Goal: Information Seeking & Learning: Learn about a topic

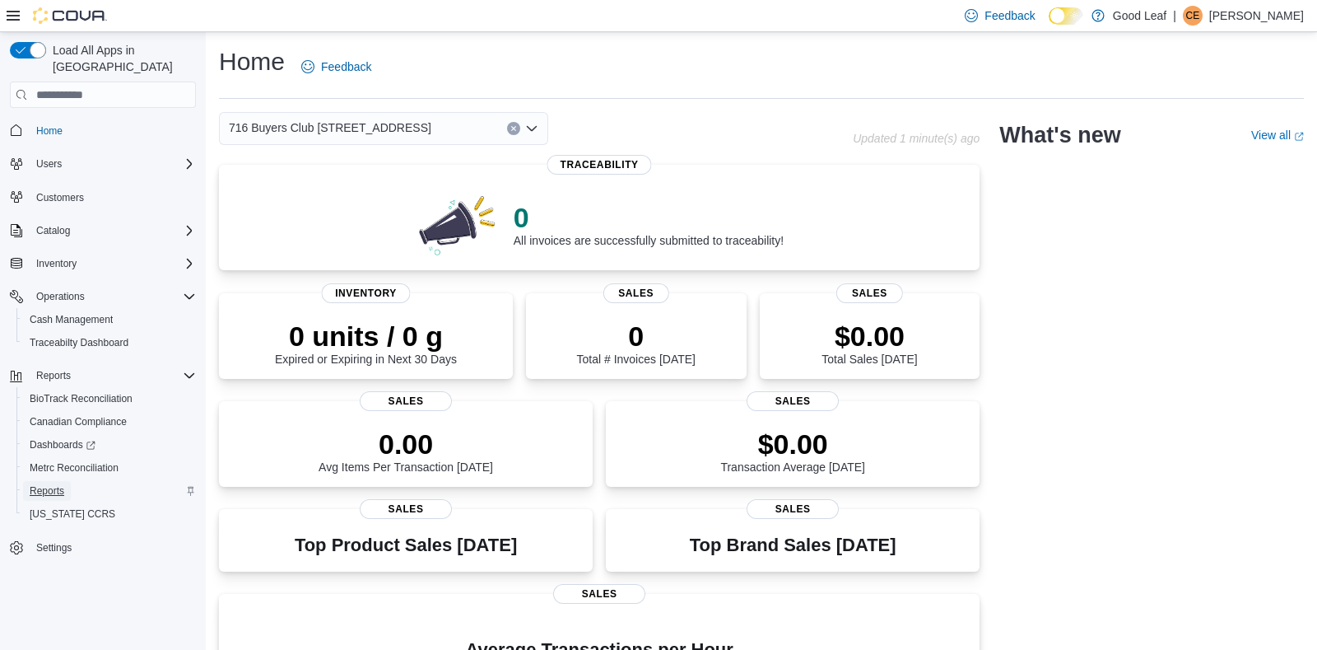
click at [30, 484] on span "Reports" at bounding box center [47, 490] width 35 height 13
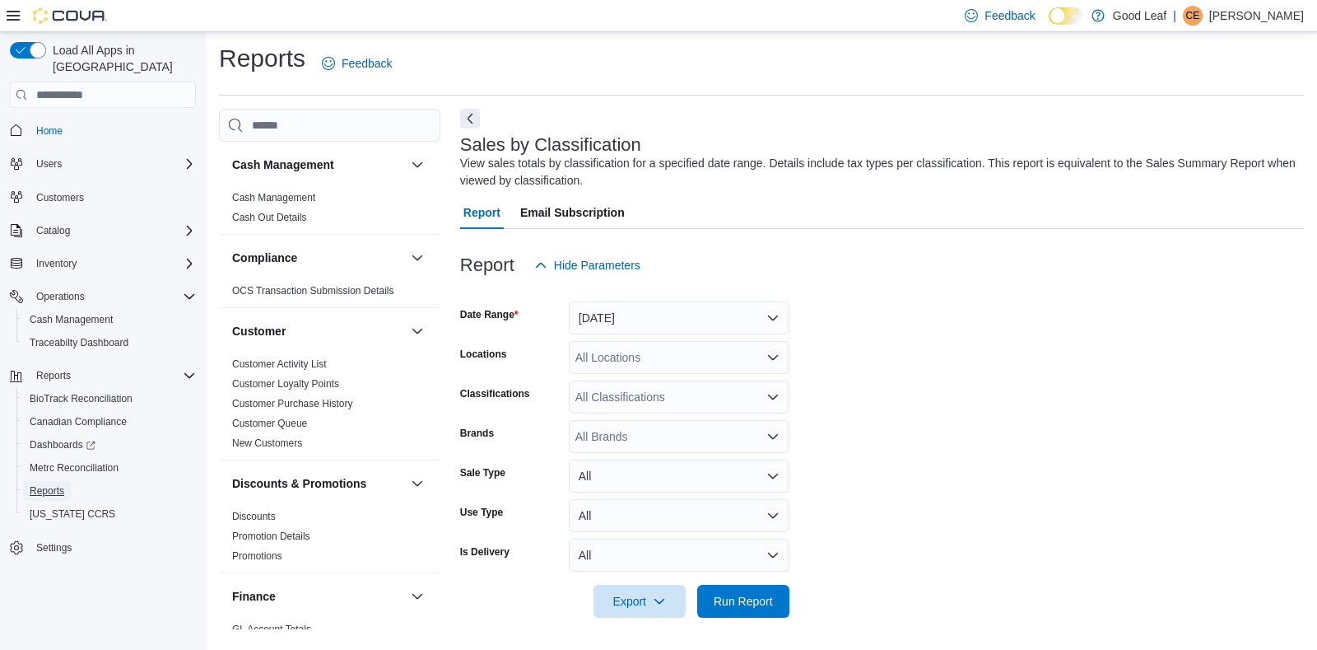
scroll to position [4, 0]
click at [771, 319] on button "[DATE]" at bounding box center [679, 317] width 221 height 33
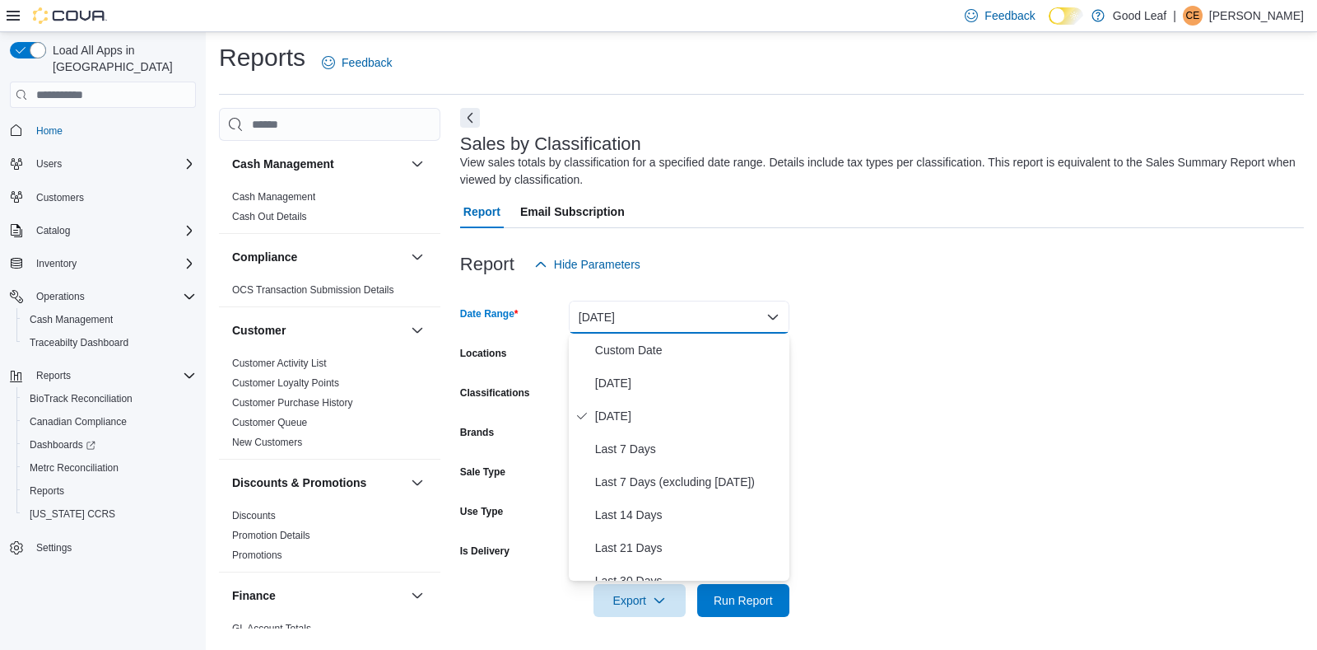
click at [952, 337] on form "Date Range [DATE] Locations All Locations Classifications All Classifications B…" at bounding box center [882, 449] width 844 height 336
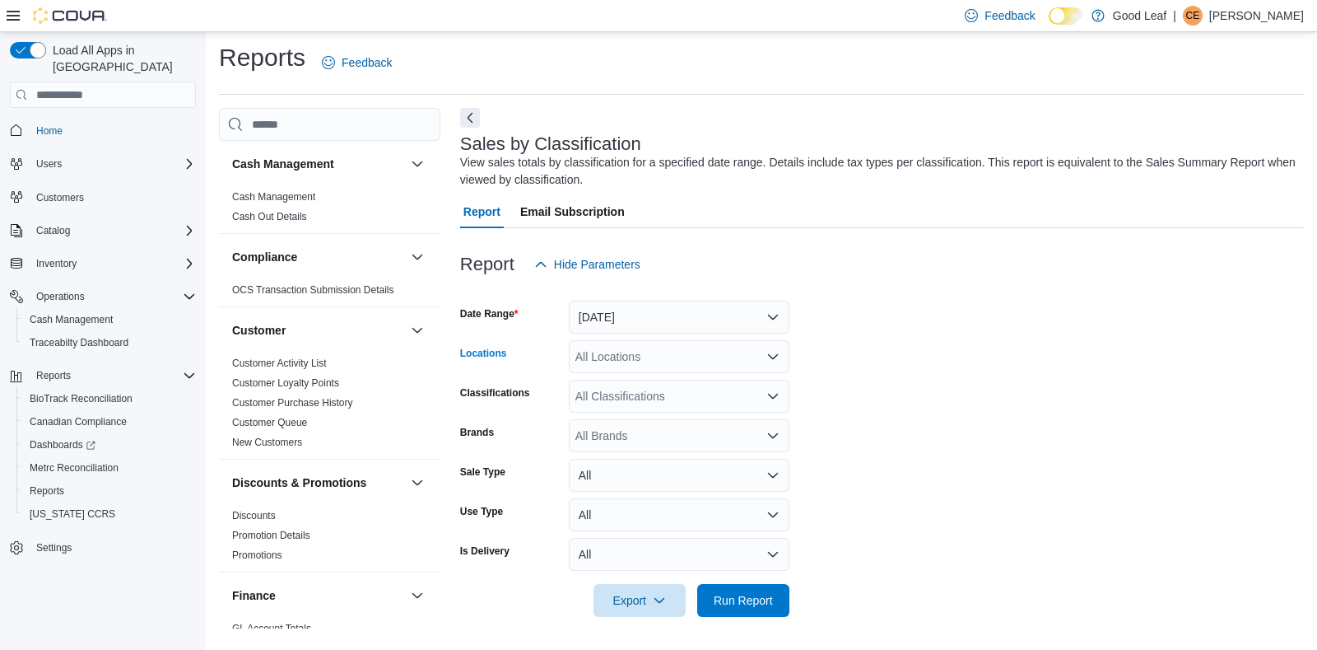
click at [695, 357] on div "All Locations" at bounding box center [679, 356] width 221 height 33
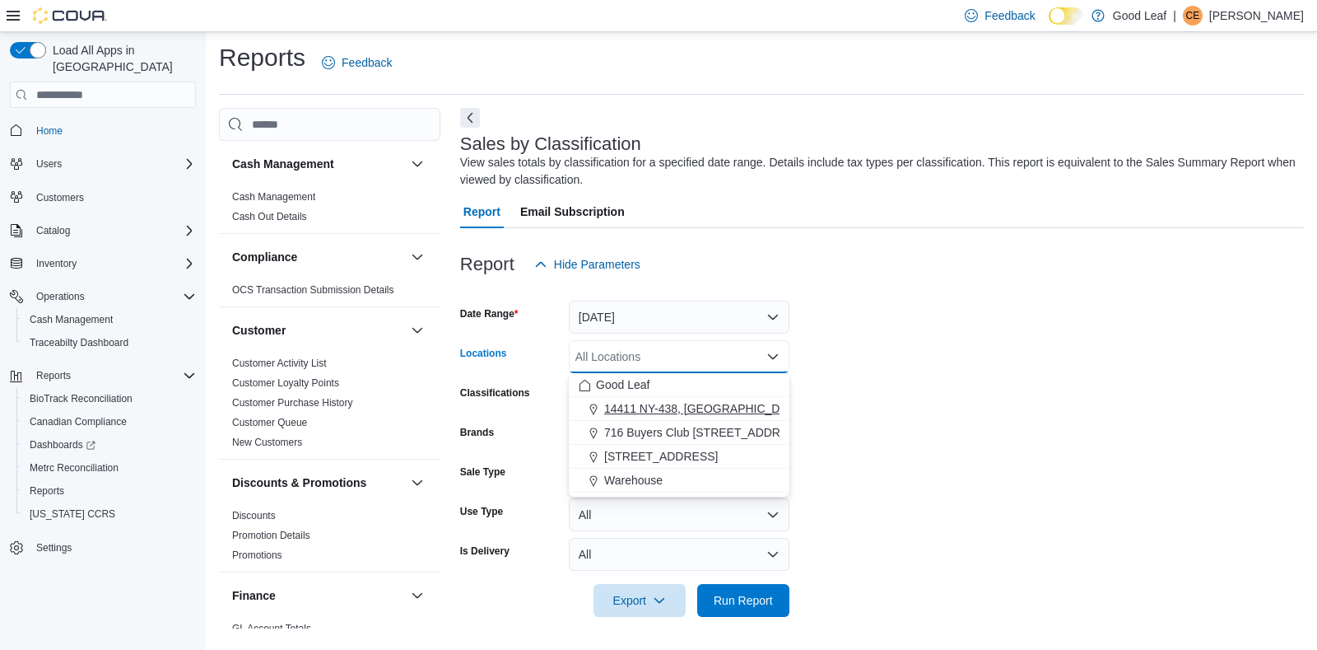
click at [648, 406] on span "14411 NY-438, [GEOGRAPHIC_DATA]" at bounding box center [704, 408] width 200 height 16
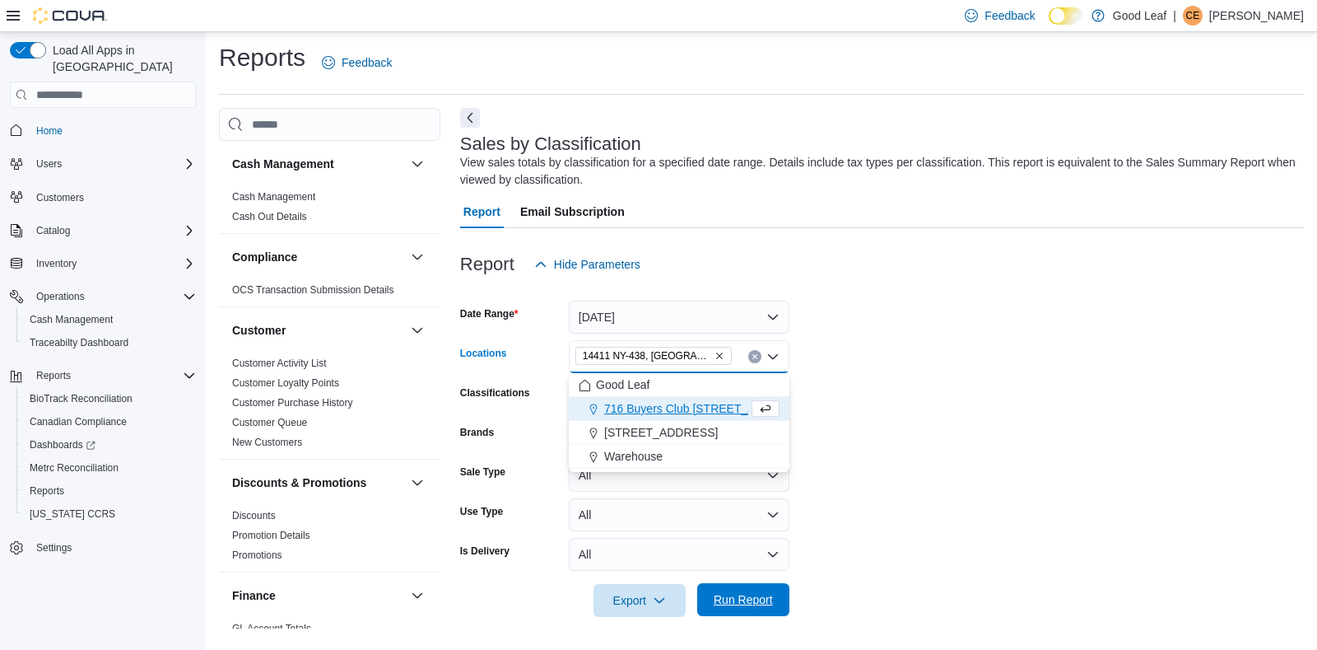
click at [730, 595] on span "Run Report" at bounding box center [743, 599] width 59 height 16
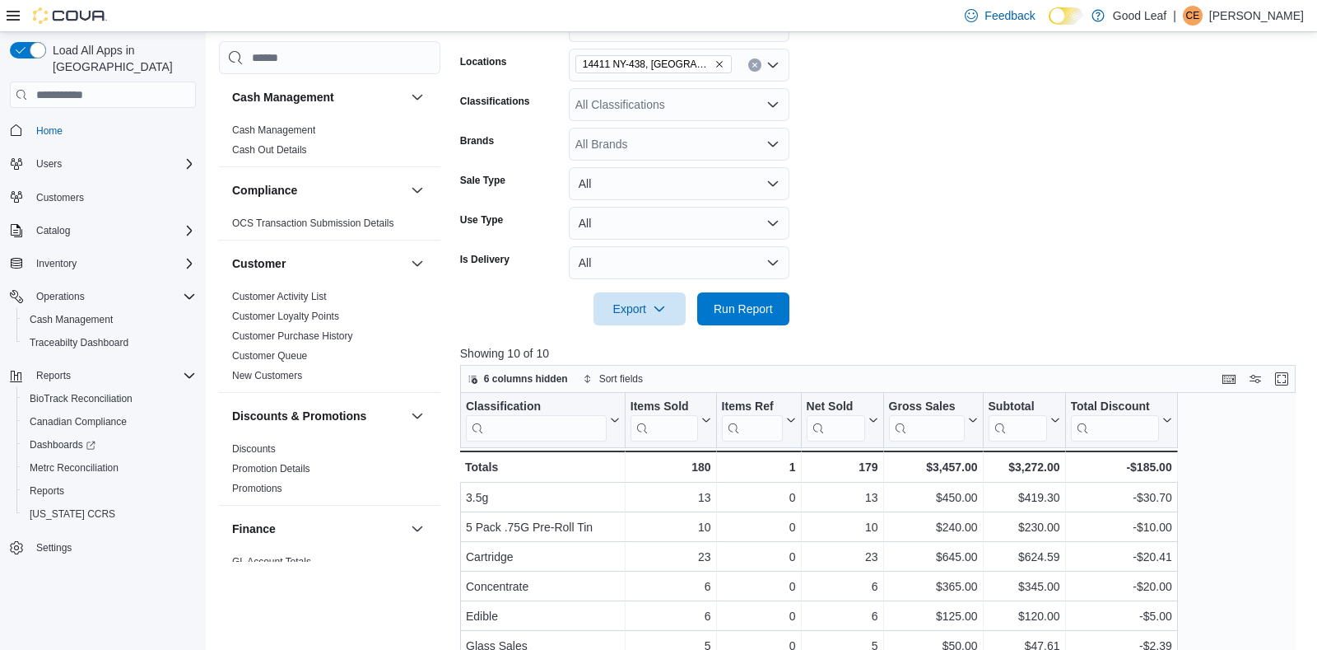
scroll to position [296, 0]
click at [1284, 377] on button "Enter fullscreen" at bounding box center [1282, 377] width 20 height 20
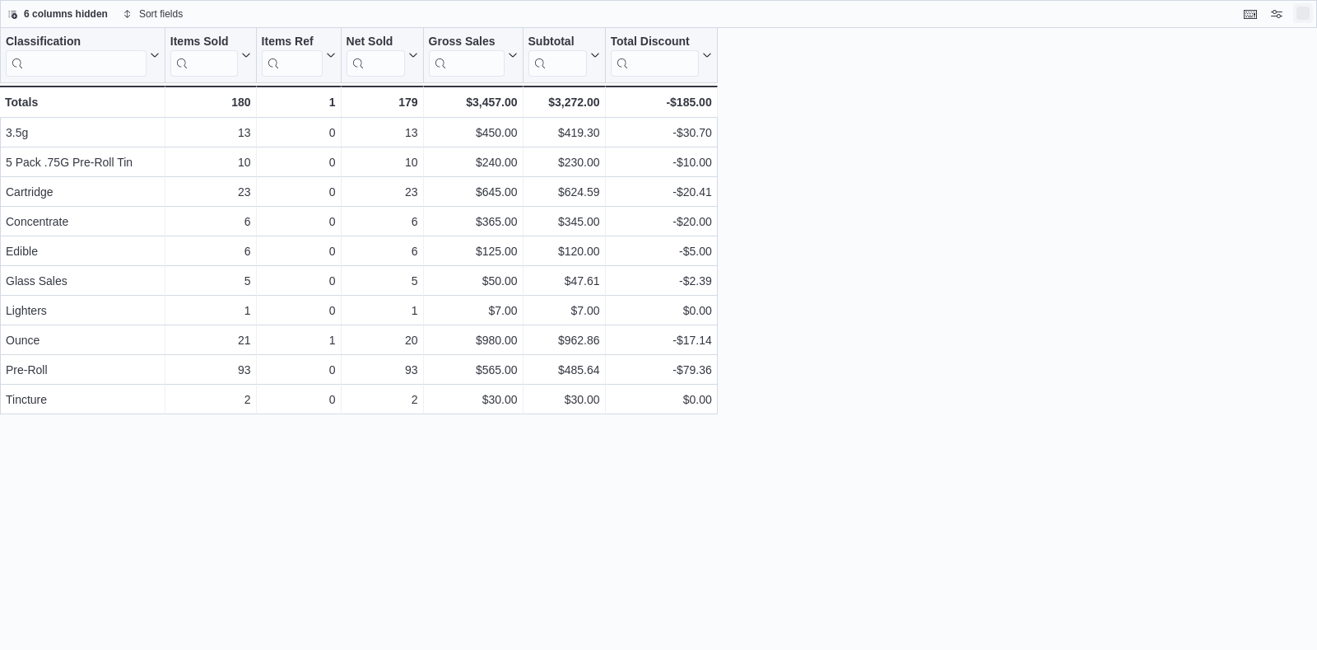
scroll to position [0, 0]
click at [1304, 14] on button "Exit fullscreen" at bounding box center [1304, 14] width 20 height 20
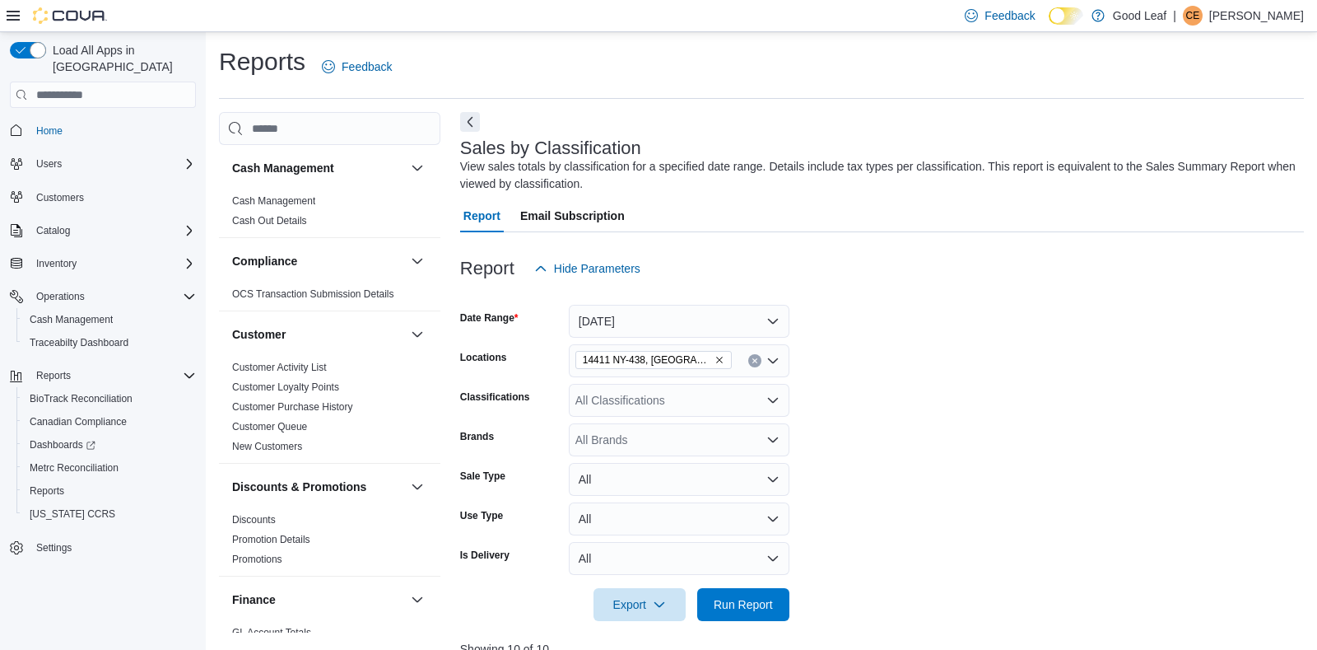
click at [715, 361] on icon "Remove 14411 NY-438, Gowanda from selection in this group" at bounding box center [720, 360] width 10 height 10
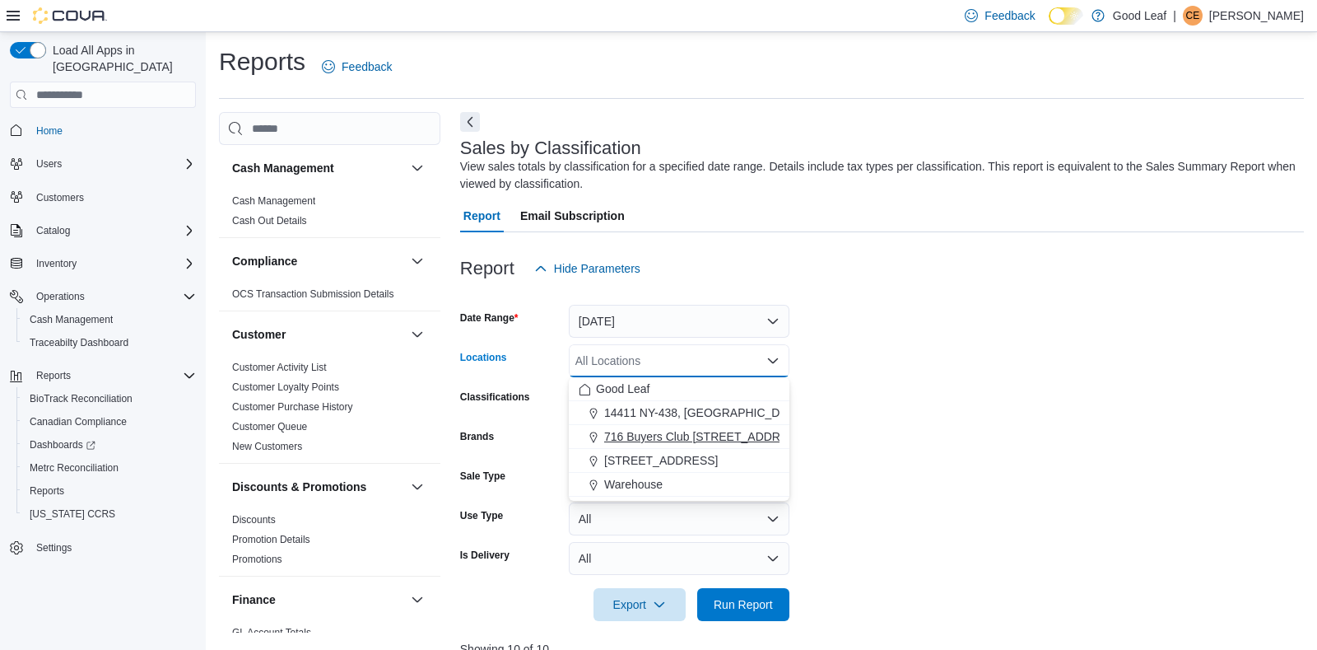
click at [698, 432] on span "716 Buyers Club [STREET_ADDRESS]" at bounding box center [705, 436] width 203 height 16
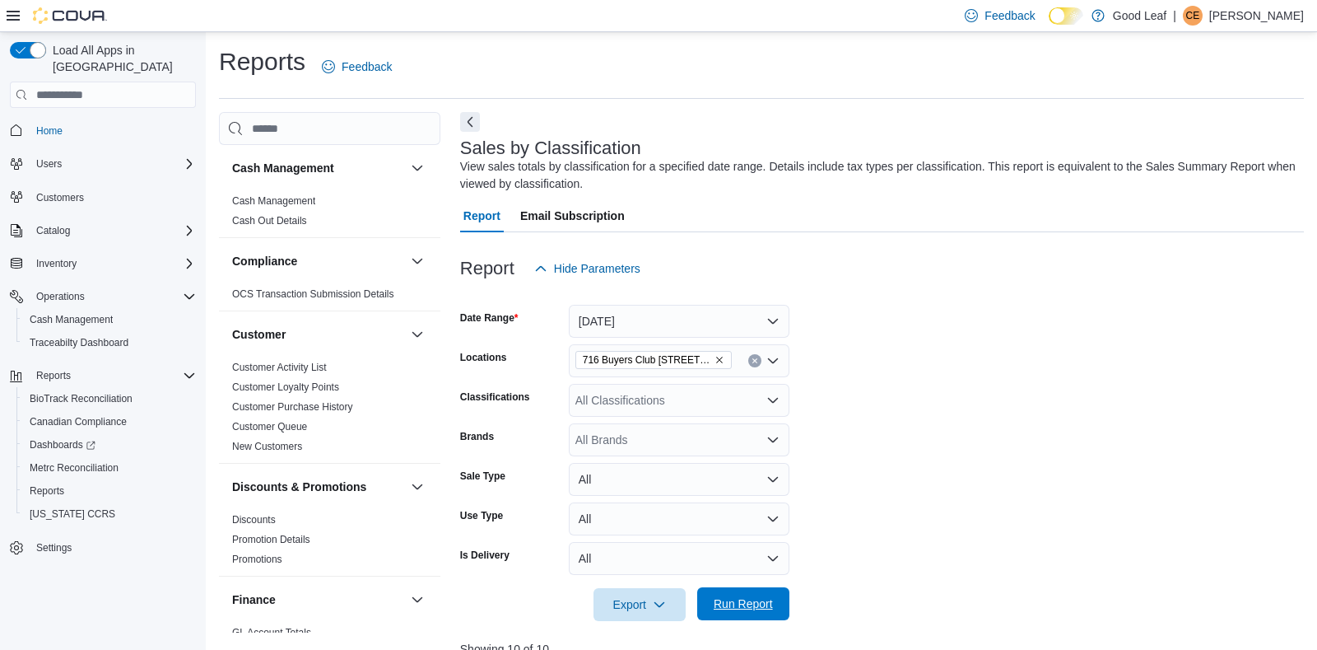
click at [741, 613] on span "Run Report" at bounding box center [743, 603] width 72 height 33
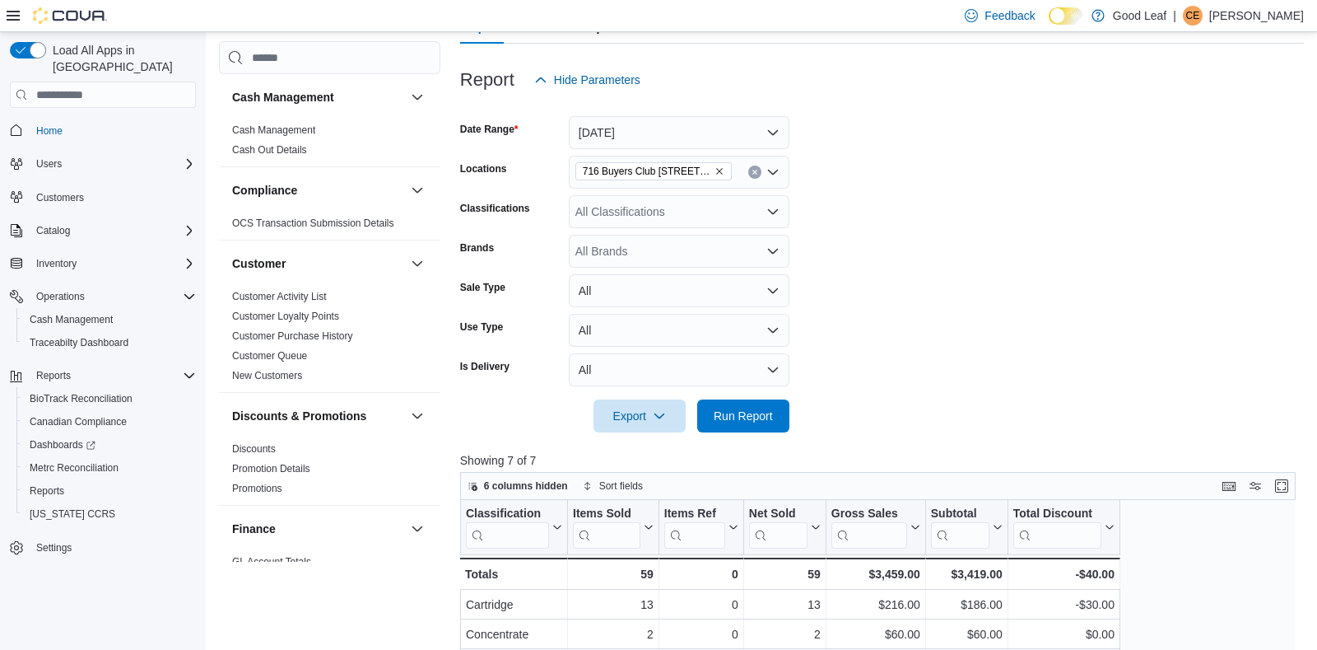
scroll to position [194, 0]
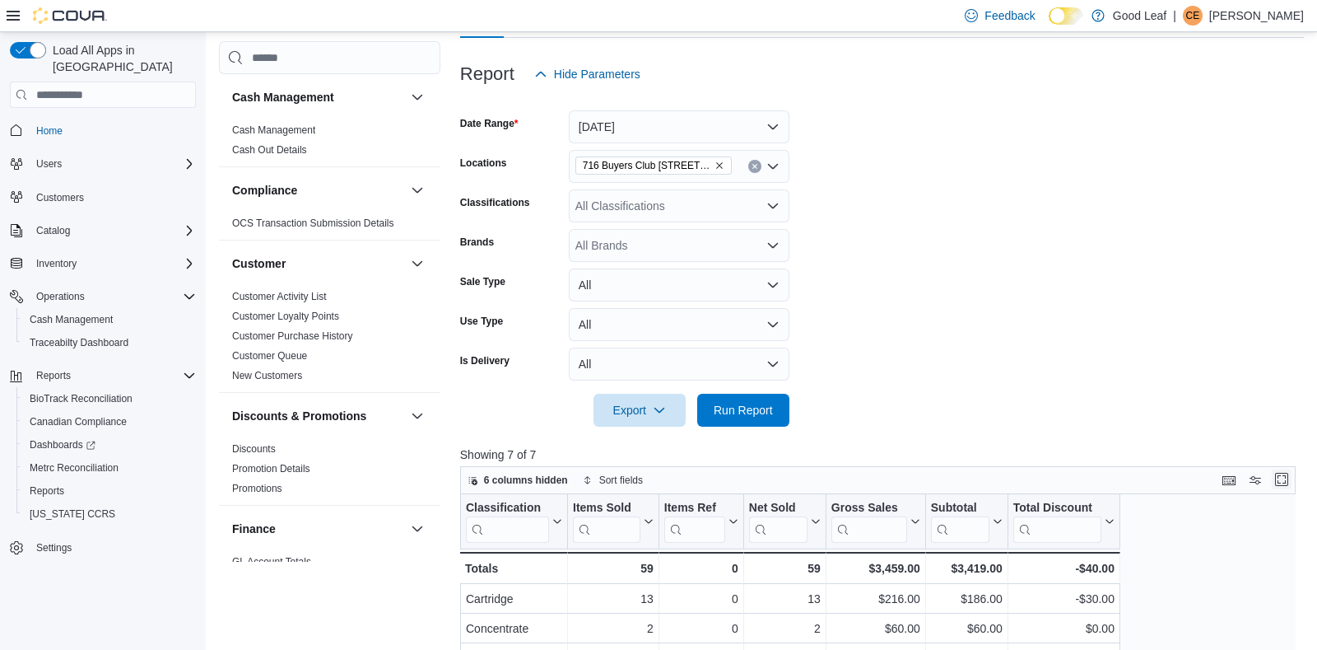
drag, startPoint x: 1285, startPoint y: 483, endPoint x: 1270, endPoint y: 456, distance: 31.0
click at [1283, 483] on button "Enter fullscreen" at bounding box center [1282, 480] width 20 height 20
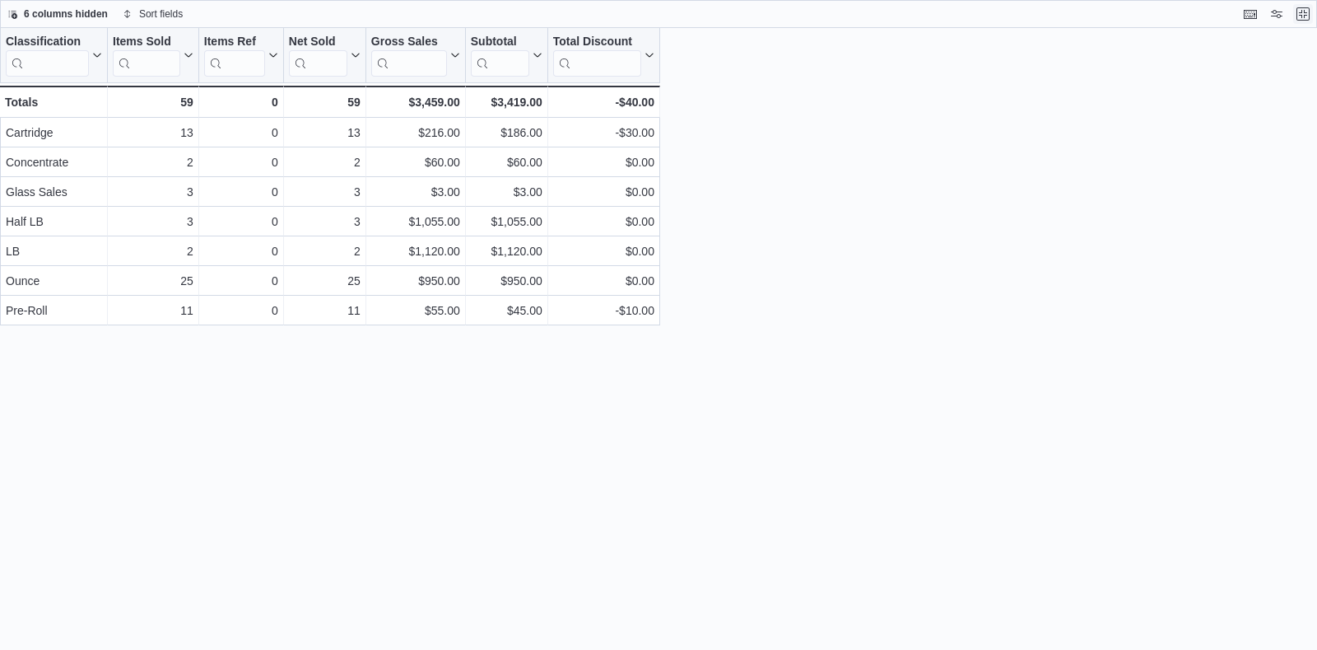
scroll to position [0, 0]
click at [1306, 12] on button "Exit fullscreen" at bounding box center [1304, 13] width 20 height 20
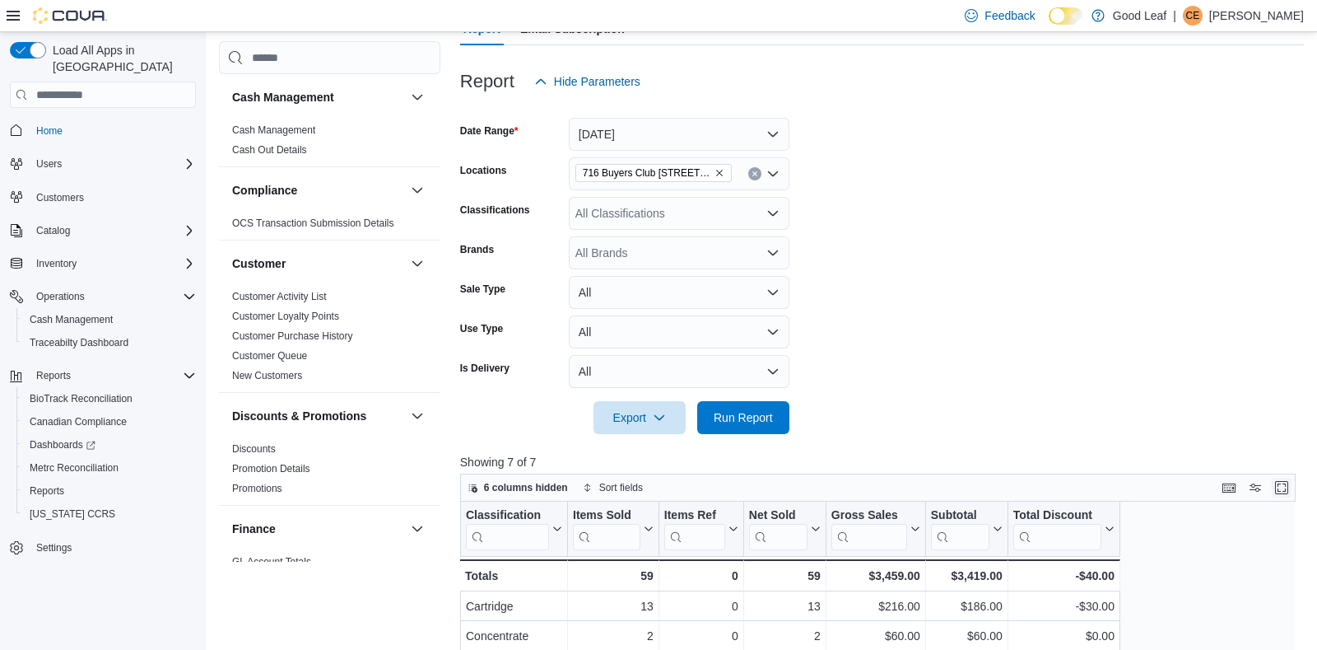
scroll to position [194, 0]
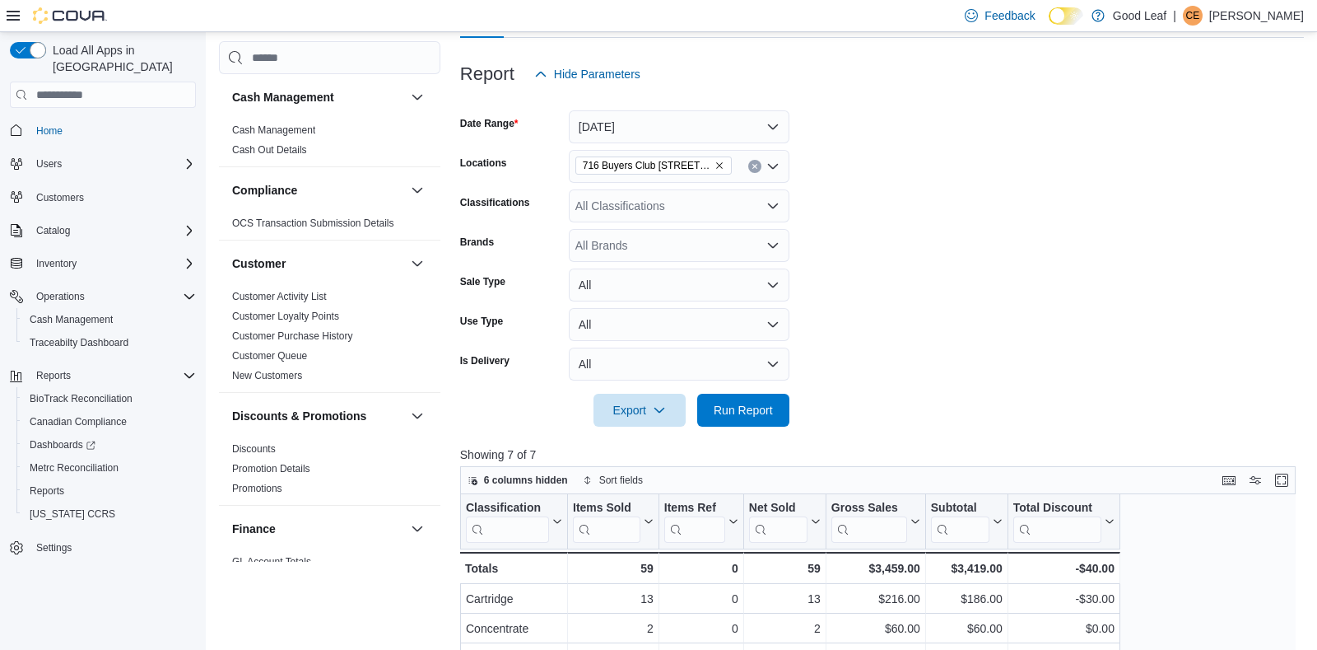
click at [721, 161] on icon "Remove 716 Buyers Club 6665 Route 417, Killbuck from selection in this group" at bounding box center [720, 166] width 10 height 10
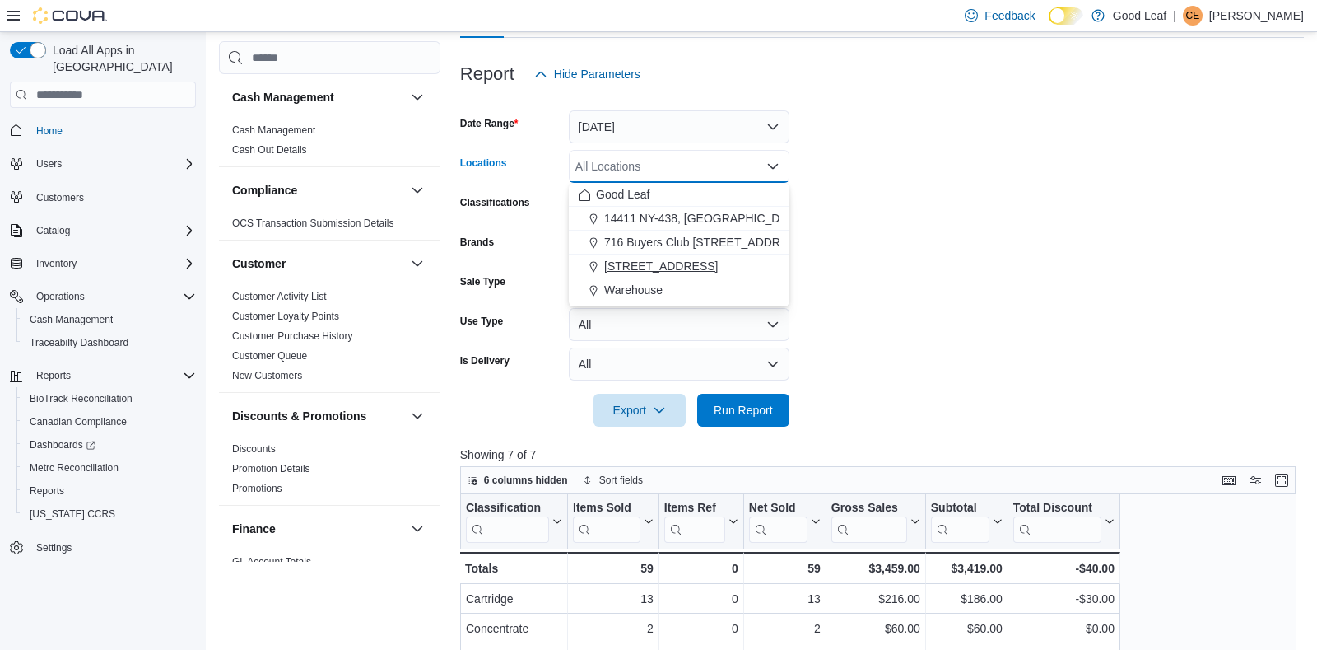
click at [711, 259] on span "[STREET_ADDRESS]" at bounding box center [661, 266] width 114 height 16
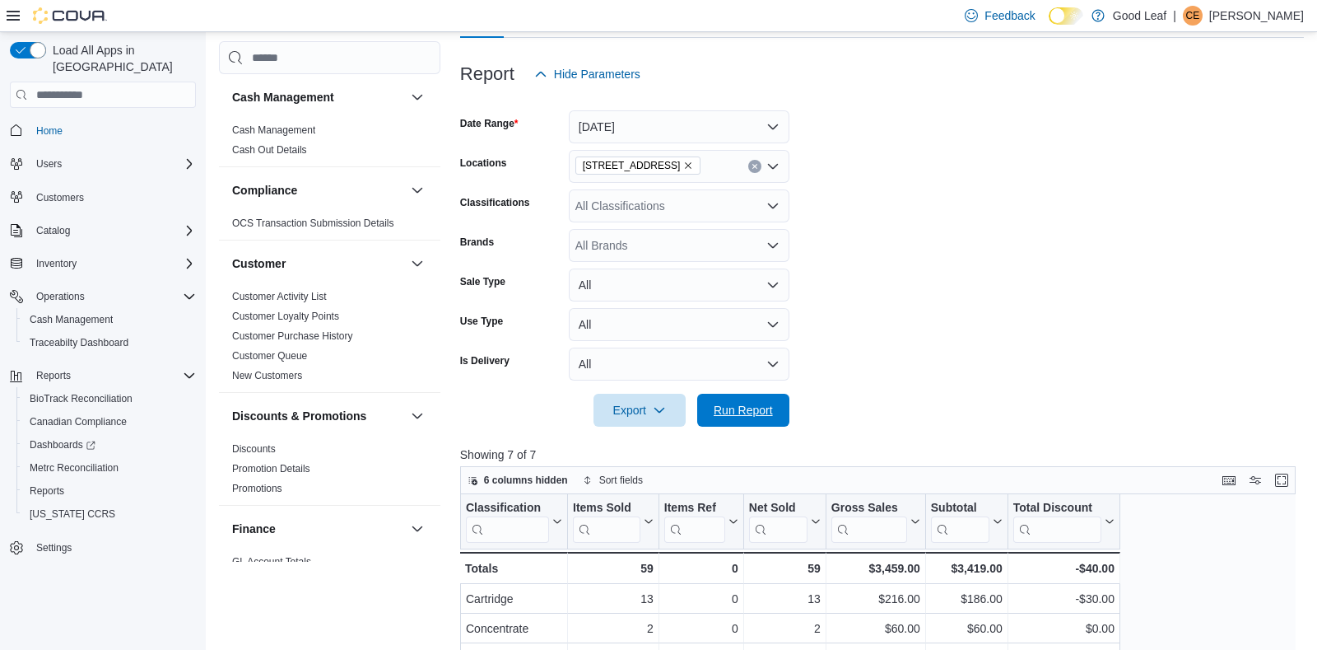
drag, startPoint x: 743, startPoint y: 408, endPoint x: 966, endPoint y: 335, distance: 234.6
click at [744, 405] on span "Run Report" at bounding box center [743, 410] width 59 height 16
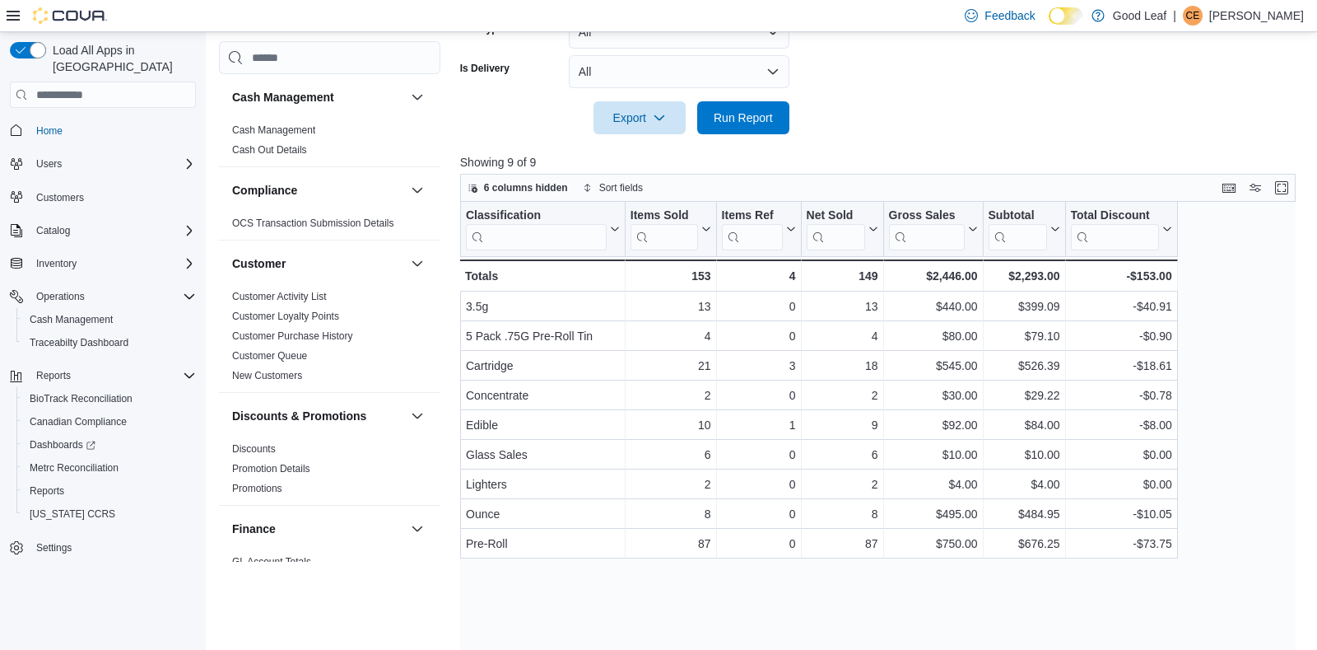
scroll to position [487, 0]
click at [1283, 185] on button "Enter fullscreen" at bounding box center [1282, 187] width 20 height 20
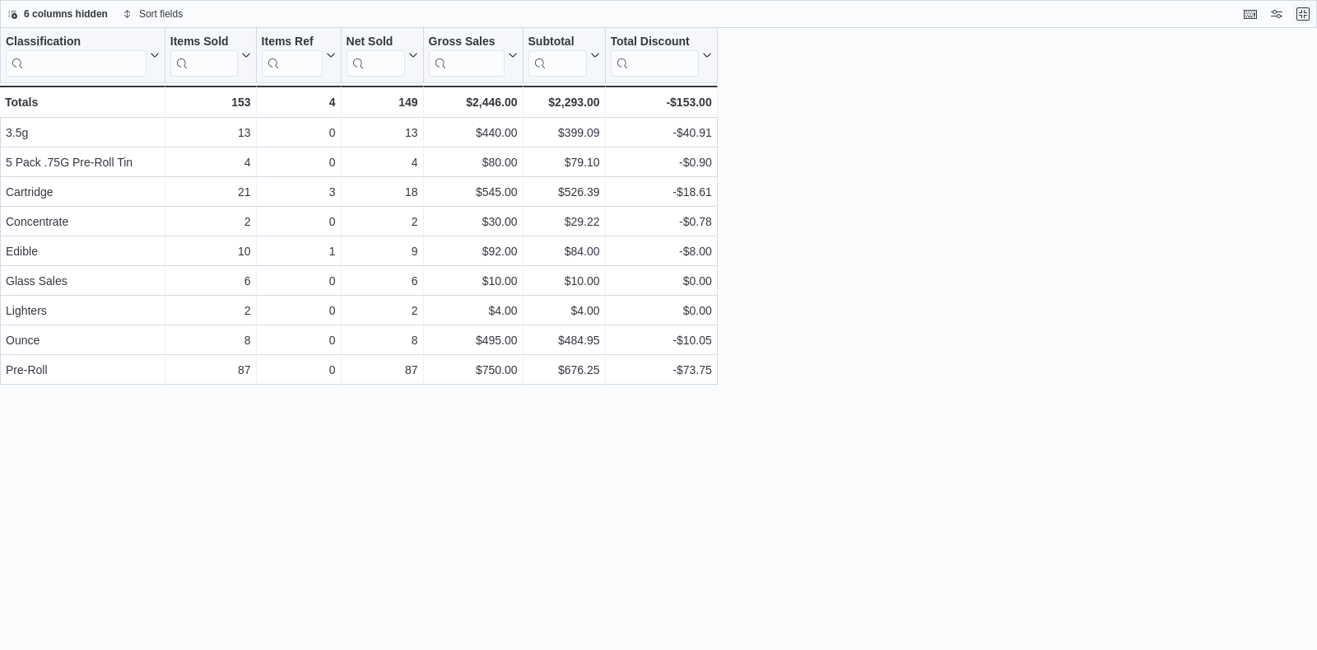
scroll to position [0, 0]
click at [1309, 12] on button "Exit fullscreen" at bounding box center [1304, 13] width 20 height 20
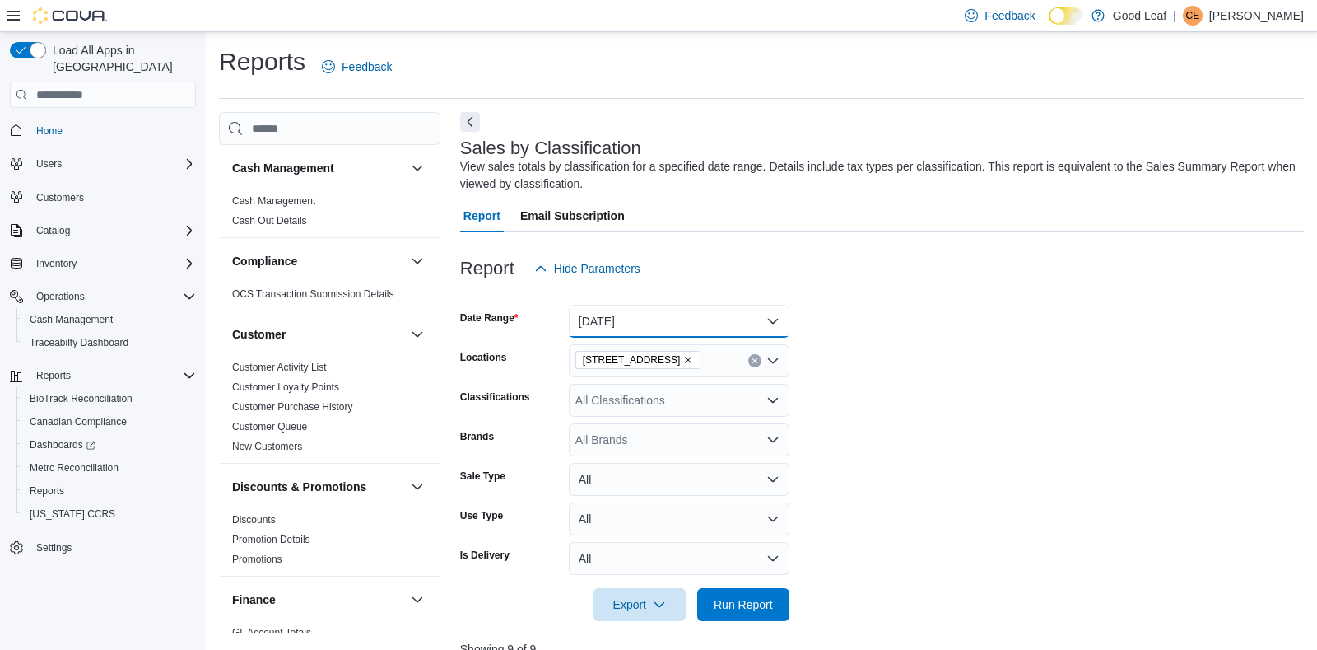
click at [716, 311] on button "[DATE]" at bounding box center [679, 321] width 221 height 33
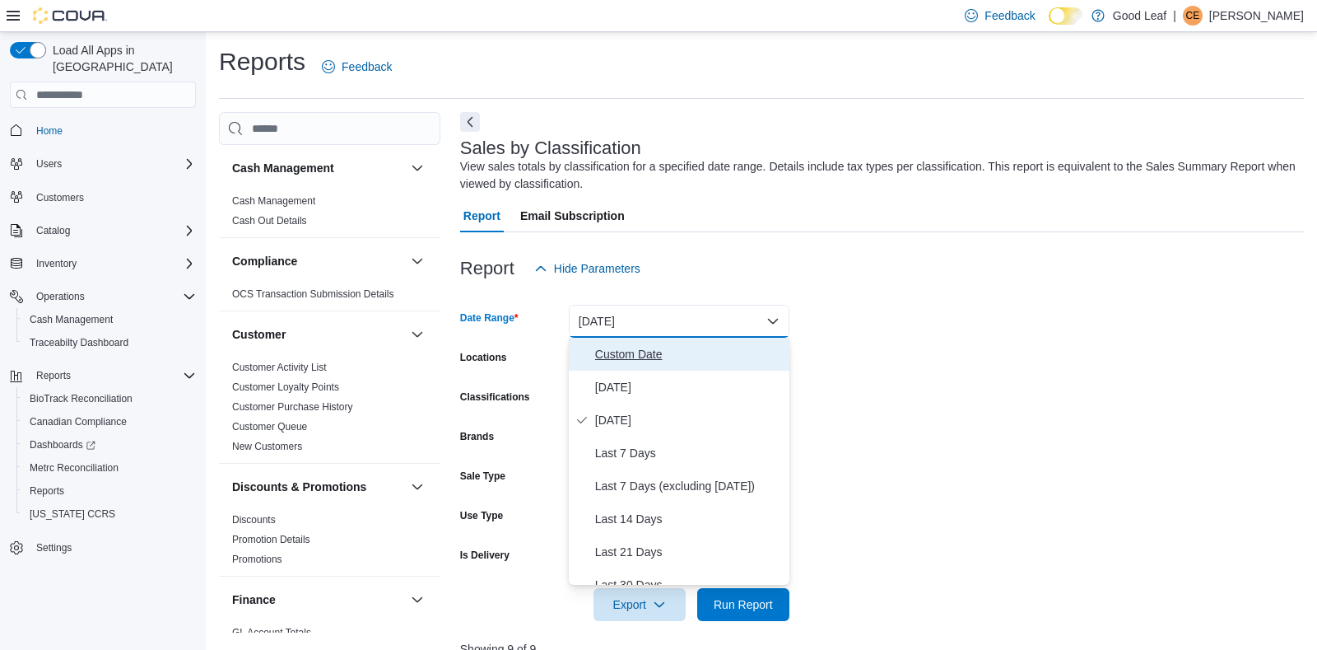
click at [653, 350] on span "Custom Date" at bounding box center [689, 354] width 188 height 20
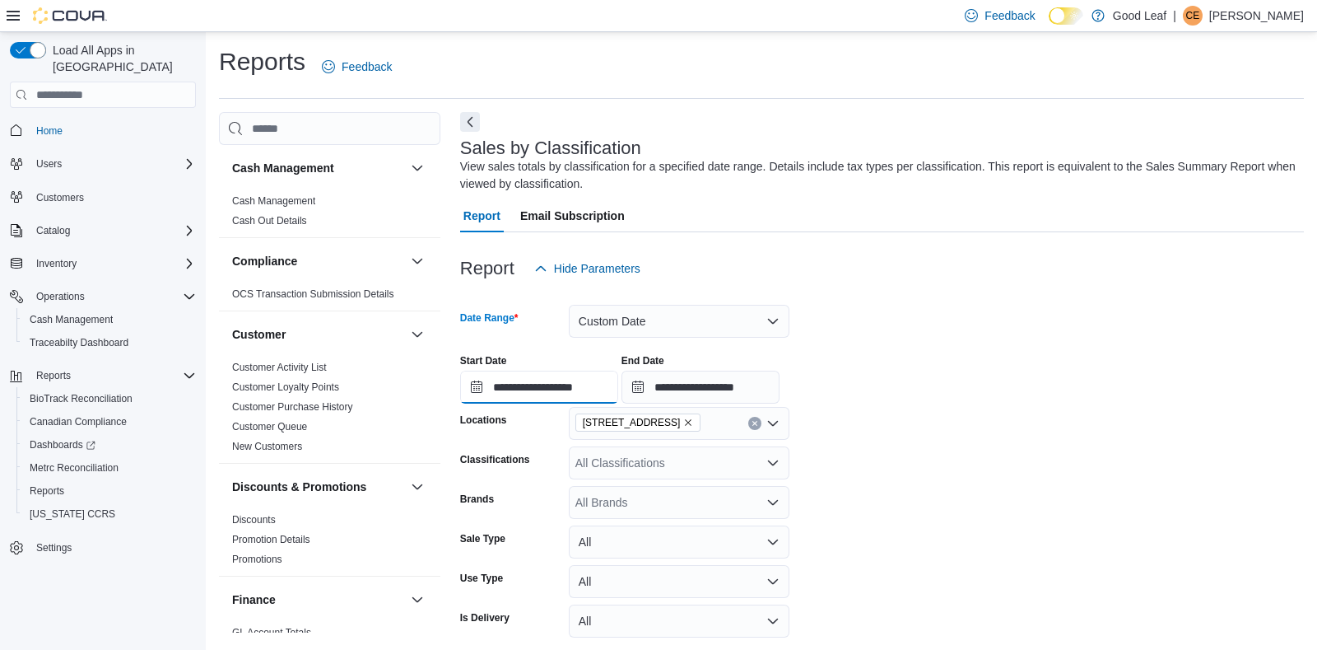
click at [523, 391] on input "**********" at bounding box center [539, 387] width 158 height 33
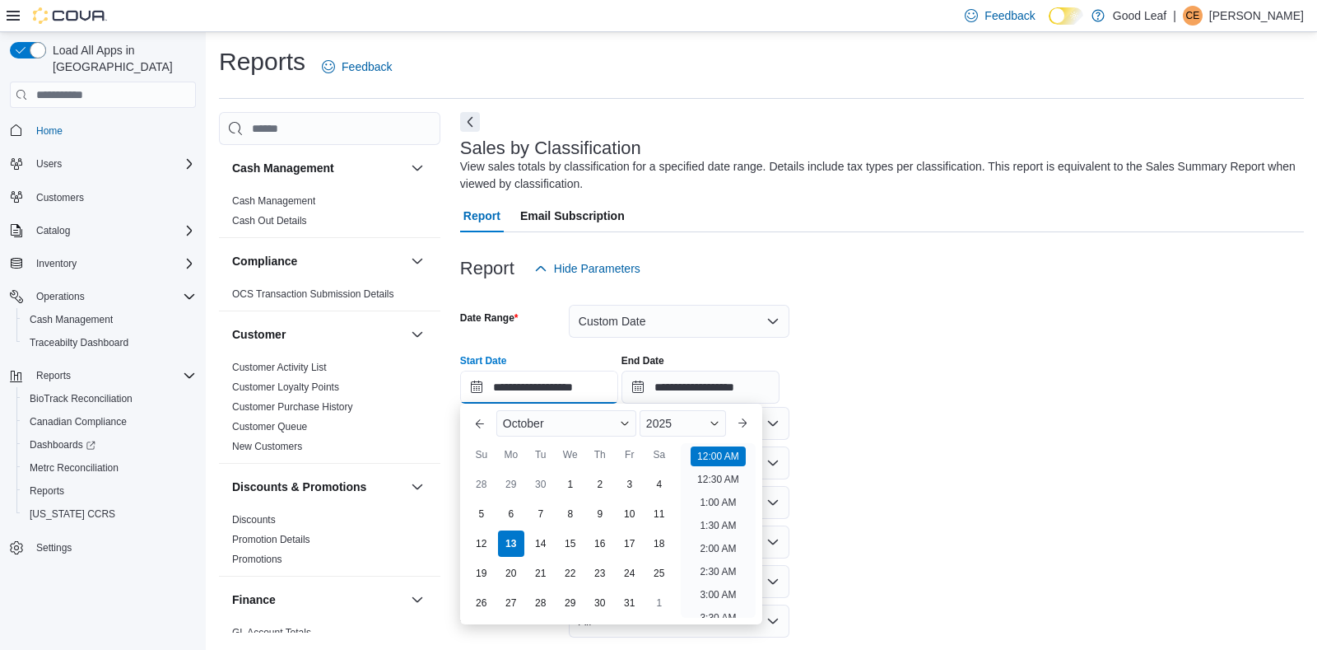
scroll to position [51, 0]
click at [655, 512] on div "11" at bounding box center [659, 514] width 29 height 29
type input "**********"
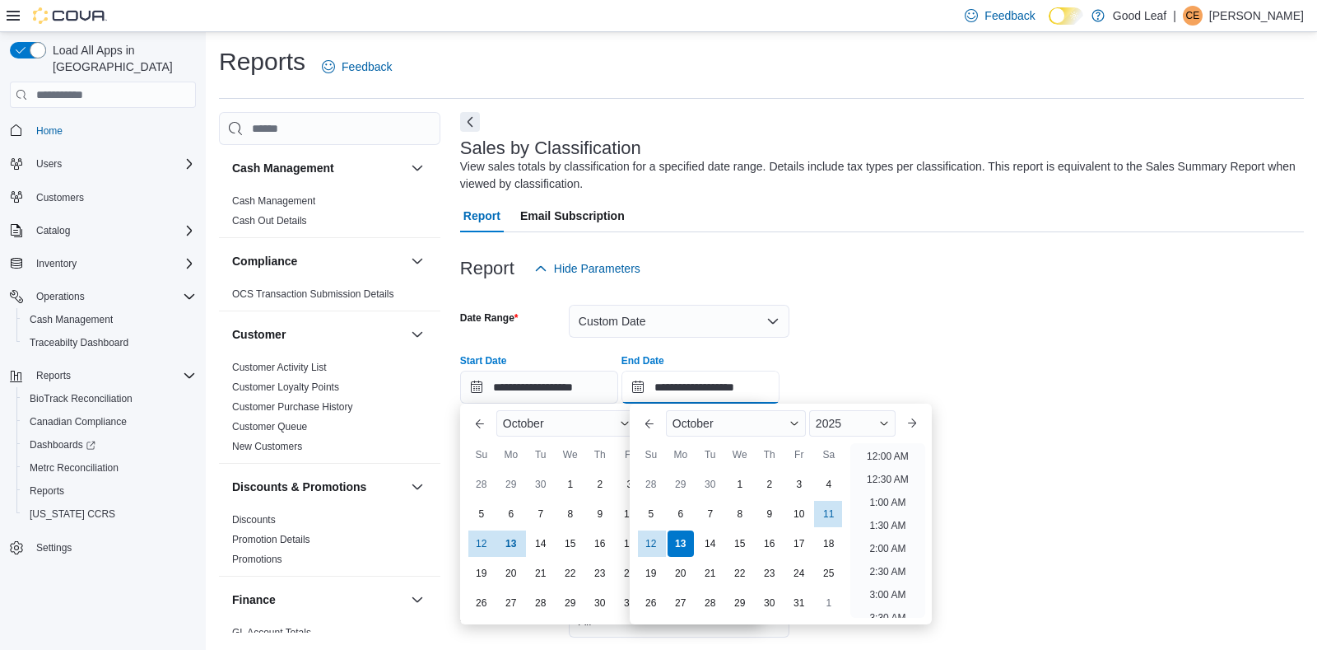
click at [712, 386] on input "**********" at bounding box center [701, 387] width 158 height 33
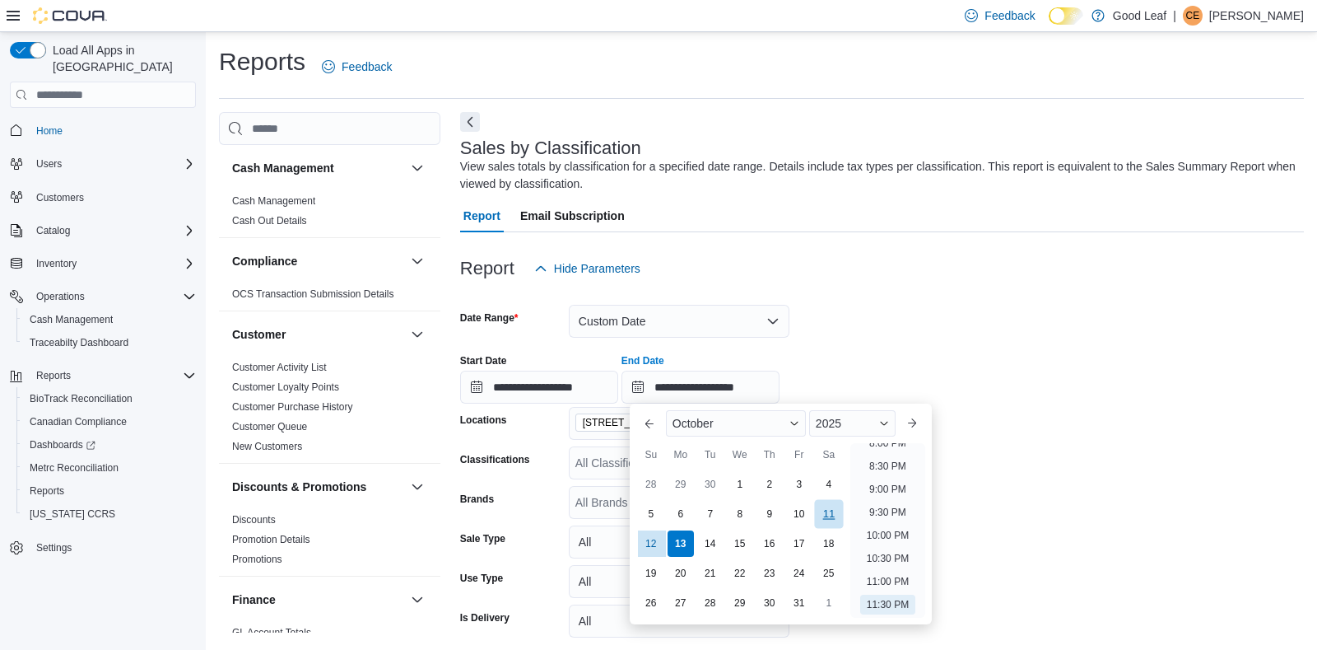
click at [823, 513] on div "11" at bounding box center [828, 514] width 29 height 29
type input "**********"
click at [906, 357] on div "**********" at bounding box center [882, 372] width 844 height 63
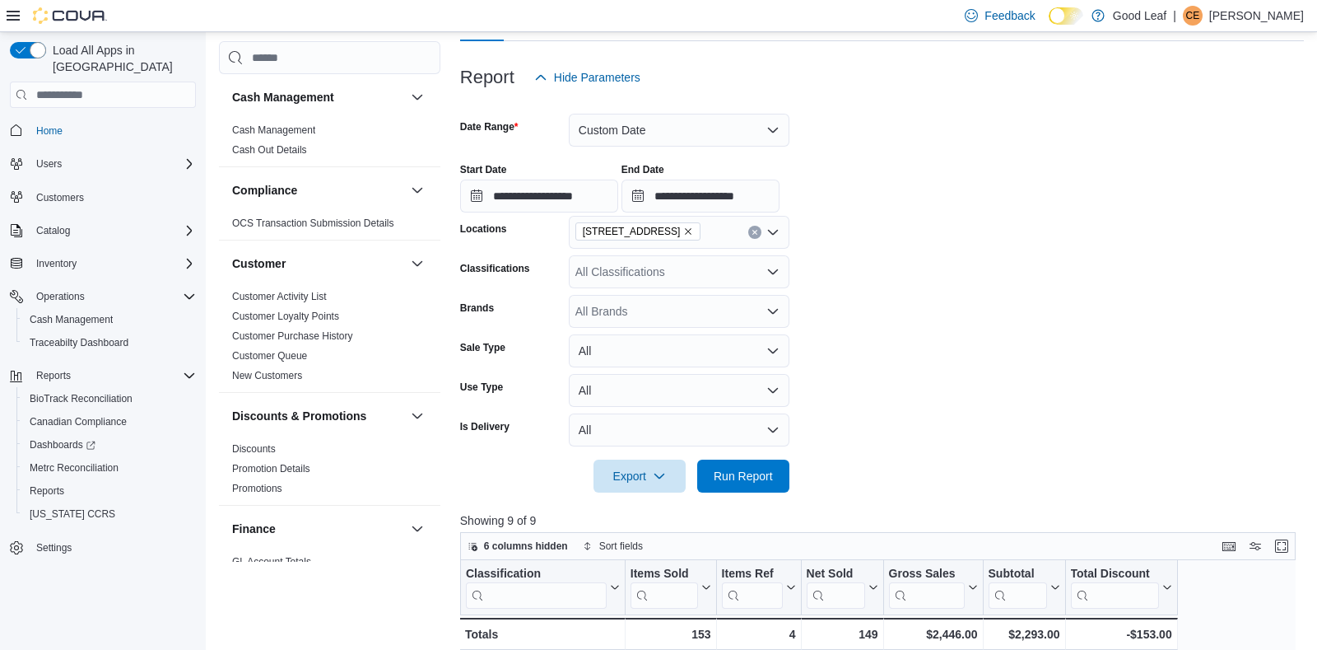
scroll to position [194, 0]
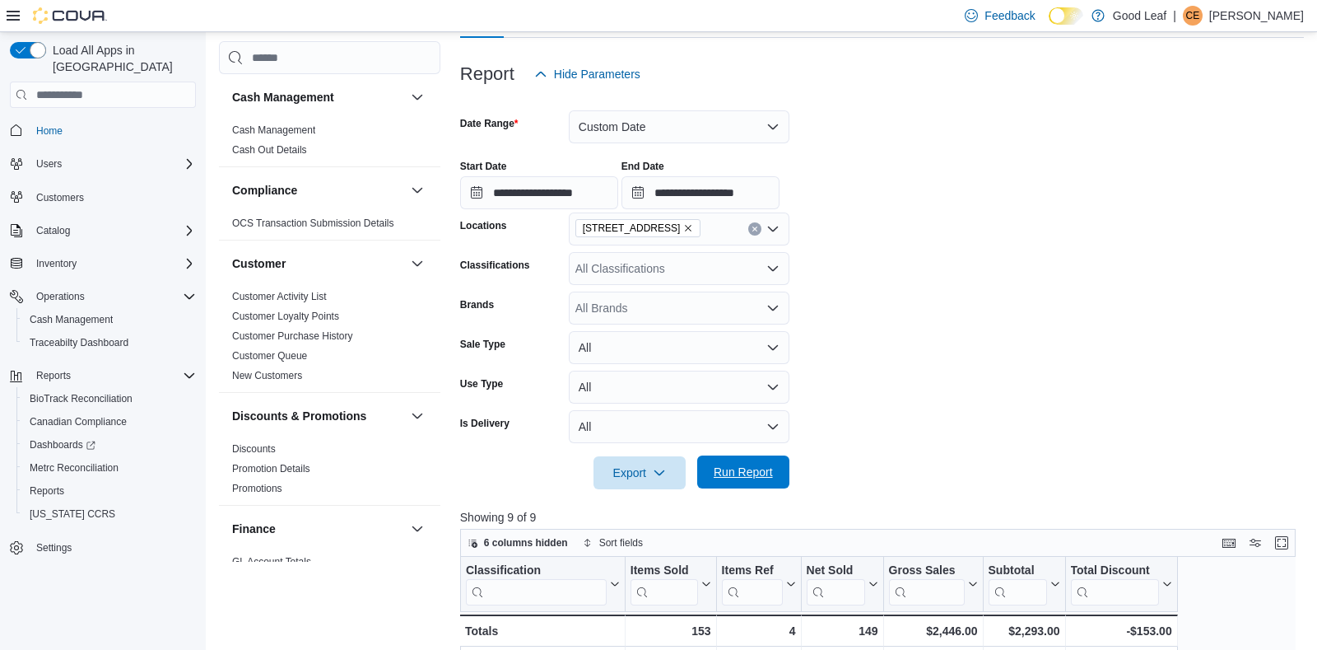
click at [776, 466] on span "Run Report" at bounding box center [743, 471] width 72 height 33
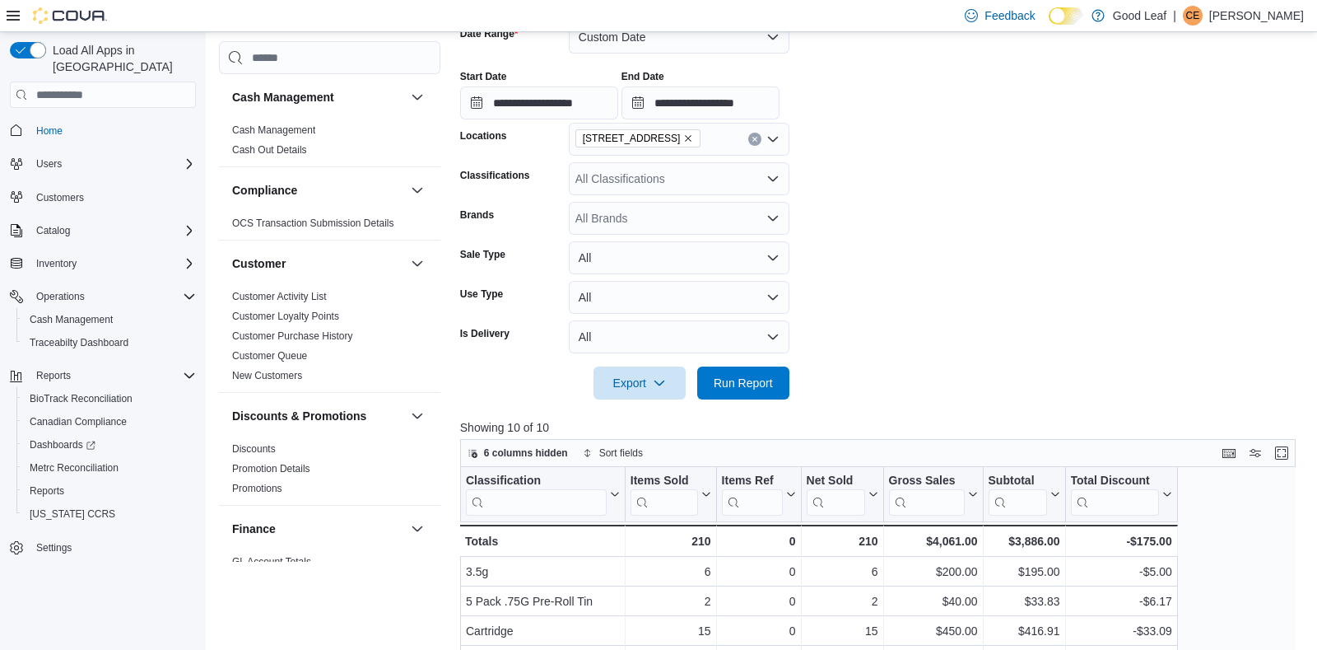
scroll to position [292, 0]
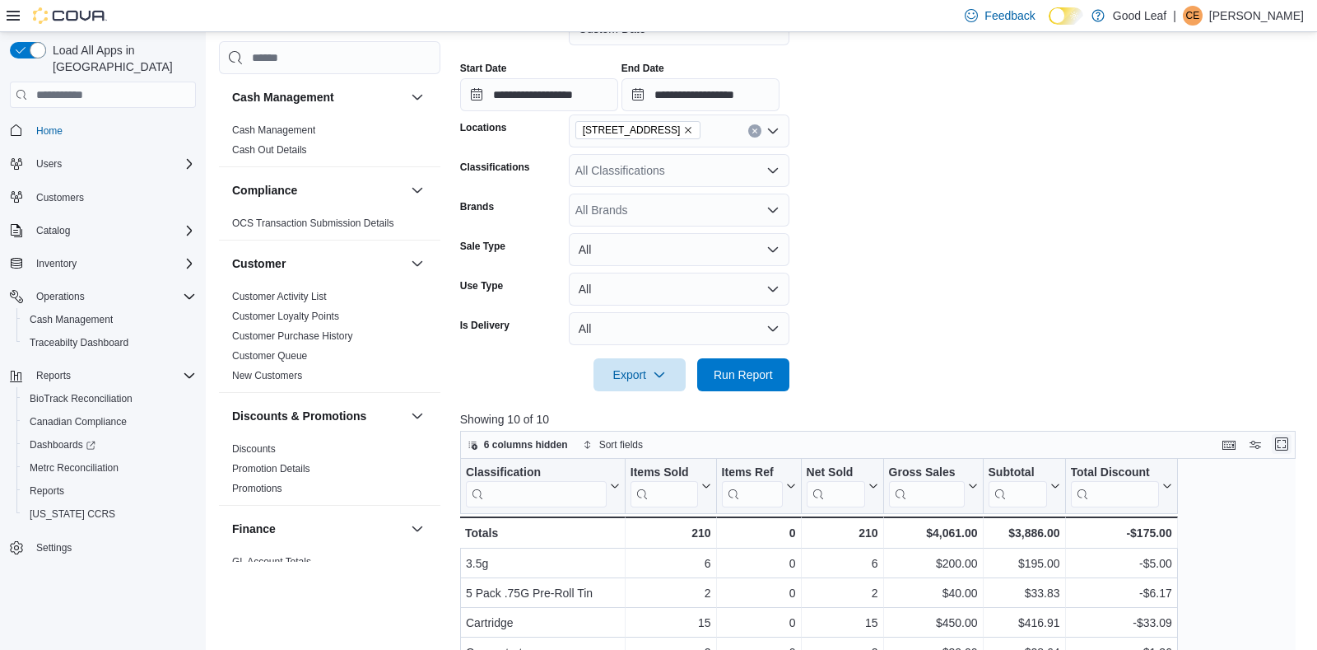
click at [1284, 445] on button "Enter fullscreen" at bounding box center [1282, 444] width 20 height 20
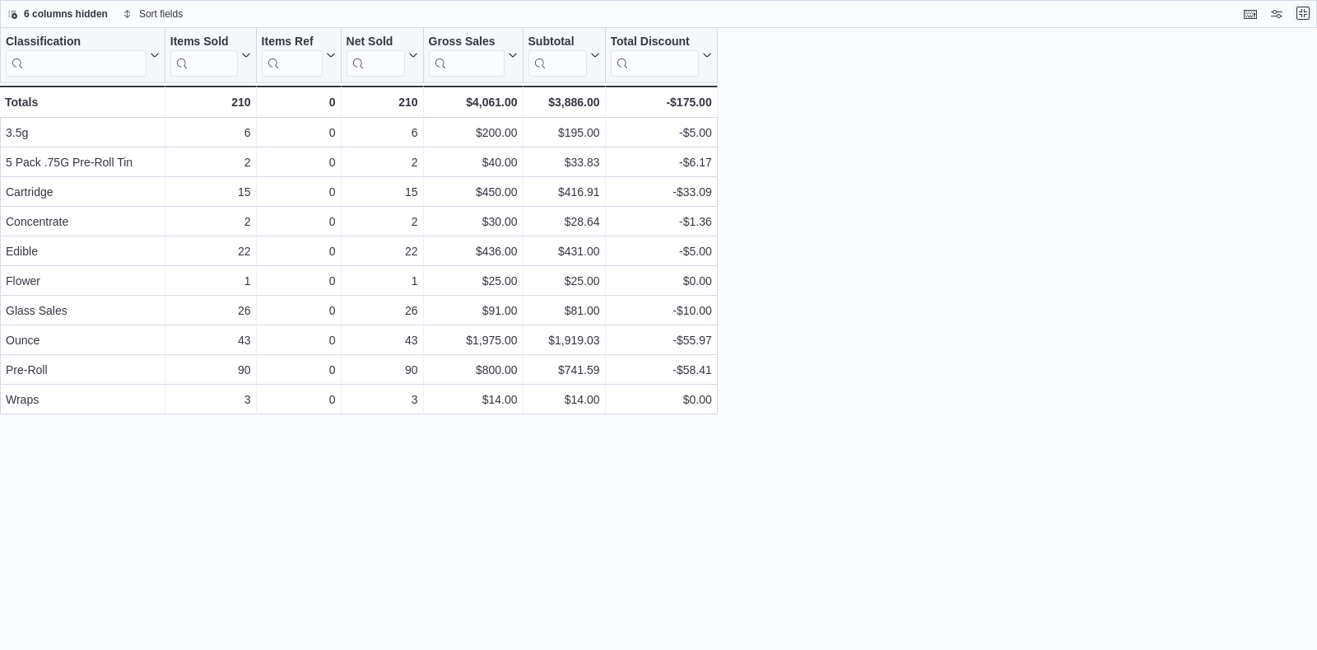
scroll to position [0, 0]
click at [1306, 10] on button "Exit fullscreen" at bounding box center [1304, 13] width 20 height 20
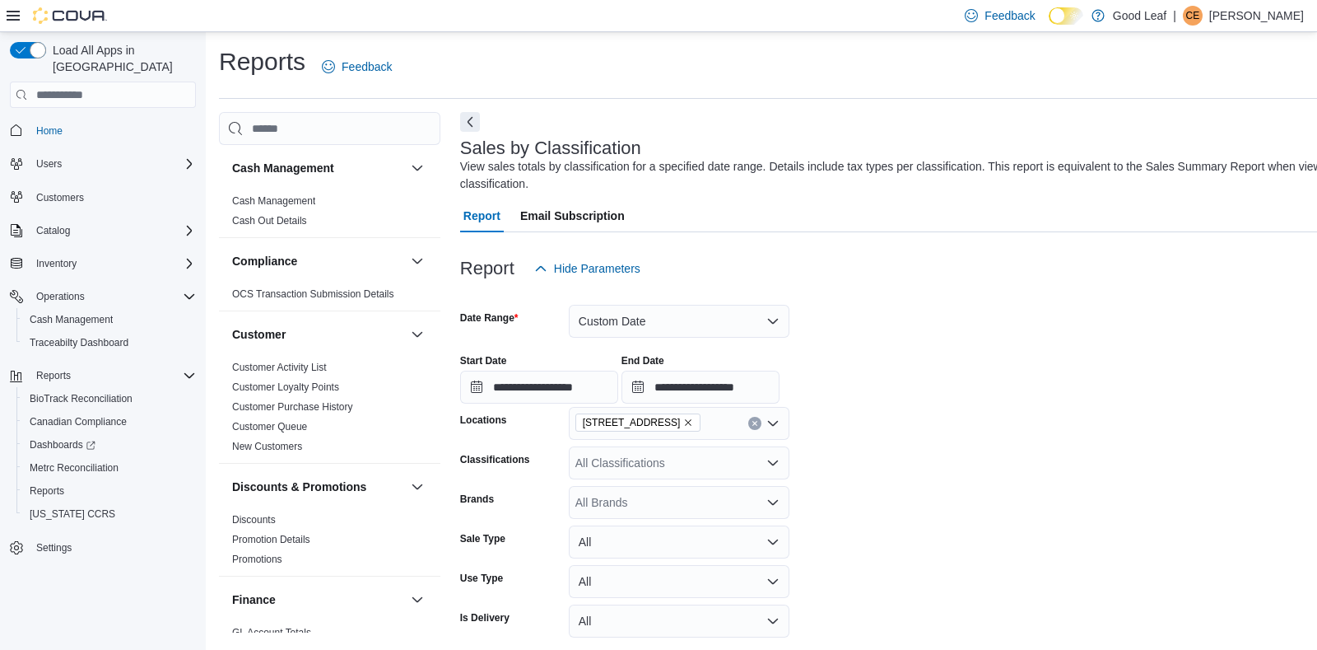
scroll to position [194, 0]
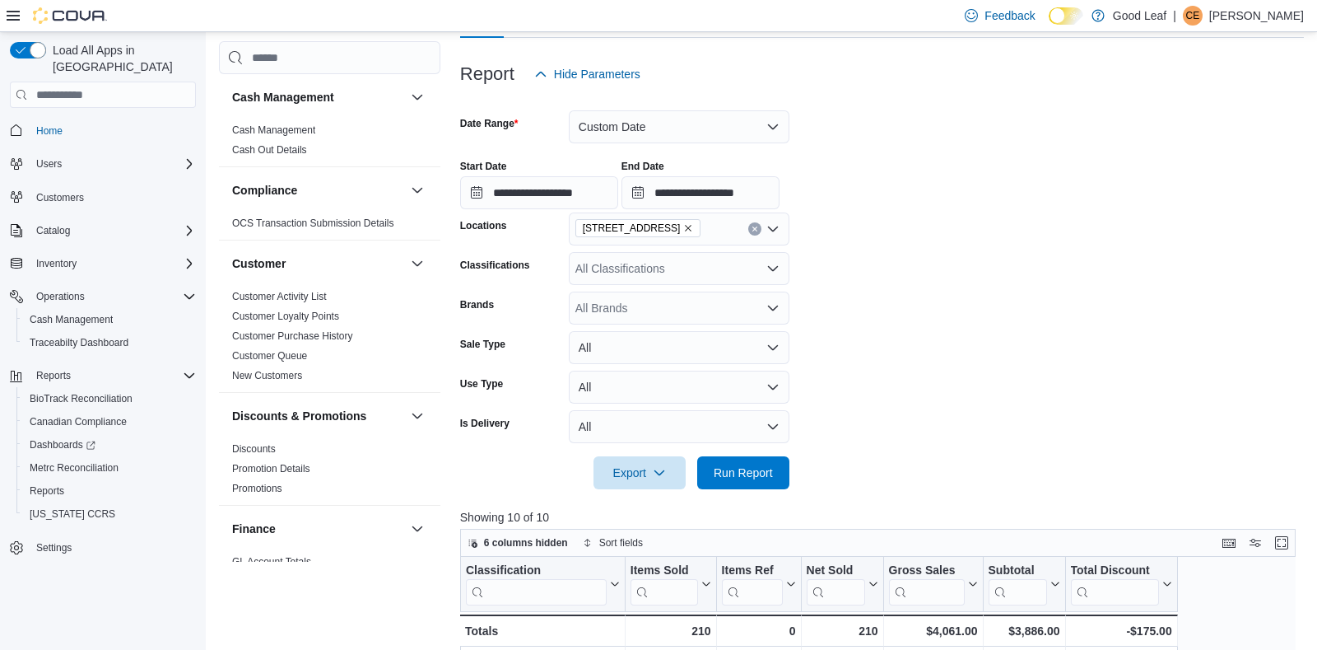
click at [693, 228] on icon "Remove 730 Broad St, Salamanca from selection in this group" at bounding box center [688, 228] width 10 height 10
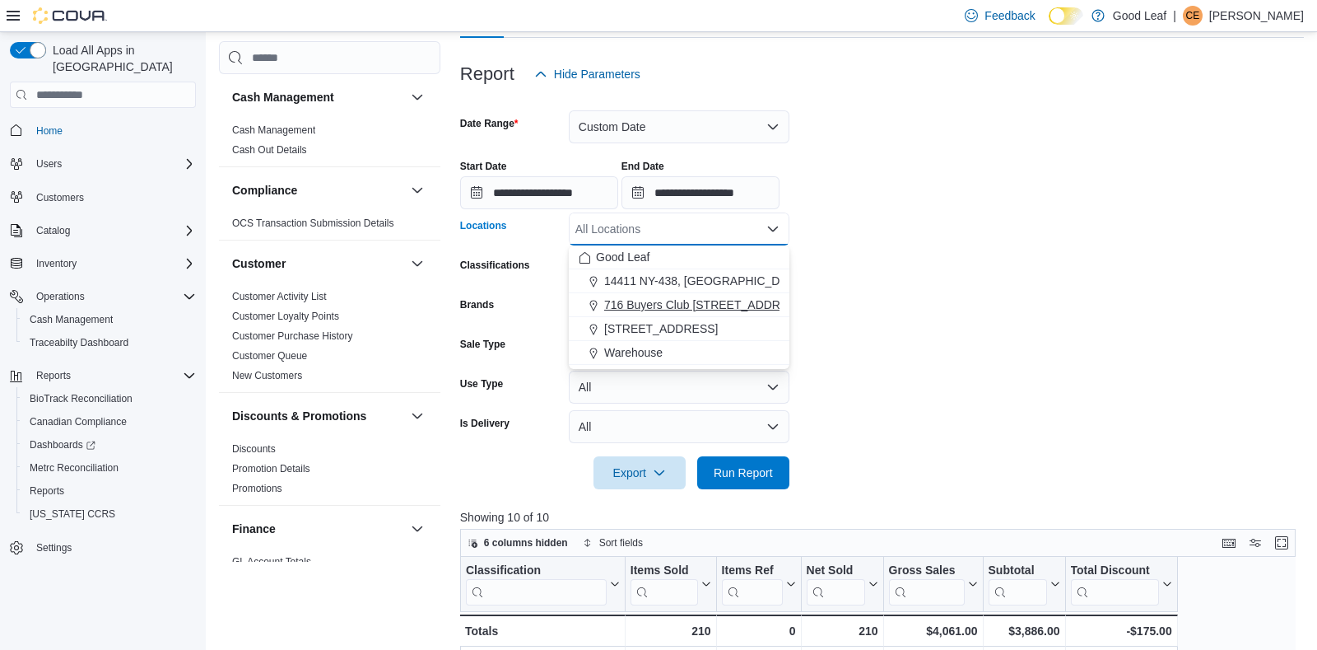
click at [693, 304] on span "716 Buyers Club [STREET_ADDRESS]" at bounding box center [705, 304] width 203 height 16
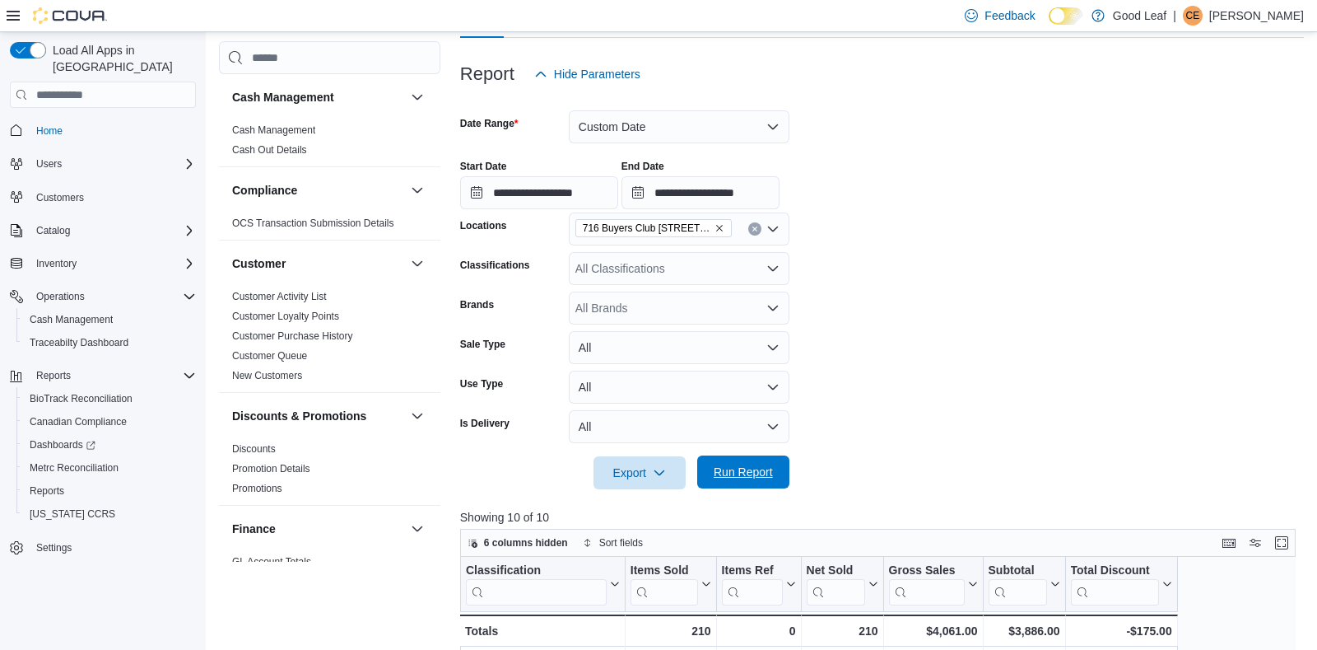
click at [716, 461] on span "Run Report" at bounding box center [743, 471] width 72 height 33
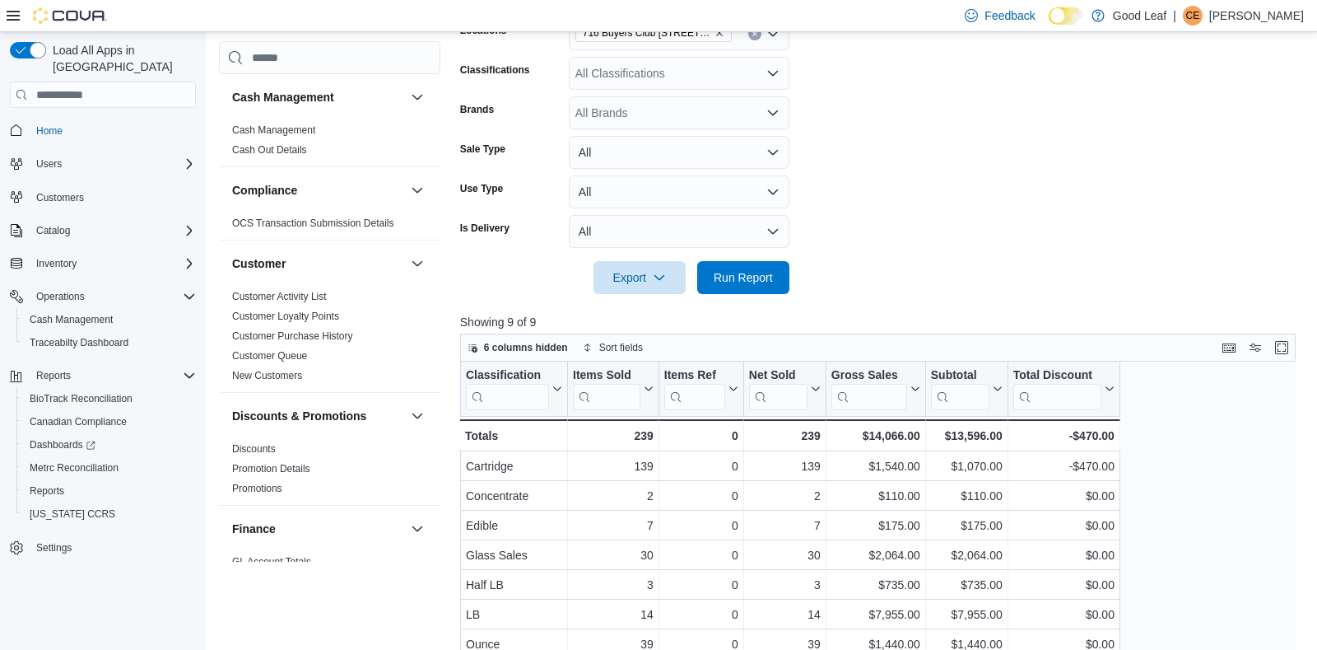
scroll to position [389, 0]
click at [1283, 348] on button "Enter fullscreen" at bounding box center [1282, 347] width 20 height 20
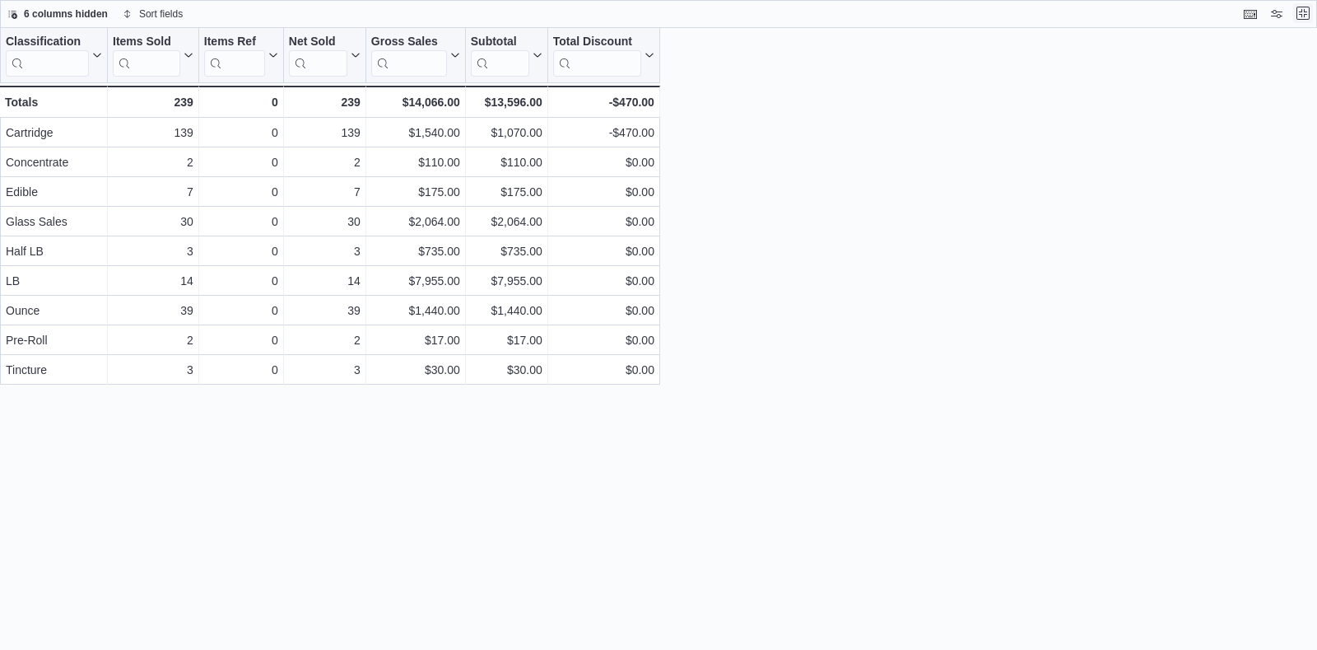
scroll to position [0, 0]
click at [1308, 16] on button "Exit fullscreen" at bounding box center [1304, 13] width 20 height 20
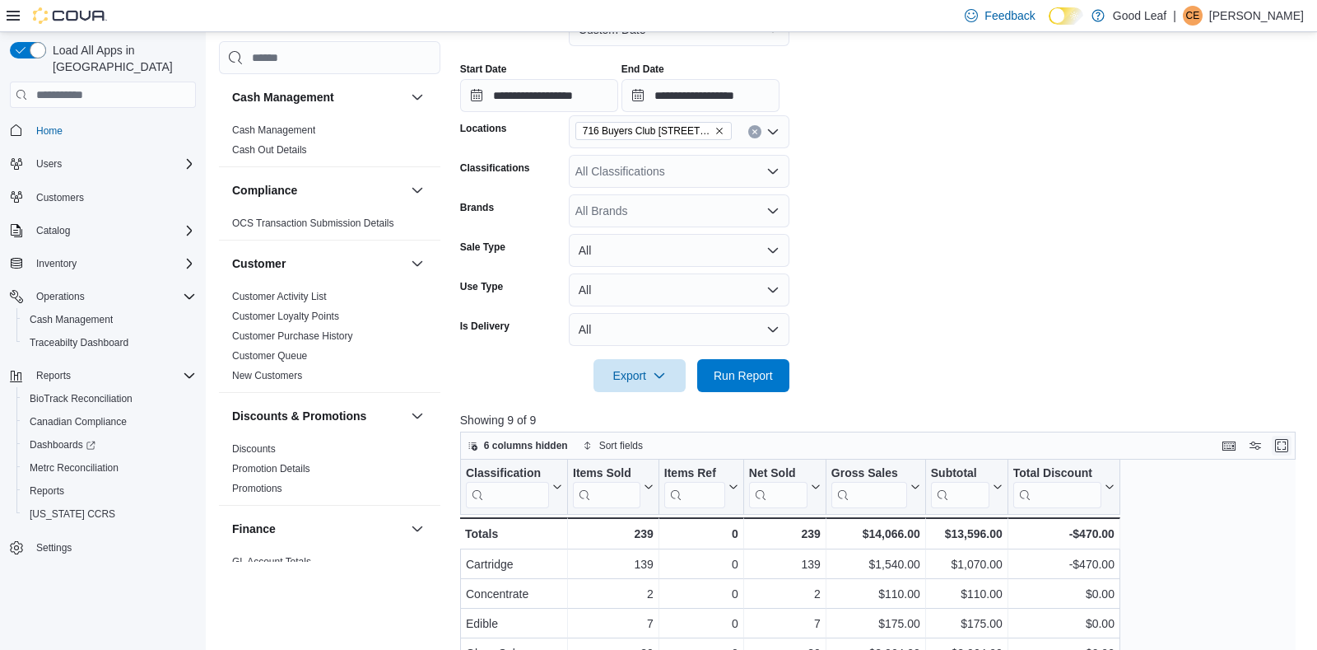
scroll to position [292, 0]
click at [715, 132] on icon "Remove 716 Buyers Club 6665 Route 417, Killbuck from selection in this group" at bounding box center [720, 130] width 10 height 10
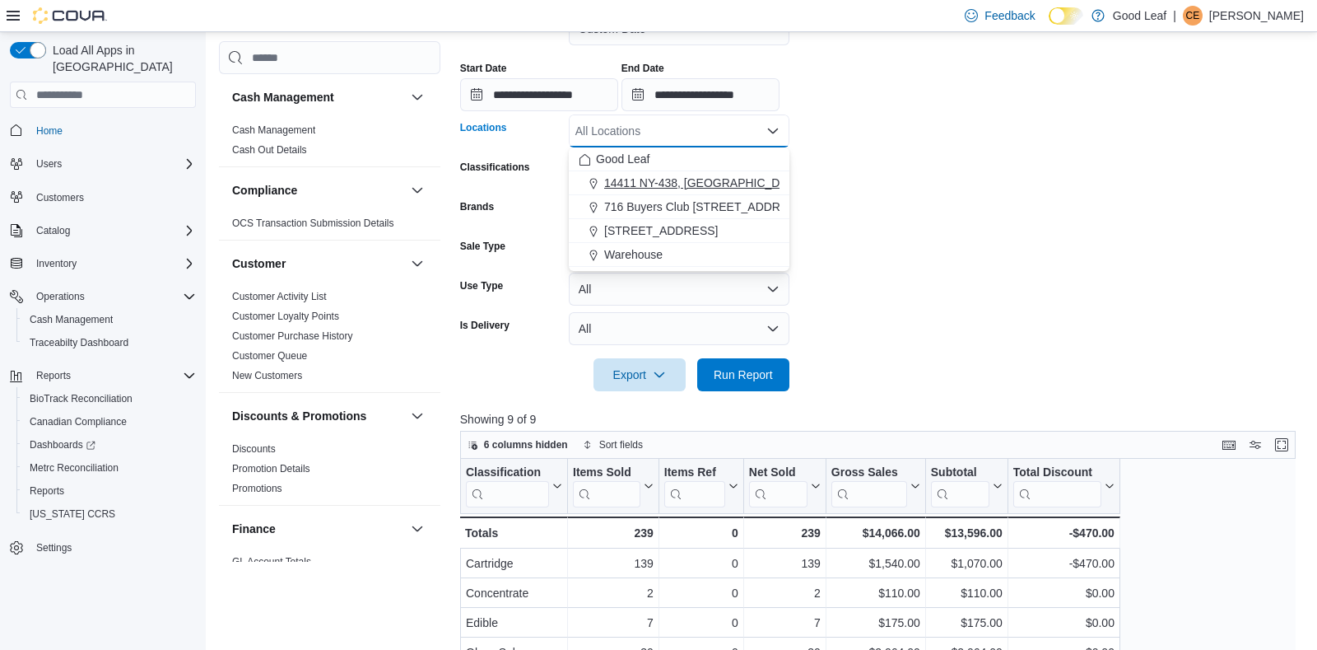
click at [700, 179] on span "14411 NY-438, [GEOGRAPHIC_DATA]" at bounding box center [704, 183] width 200 height 16
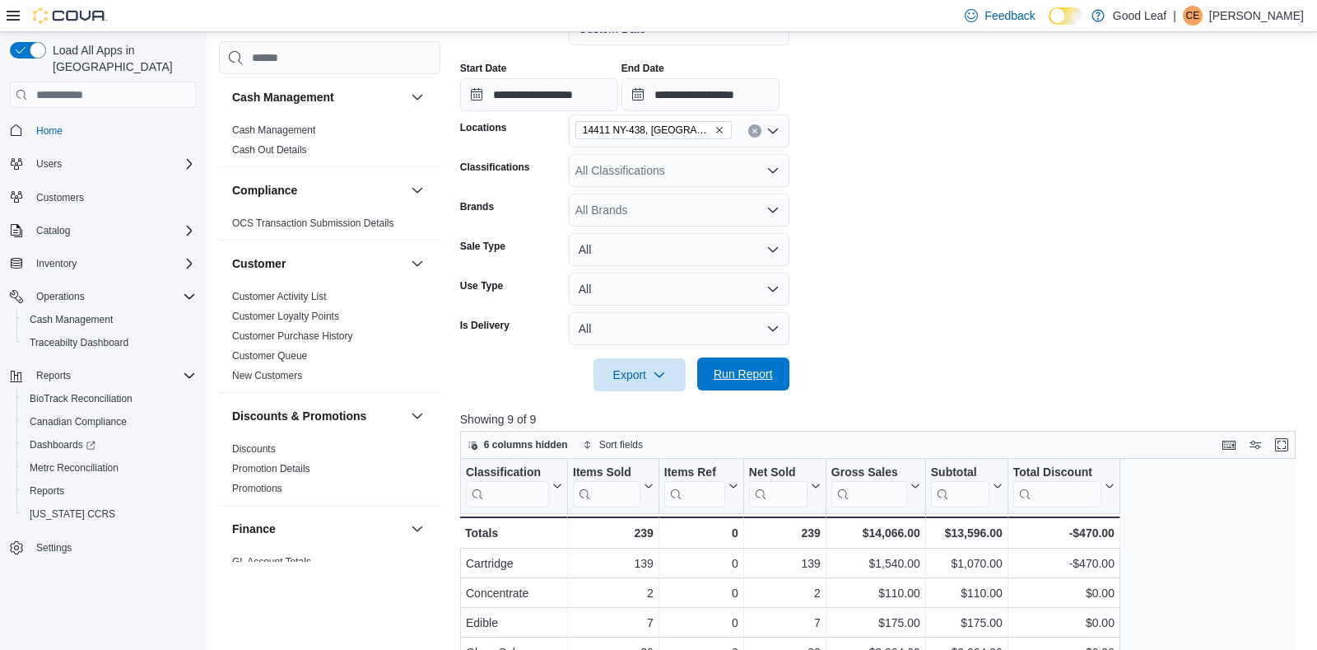
click at [734, 367] on span "Run Report" at bounding box center [743, 374] width 59 height 16
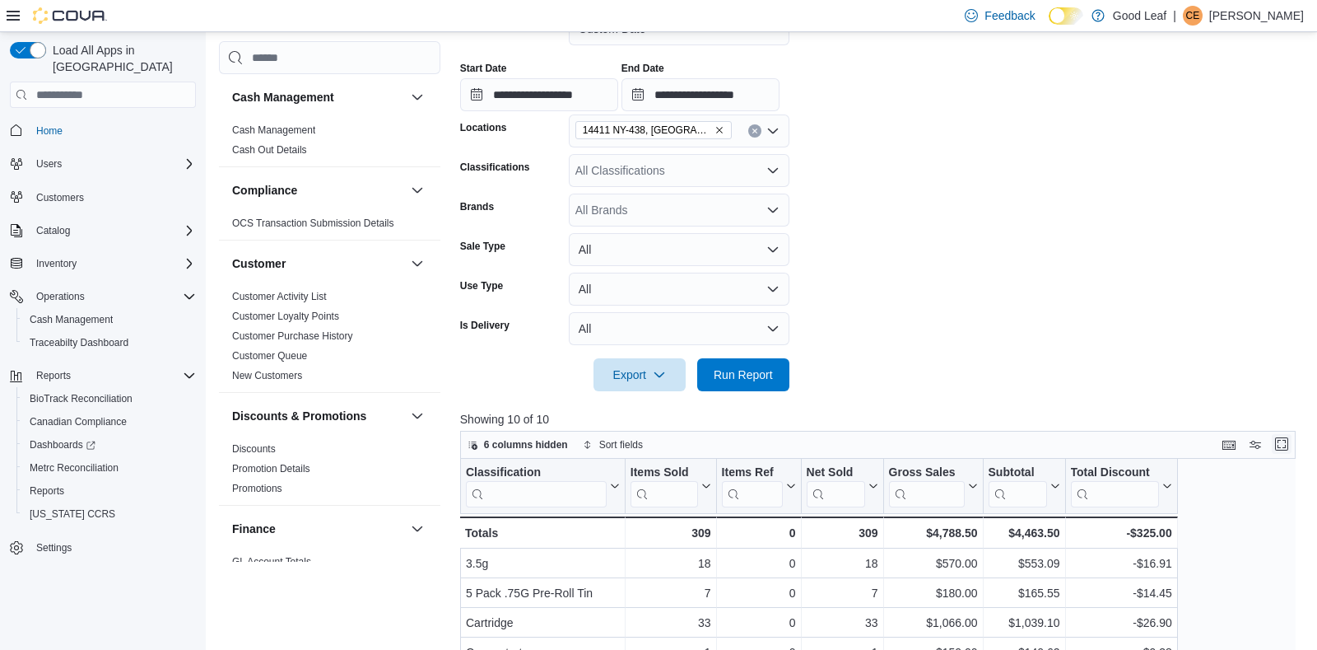
click at [1275, 444] on button "Enter fullscreen" at bounding box center [1282, 444] width 20 height 20
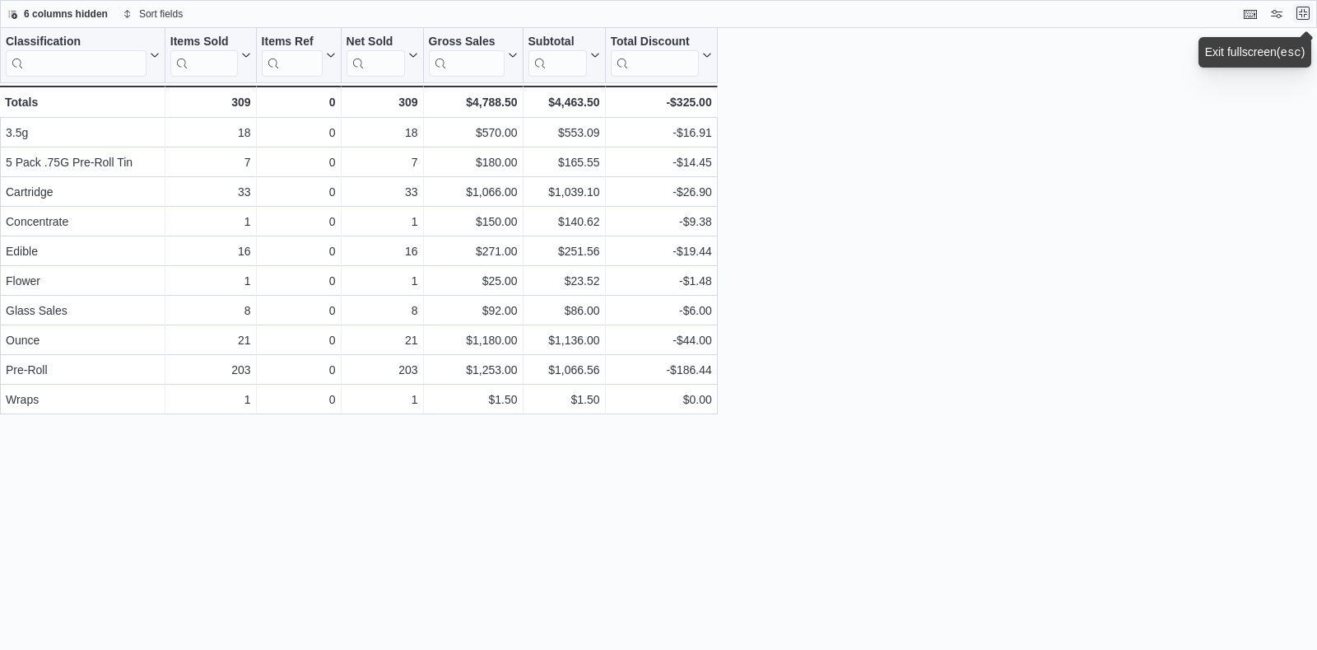
click at [1306, 9] on button "Exit fullscreen" at bounding box center [1304, 13] width 20 height 20
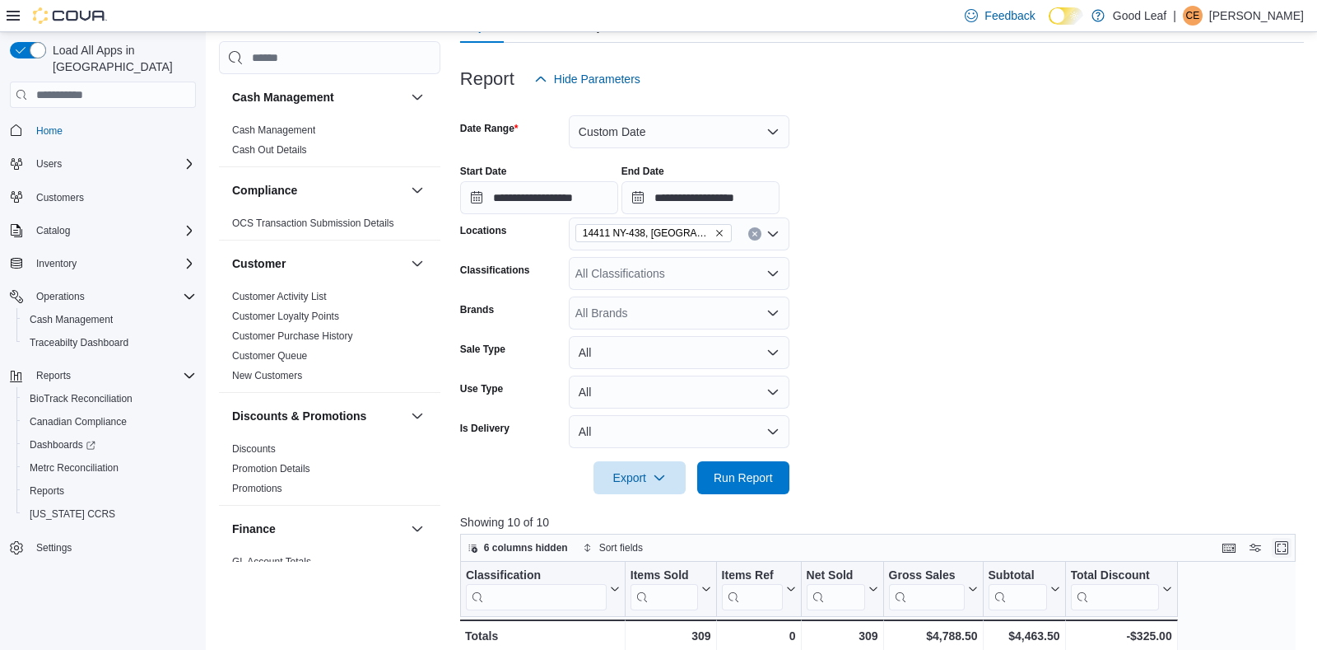
scroll to position [194, 0]
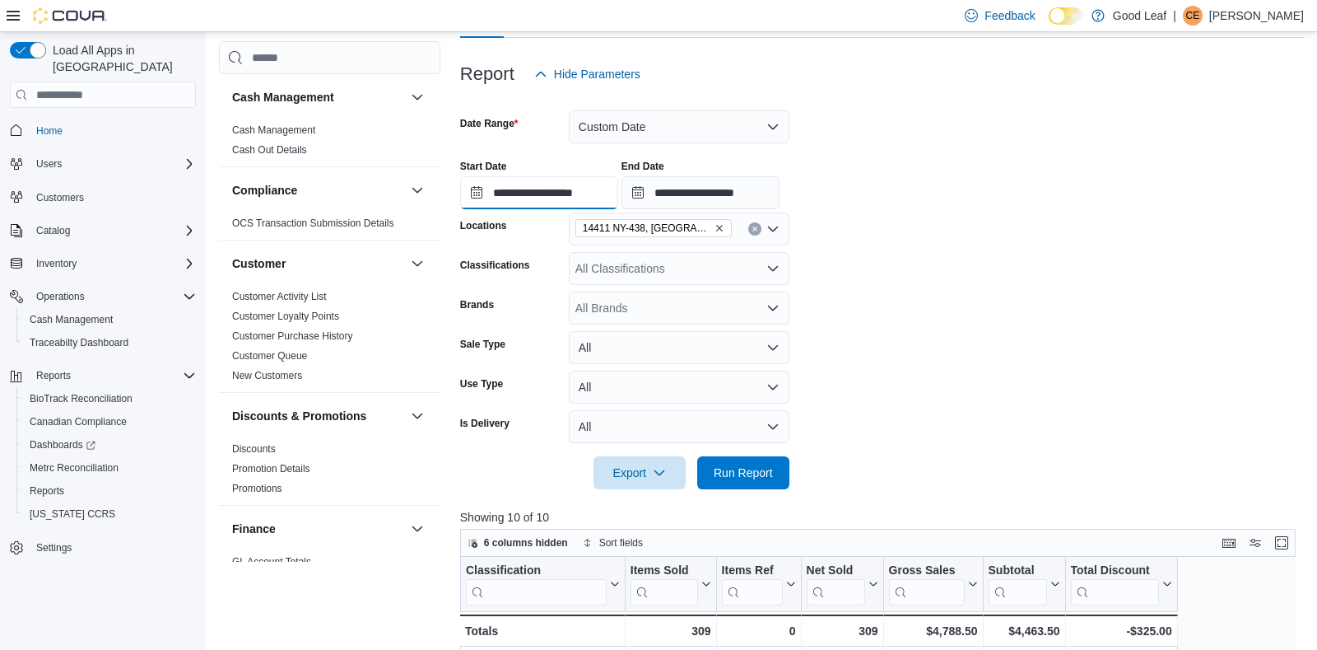
click at [526, 190] on input "**********" at bounding box center [539, 192] width 158 height 33
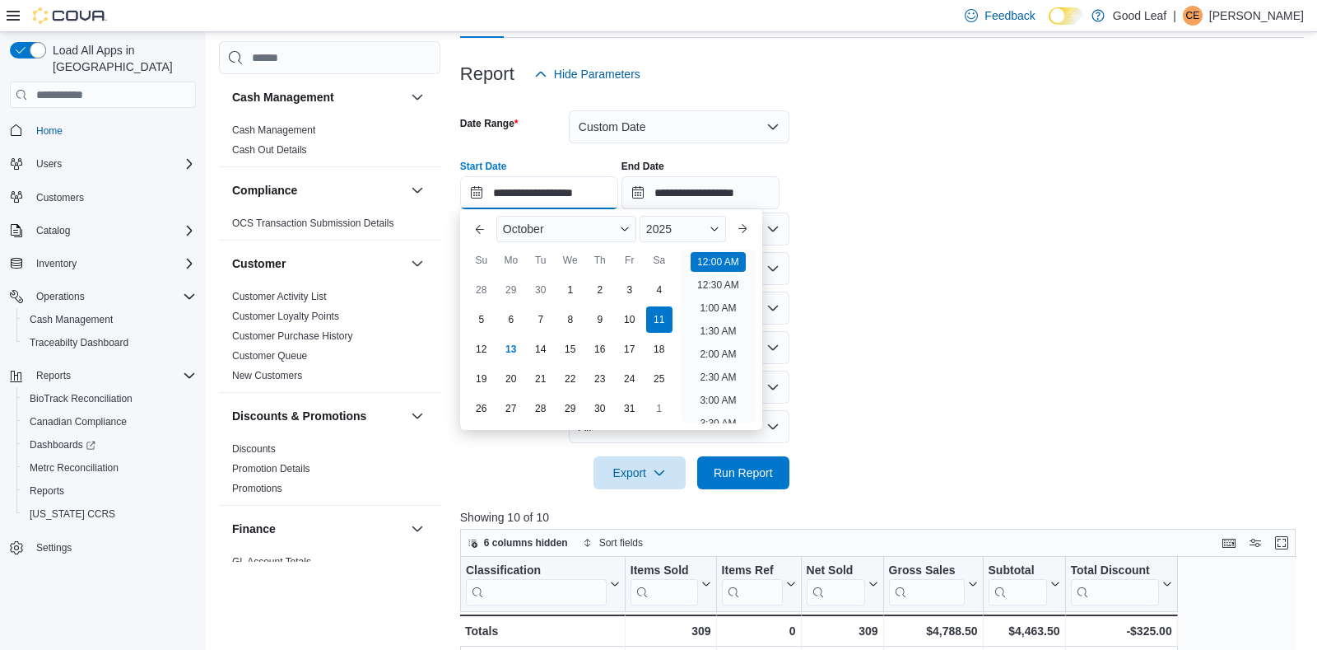
scroll to position [51, 0]
click at [627, 324] on div "10" at bounding box center [629, 319] width 29 height 29
type input "**********"
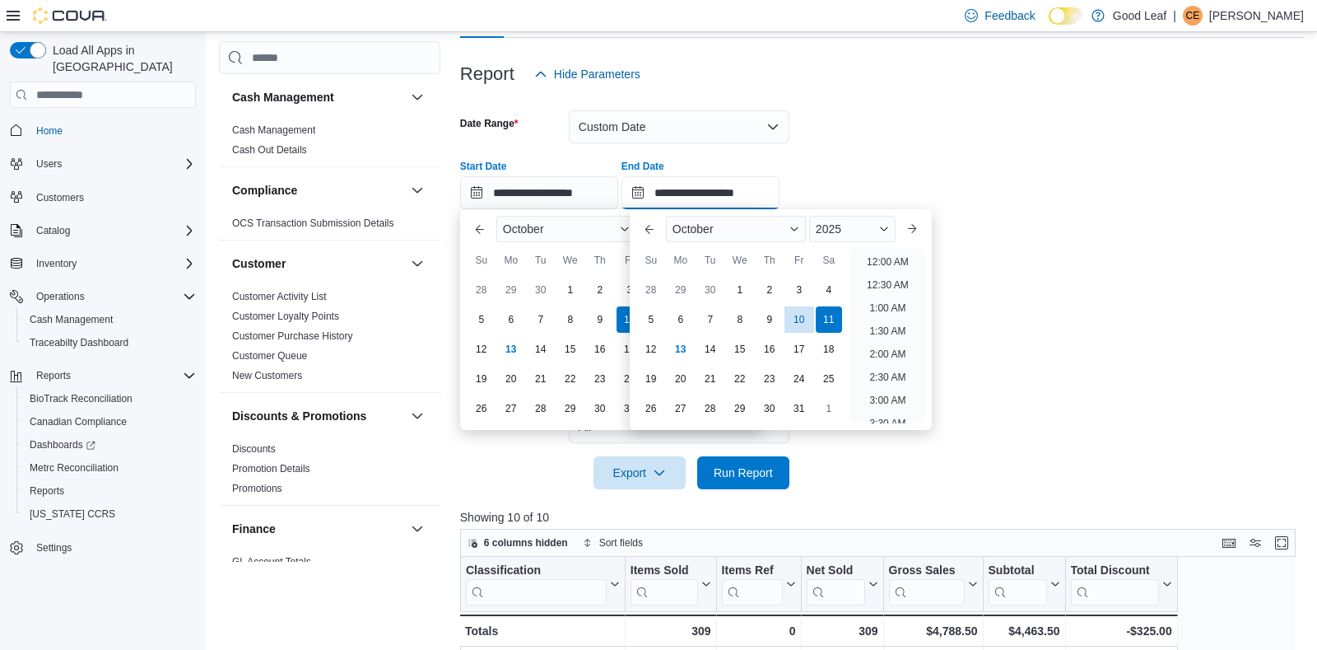
click at [680, 188] on input "**********" at bounding box center [701, 192] width 158 height 33
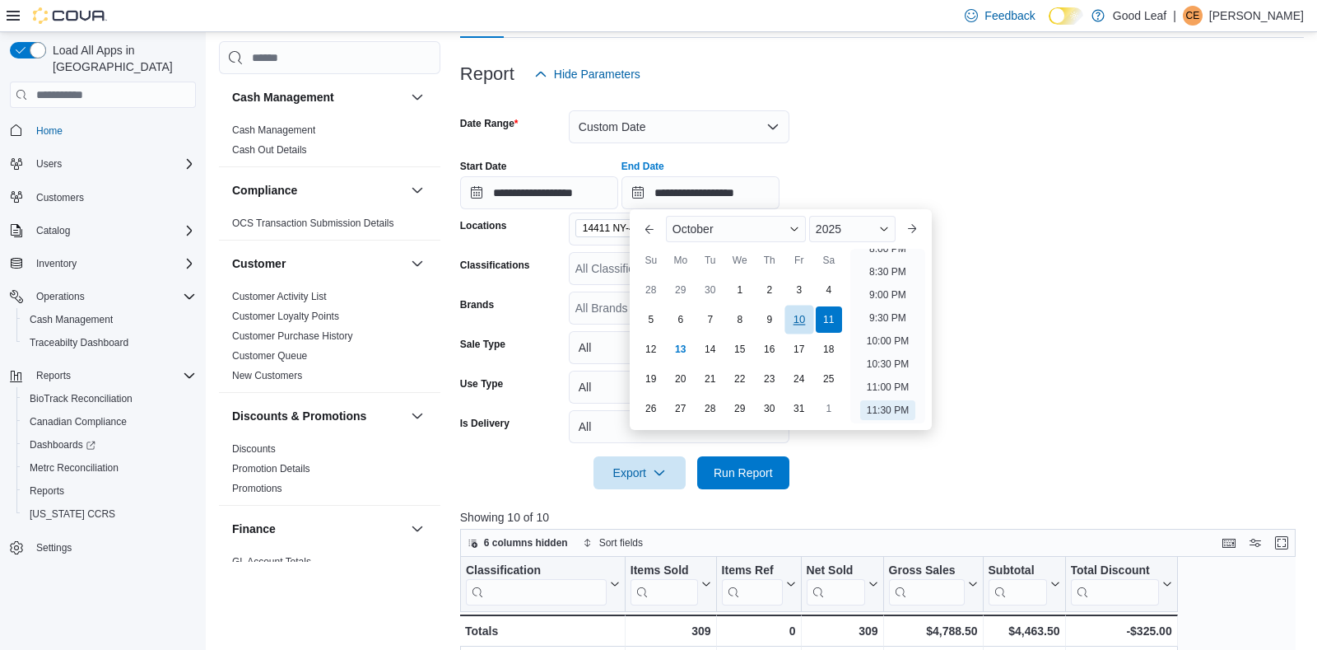
click at [803, 321] on div "10" at bounding box center [799, 319] width 29 height 29
type input "**********"
click at [756, 477] on span "Run Report" at bounding box center [743, 472] width 59 height 16
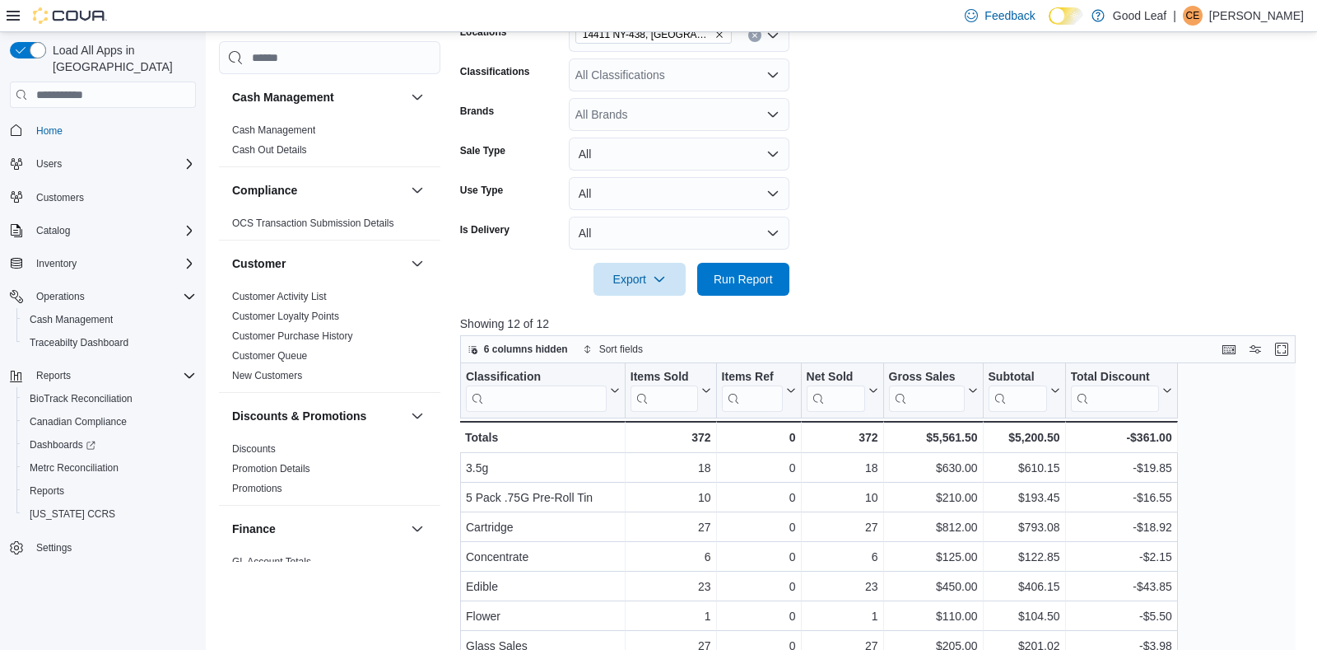
scroll to position [389, 0]
click at [1280, 346] on button "Enter fullscreen" at bounding box center [1282, 347] width 20 height 20
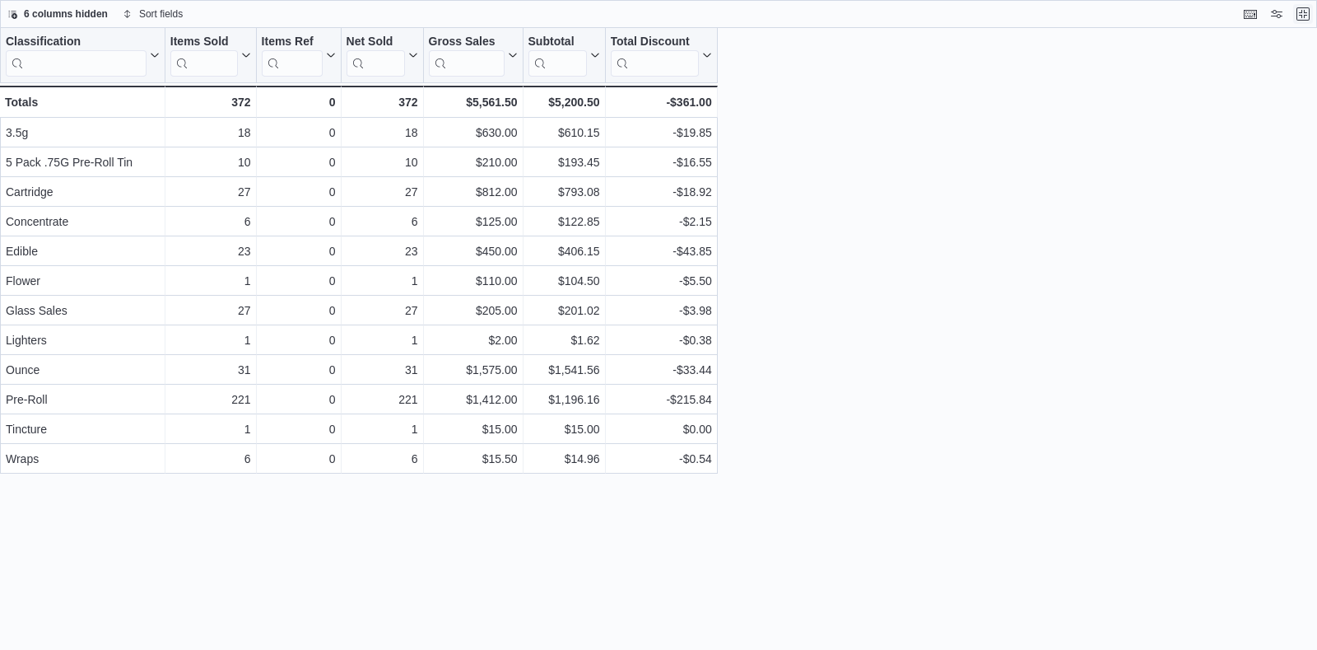
scroll to position [0, 0]
click at [1302, 11] on button "Exit fullscreen" at bounding box center [1304, 14] width 20 height 20
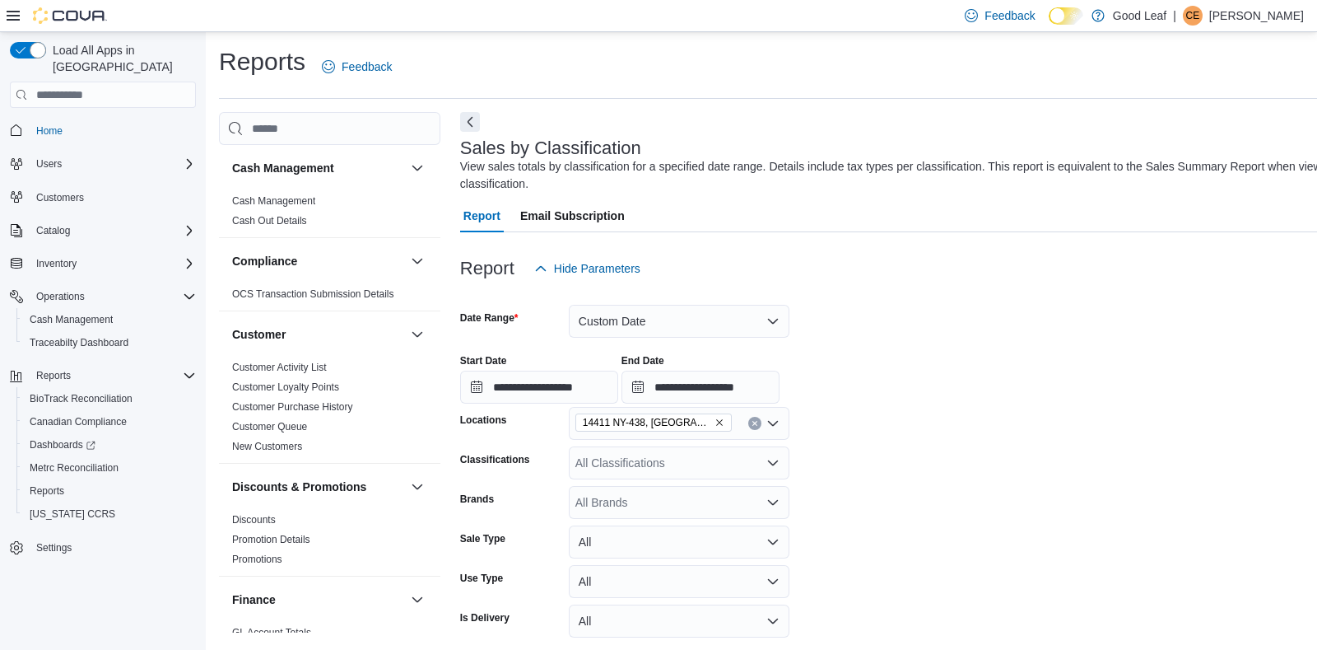
scroll to position [194, 0]
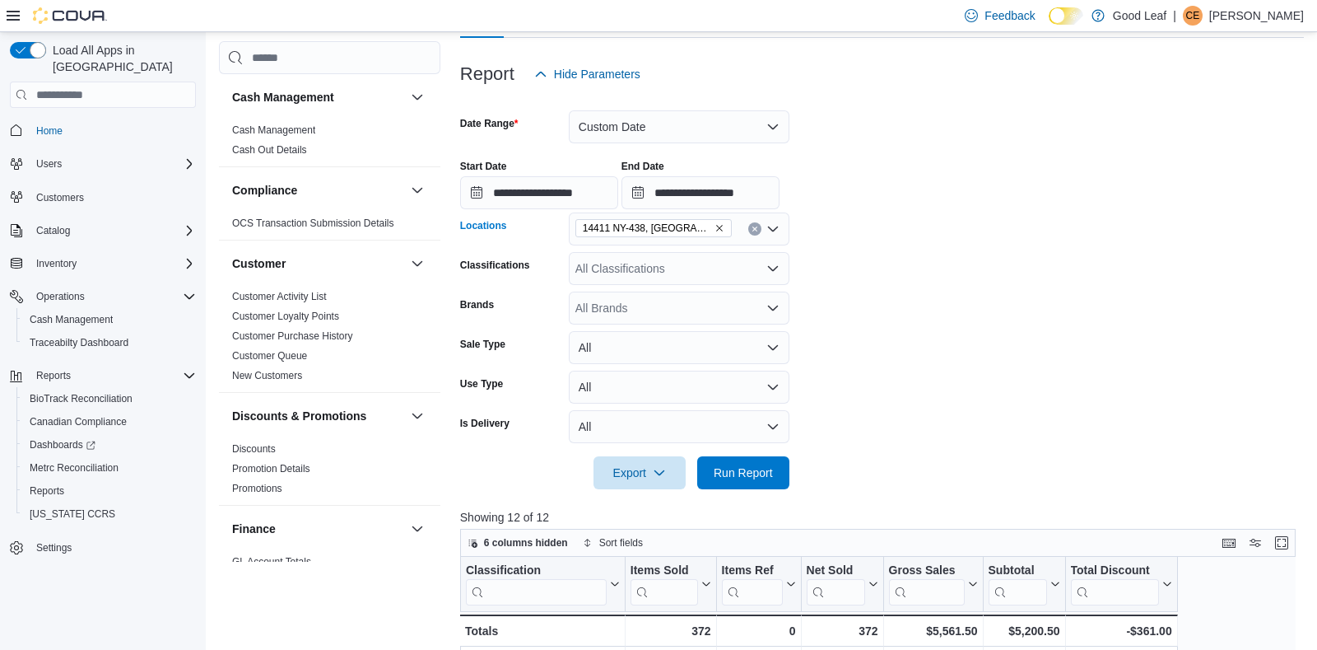
click at [715, 227] on icon "Remove 14411 NY-438, Gowanda from selection in this group" at bounding box center [720, 228] width 10 height 10
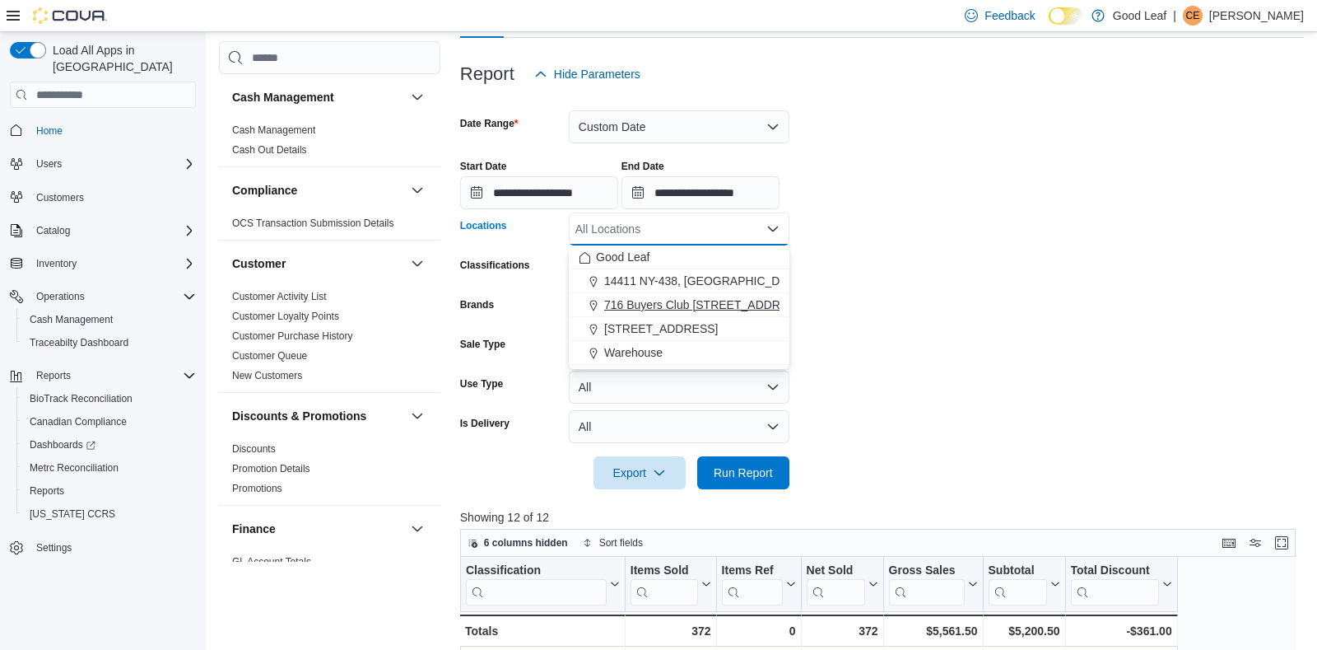
click at [699, 303] on span "716 Buyers Club [STREET_ADDRESS]" at bounding box center [705, 304] width 203 height 16
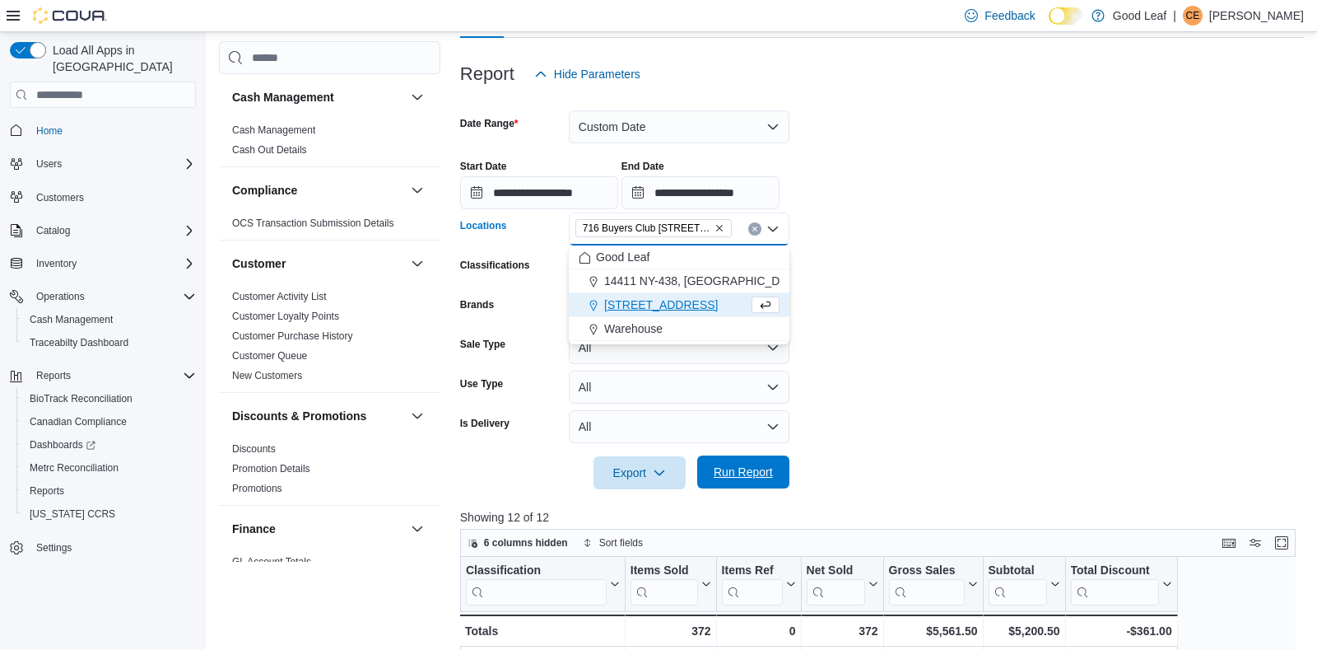
click at [728, 475] on span "Run Report" at bounding box center [743, 472] width 59 height 16
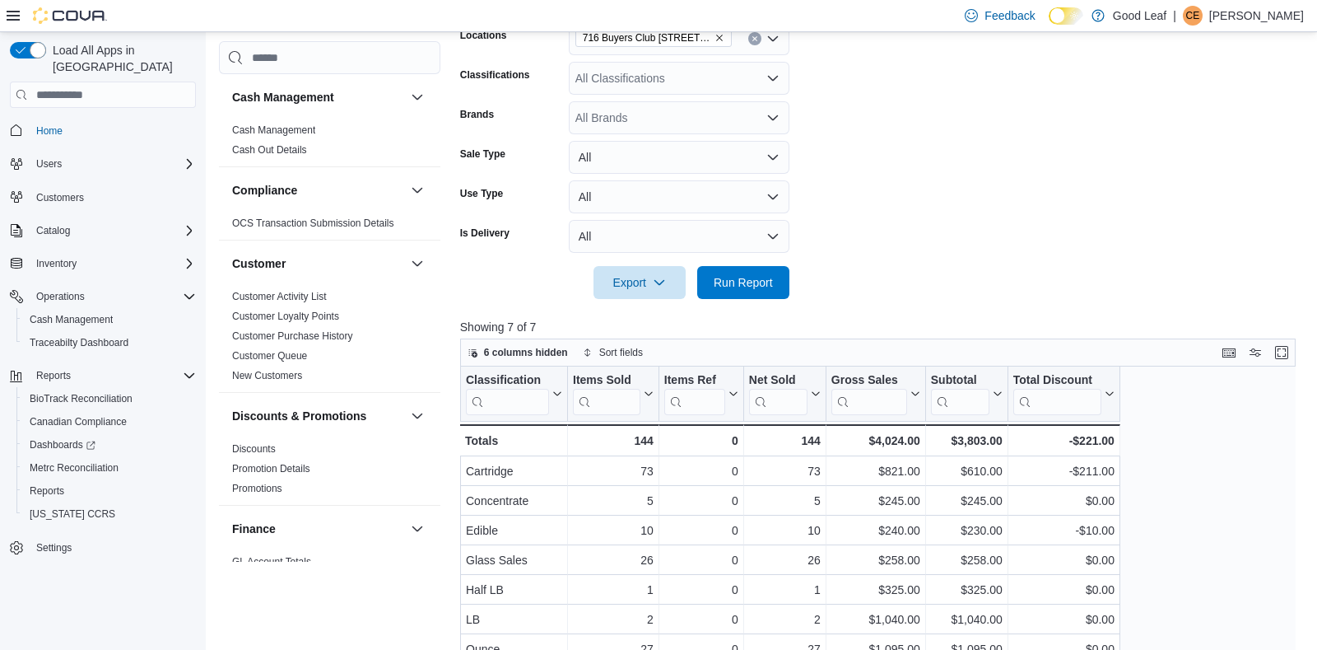
scroll to position [487, 0]
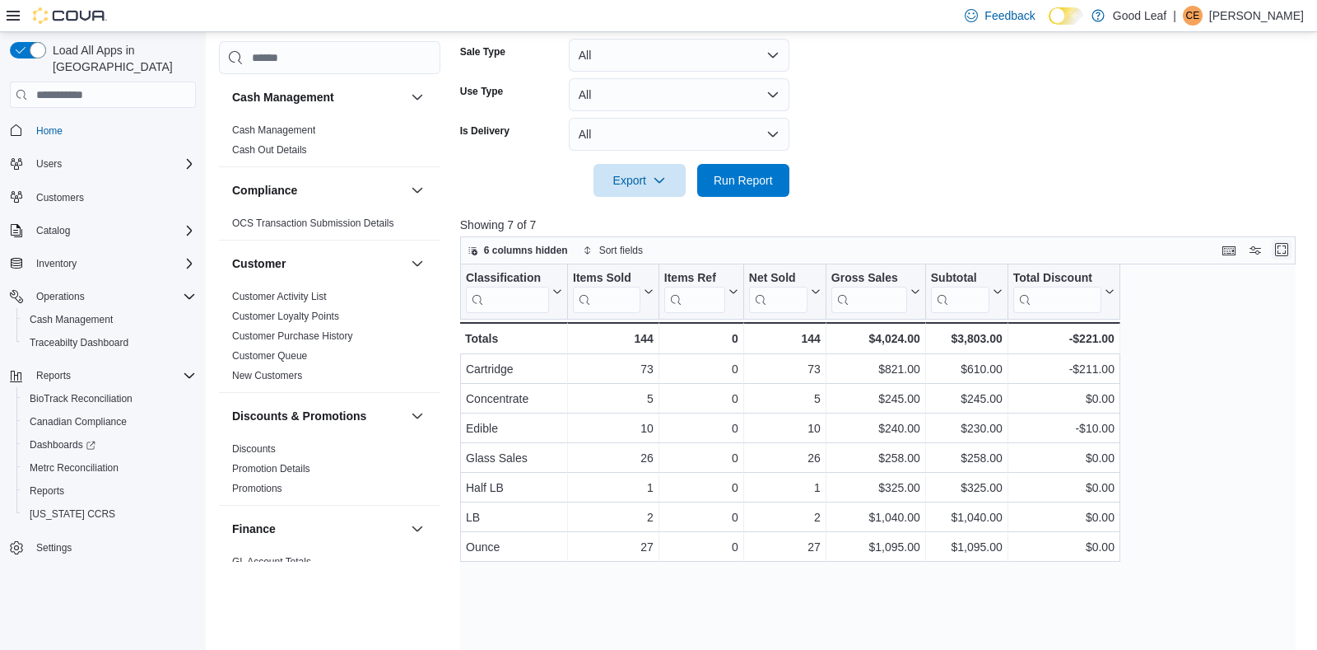
click at [1285, 250] on button "Enter fullscreen" at bounding box center [1282, 250] width 20 height 20
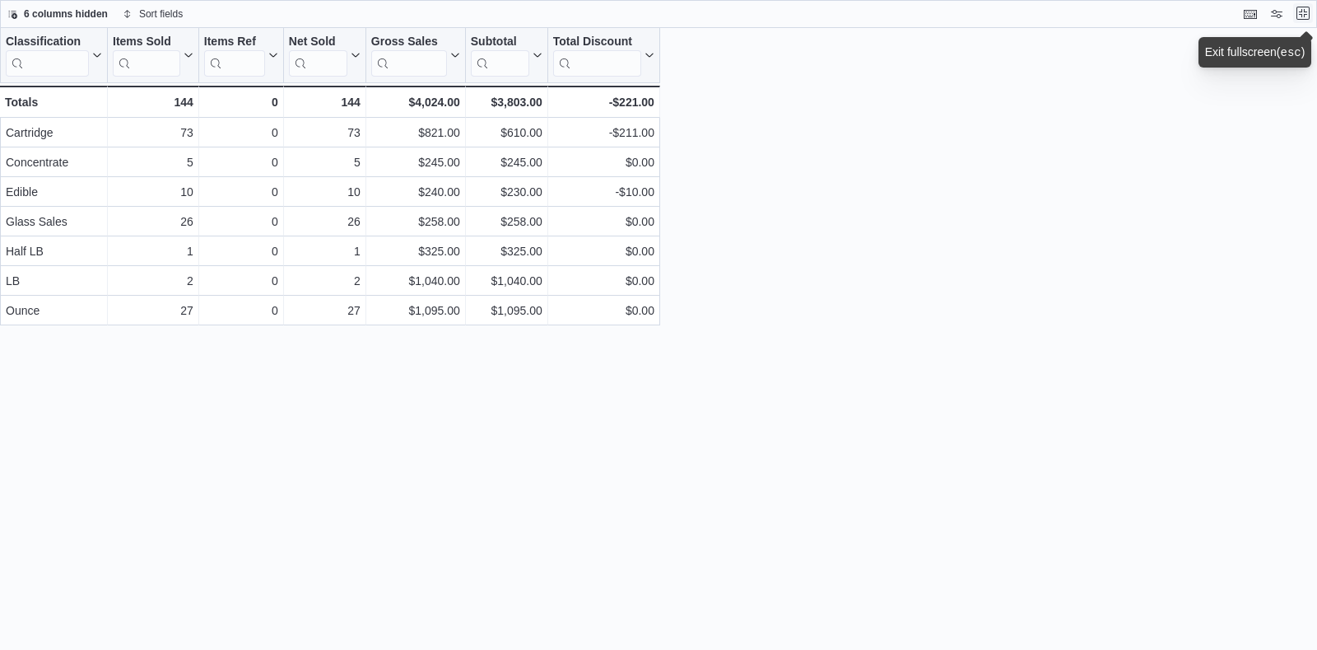
click at [1303, 12] on button "Exit fullscreen" at bounding box center [1304, 13] width 20 height 20
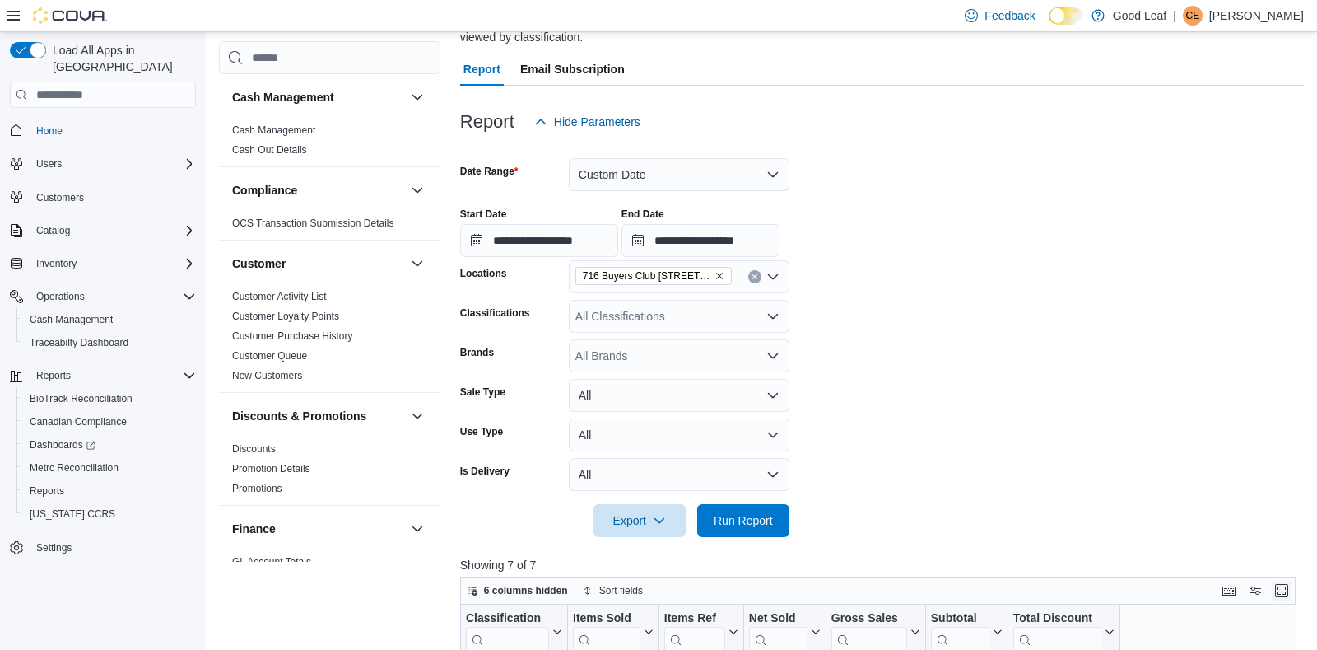
scroll to position [194, 0]
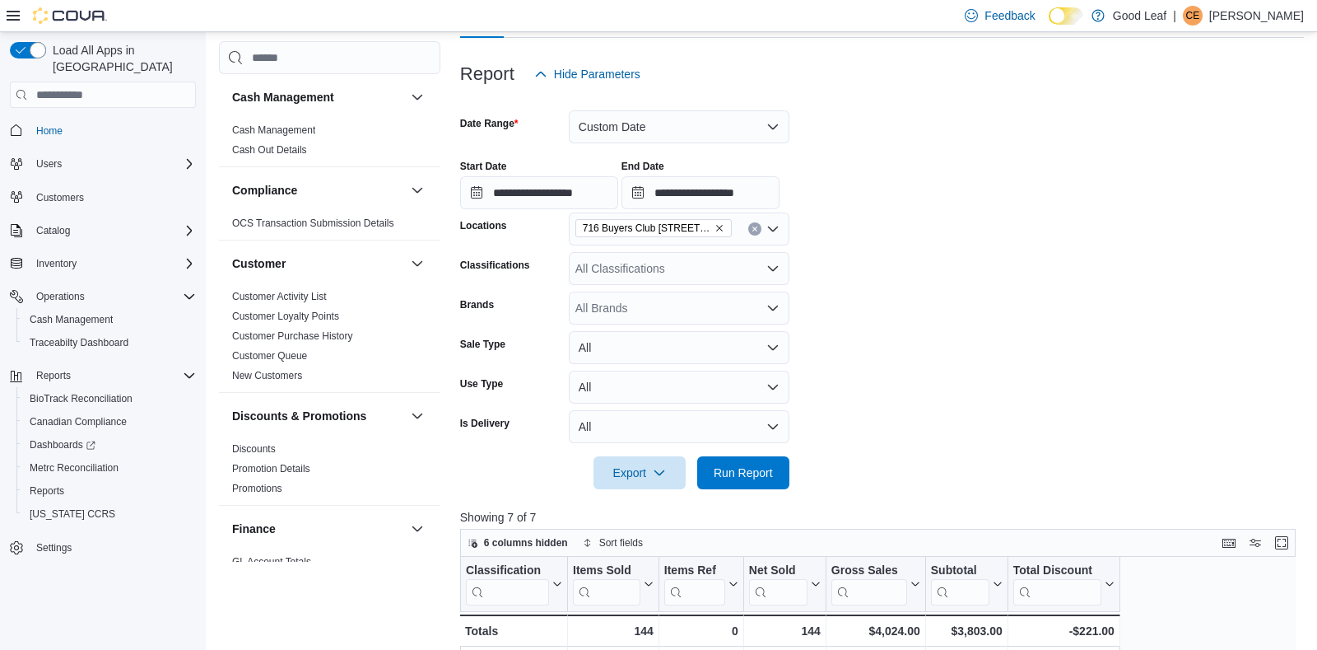
click at [721, 227] on icon "Remove 716 Buyers Club 6665 Route 417, Killbuck from selection in this group" at bounding box center [720, 228] width 10 height 10
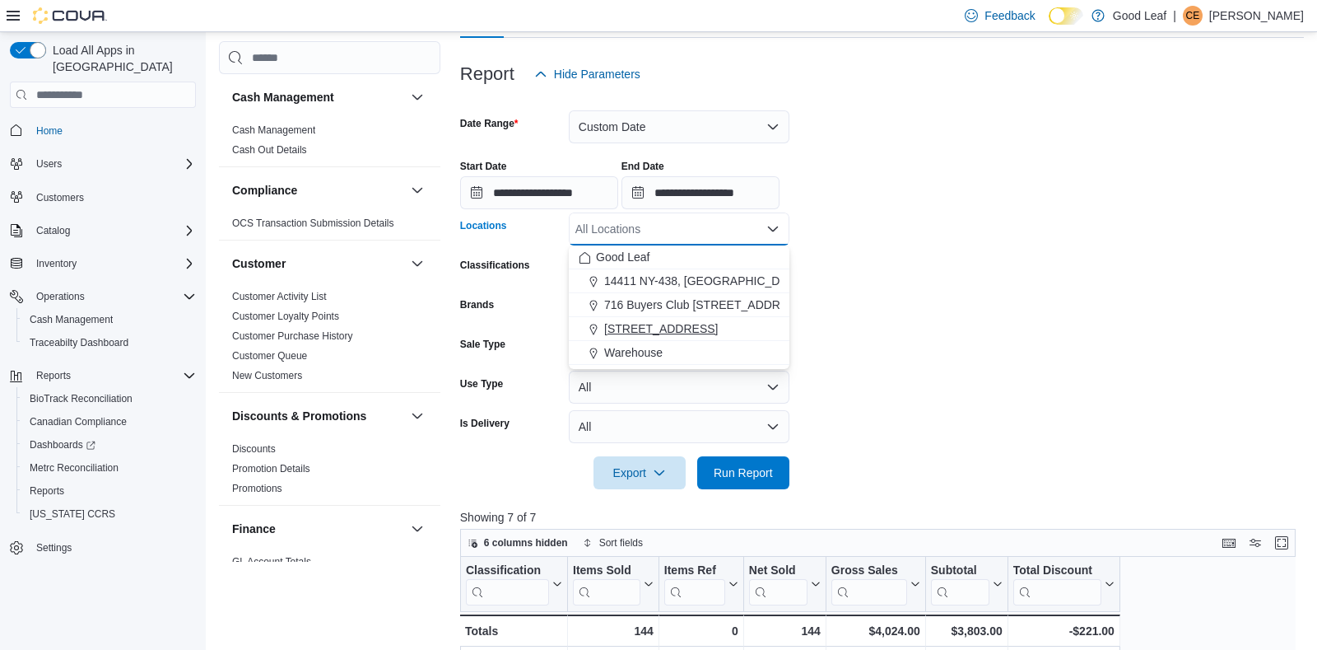
click at [718, 326] on span "[STREET_ADDRESS]" at bounding box center [661, 328] width 114 height 16
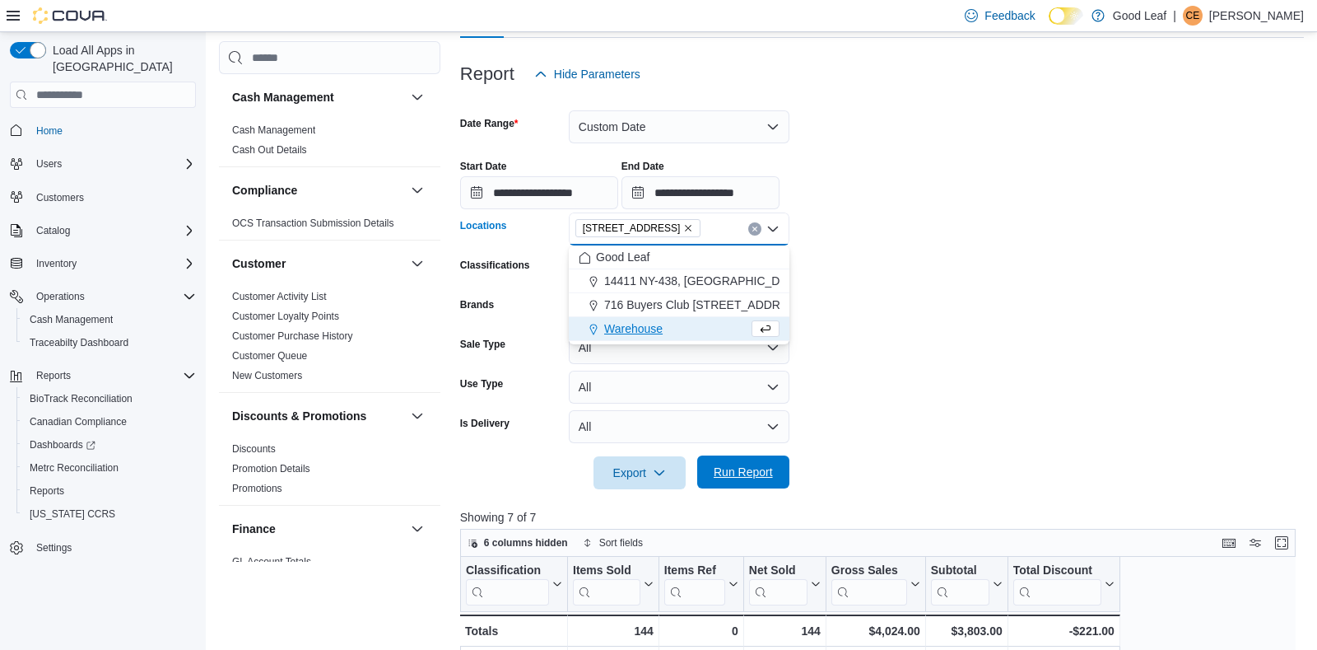
click at [726, 462] on span "Run Report" at bounding box center [743, 471] width 72 height 33
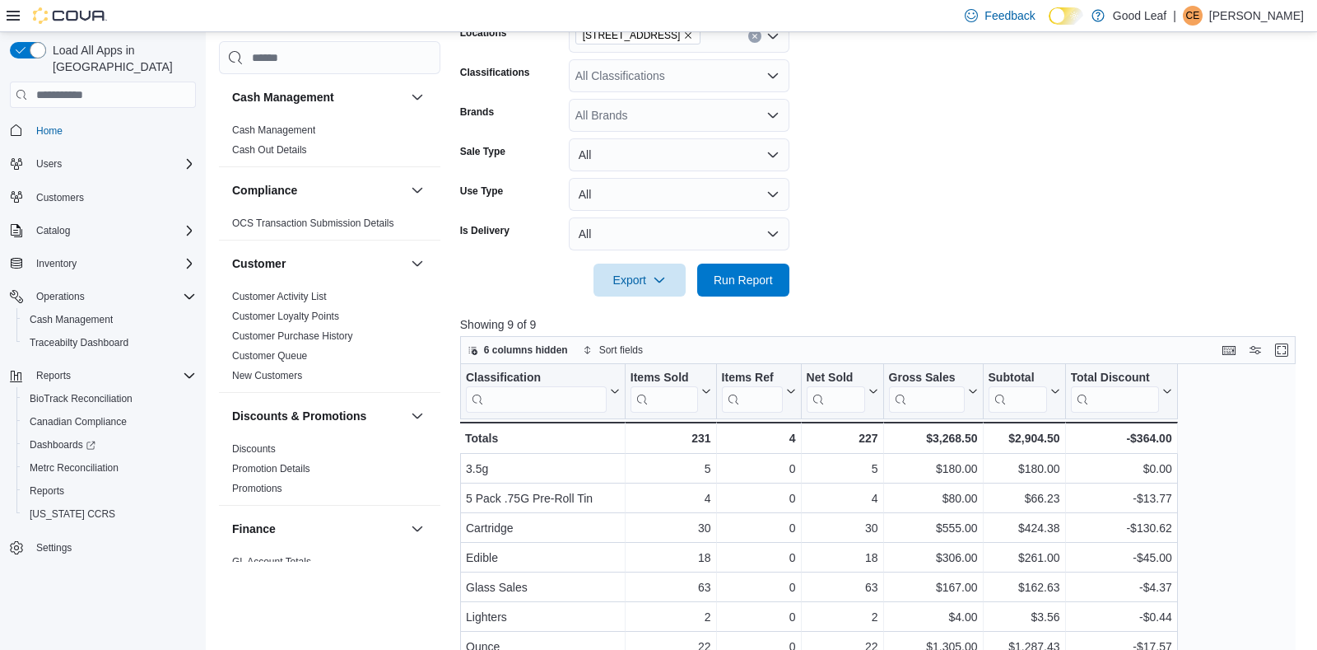
scroll to position [389, 0]
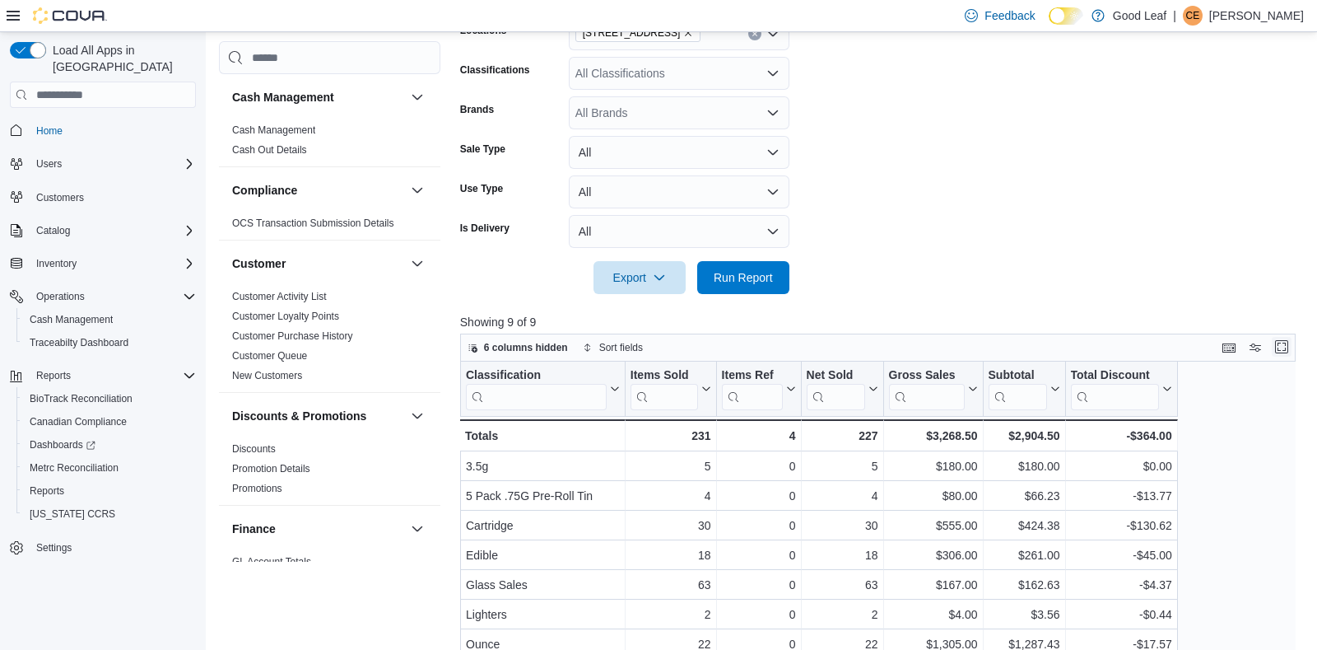
click at [1284, 344] on button "Enter fullscreen" at bounding box center [1282, 347] width 20 height 20
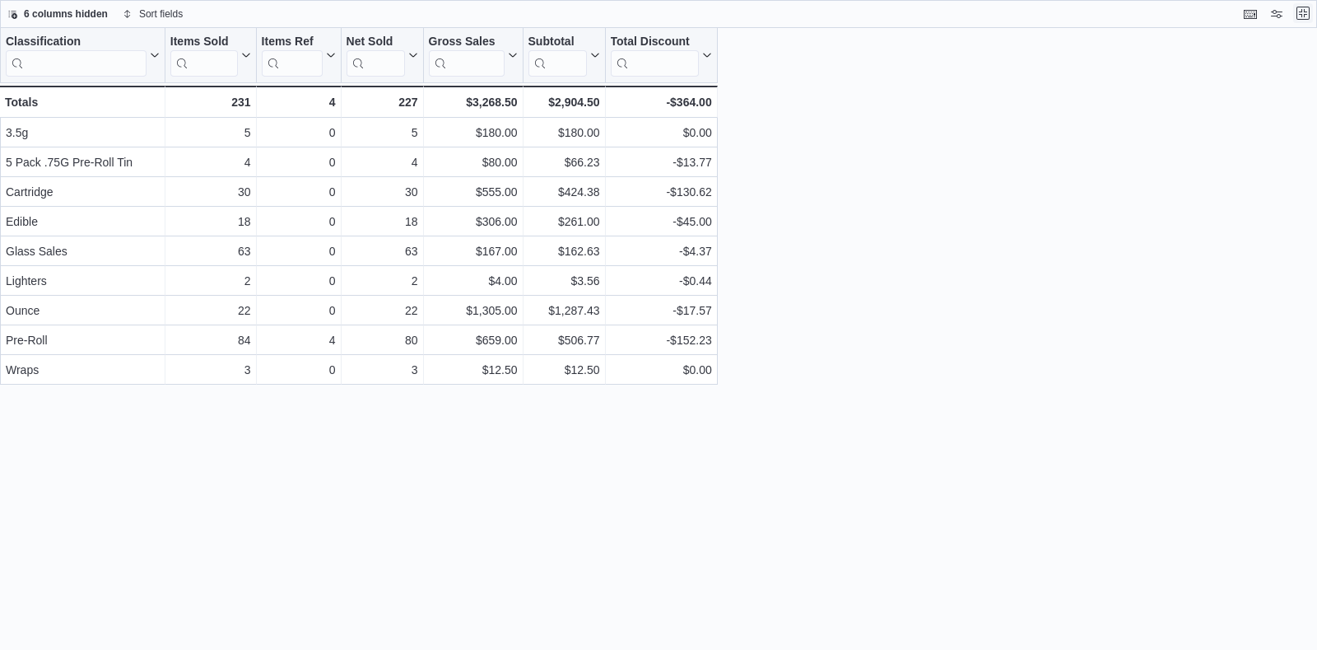
scroll to position [0, 0]
click at [1302, 16] on button "Exit fullscreen" at bounding box center [1304, 13] width 20 height 20
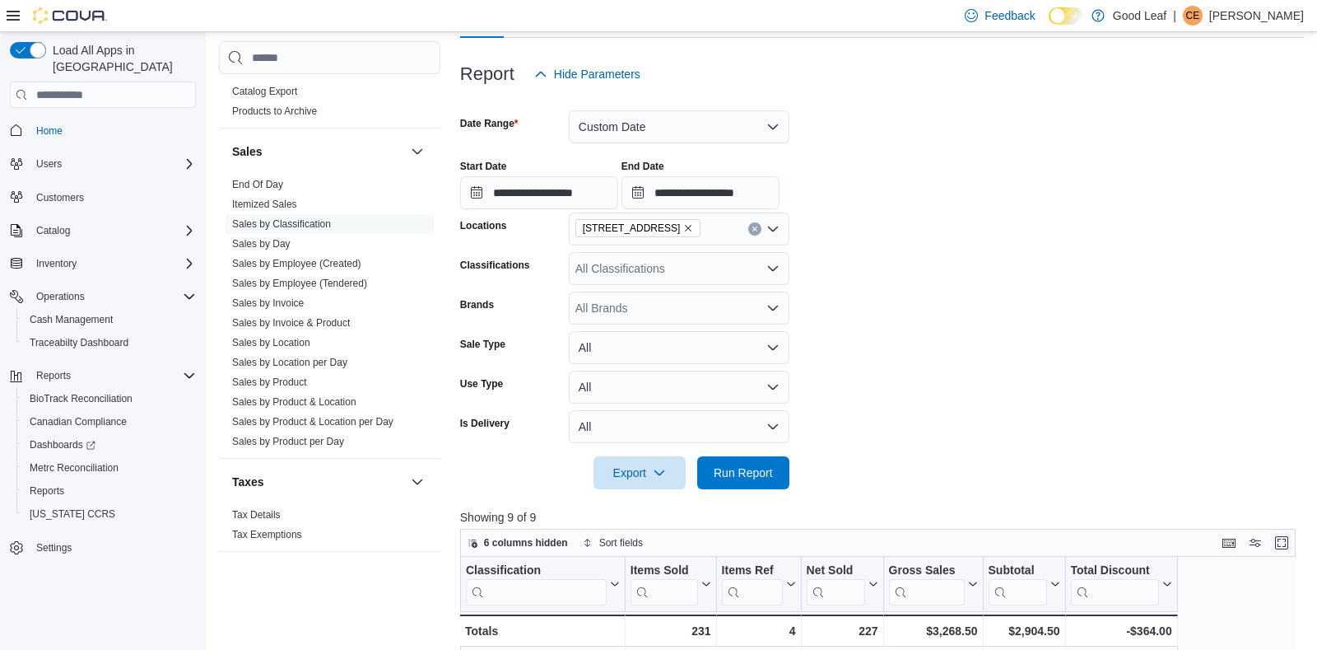
scroll to position [1097, 0]
click at [283, 240] on link "Sales by Day" at bounding box center [261, 241] width 58 height 12
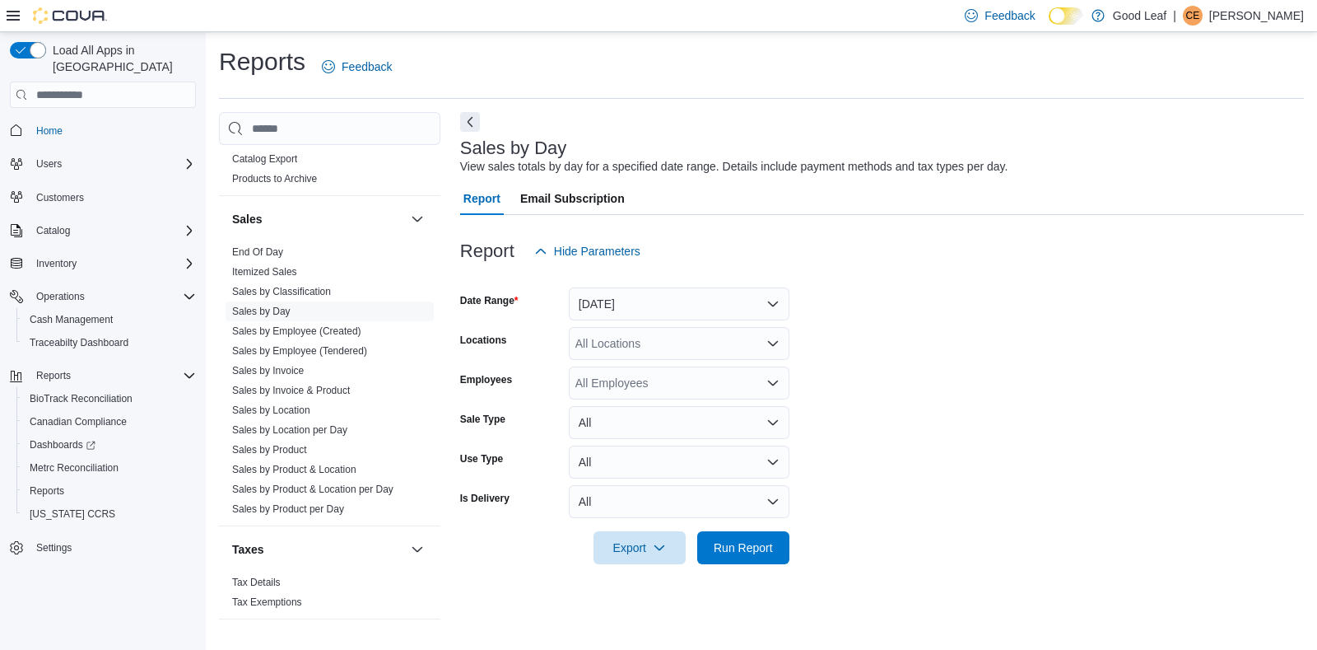
click at [767, 341] on icon "Open list of options" at bounding box center [773, 343] width 13 height 13
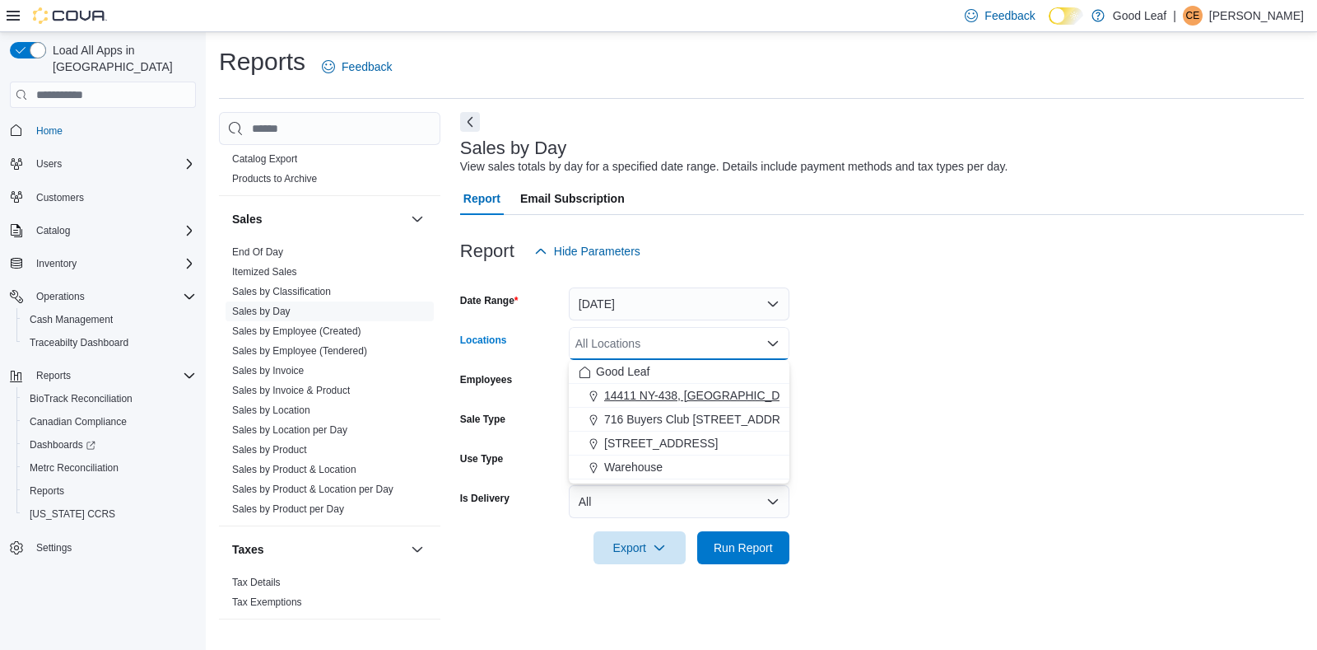
click at [703, 394] on span "14411 NY-438, [GEOGRAPHIC_DATA]" at bounding box center [704, 395] width 200 height 16
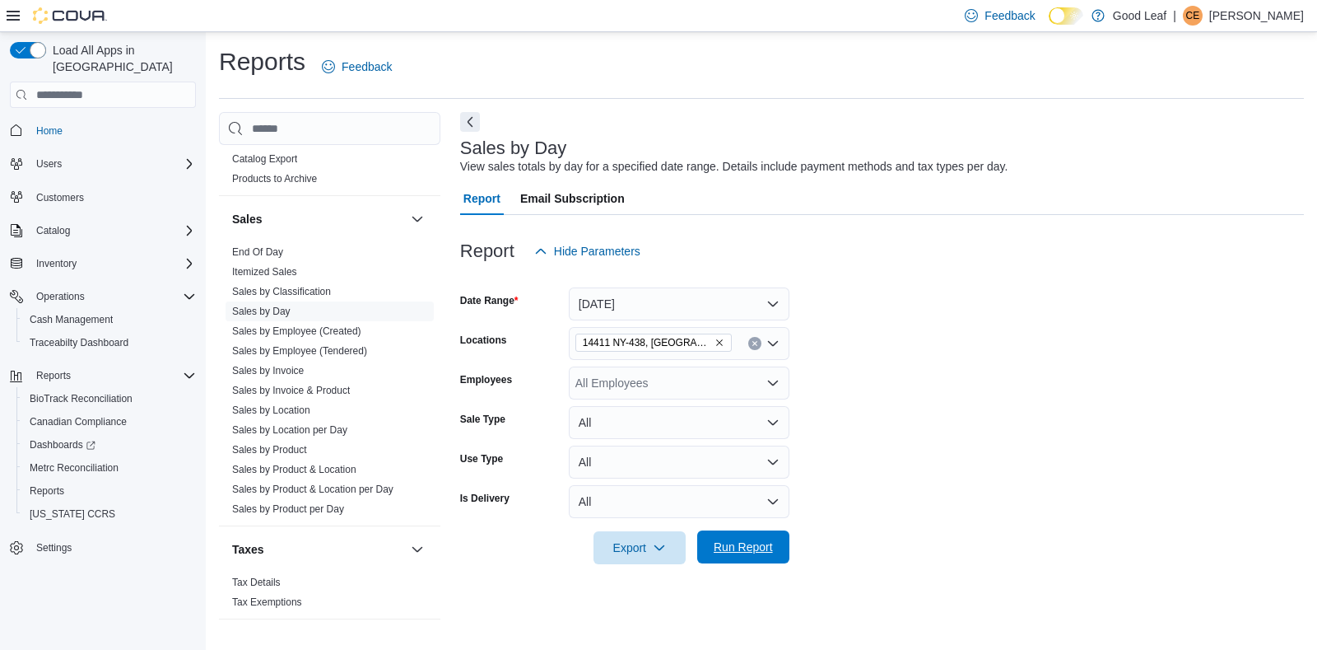
click at [735, 550] on span "Run Report" at bounding box center [743, 547] width 59 height 16
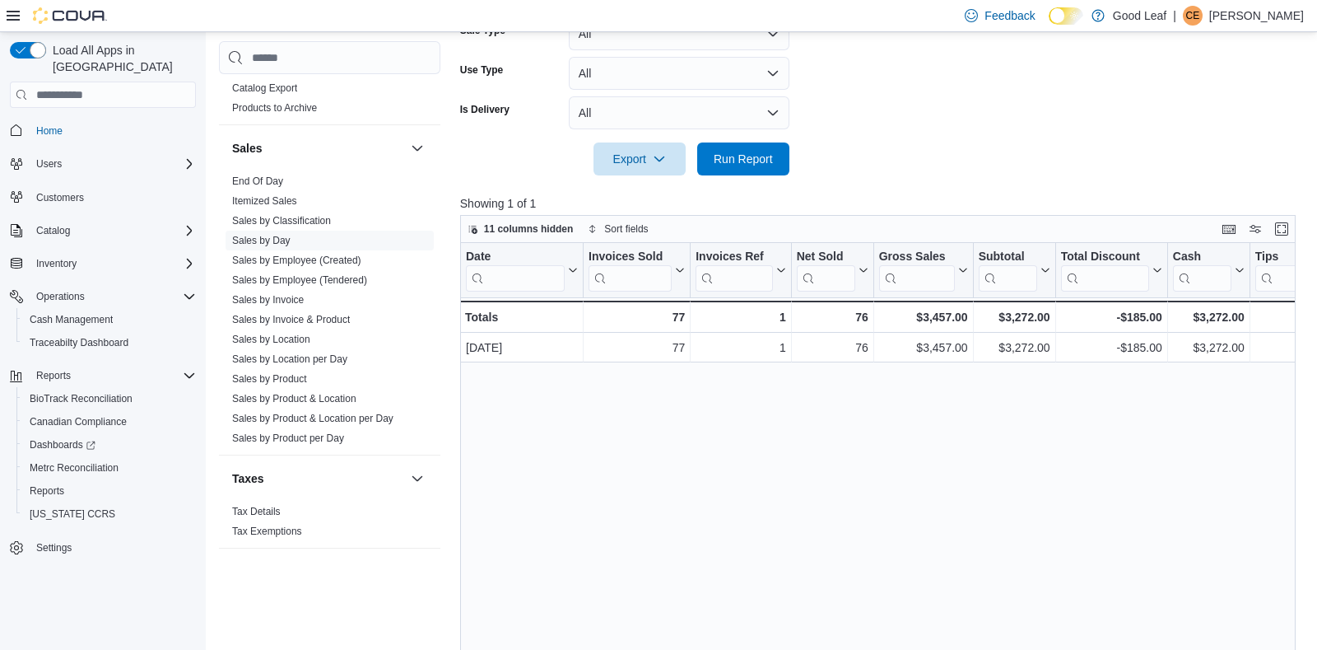
scroll to position [389, 0]
click at [1287, 231] on button "Enter fullscreen" at bounding box center [1282, 227] width 20 height 20
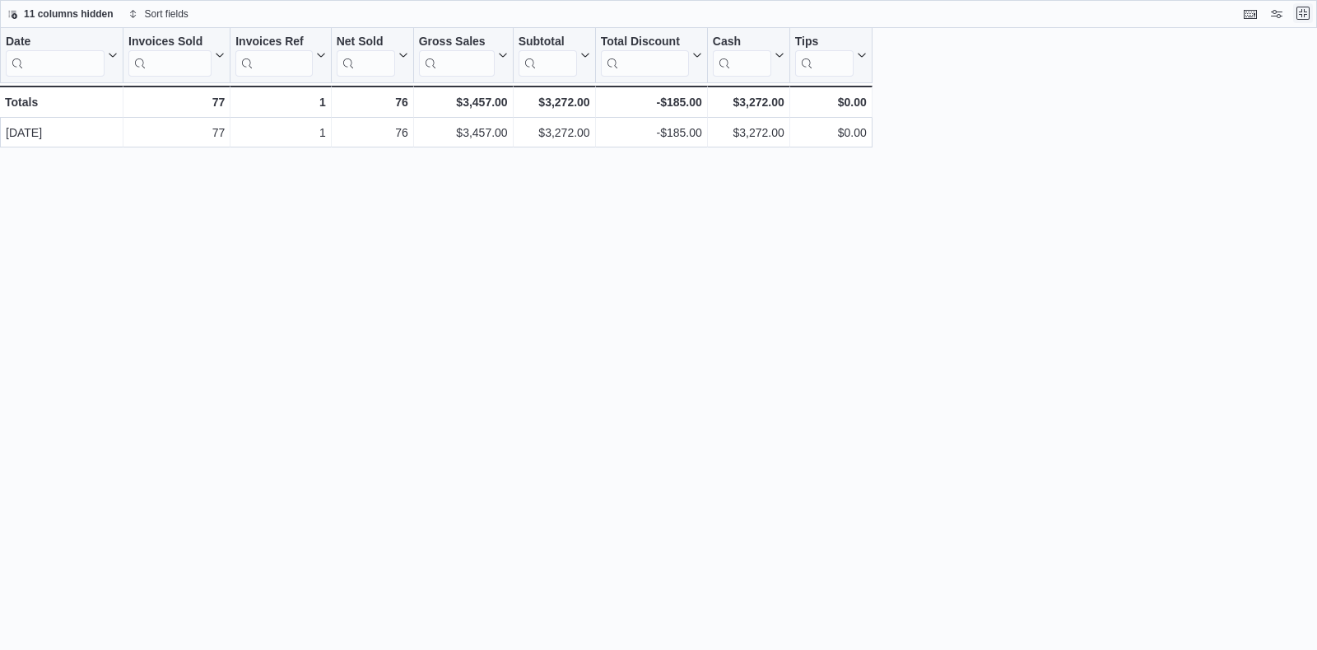
scroll to position [0, 0]
click at [1306, 14] on button "Exit fullscreen" at bounding box center [1304, 13] width 20 height 20
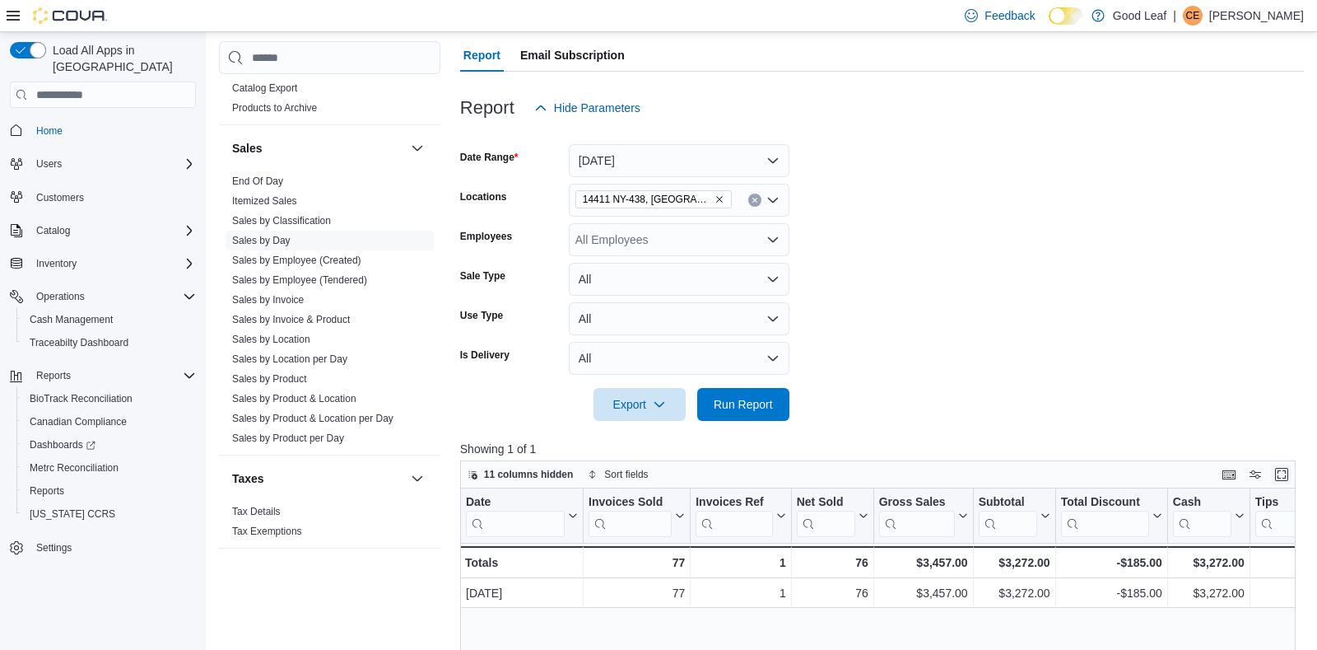
scroll to position [194, 0]
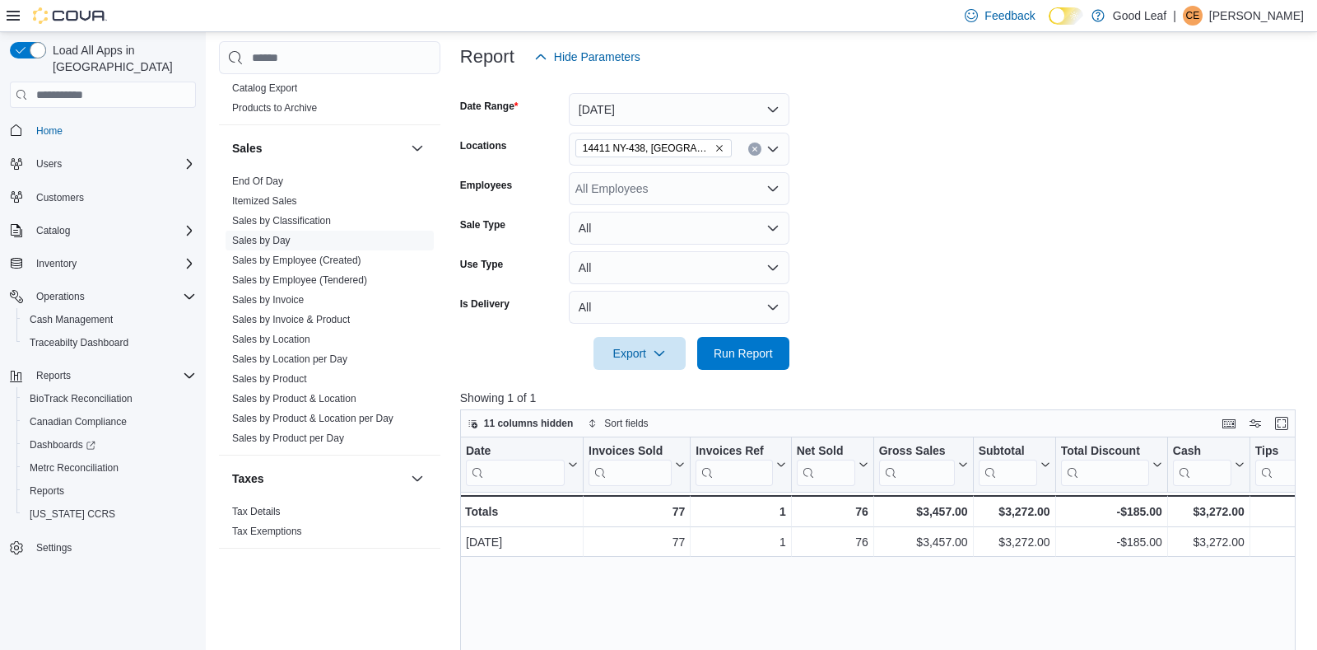
click at [715, 148] on icon "Remove 14411 NY-438, Gowanda from selection in this group" at bounding box center [720, 148] width 10 height 10
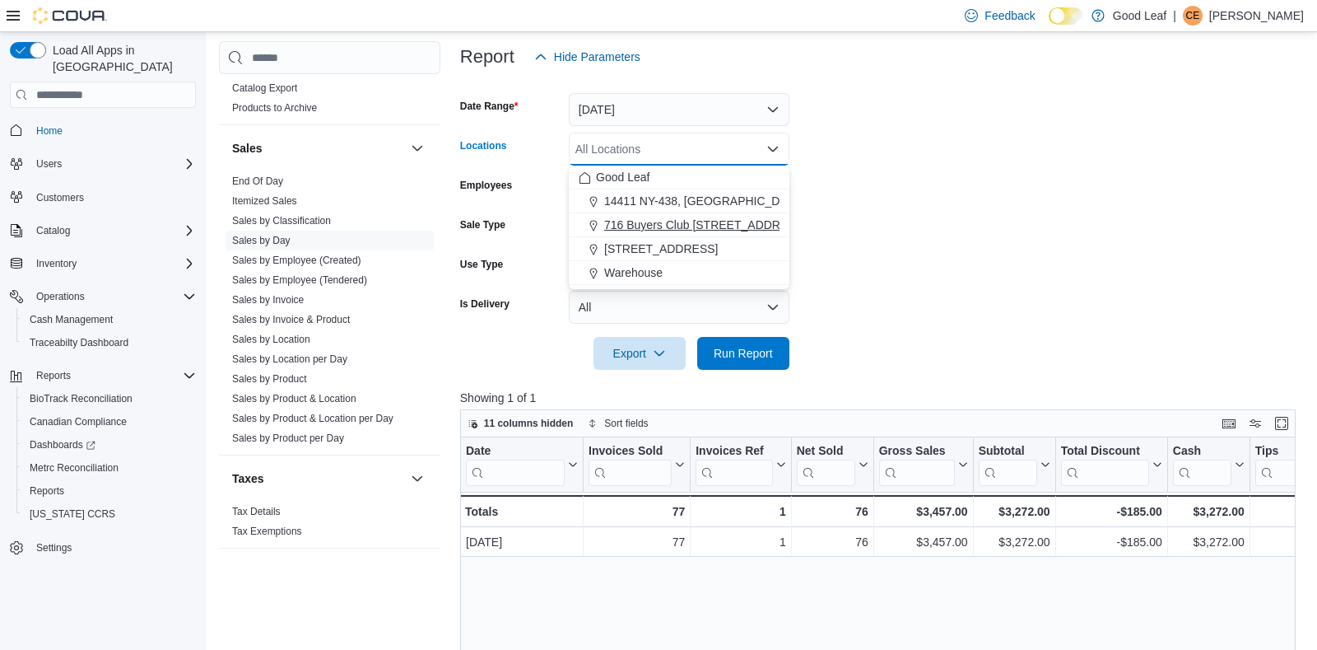
click at [694, 217] on span "716 Buyers Club [STREET_ADDRESS]" at bounding box center [705, 225] width 203 height 16
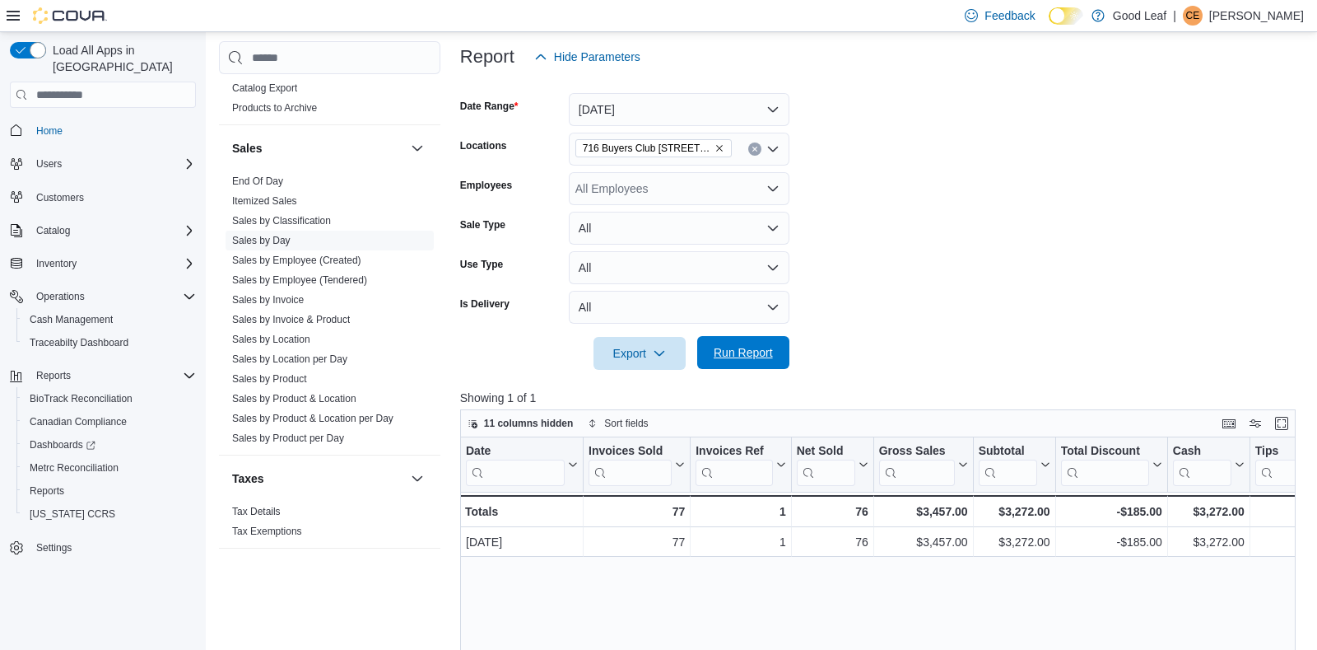
click at [719, 353] on span "Run Report" at bounding box center [743, 352] width 59 height 16
click at [1280, 426] on button "Enter fullscreen" at bounding box center [1282, 423] width 20 height 20
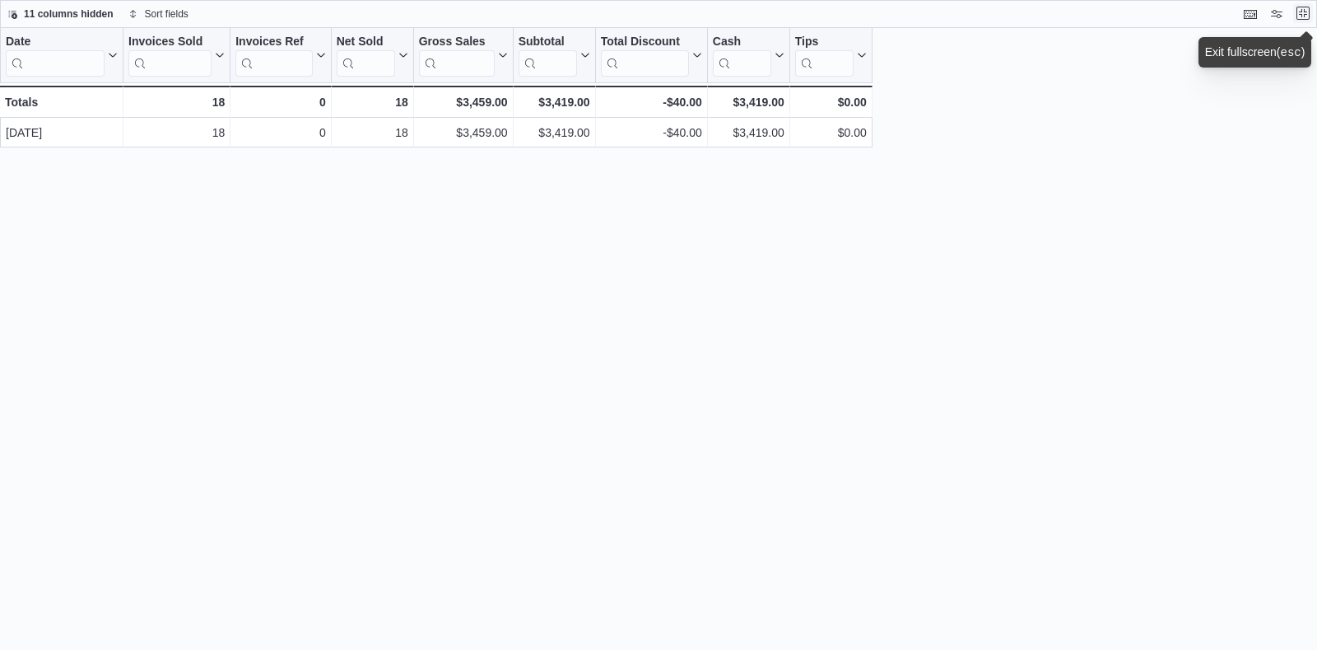
click at [1307, 12] on button "Exit fullscreen" at bounding box center [1304, 13] width 20 height 20
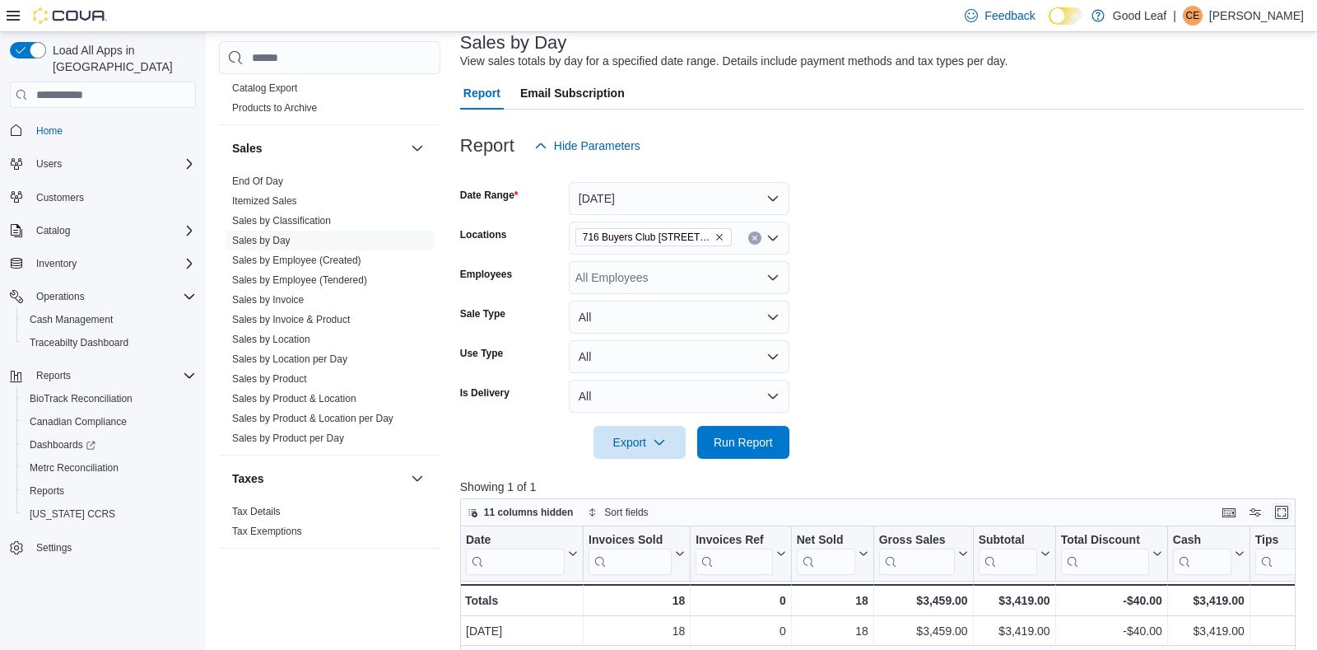
scroll to position [97, 0]
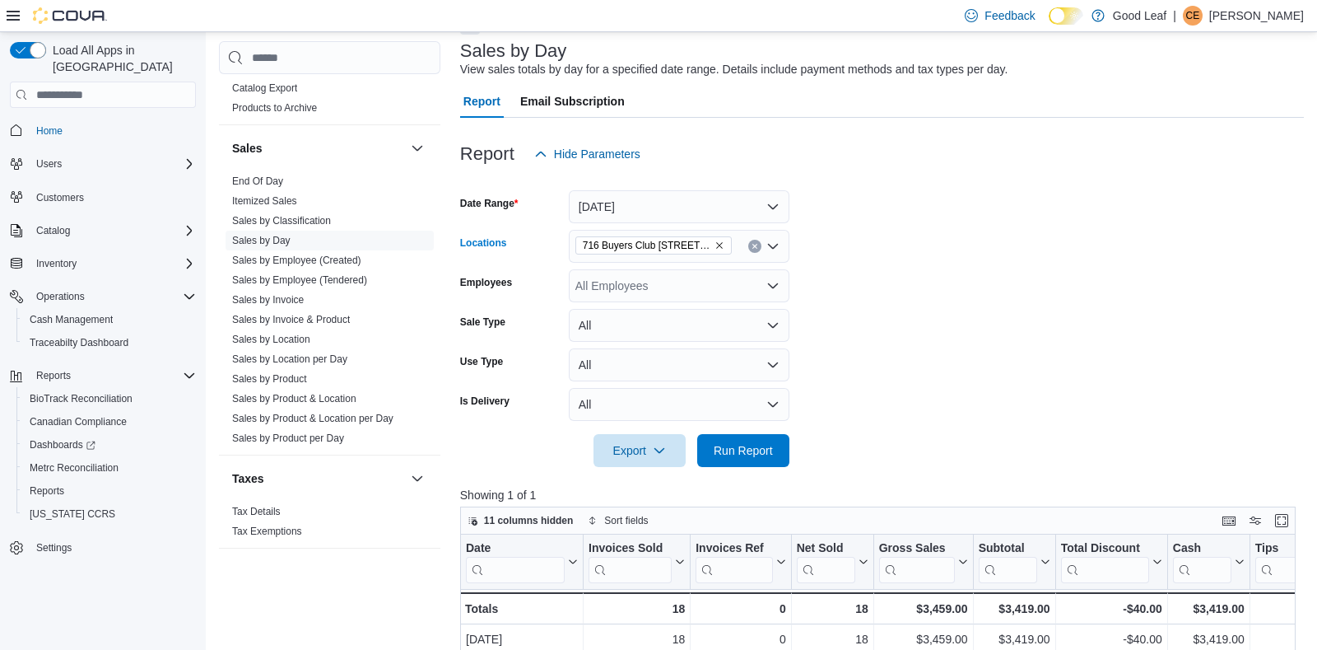
click at [718, 243] on icon "Remove 716 Buyers Club 6665 Route 417, Killbuck from selection in this group" at bounding box center [720, 245] width 10 height 10
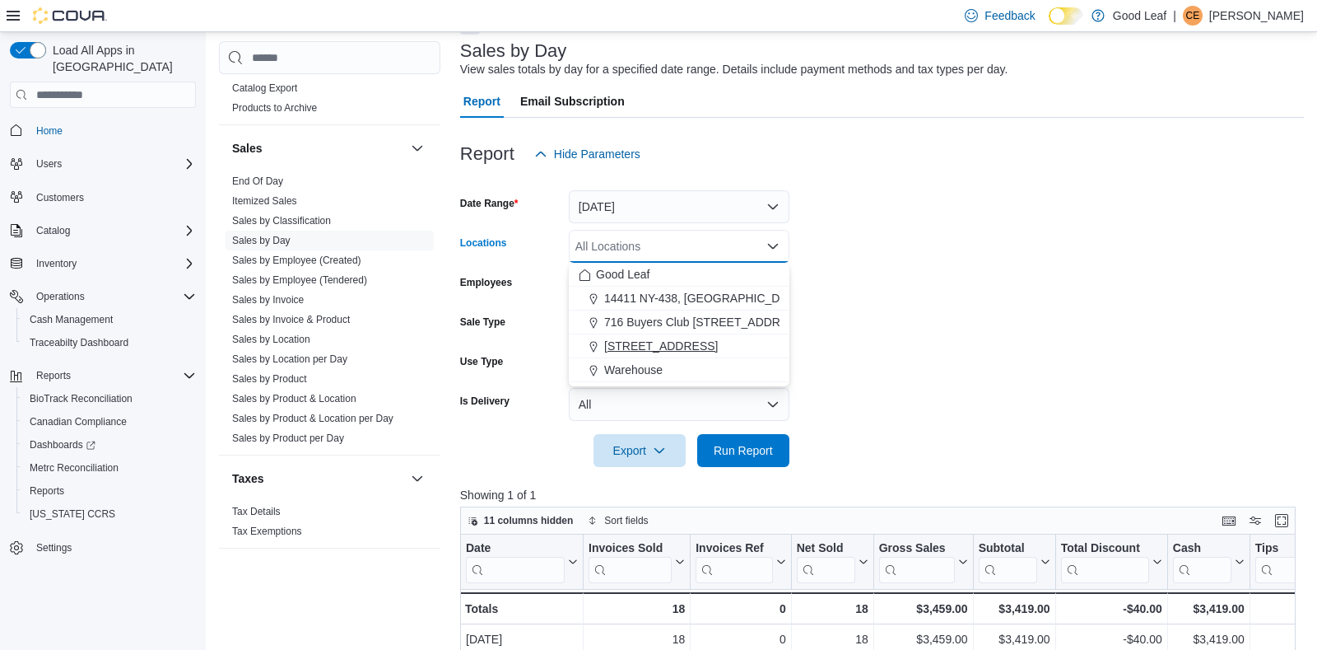
click at [674, 345] on span "[STREET_ADDRESS]" at bounding box center [661, 346] width 114 height 16
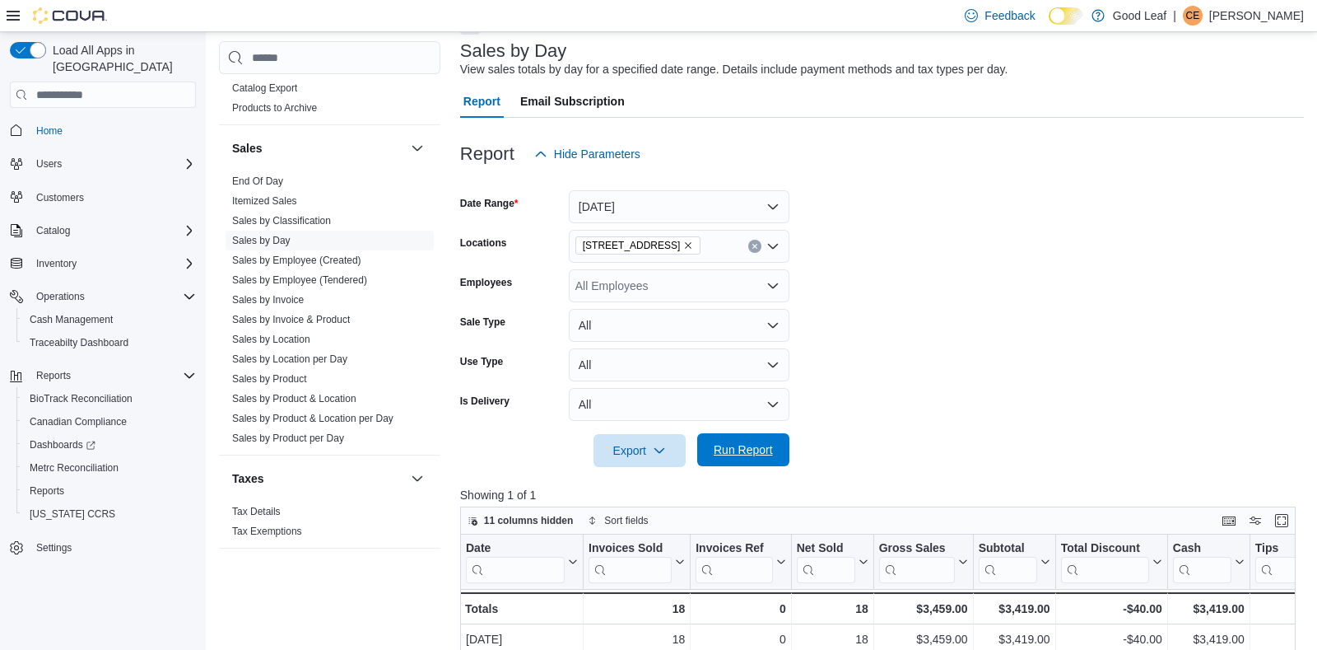
click at [731, 449] on span "Run Report" at bounding box center [743, 449] width 59 height 16
click at [1277, 521] on button "Enter fullscreen" at bounding box center [1282, 520] width 20 height 20
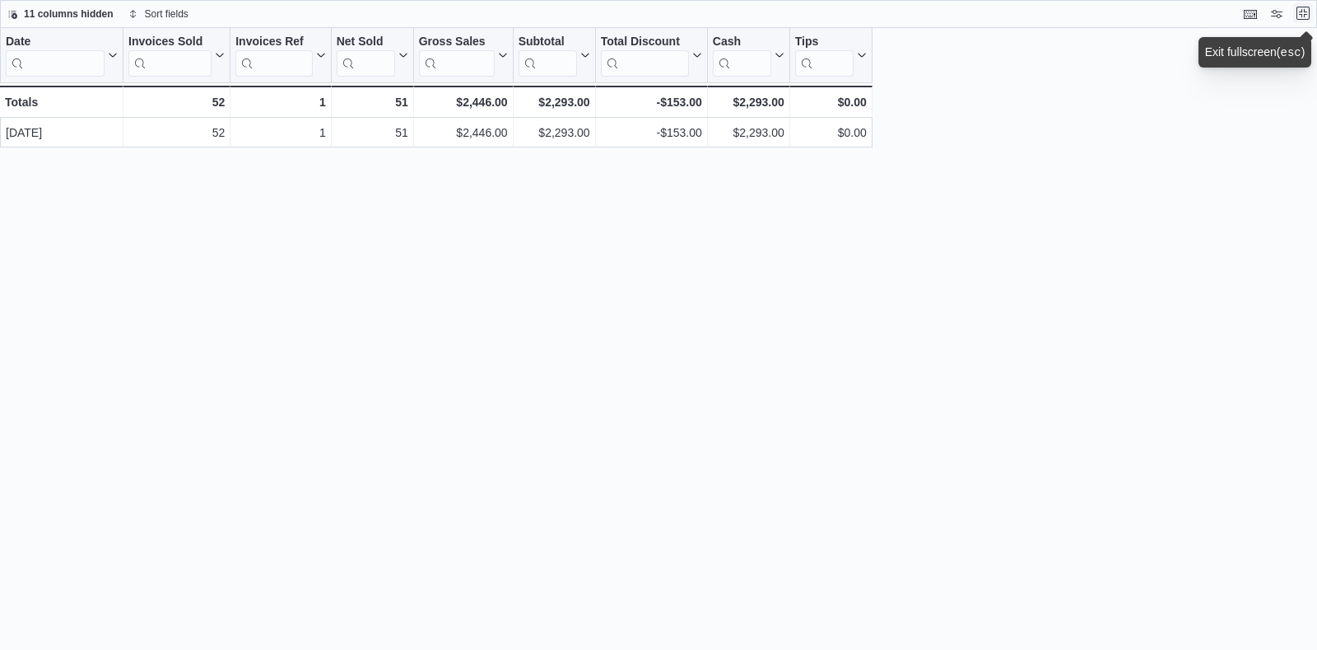
click at [1304, 12] on button "Exit fullscreen" at bounding box center [1304, 13] width 20 height 20
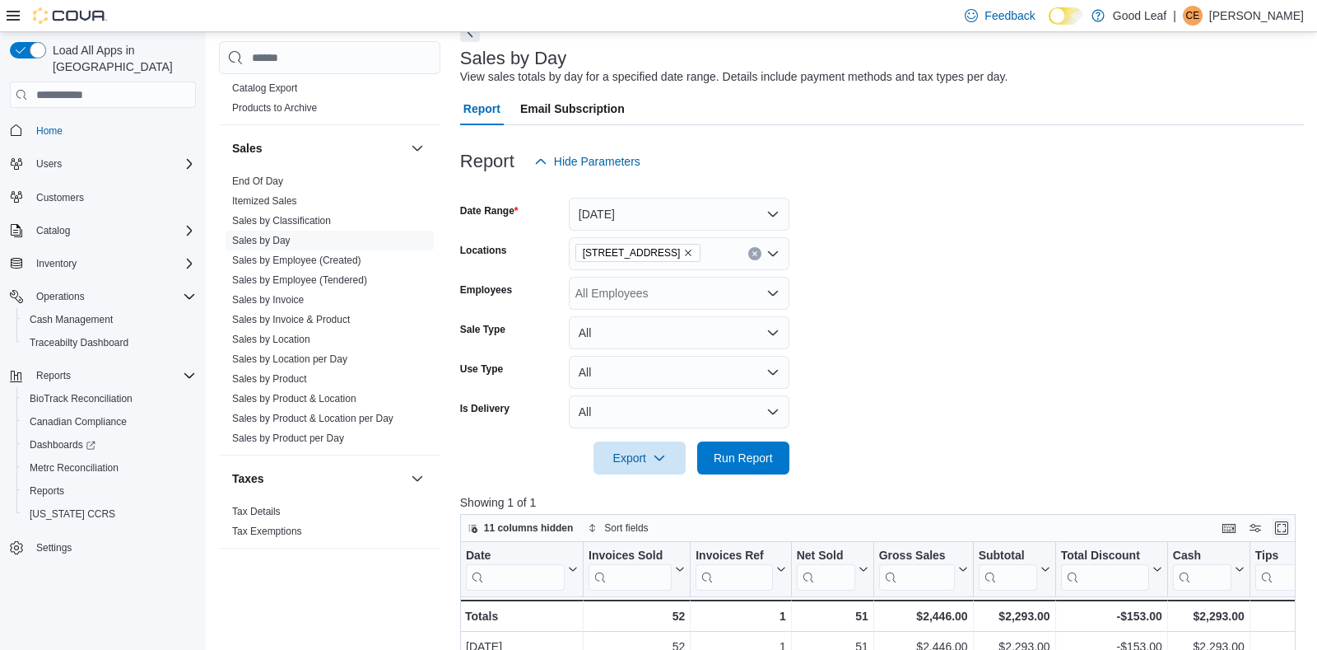
scroll to position [194, 0]
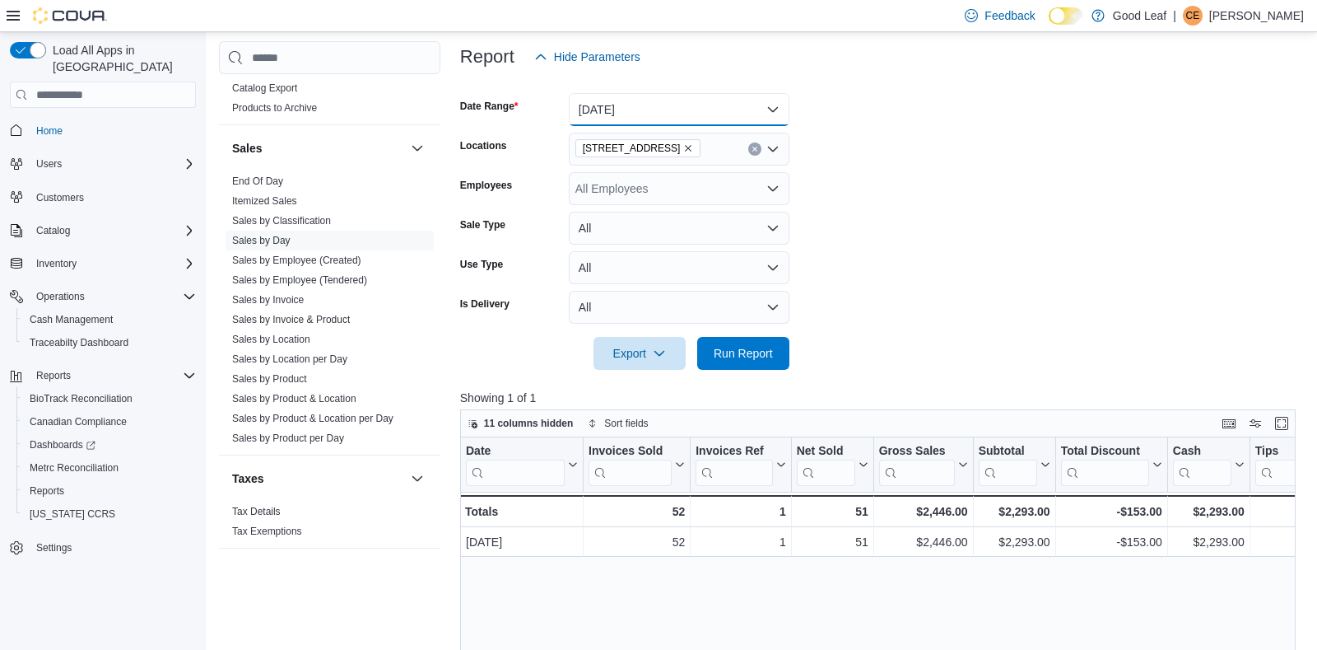
click at [732, 100] on button "[DATE]" at bounding box center [679, 109] width 221 height 33
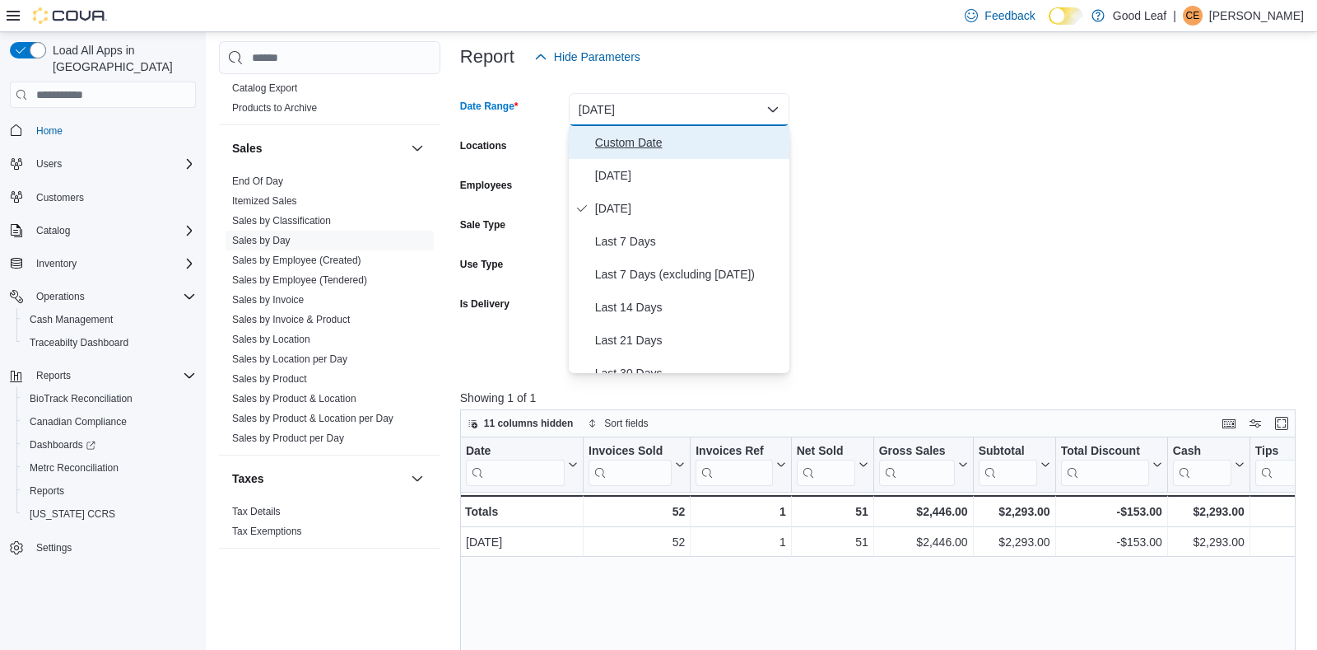
click at [646, 137] on span "Custom Date" at bounding box center [689, 143] width 188 height 20
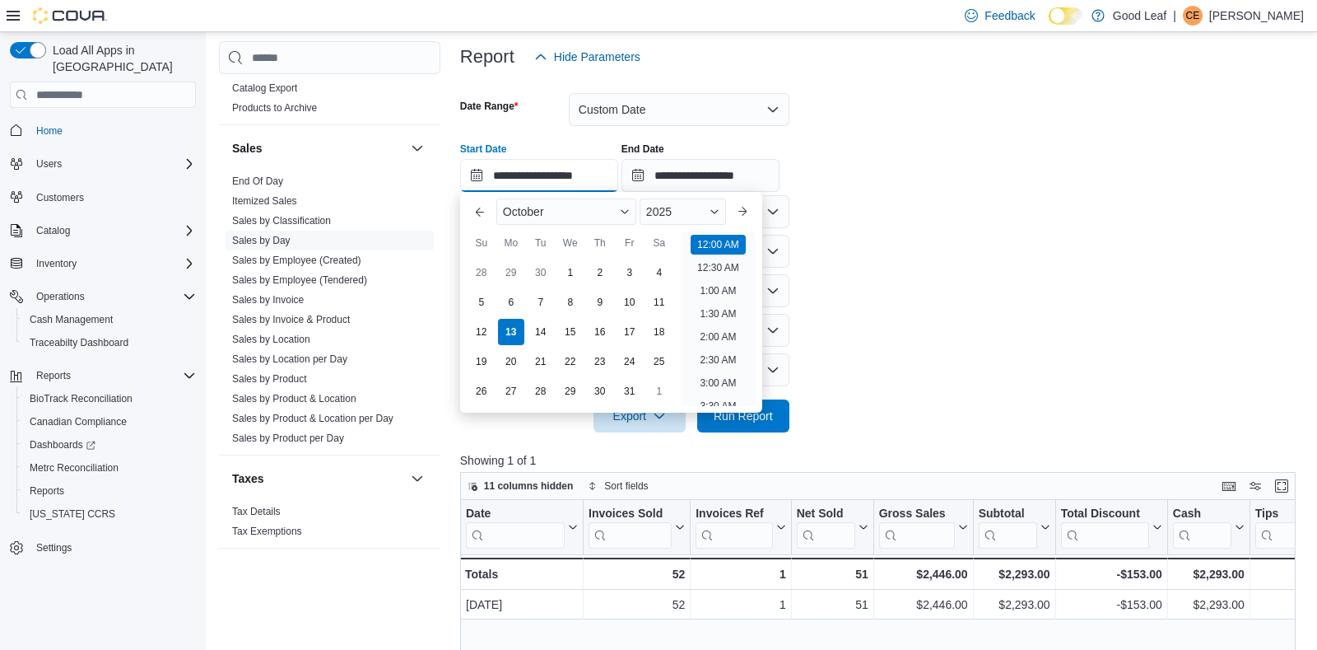
click at [529, 177] on input "**********" at bounding box center [539, 175] width 158 height 33
click at [656, 302] on div "11" at bounding box center [659, 302] width 29 height 29
type input "**********"
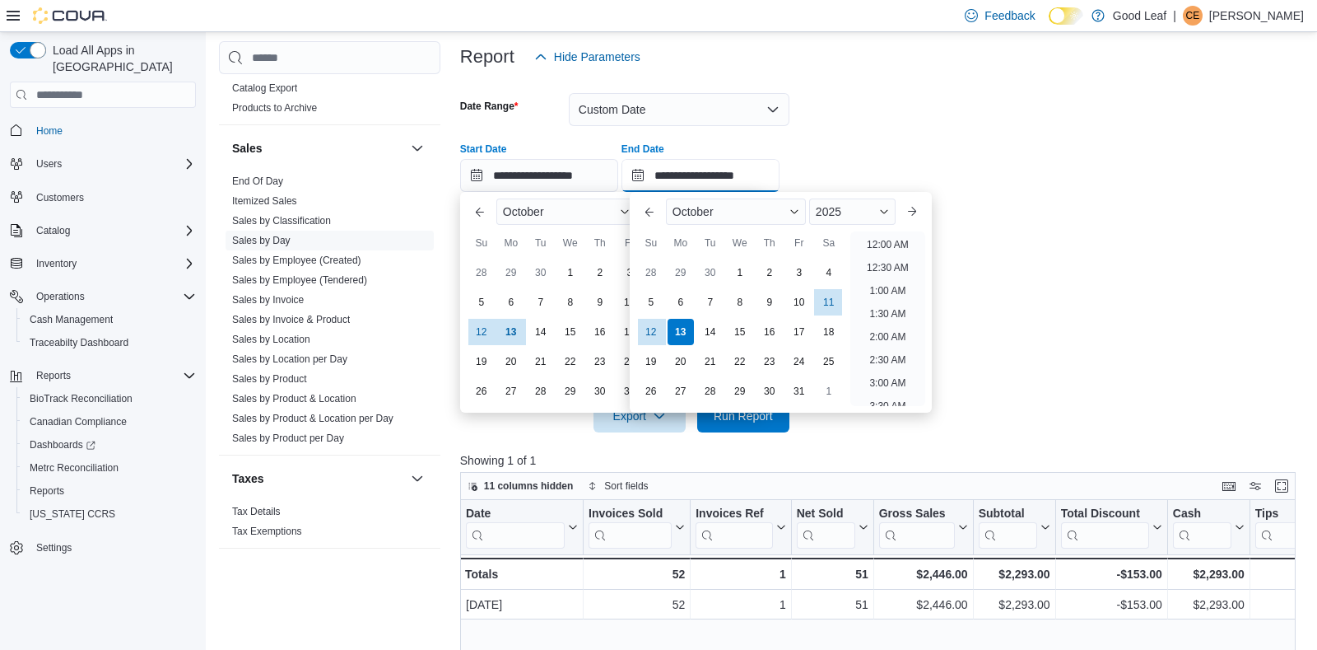
click at [687, 175] on input "**********" at bounding box center [701, 175] width 158 height 33
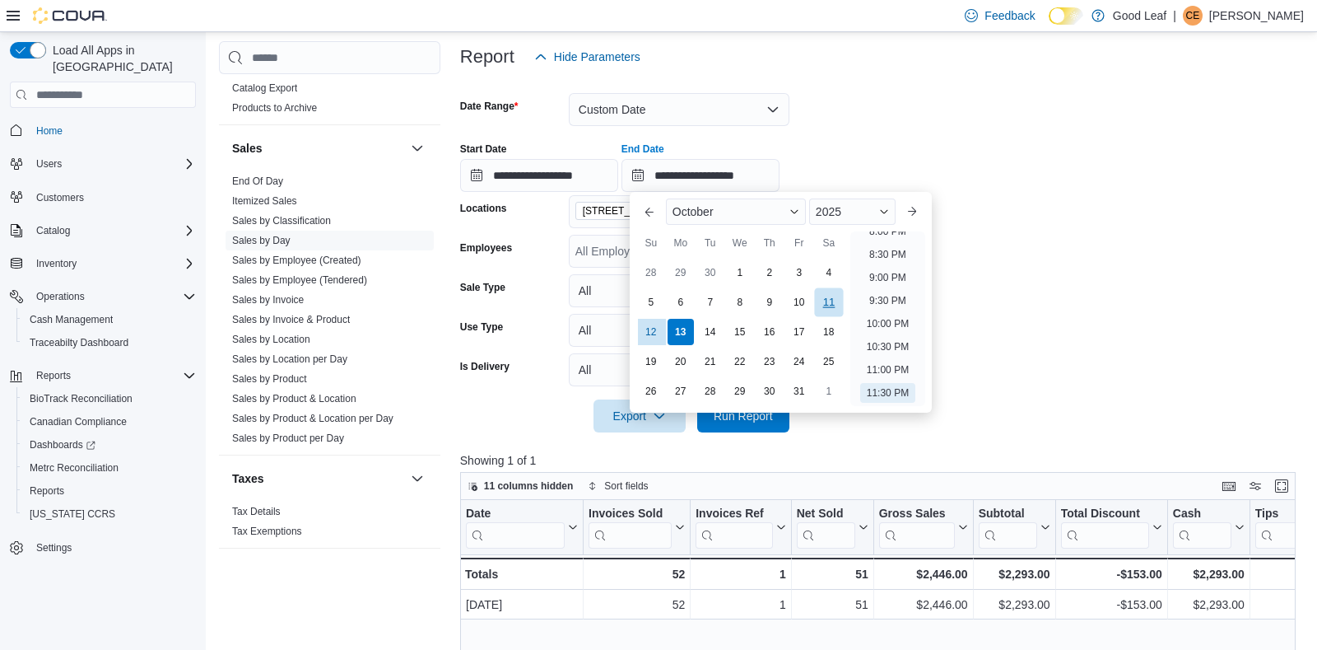
click at [821, 306] on div "11" at bounding box center [828, 302] width 29 height 29
type input "**********"
click at [1136, 286] on form "**********" at bounding box center [882, 252] width 844 height 359
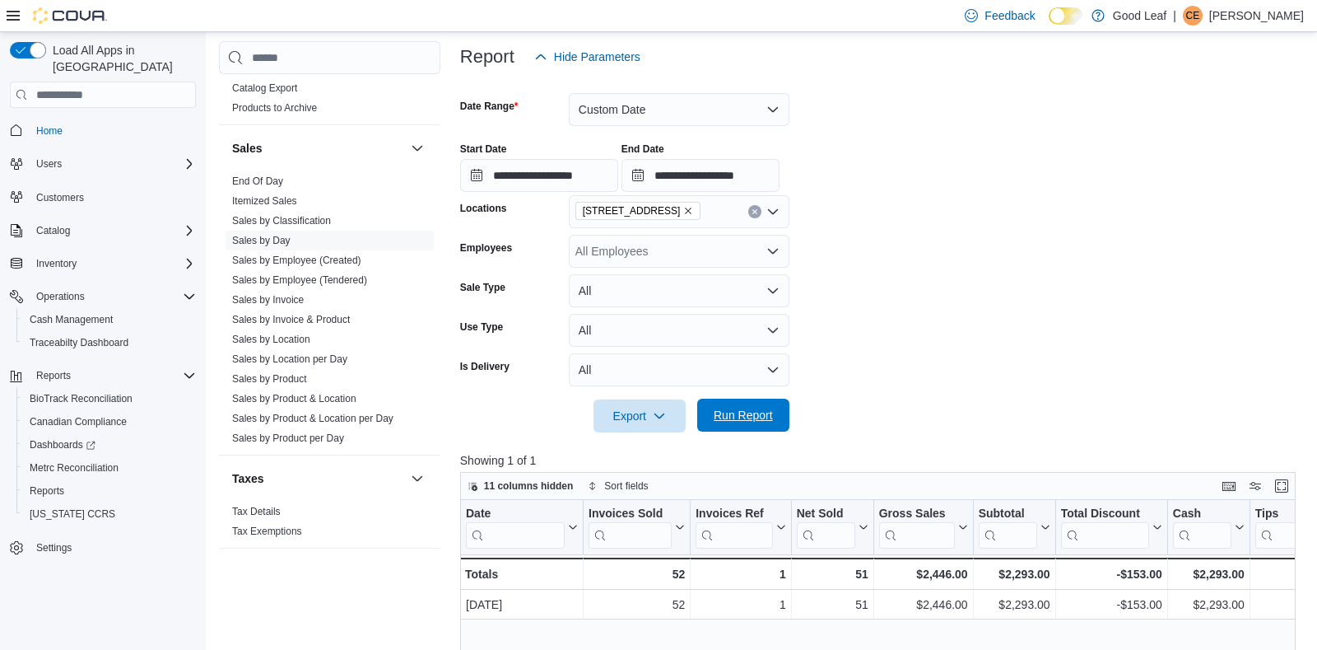
click at [724, 413] on span "Run Report" at bounding box center [743, 415] width 59 height 16
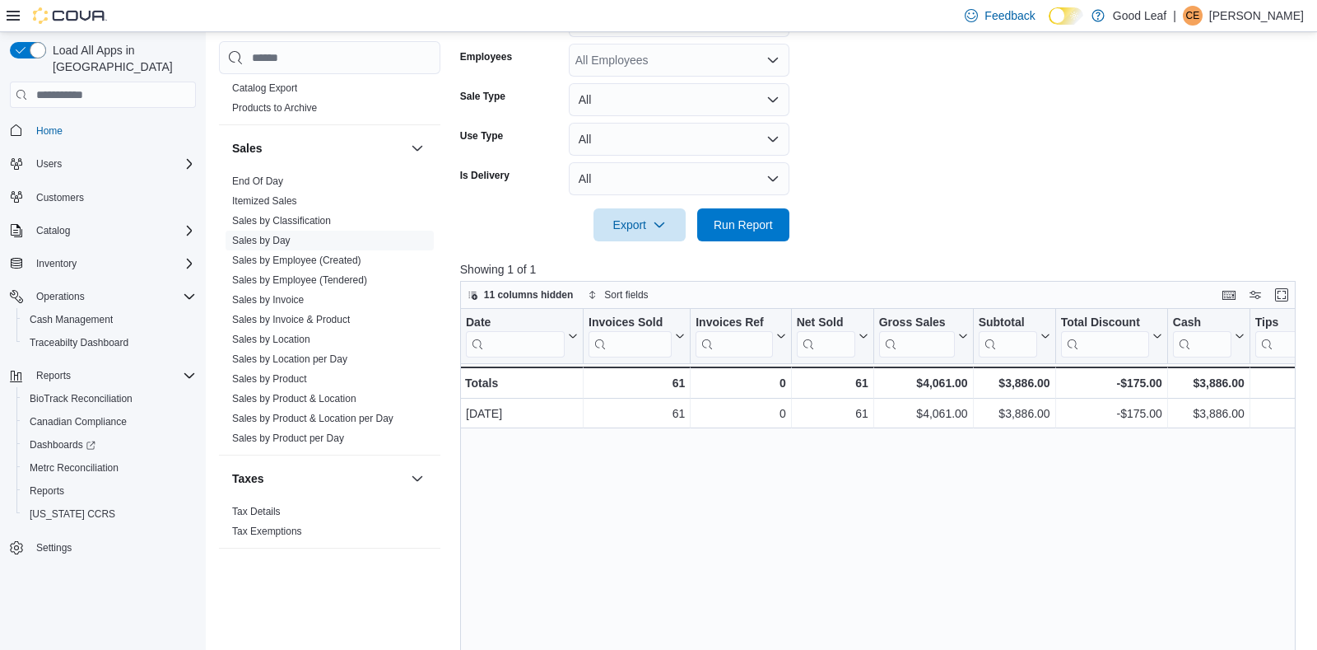
scroll to position [389, 0]
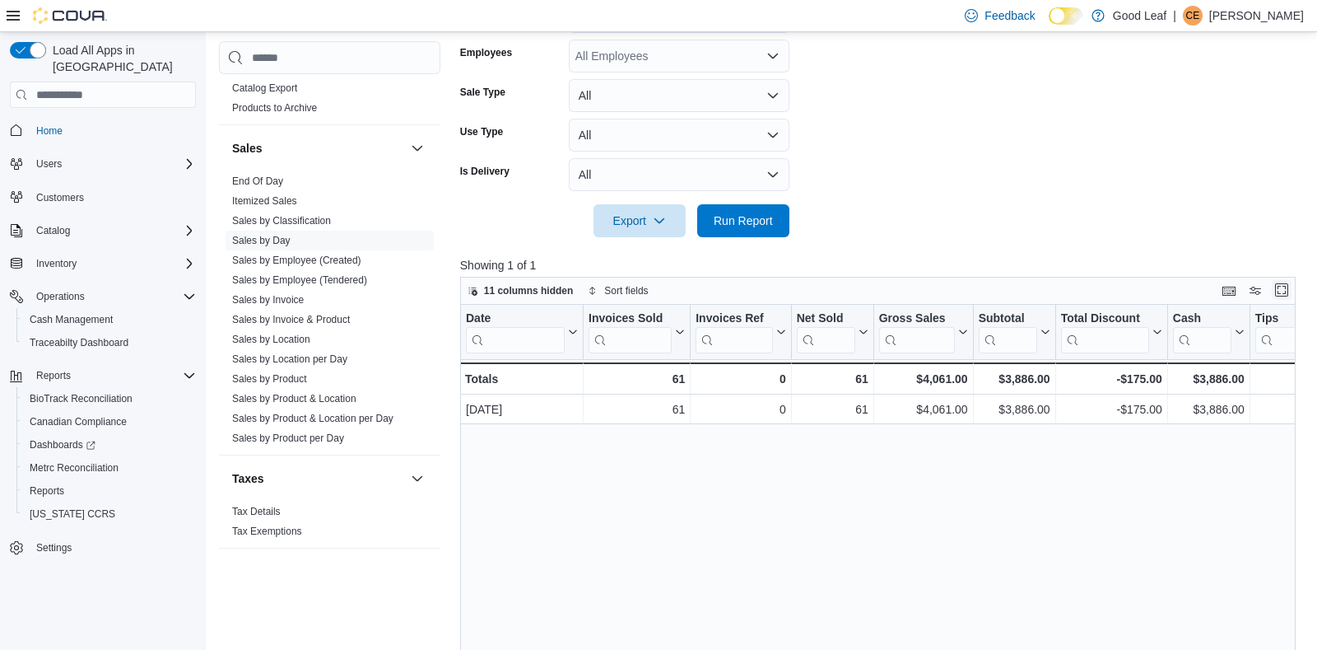
click at [1283, 290] on button "Enter fullscreen" at bounding box center [1282, 290] width 20 height 20
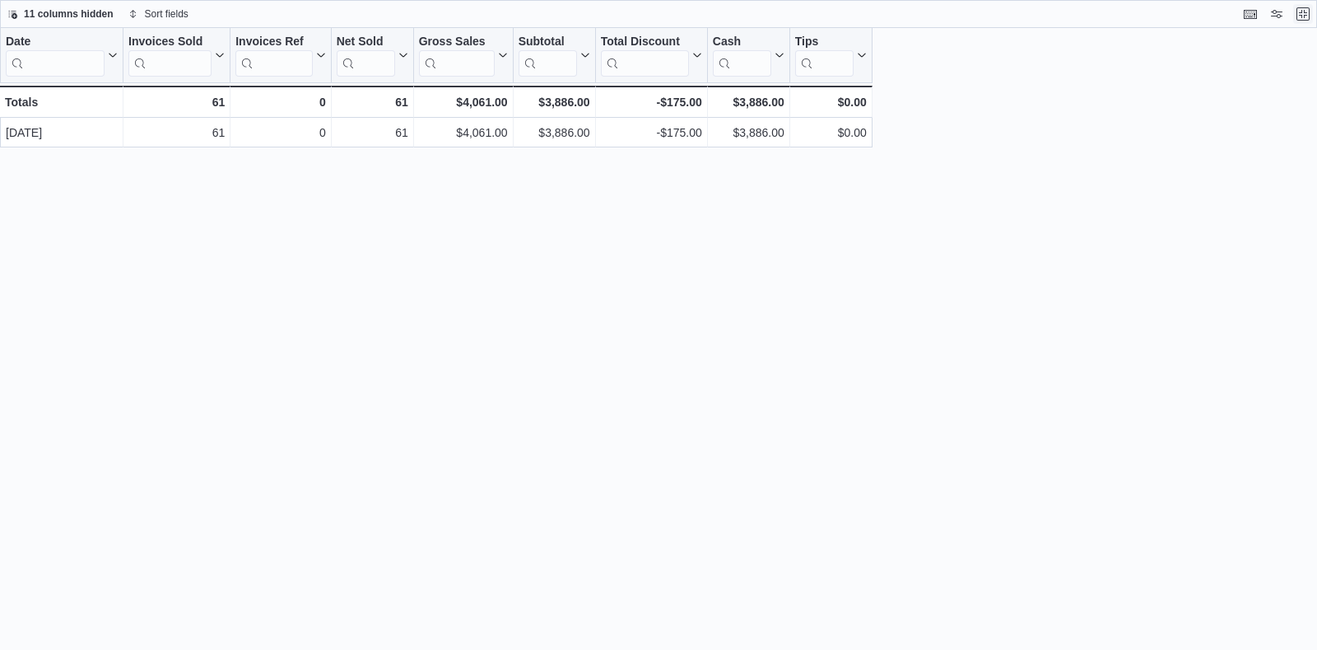
scroll to position [0, 0]
click at [1308, 14] on button "Exit fullscreen" at bounding box center [1304, 13] width 20 height 20
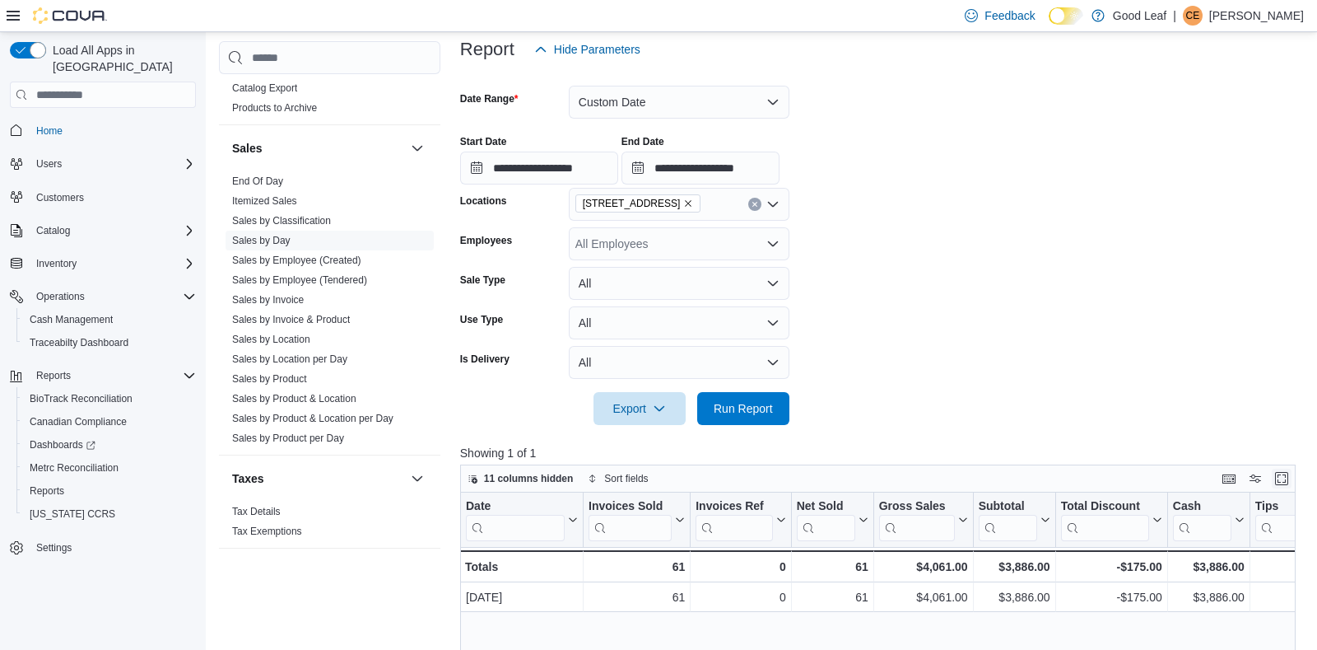
scroll to position [194, 0]
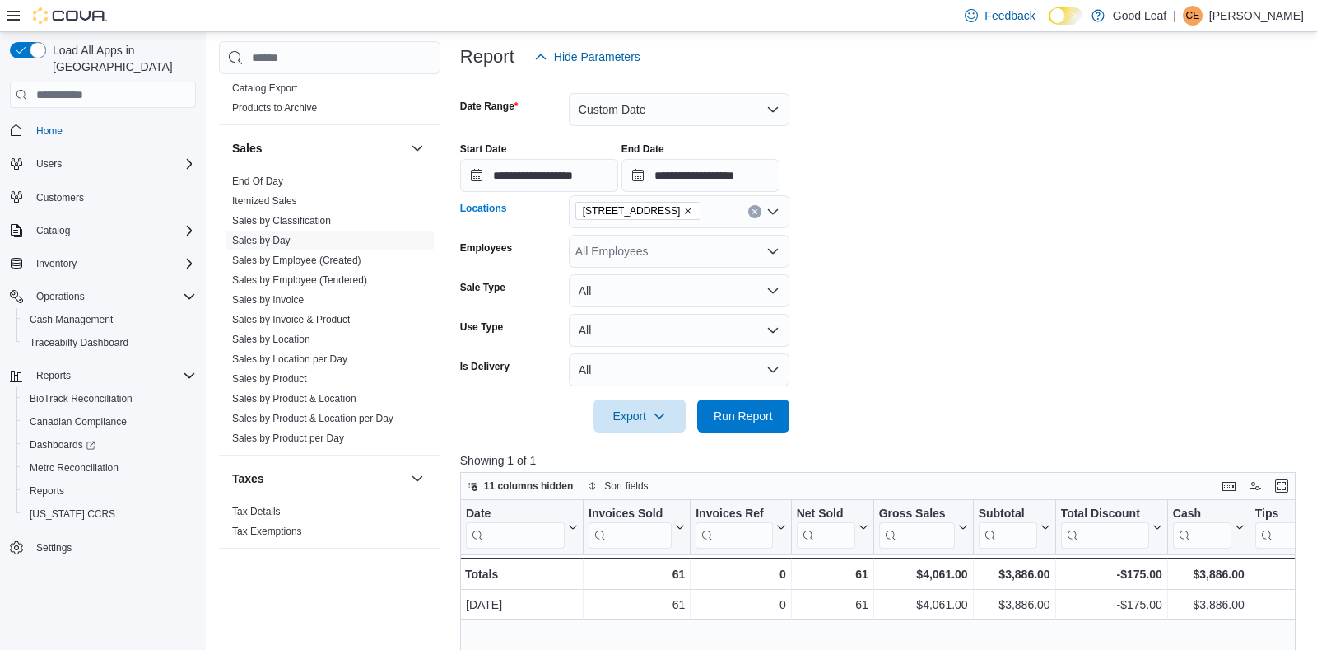
click at [693, 210] on span "[STREET_ADDRESS]" at bounding box center [638, 211] width 111 height 16
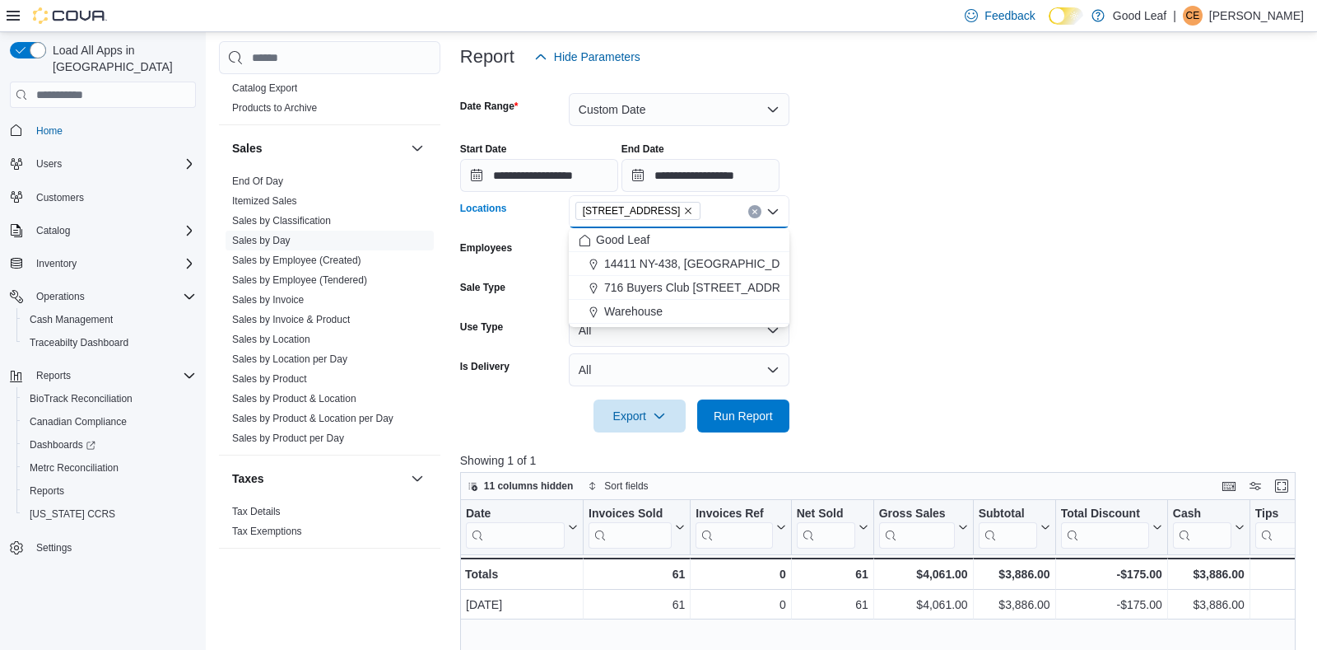
click at [693, 212] on icon "Remove 730 Broad St, Salamanca from selection in this group" at bounding box center [688, 211] width 10 height 10
click at [693, 285] on span "716 Buyers Club [STREET_ADDRESS]" at bounding box center [705, 287] width 203 height 16
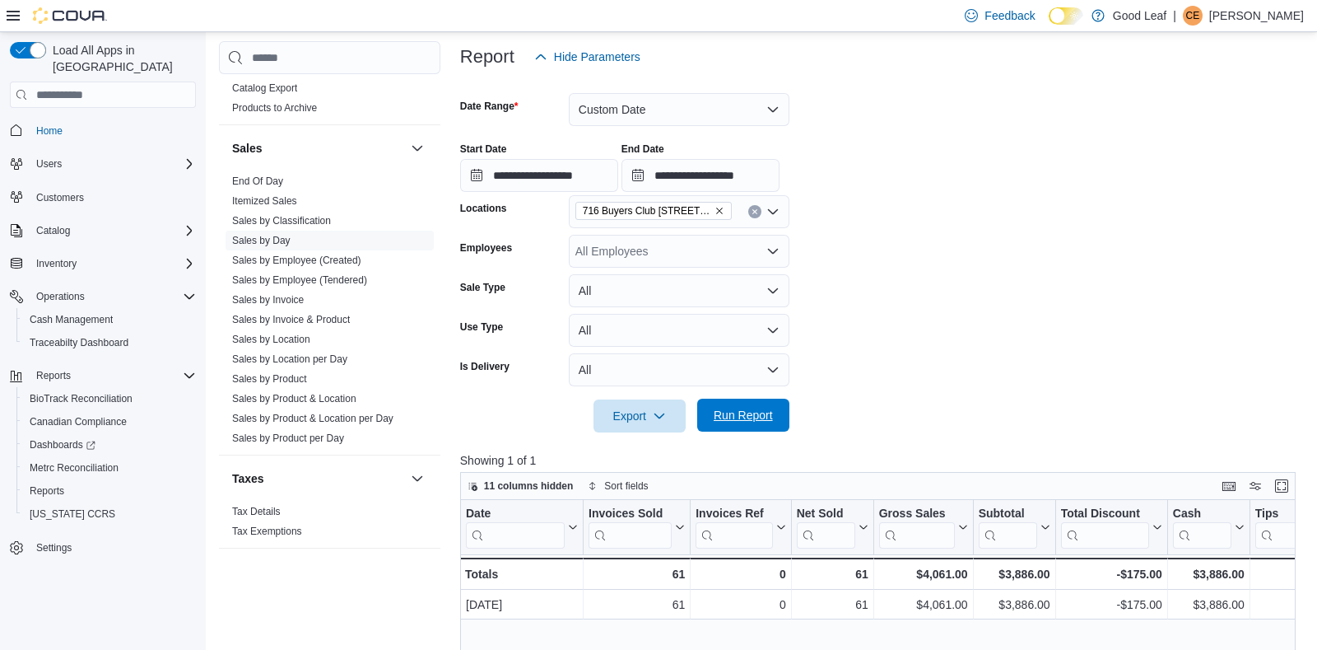
click at [711, 413] on span "Run Report" at bounding box center [743, 415] width 72 height 33
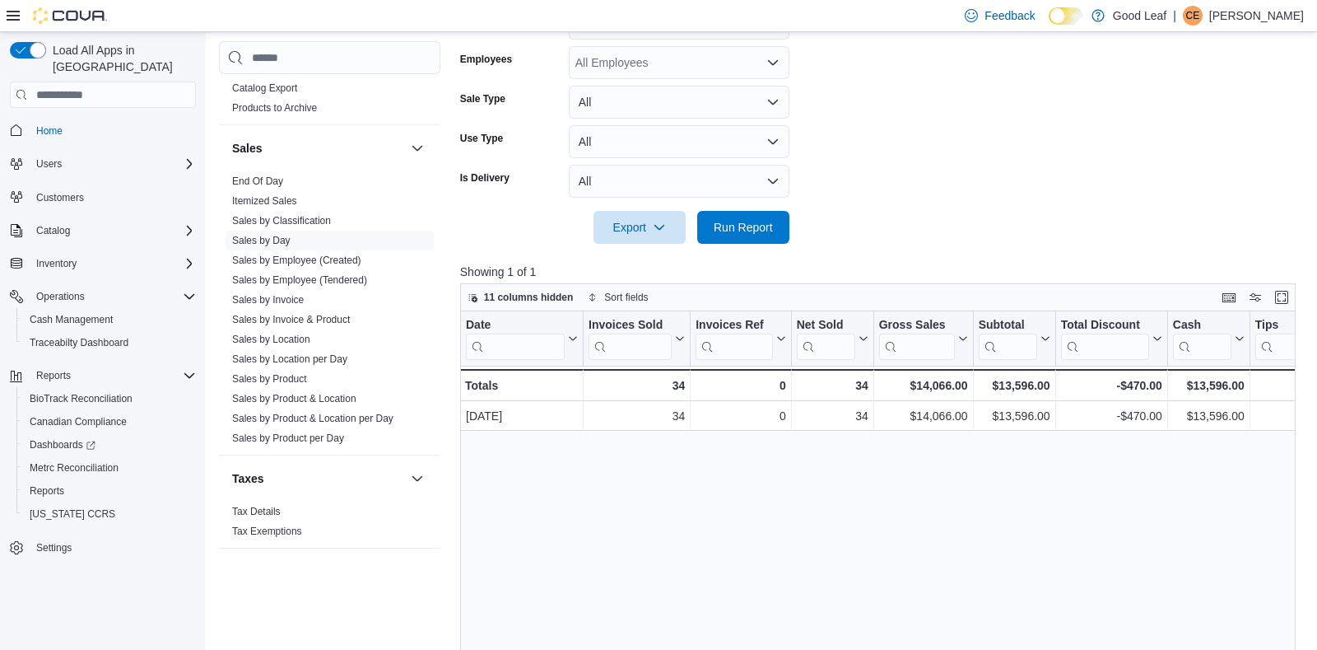
scroll to position [389, 0]
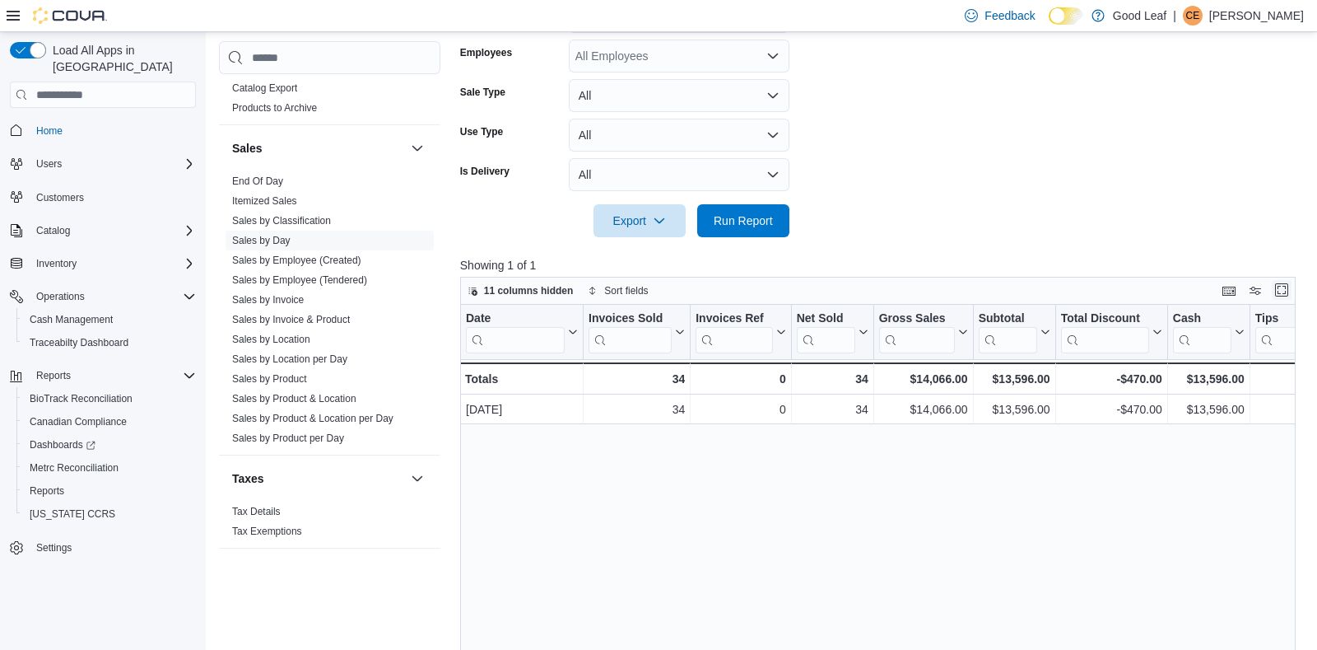
click at [1285, 294] on button "Enter fullscreen" at bounding box center [1282, 290] width 20 height 20
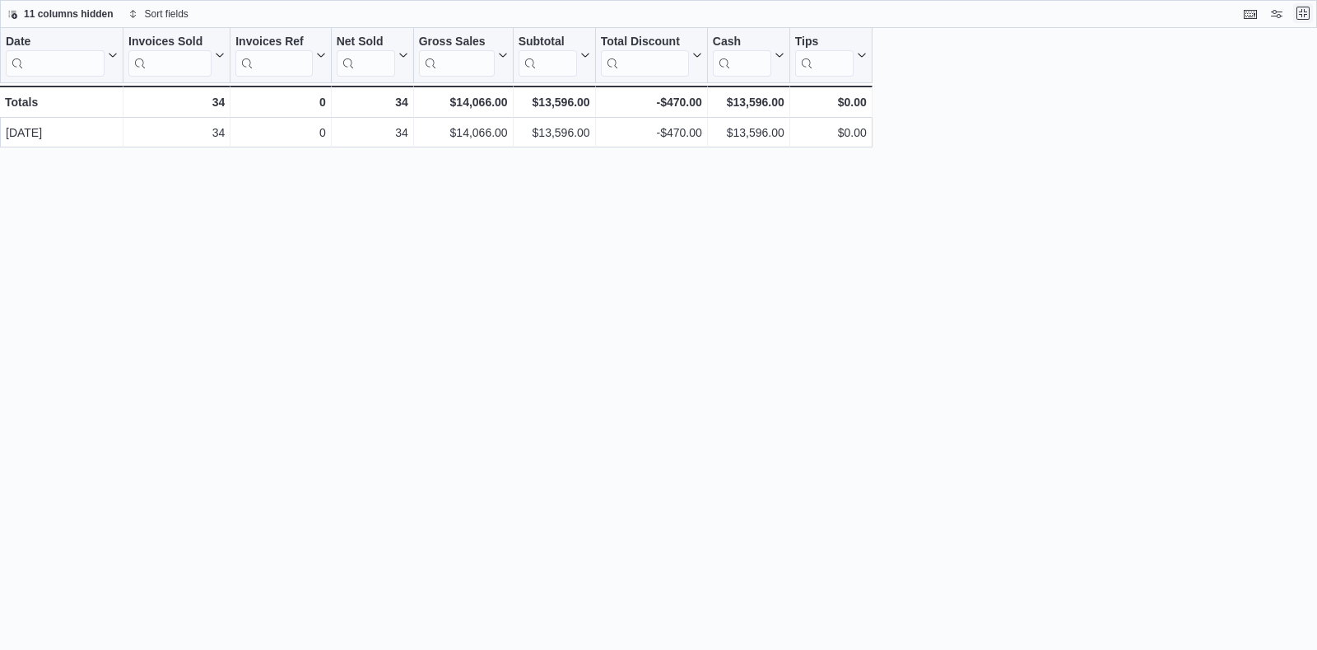
scroll to position [0, 0]
click at [1300, 16] on button "Exit fullscreen" at bounding box center [1304, 13] width 20 height 20
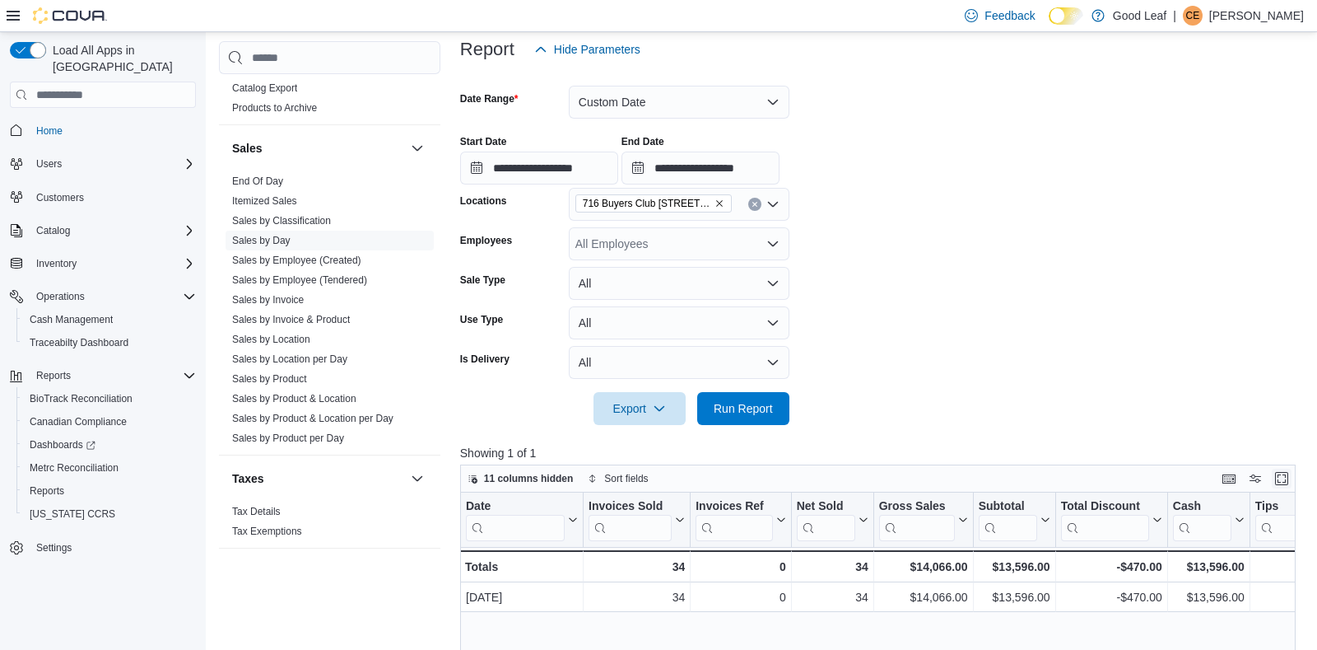
scroll to position [194, 0]
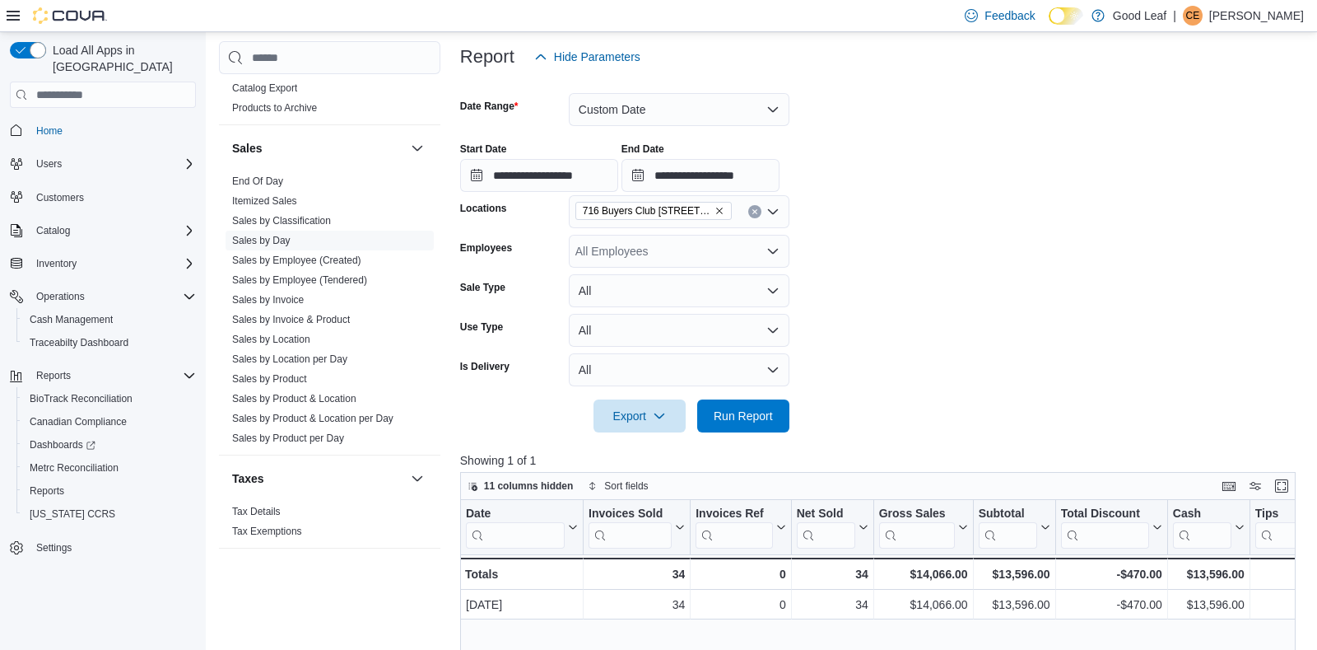
click at [721, 209] on icon "Remove 716 Buyers Club 6665 Route 417, Killbuck from selection in this group" at bounding box center [719, 211] width 7 height 7
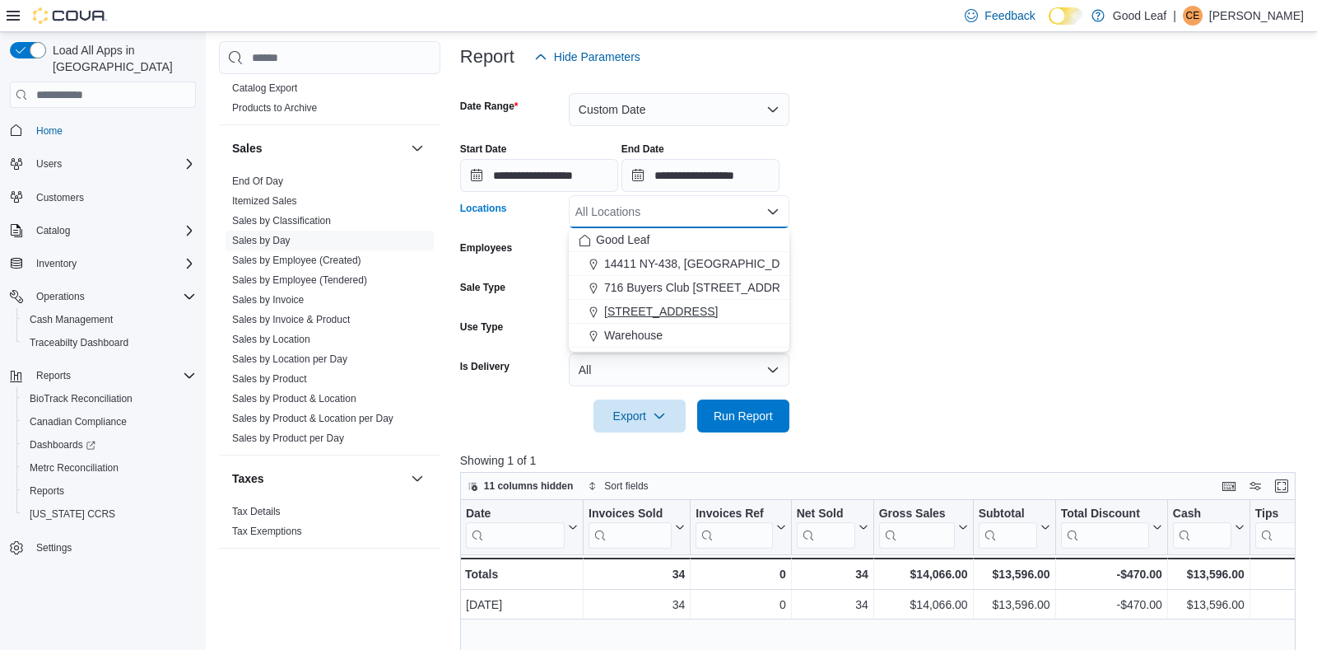
click at [689, 305] on span "[STREET_ADDRESS]" at bounding box center [661, 311] width 114 height 16
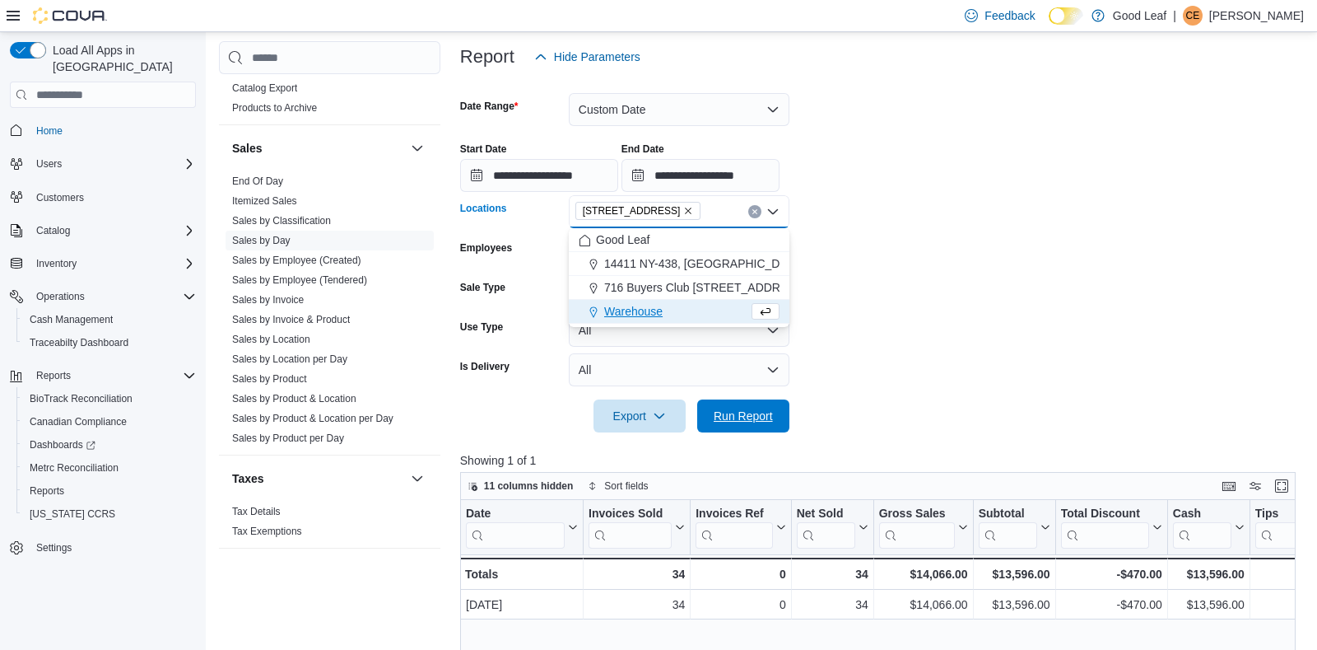
drag, startPoint x: 735, startPoint y: 413, endPoint x: 1117, endPoint y: 357, distance: 386.8
click at [735, 413] on span "Run Report" at bounding box center [743, 416] width 59 height 16
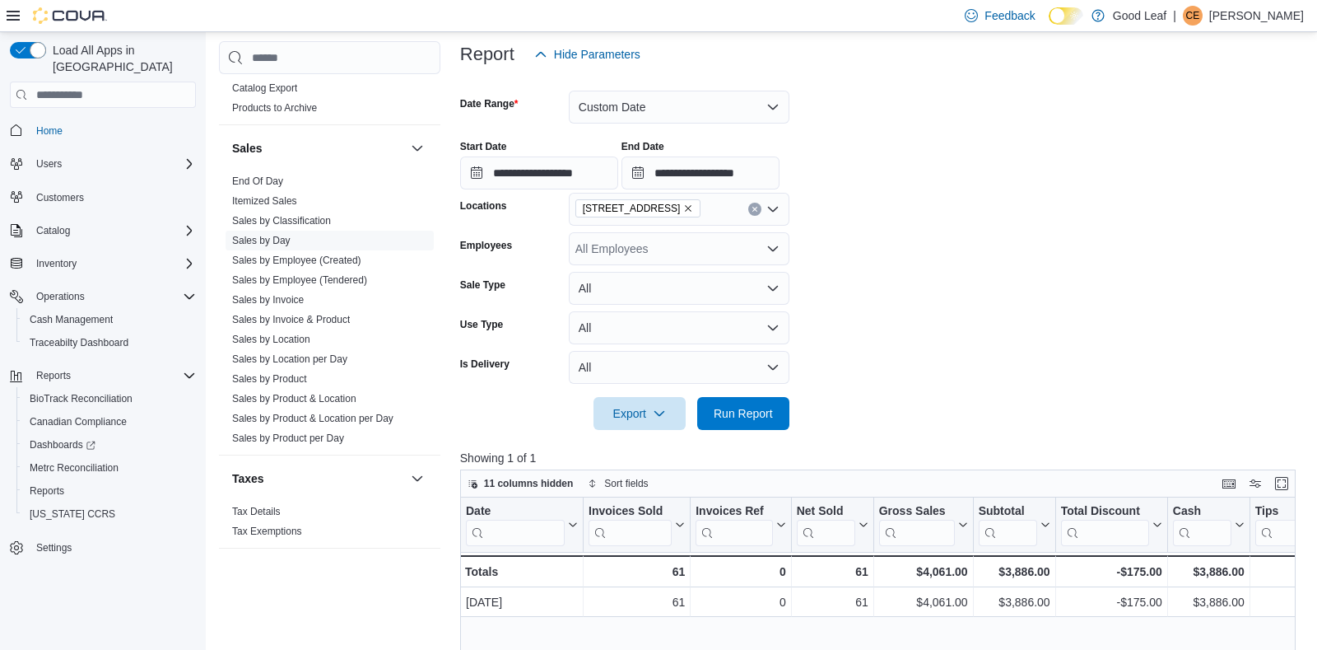
scroll to position [194, 0]
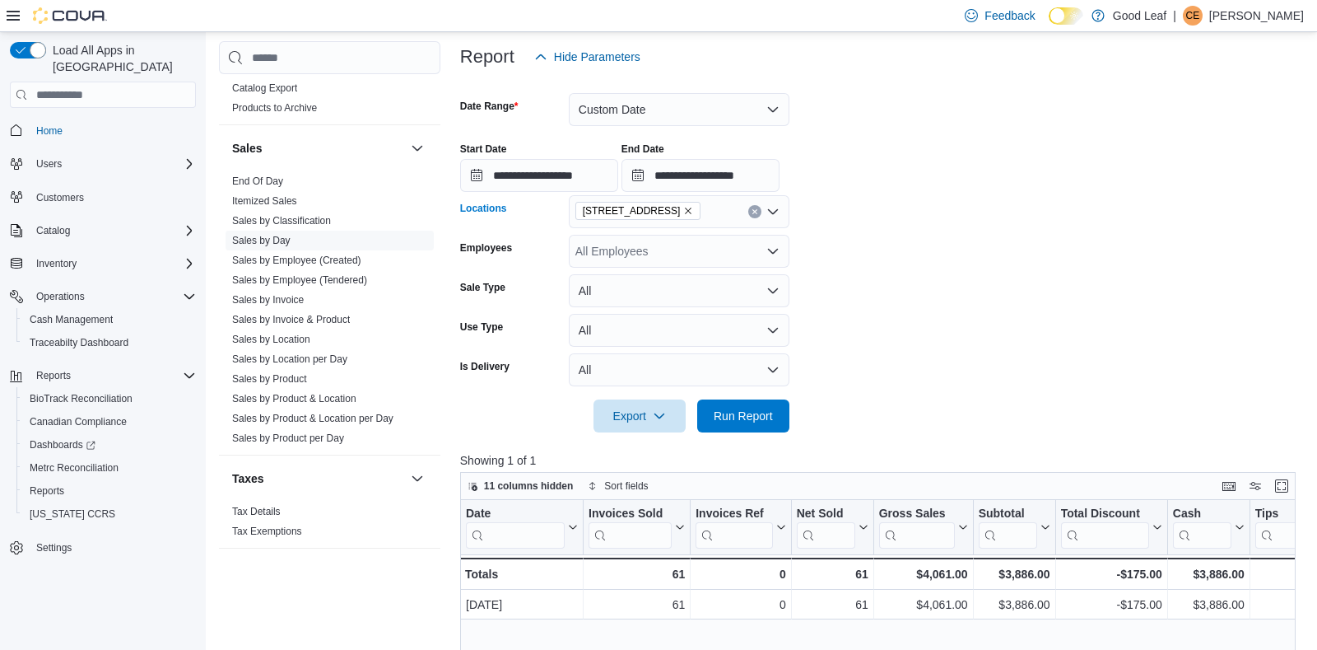
click at [693, 208] on icon "Remove 730 Broad St, Salamanca from selection in this group" at bounding box center [688, 211] width 10 height 10
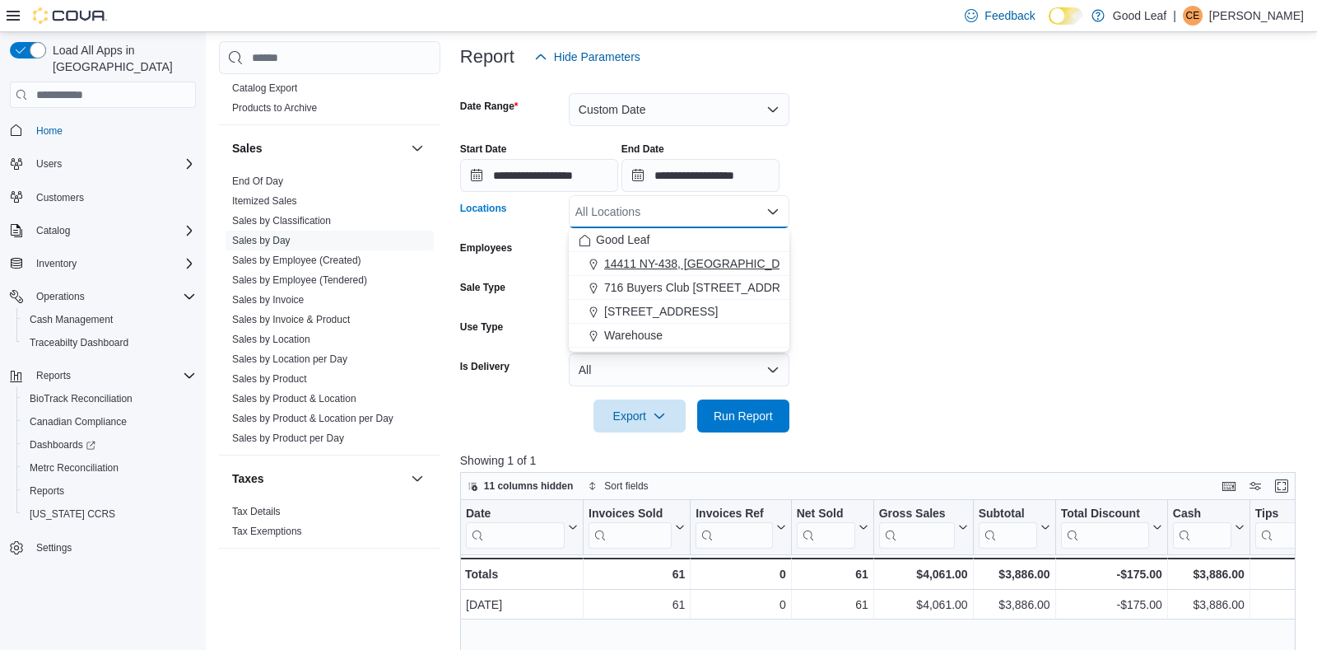
click at [679, 262] on span "14411 NY-438, [GEOGRAPHIC_DATA]" at bounding box center [704, 263] width 200 height 16
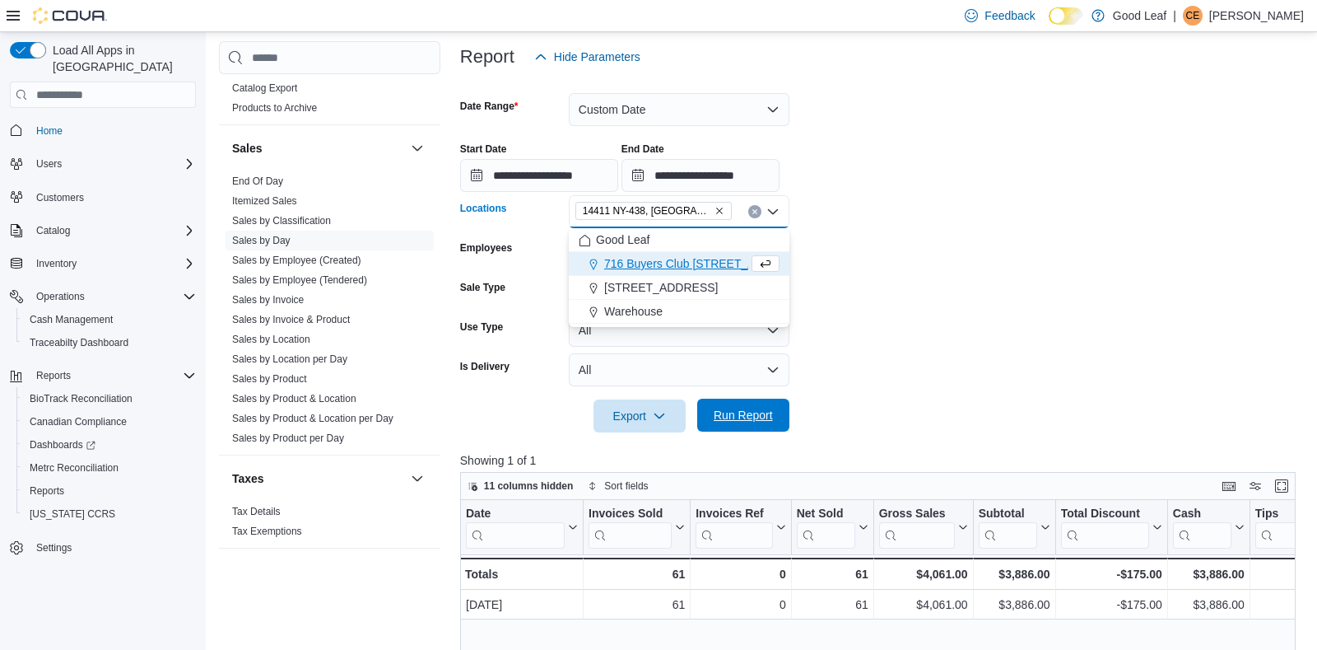
click at [715, 409] on span "Run Report" at bounding box center [743, 415] width 59 height 16
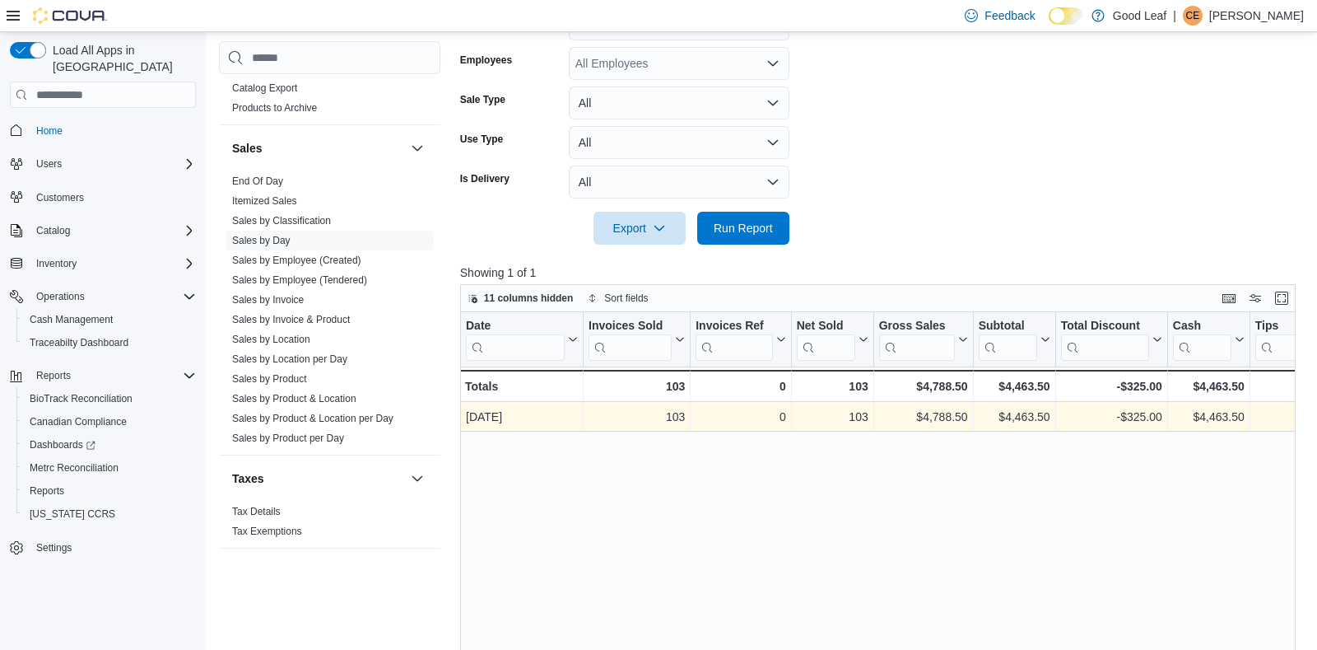
scroll to position [389, 0]
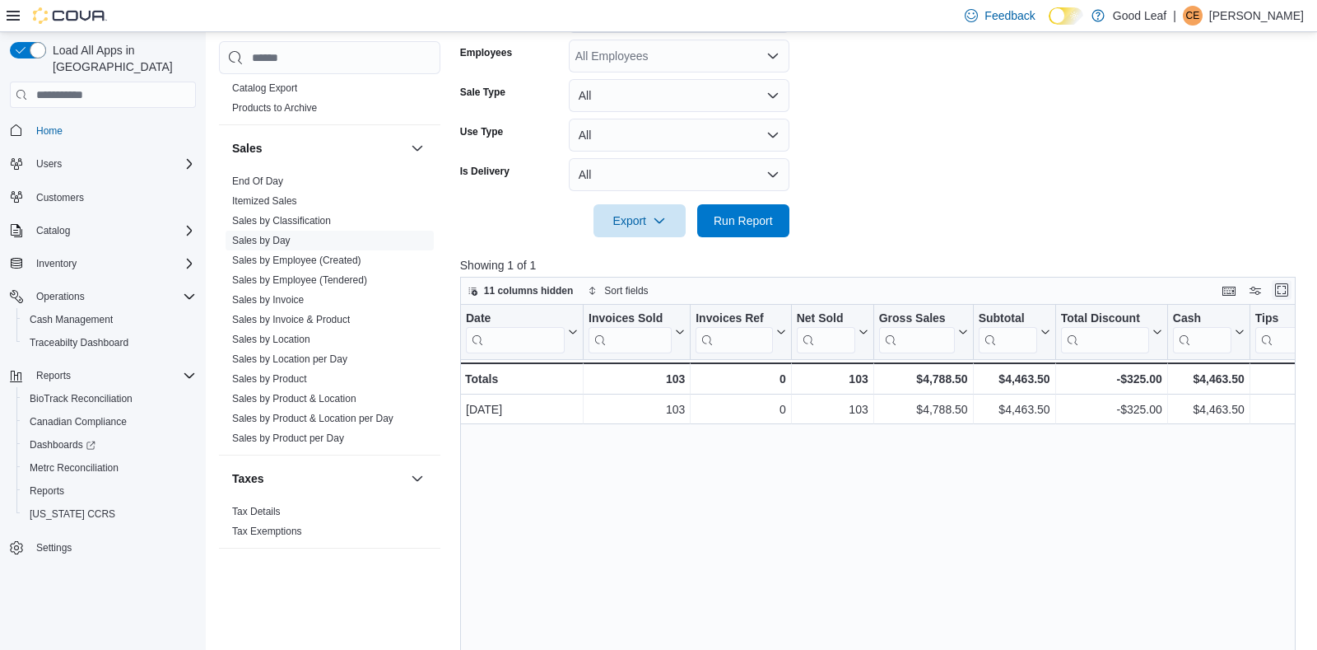
click at [1284, 293] on button "Enter fullscreen" at bounding box center [1282, 290] width 20 height 20
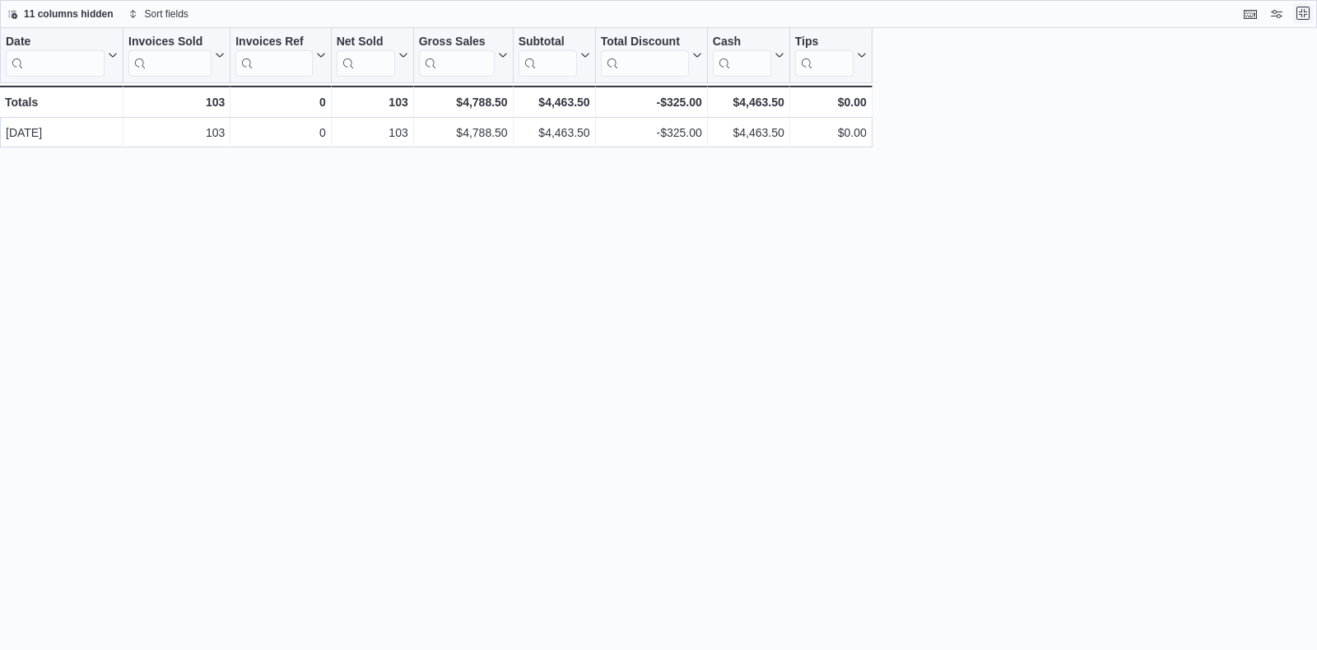
scroll to position [0, 0]
click at [1299, 16] on button "Exit fullscreen" at bounding box center [1304, 13] width 20 height 20
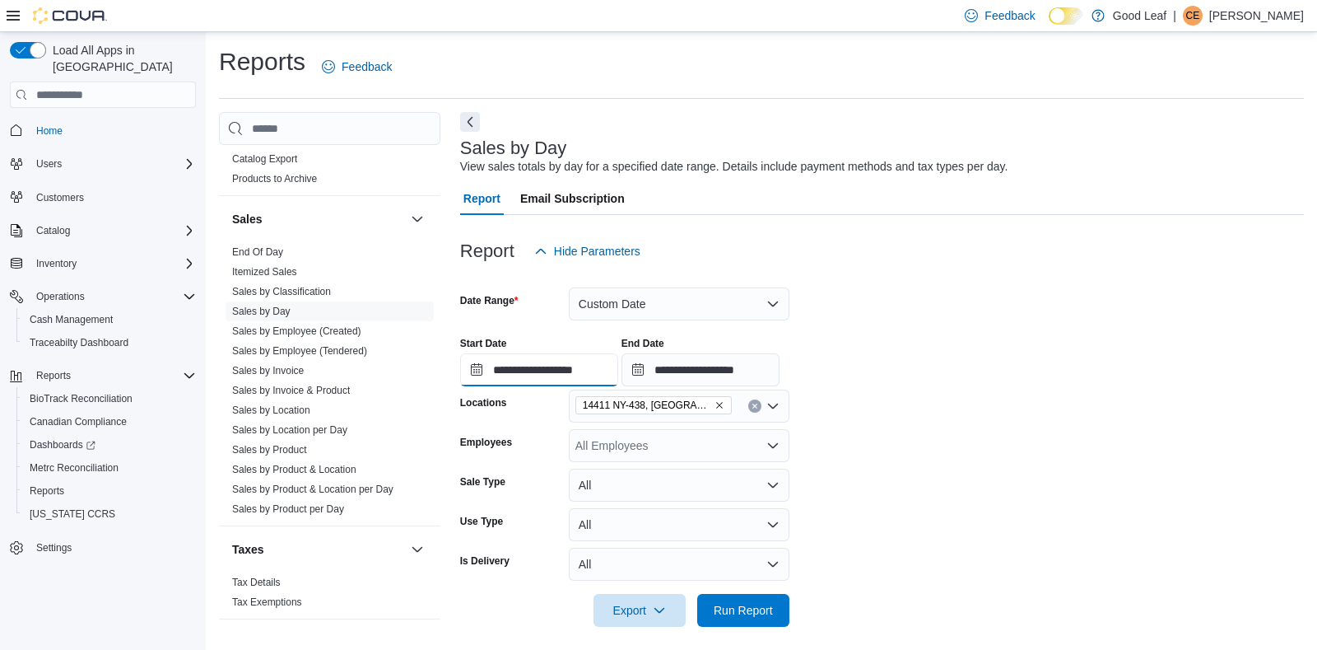
click at [540, 371] on input "**********" at bounding box center [539, 369] width 158 height 33
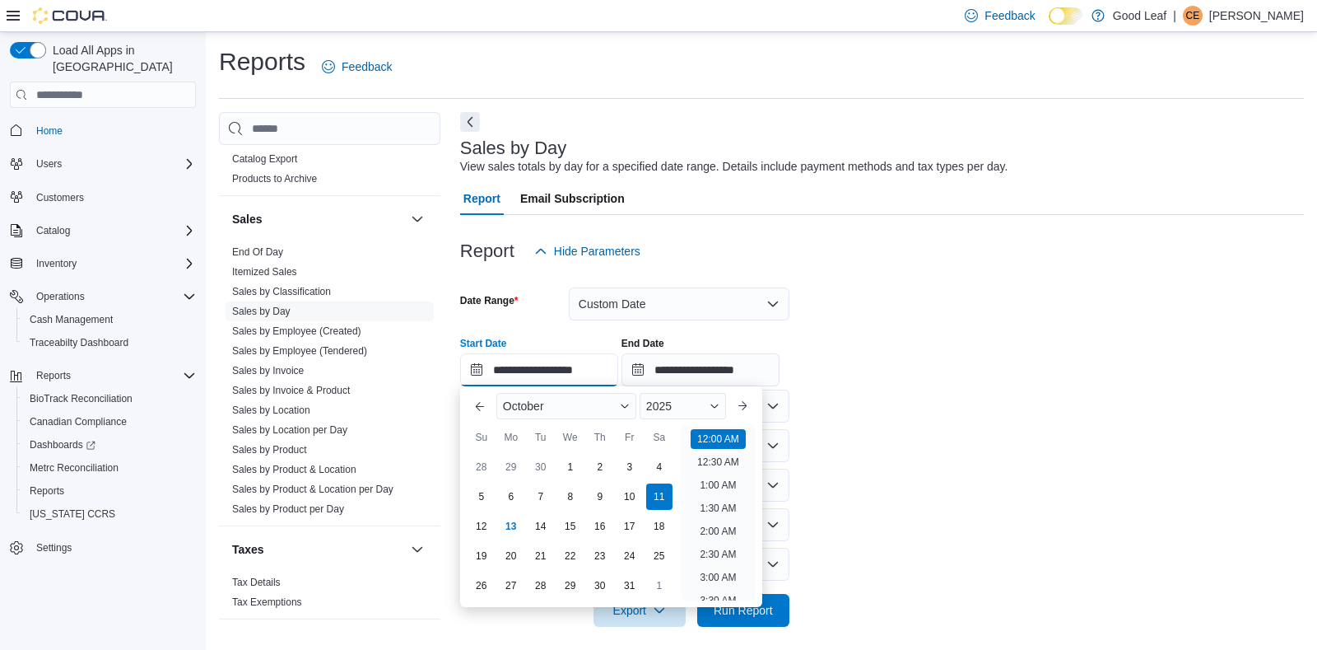
scroll to position [51, 0]
click at [626, 494] on div "10" at bounding box center [629, 497] width 29 height 29
type input "**********"
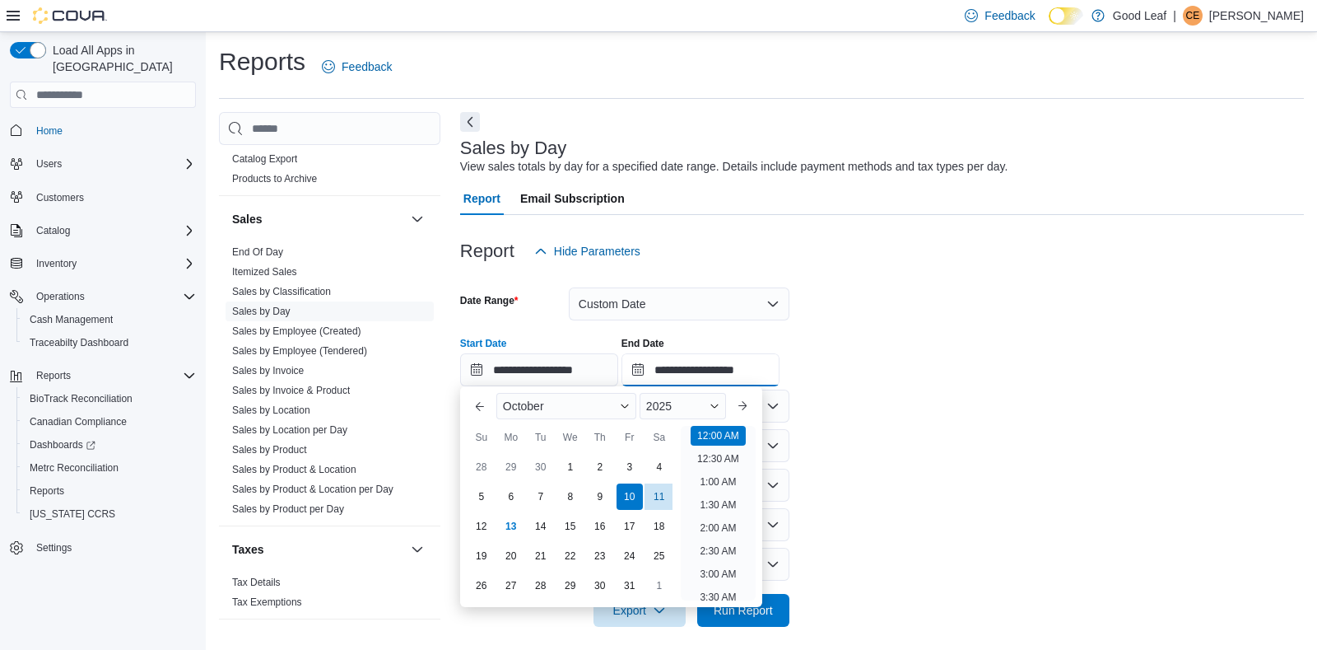
click at [683, 366] on input "**********" at bounding box center [701, 369] width 158 height 33
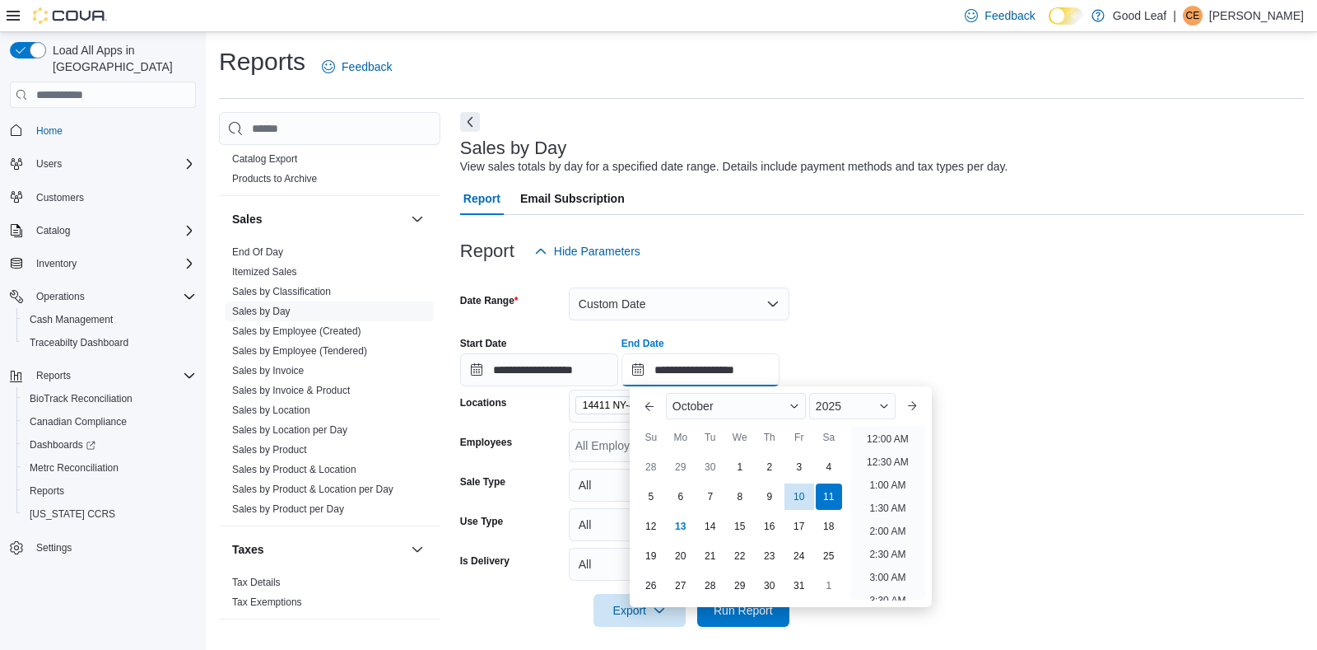
scroll to position [935, 0]
click at [804, 491] on div "10" at bounding box center [799, 497] width 29 height 29
type input "**********"
click at [875, 301] on form "**********" at bounding box center [882, 447] width 844 height 359
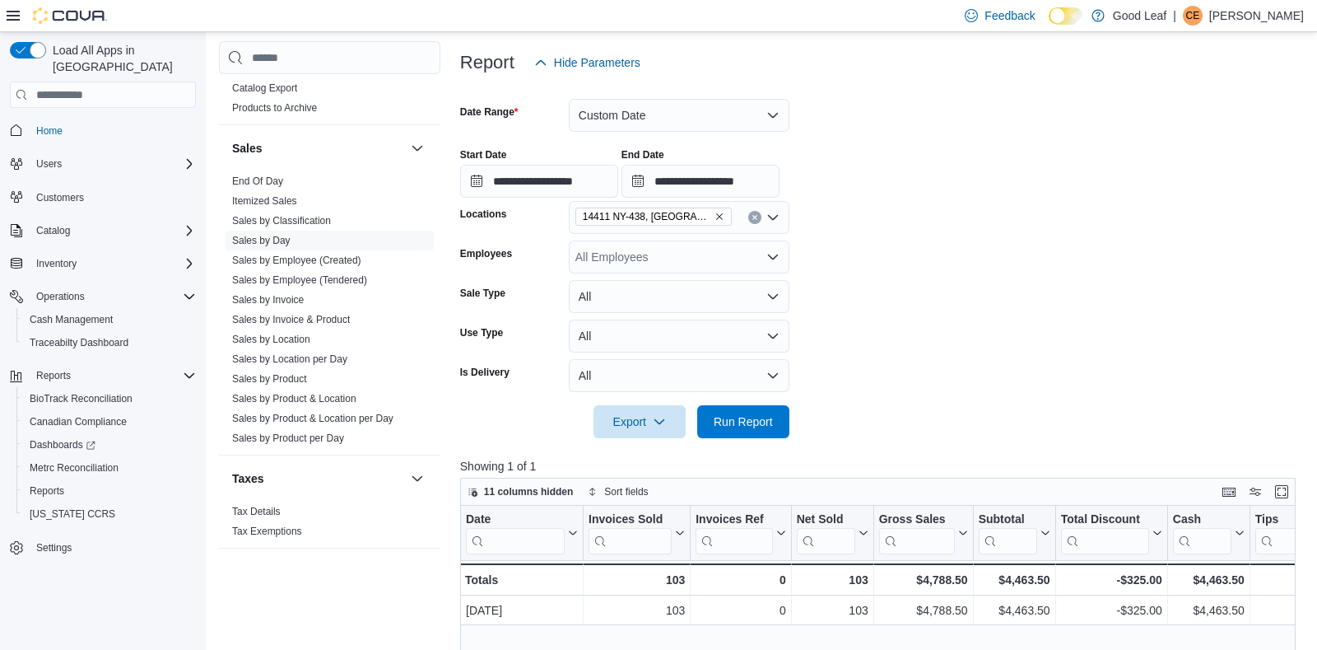
scroll to position [194, 0]
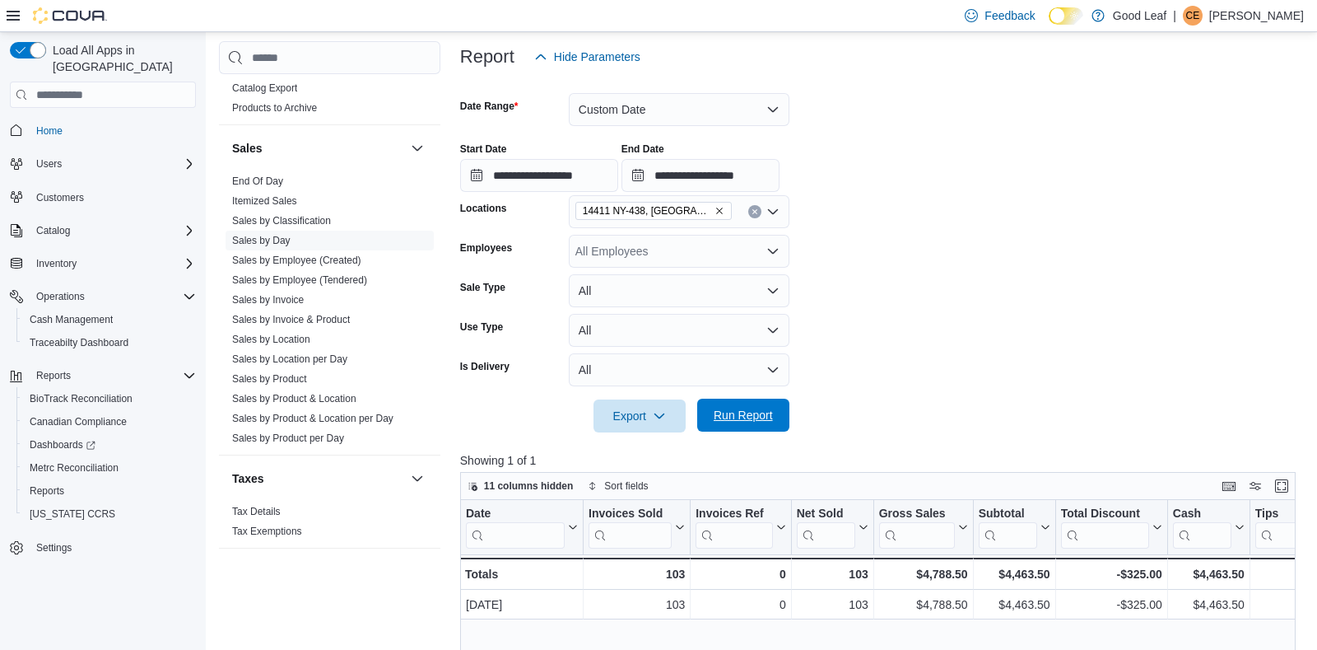
click at [756, 413] on span "Run Report" at bounding box center [743, 415] width 59 height 16
click at [1282, 488] on button "Enter fullscreen" at bounding box center [1282, 485] width 20 height 20
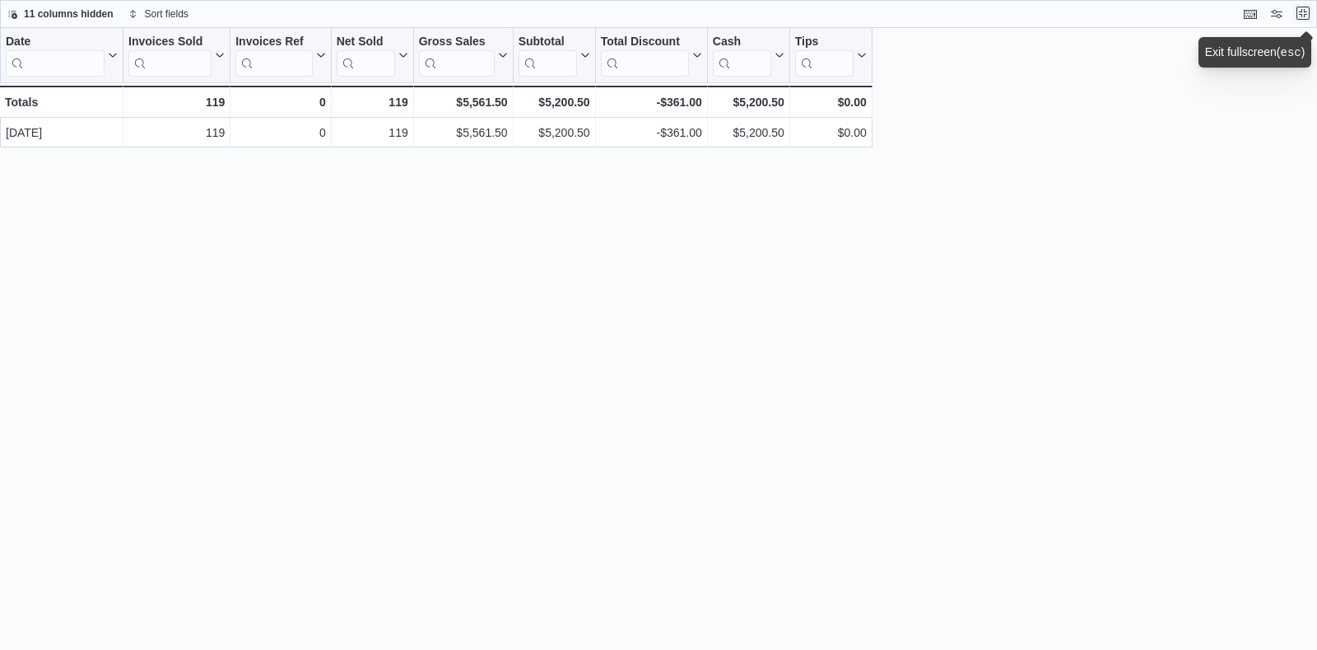
click at [1305, 12] on button "Exit fullscreen" at bounding box center [1304, 13] width 20 height 20
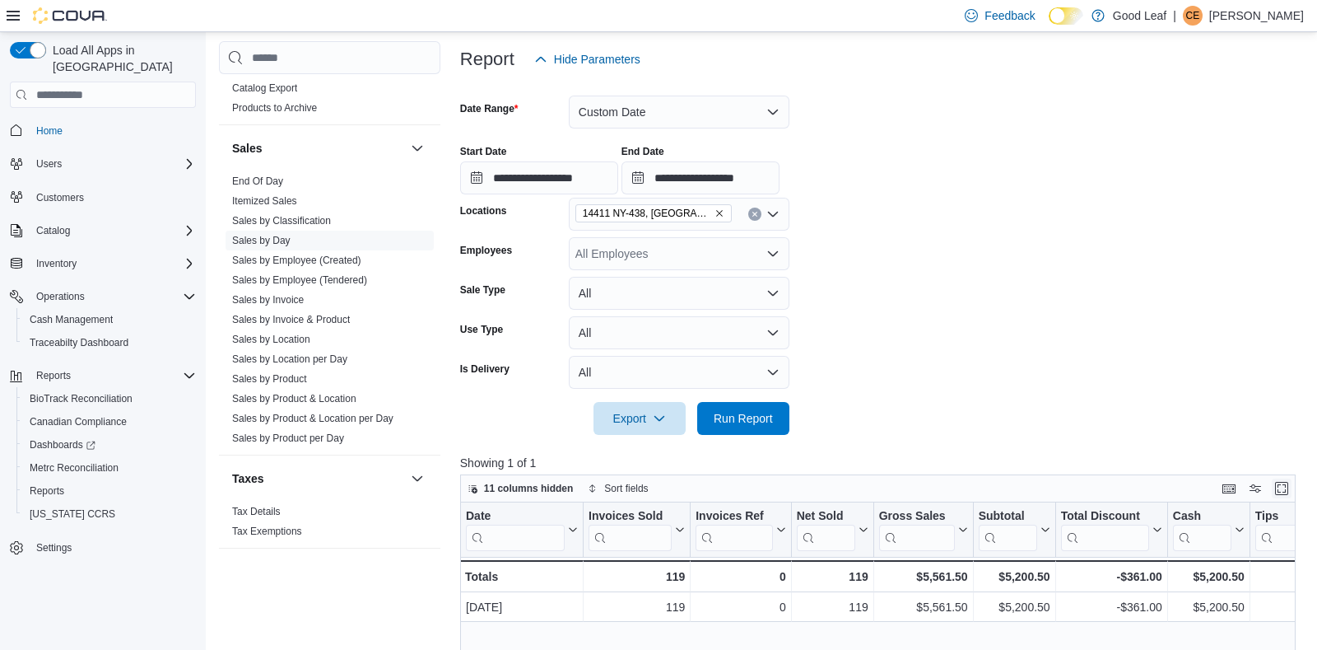
scroll to position [194, 0]
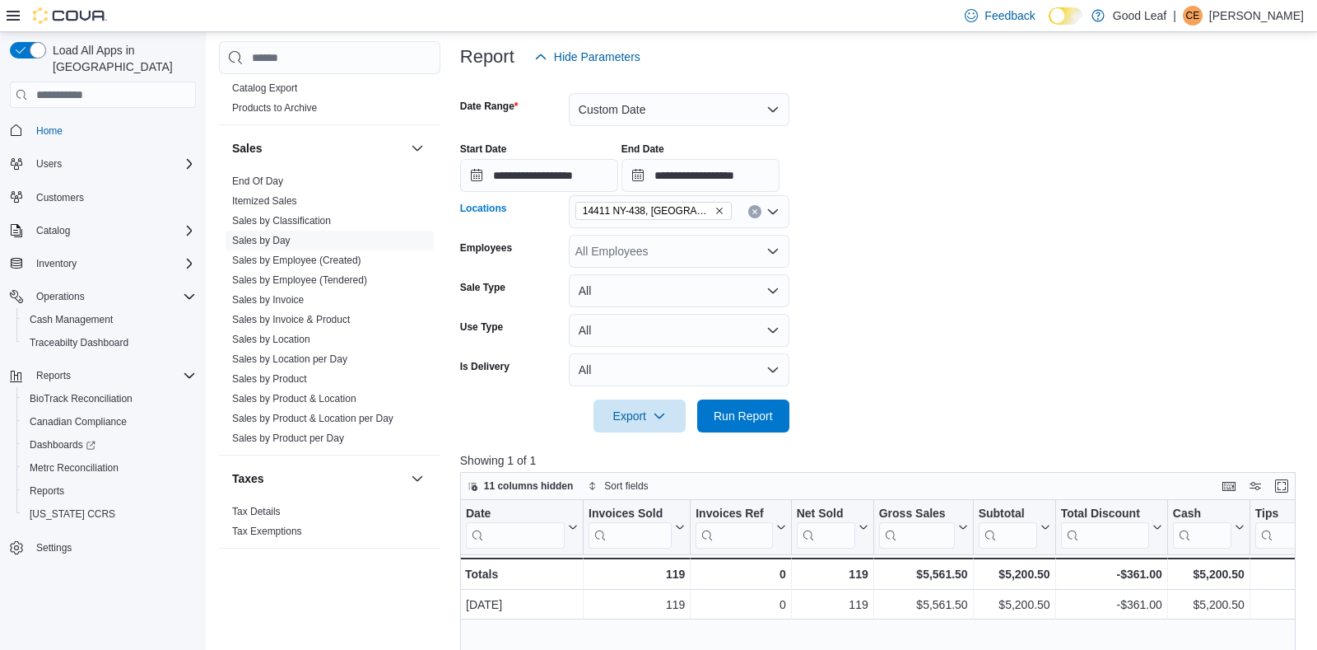
click at [715, 210] on icon "Remove 14411 NY-438, Gowanda from selection in this group" at bounding box center [720, 211] width 10 height 10
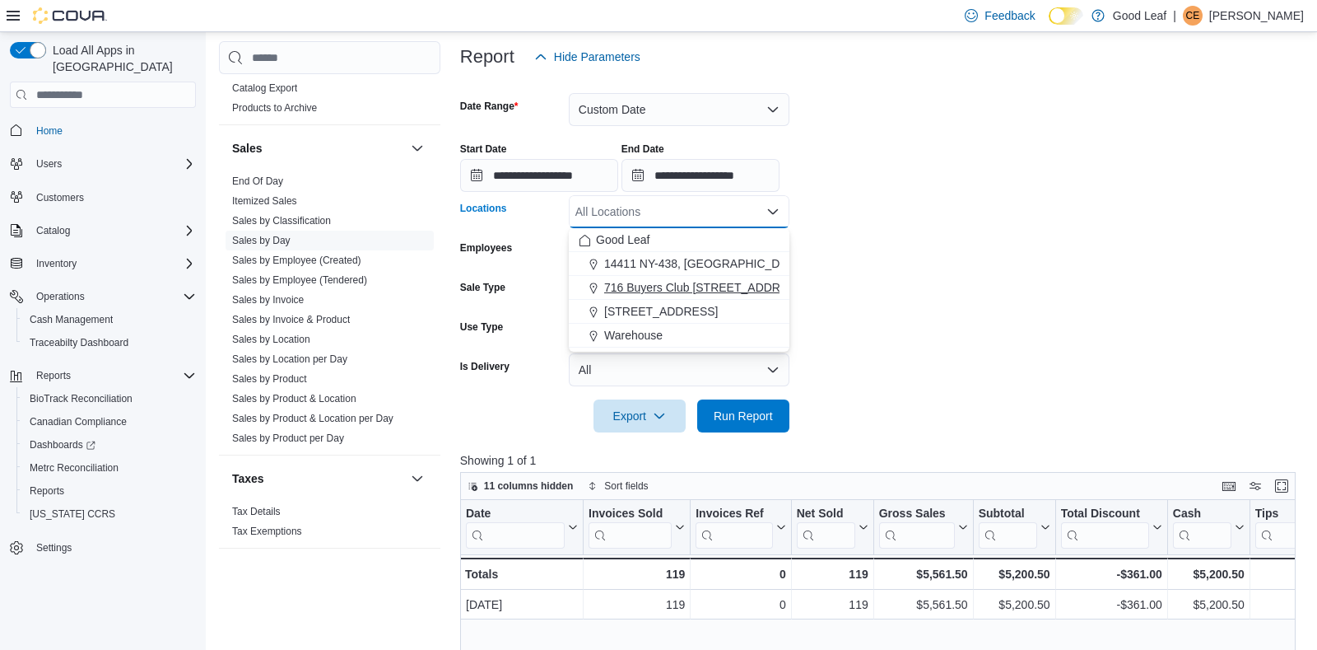
click at [706, 283] on span "716 Buyers Club [STREET_ADDRESS]" at bounding box center [705, 287] width 203 height 16
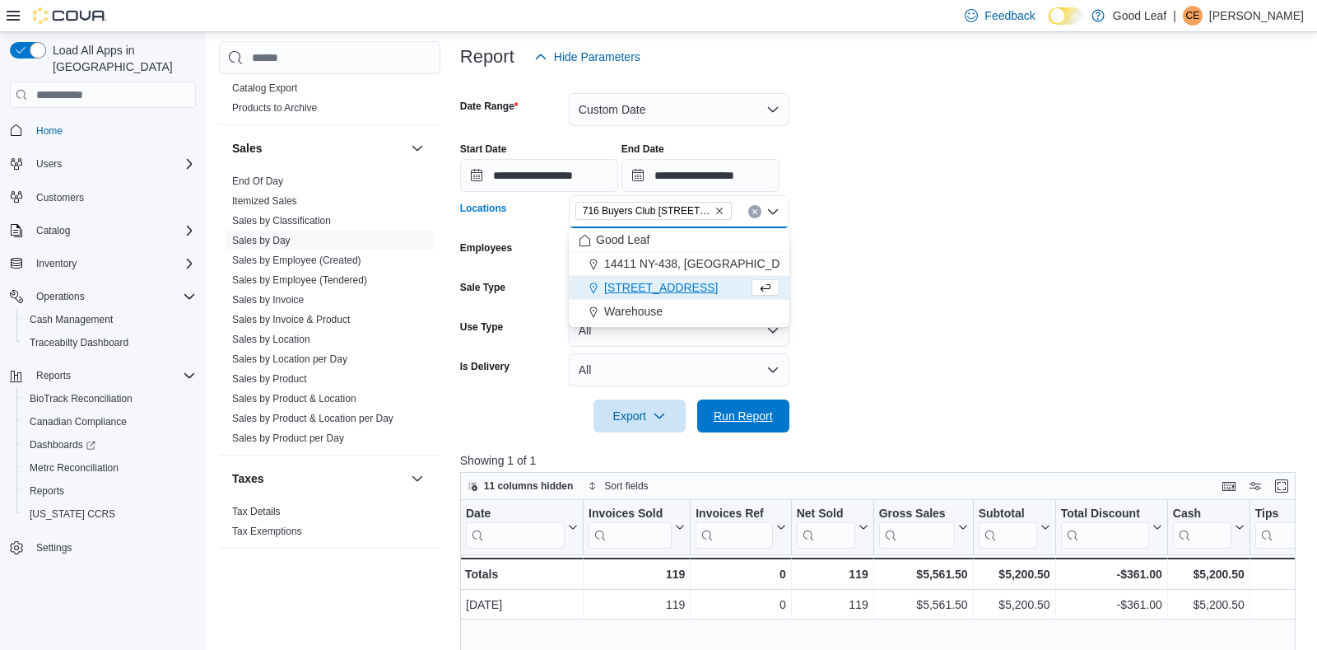
drag, startPoint x: 731, startPoint y: 408, endPoint x: 821, endPoint y: 362, distance: 100.5
click at [731, 408] on span "Run Report" at bounding box center [743, 416] width 59 height 16
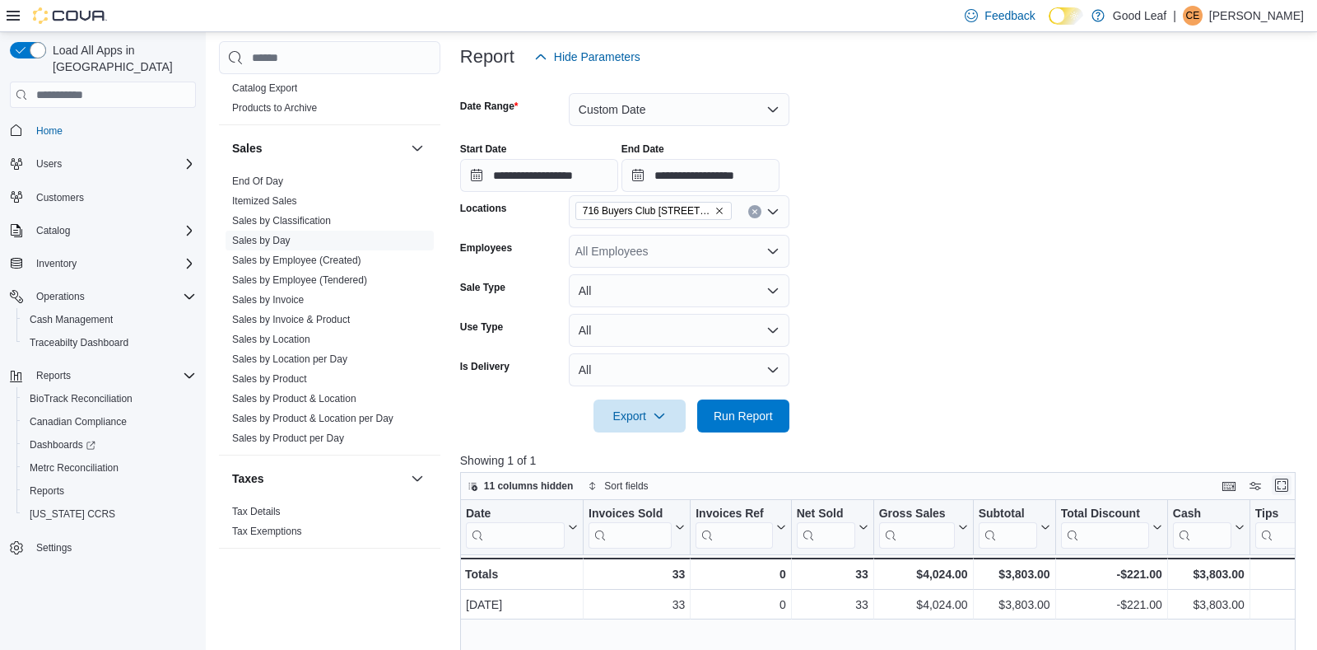
click at [1283, 484] on button "Enter fullscreen" at bounding box center [1282, 485] width 20 height 20
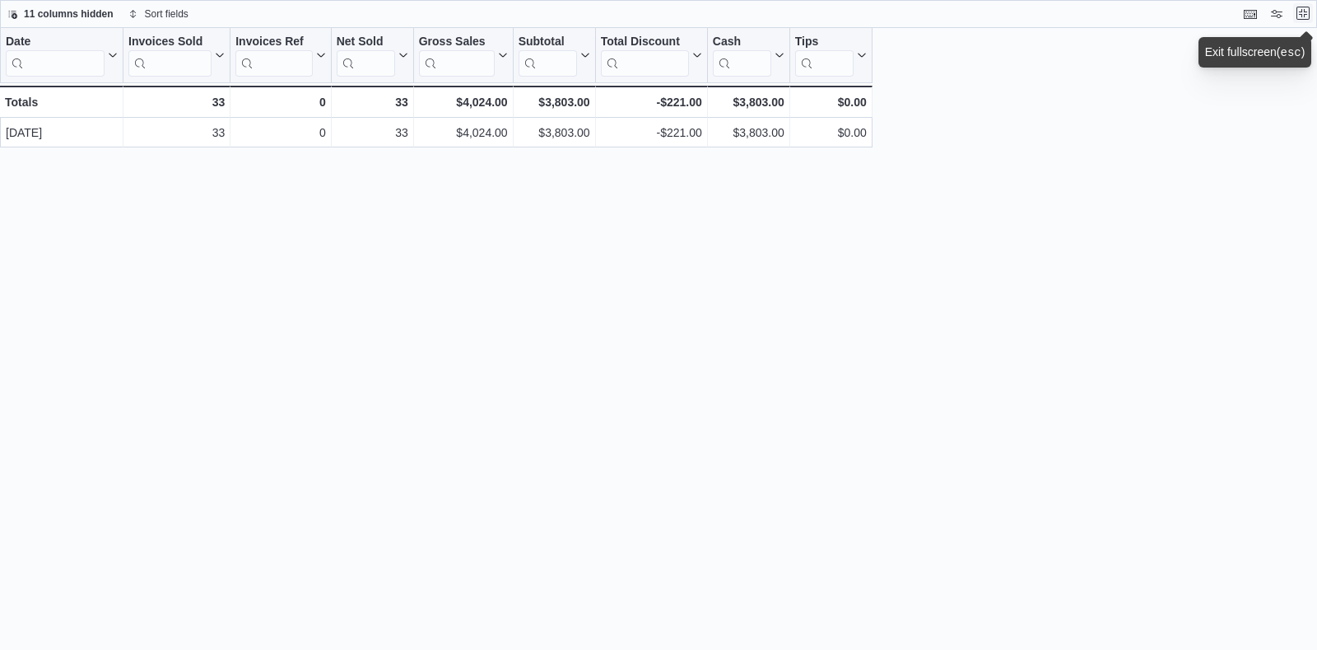
click at [1305, 12] on button "Exit fullscreen" at bounding box center [1304, 13] width 20 height 20
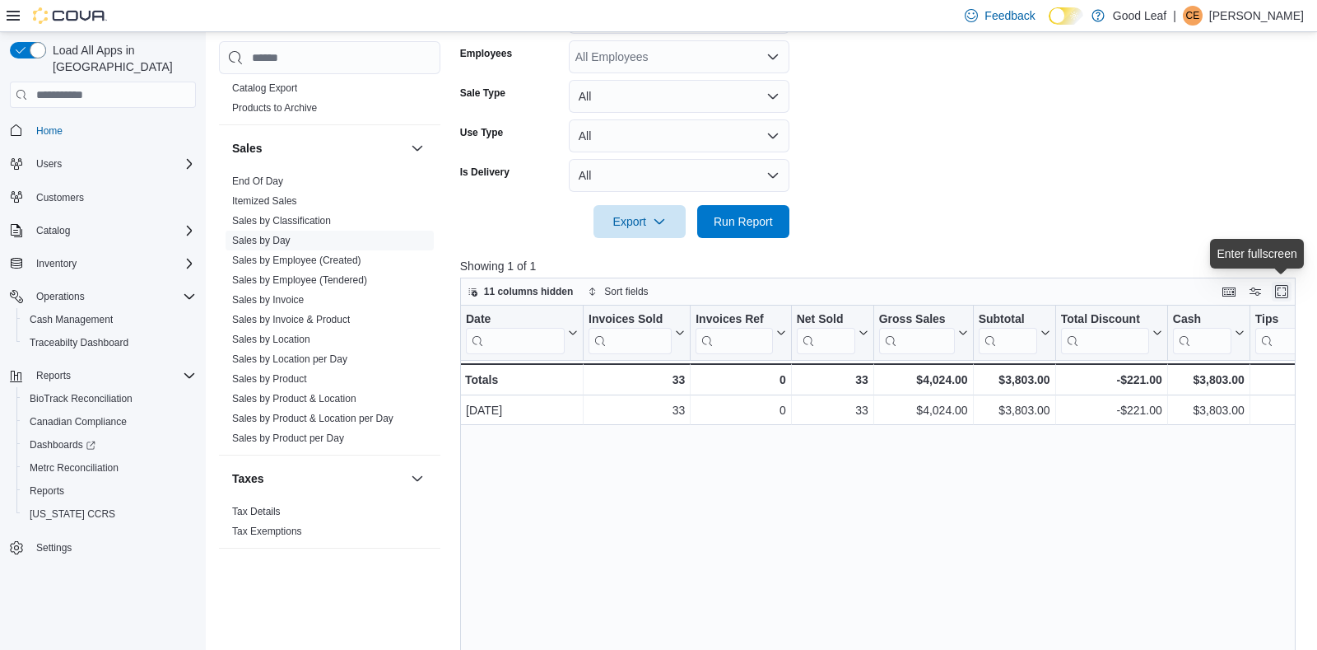
scroll to position [389, 0]
click at [1287, 292] on button "Enter fullscreen" at bounding box center [1282, 290] width 20 height 20
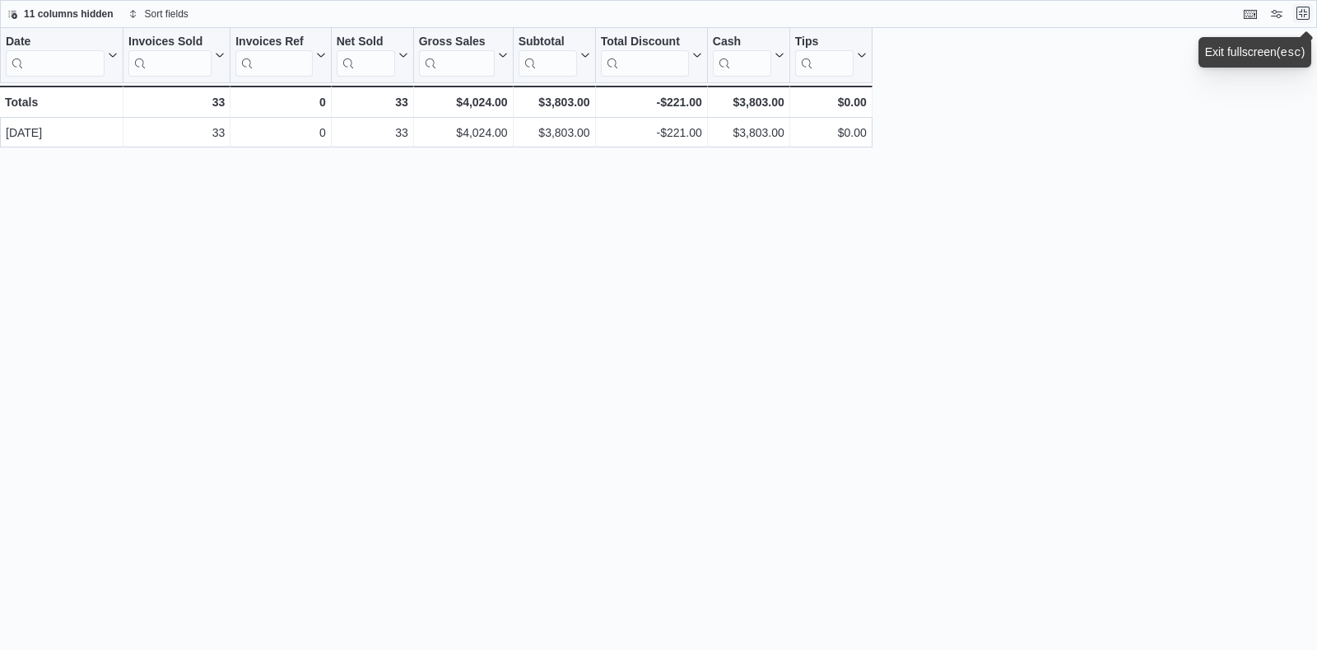
scroll to position [0, 0]
click at [1305, 19] on button "Exit fullscreen" at bounding box center [1304, 13] width 20 height 20
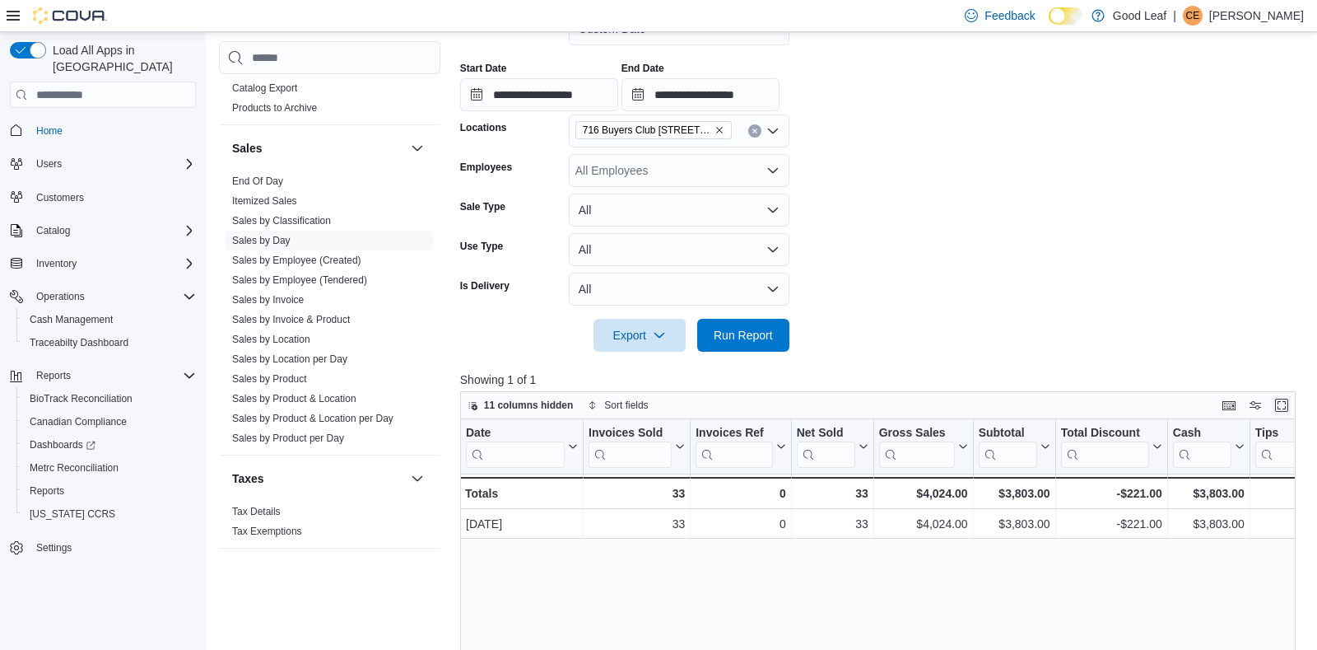
scroll to position [292, 0]
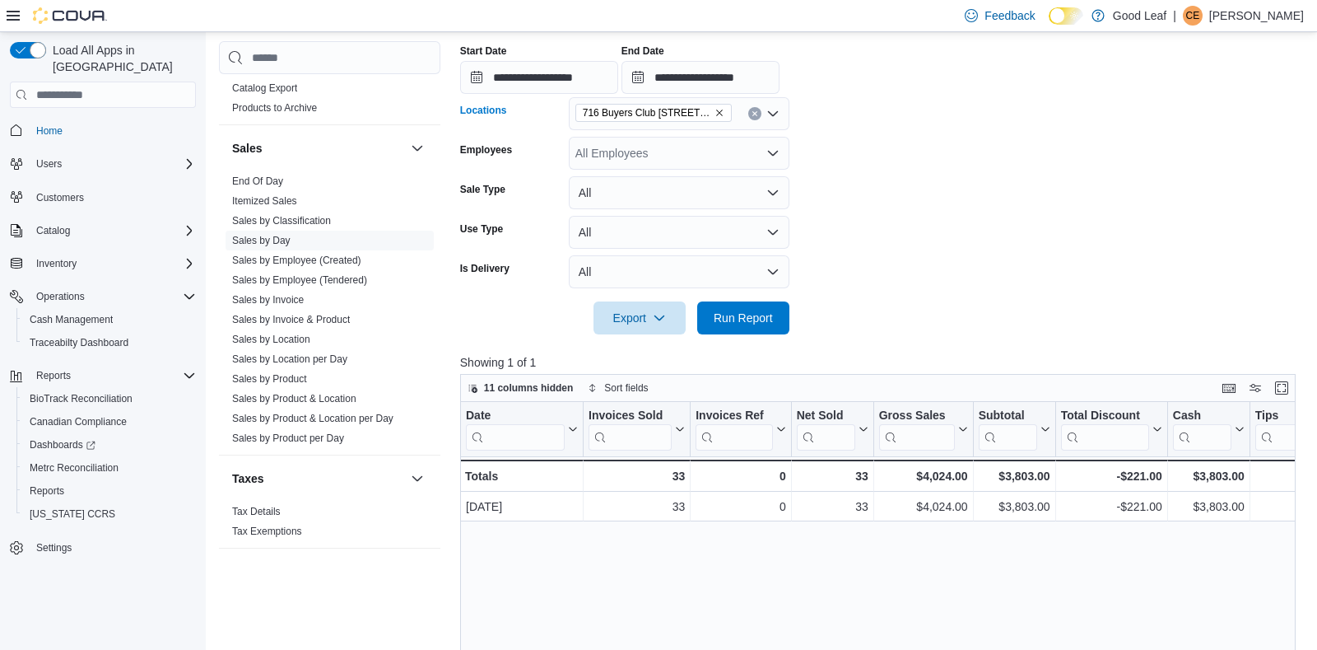
click at [721, 113] on icon "Remove 716 Buyers Club 6665 Route 417, Killbuck from selection in this group" at bounding box center [720, 113] width 10 height 10
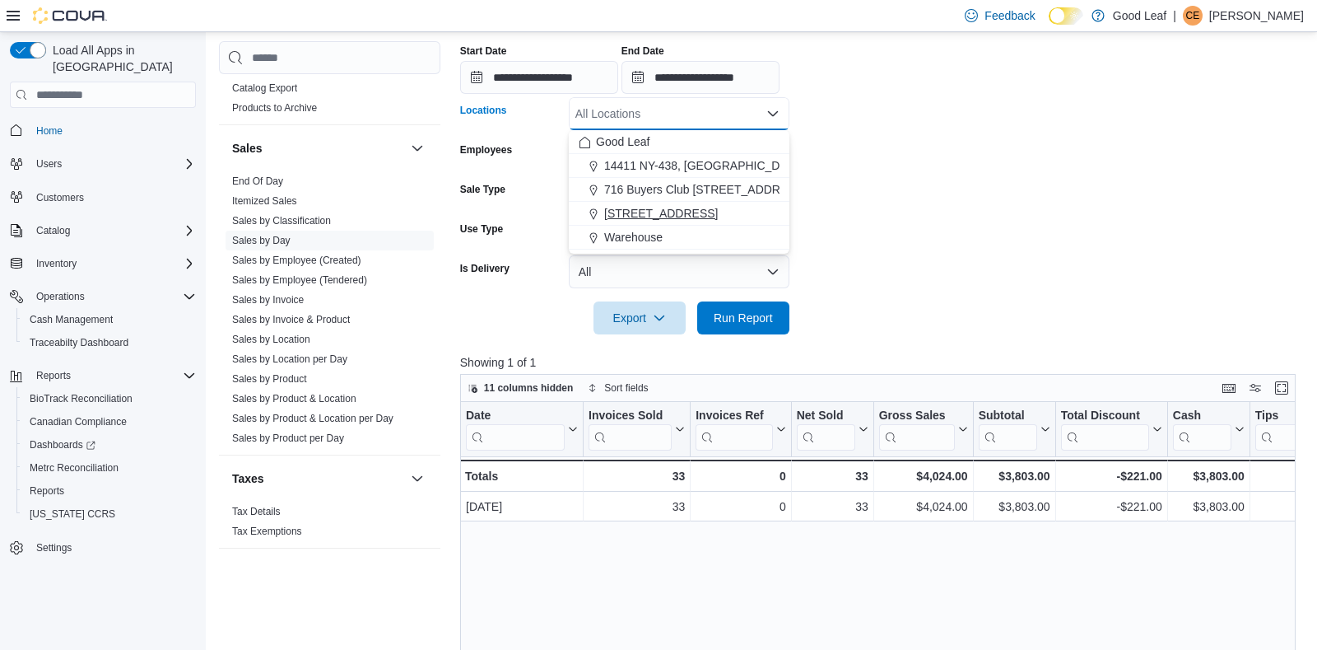
click at [683, 212] on span "[STREET_ADDRESS]" at bounding box center [661, 213] width 114 height 16
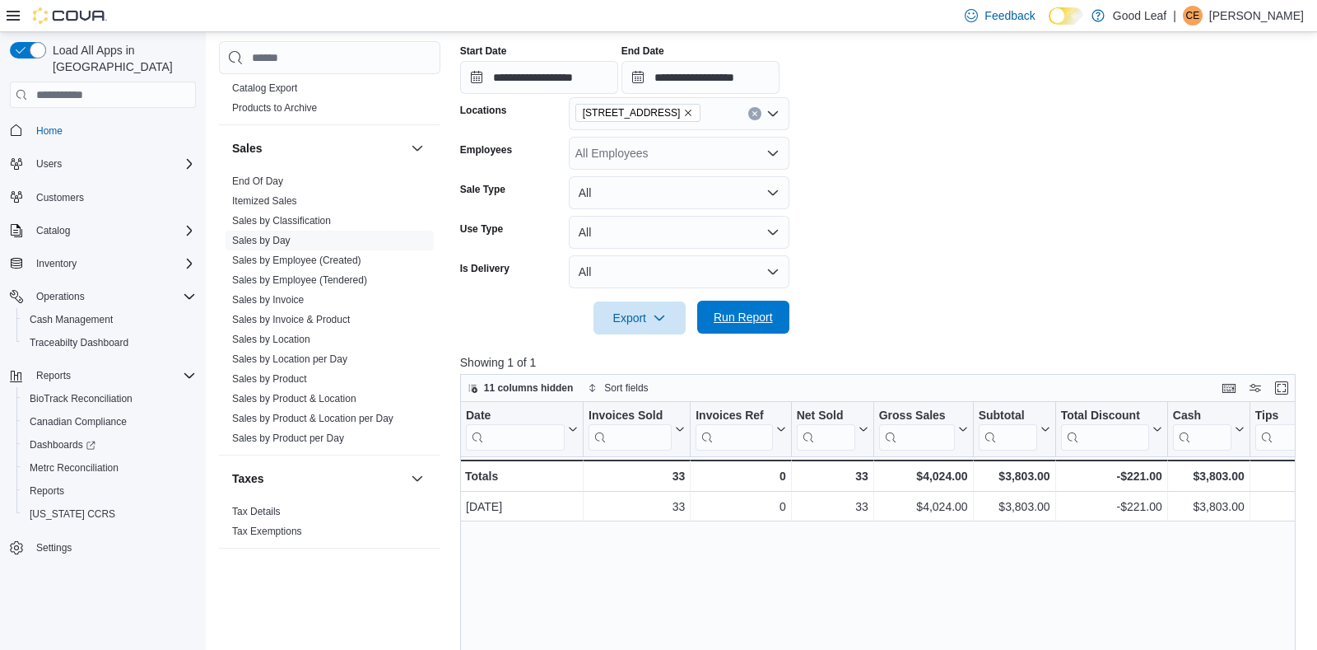
click at [712, 315] on span "Run Report" at bounding box center [743, 317] width 72 height 33
click at [1284, 388] on button "Enter fullscreen" at bounding box center [1282, 387] width 20 height 20
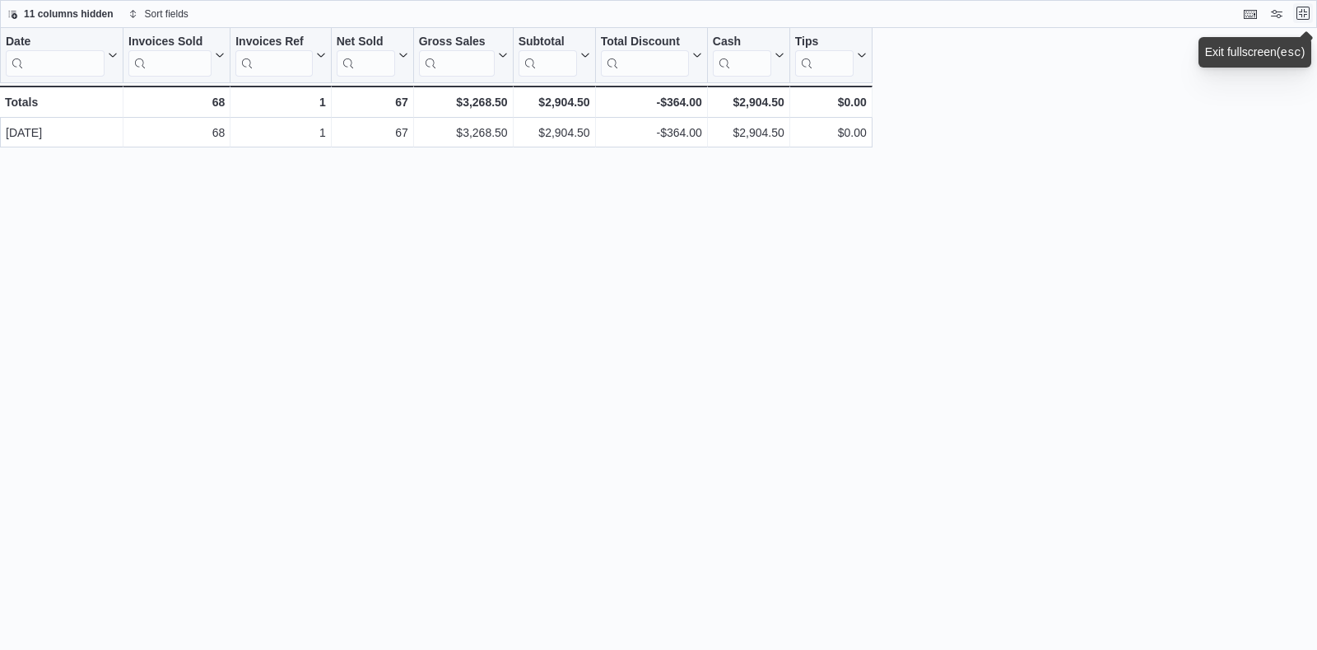
click at [1302, 8] on button "Exit fullscreen" at bounding box center [1304, 13] width 20 height 20
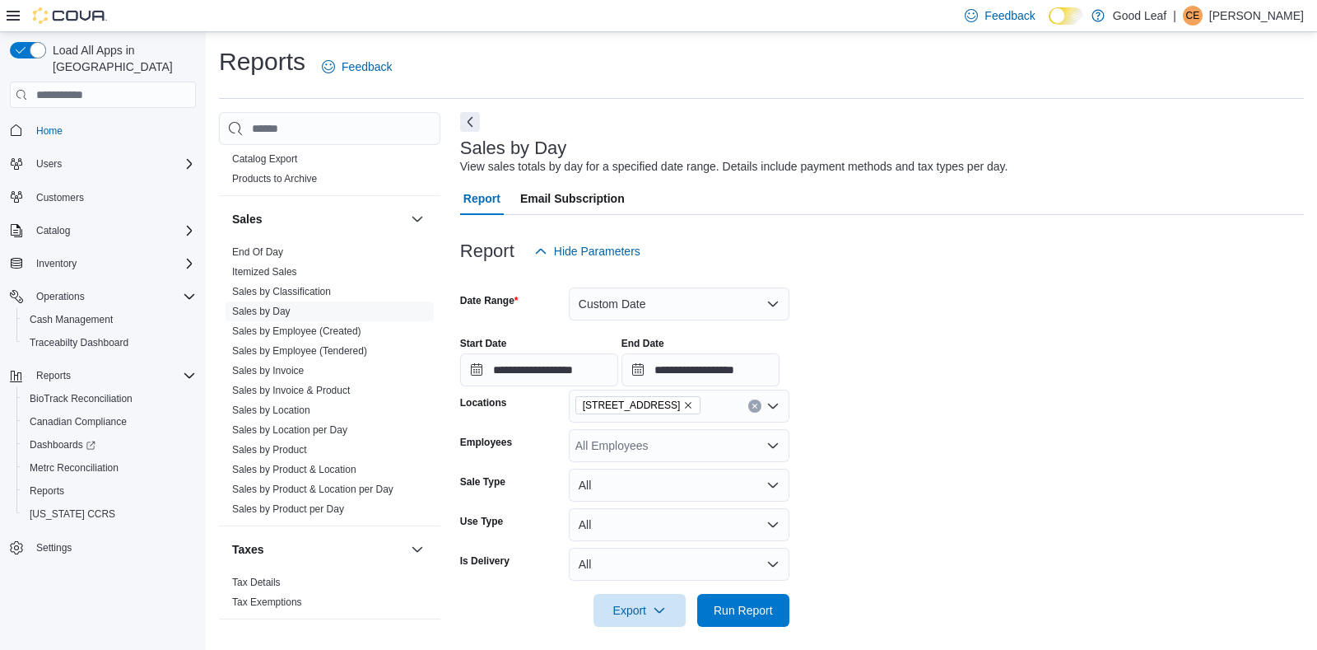
click at [1201, 12] on span "CE" at bounding box center [1194, 16] width 14 height 20
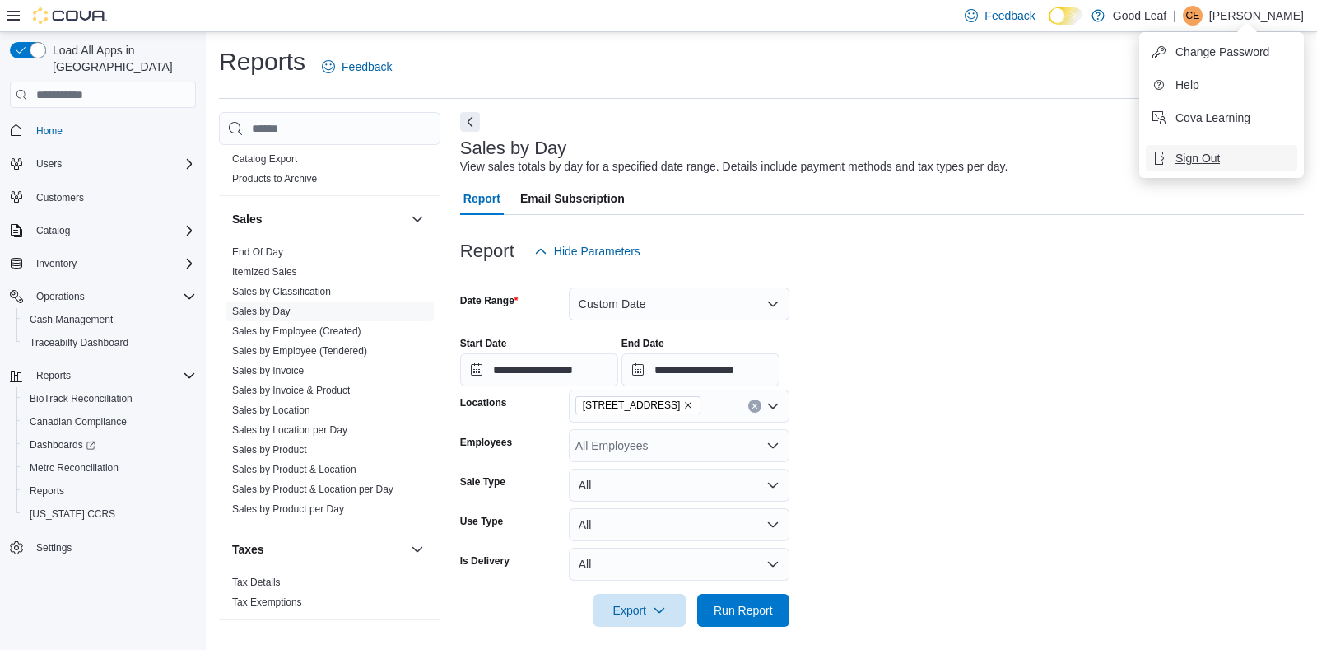
click at [1197, 154] on span "Sign Out" at bounding box center [1198, 158] width 44 height 16
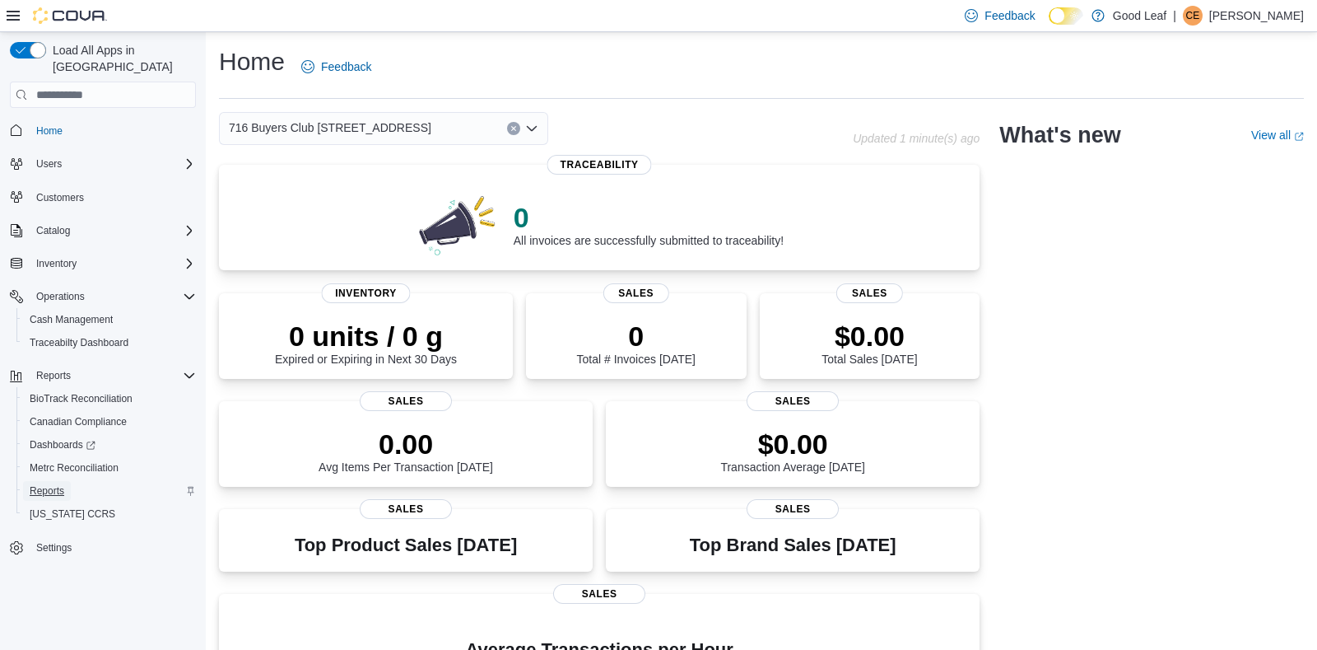
click at [44, 484] on span "Reports" at bounding box center [47, 490] width 35 height 13
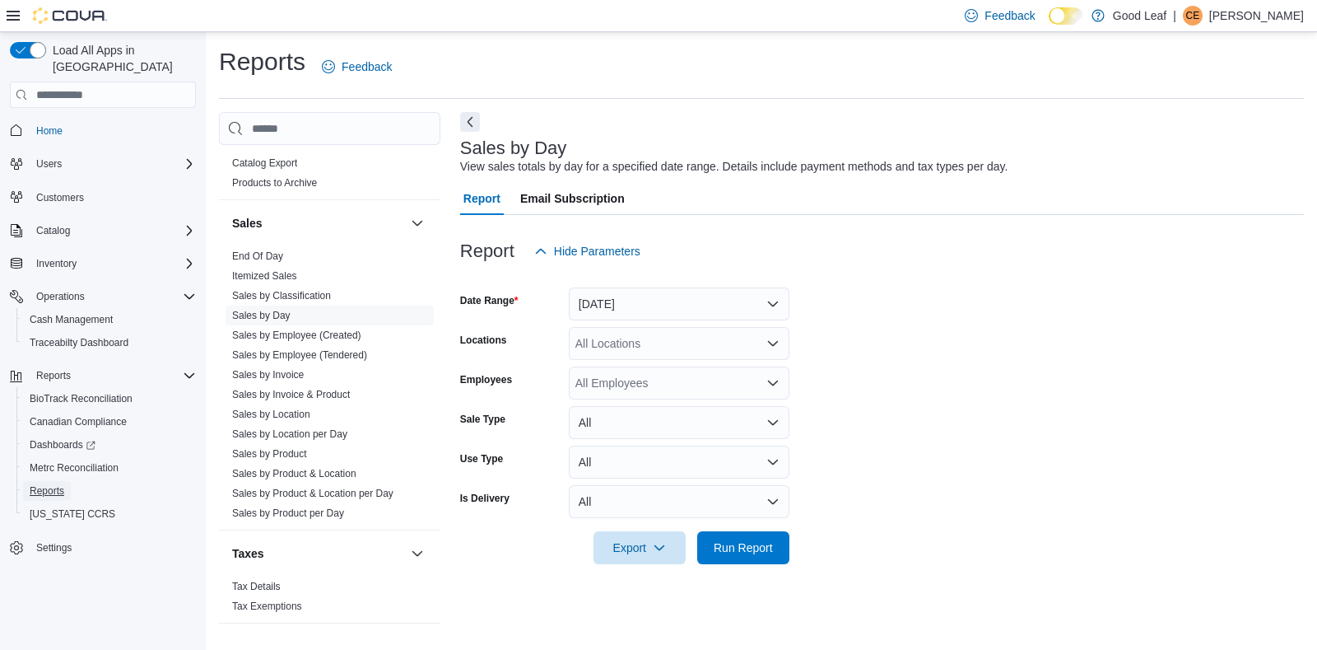
scroll to position [1097, 0]
click at [321, 350] on link "Sales by Employee (Tendered)" at bounding box center [299, 351] width 135 height 12
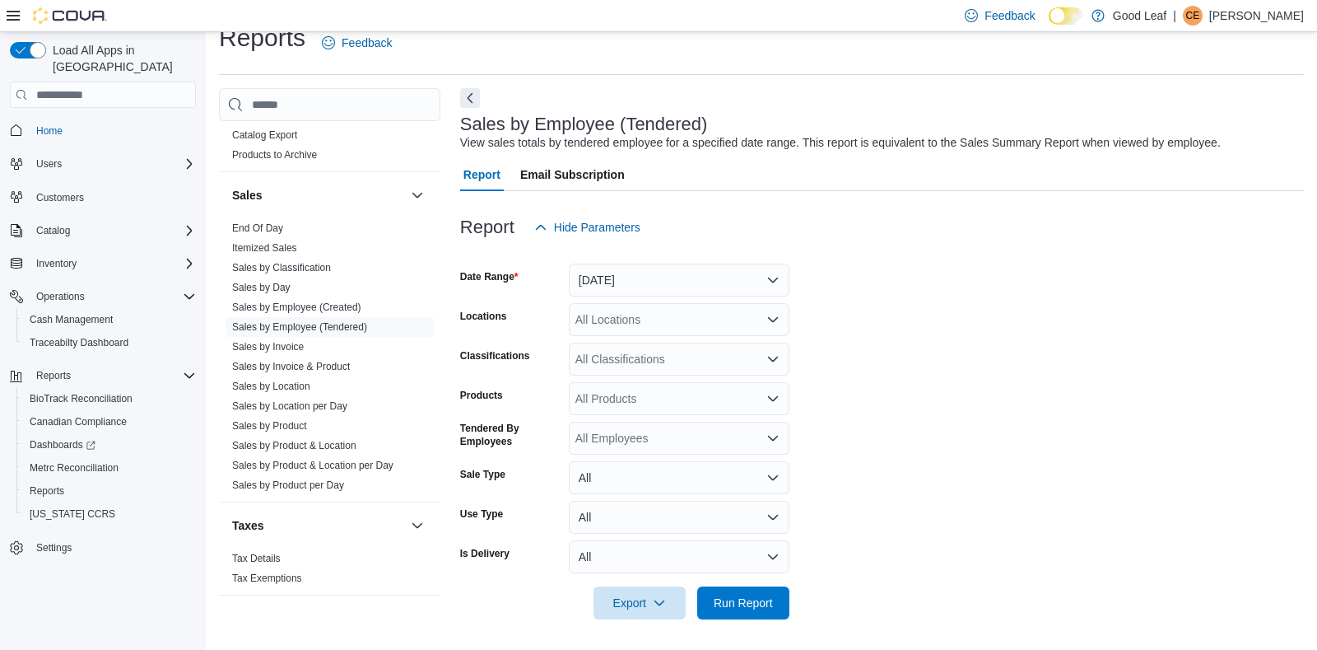
scroll to position [26, 0]
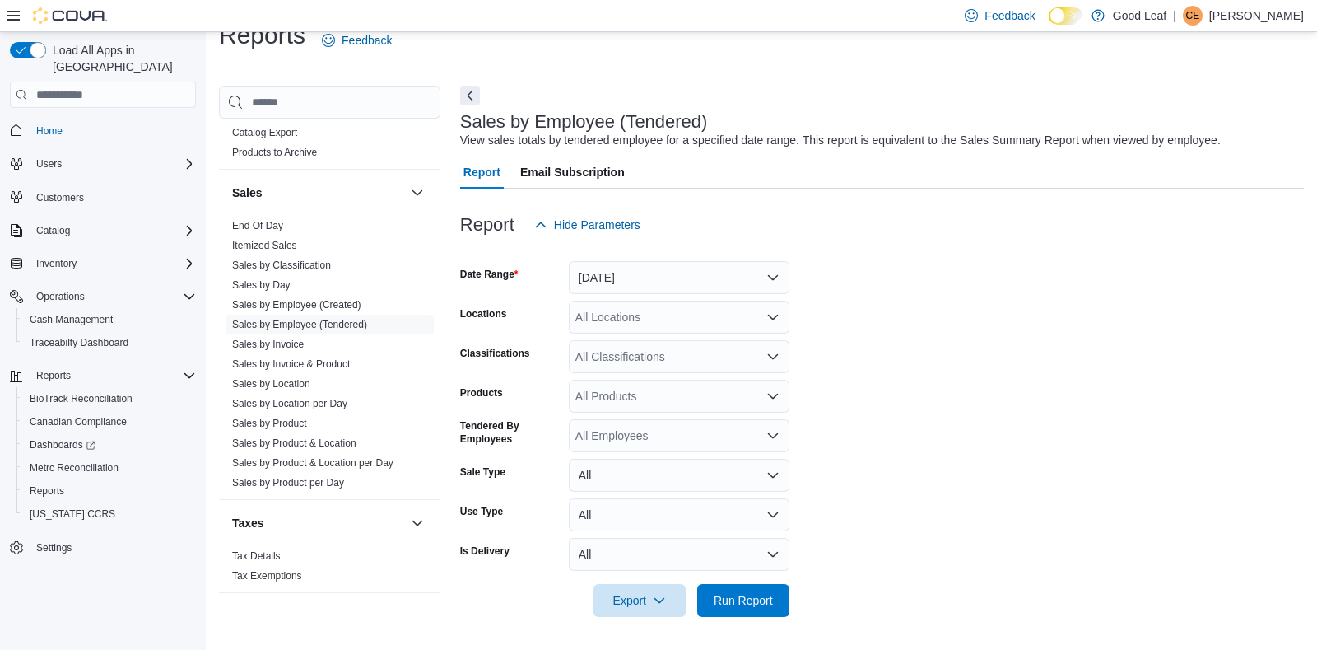
click at [699, 319] on div "All Locations" at bounding box center [679, 317] width 221 height 33
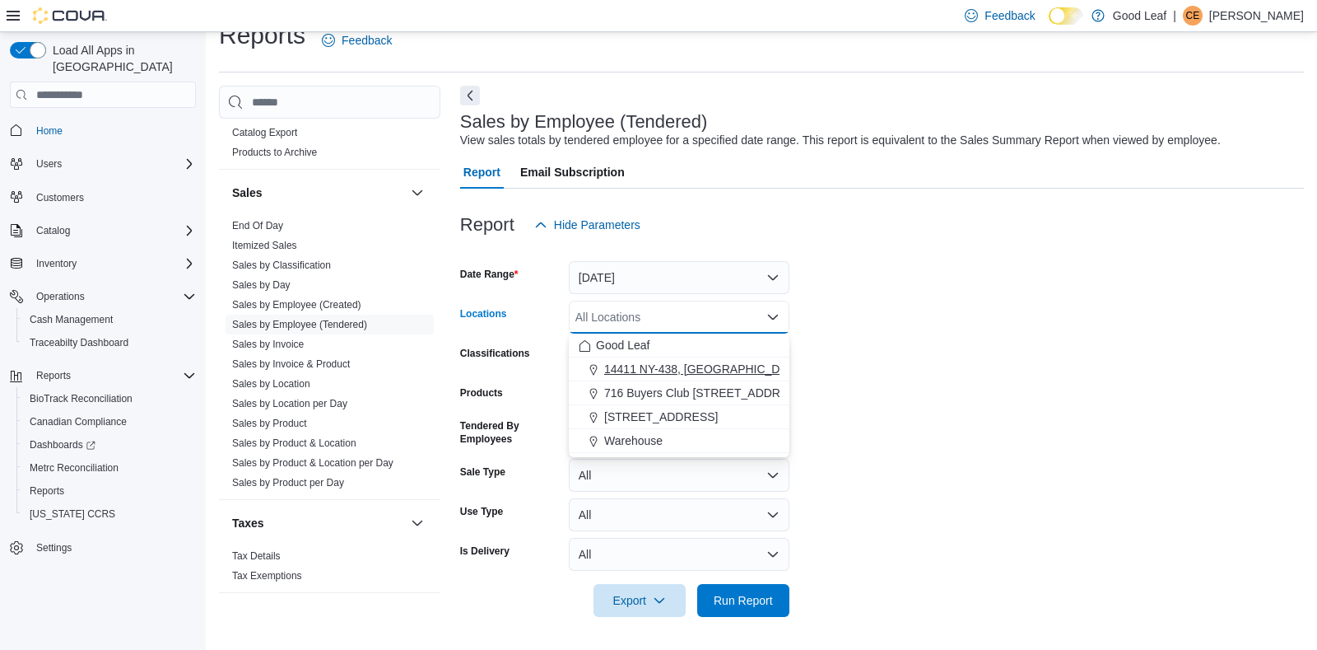
click at [689, 366] on span "14411 NY-438, [GEOGRAPHIC_DATA]" at bounding box center [704, 369] width 200 height 16
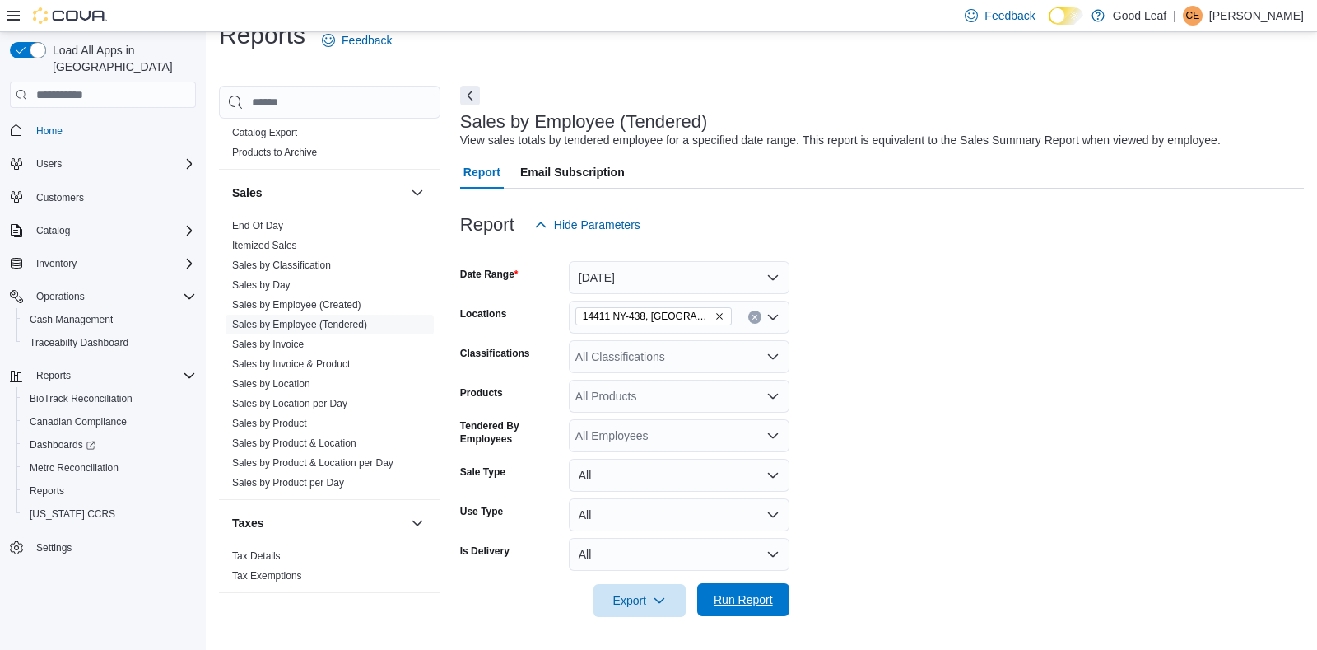
click at [741, 604] on span "Run Report" at bounding box center [743, 599] width 59 height 16
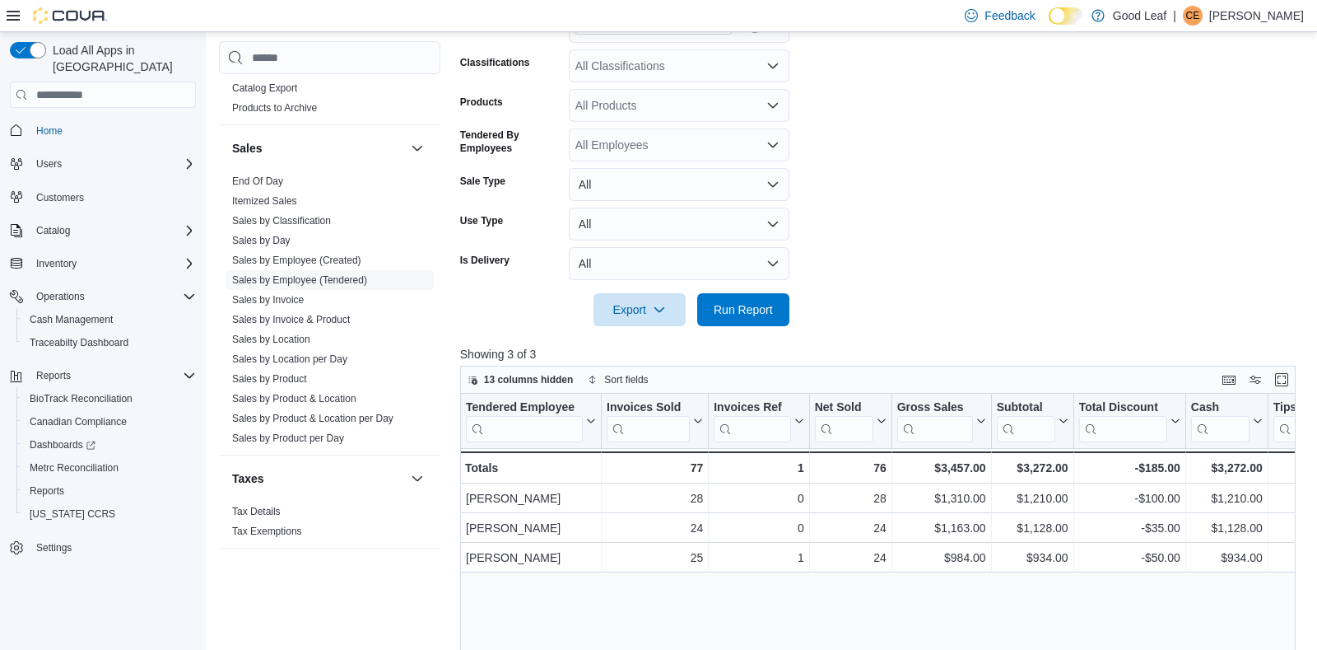
scroll to position [319, 0]
click at [1282, 375] on button "Enter fullscreen" at bounding box center [1282, 377] width 20 height 20
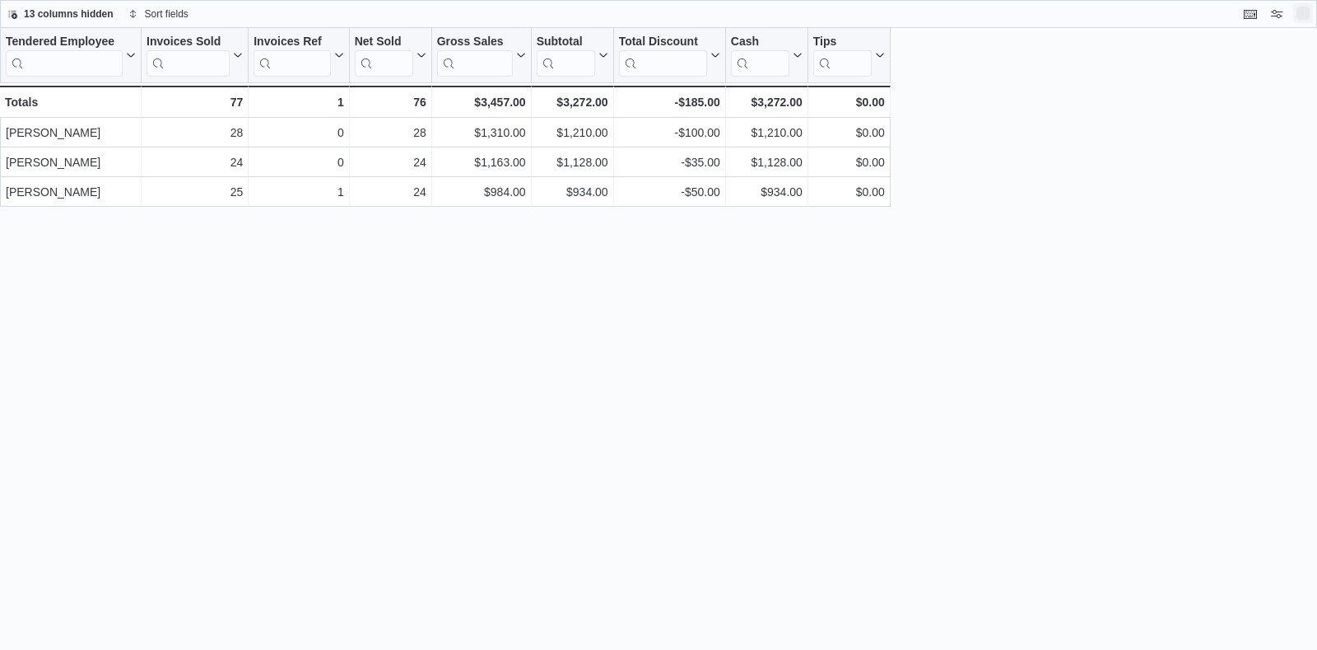
scroll to position [0, 0]
click at [1308, 14] on button "Exit fullscreen" at bounding box center [1304, 13] width 20 height 20
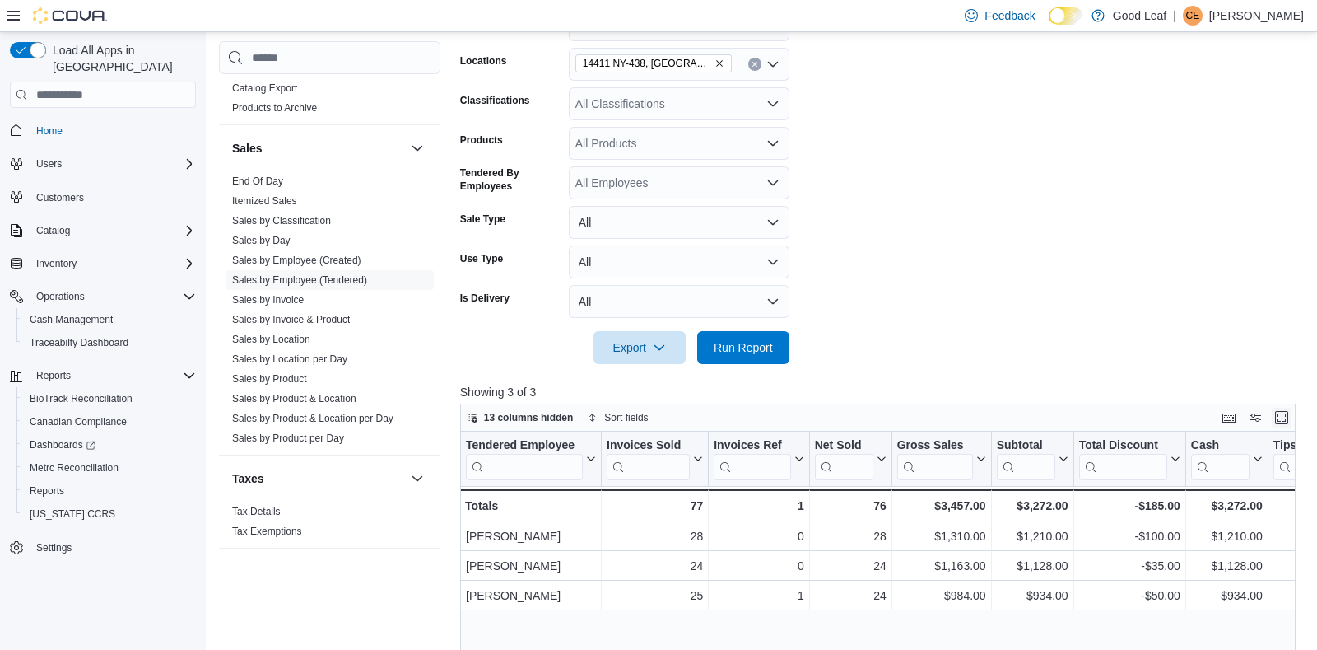
scroll to position [292, 0]
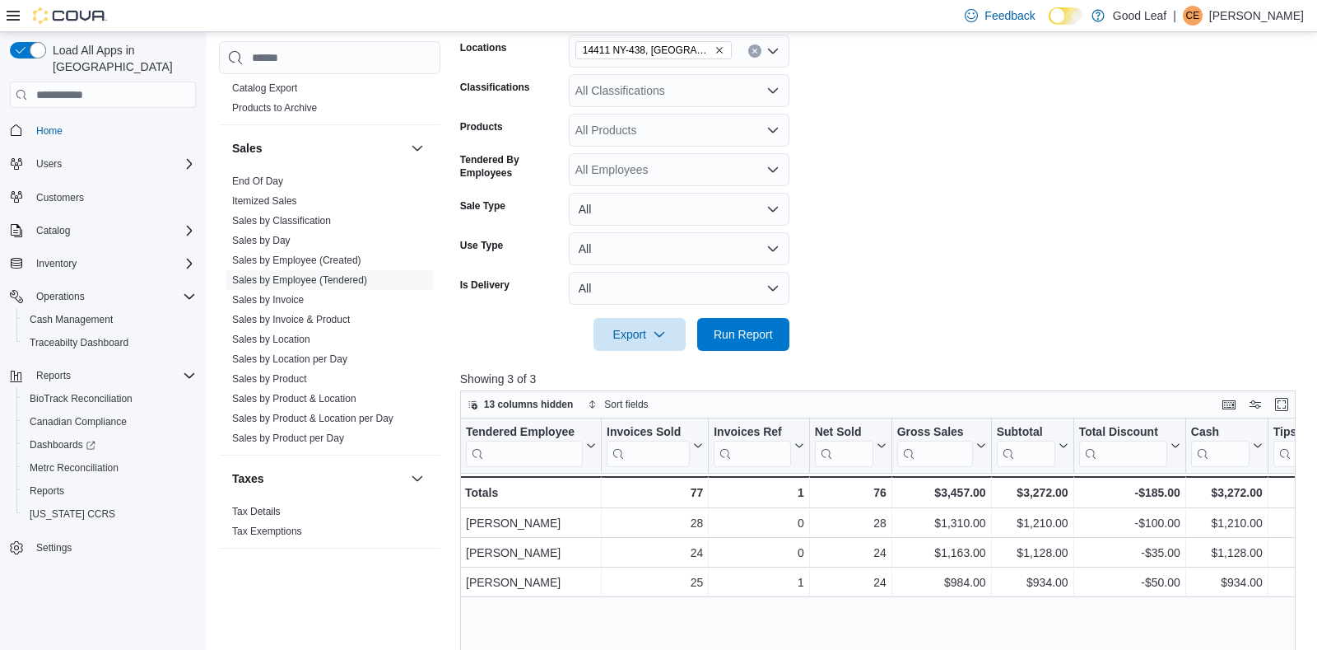
click at [715, 49] on icon "Remove 14411 NY-438, Gowanda from selection in this group" at bounding box center [720, 50] width 10 height 10
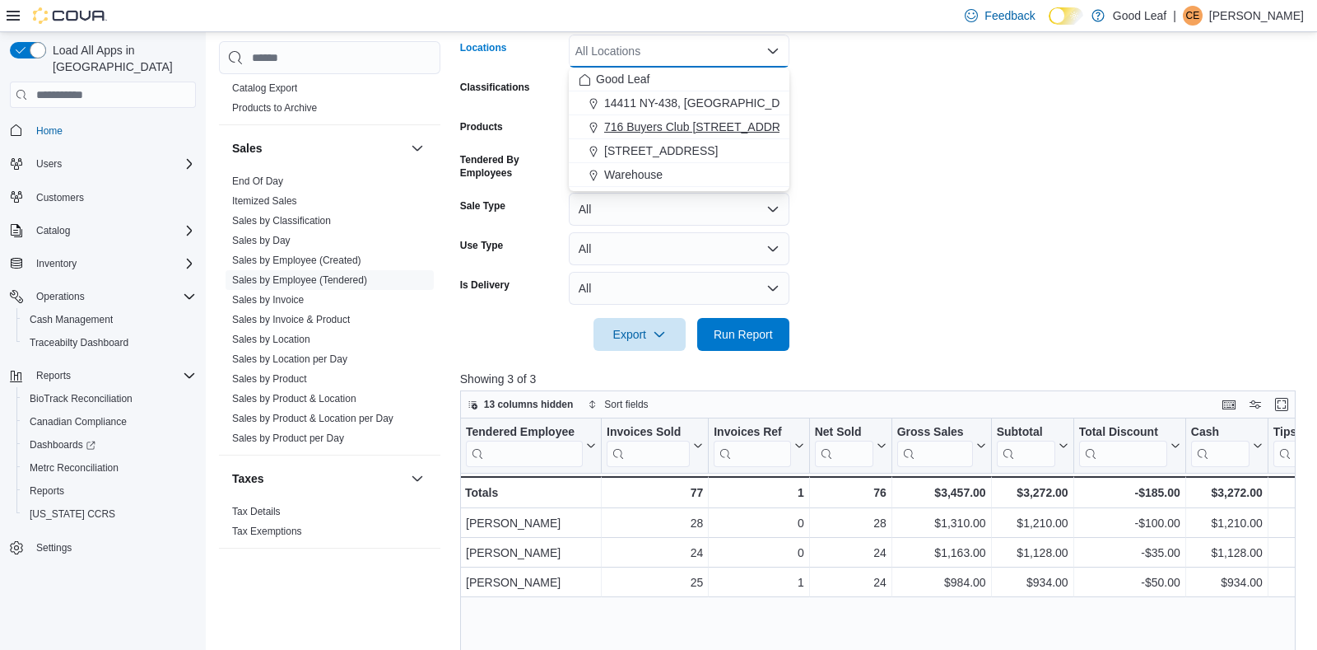
click at [696, 119] on span "716 Buyers Club [STREET_ADDRESS]" at bounding box center [705, 127] width 203 height 16
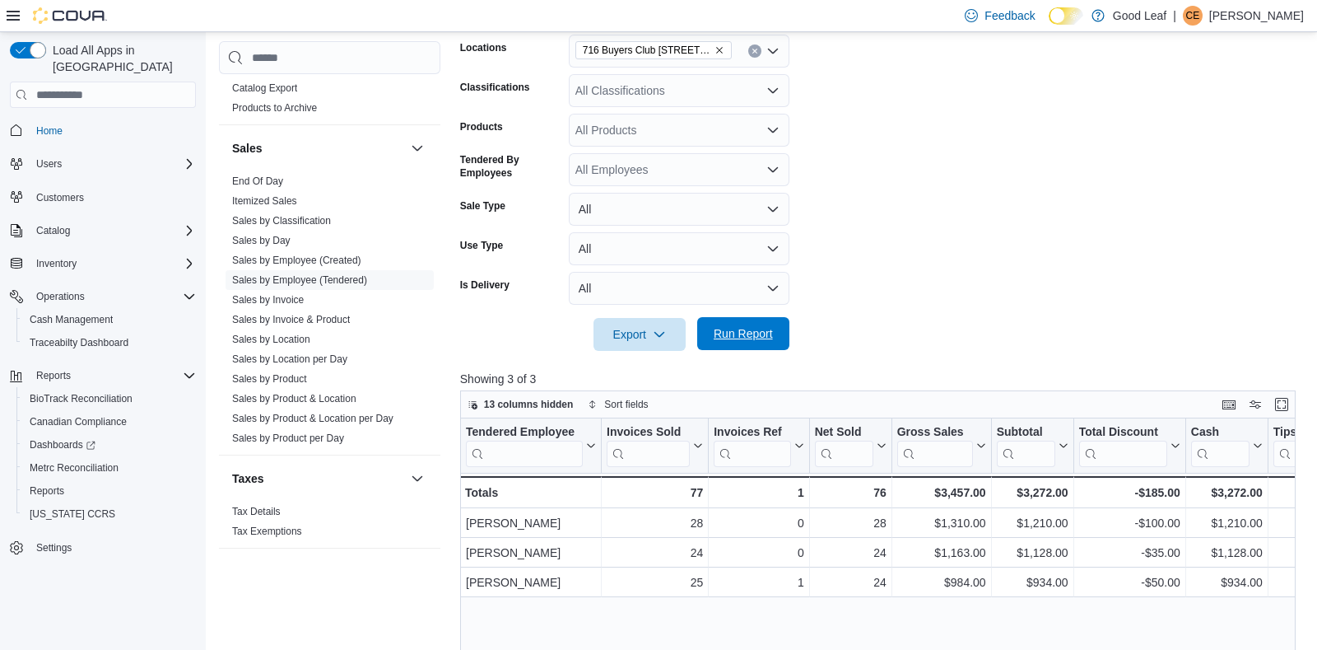
click at [730, 333] on span "Run Report" at bounding box center [743, 333] width 59 height 16
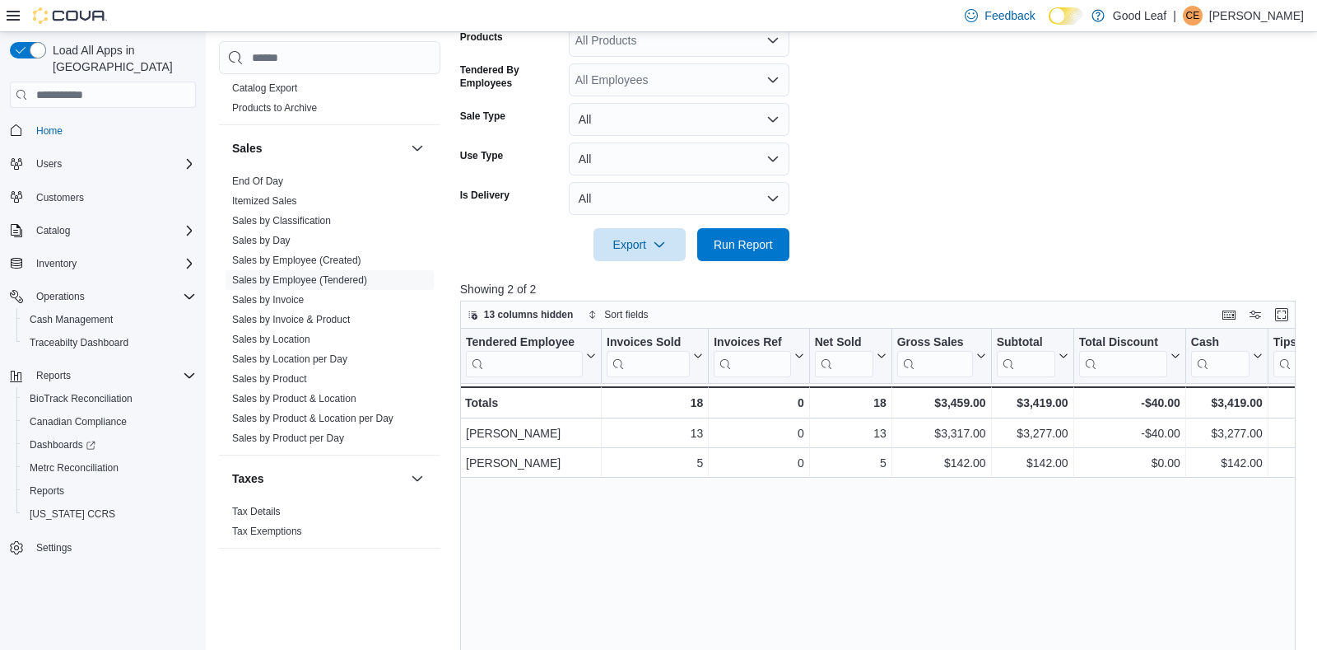
scroll to position [389, 0]
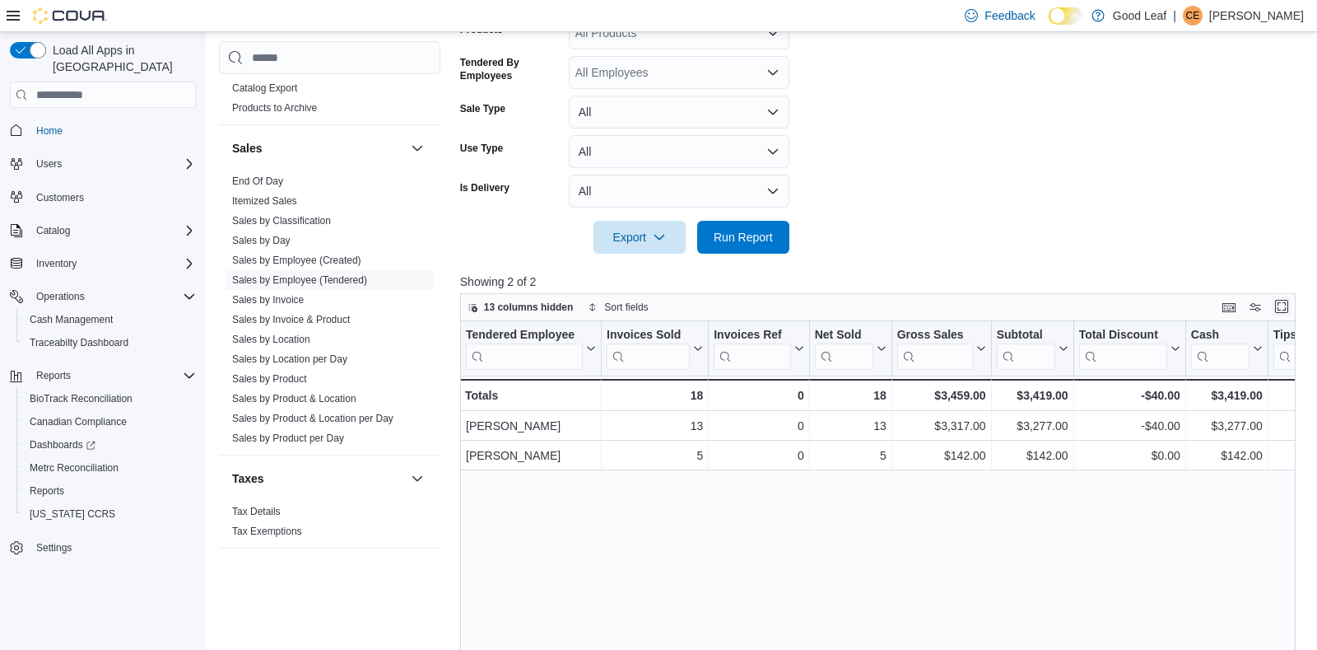
click at [1286, 309] on button "Enter fullscreen" at bounding box center [1282, 306] width 20 height 20
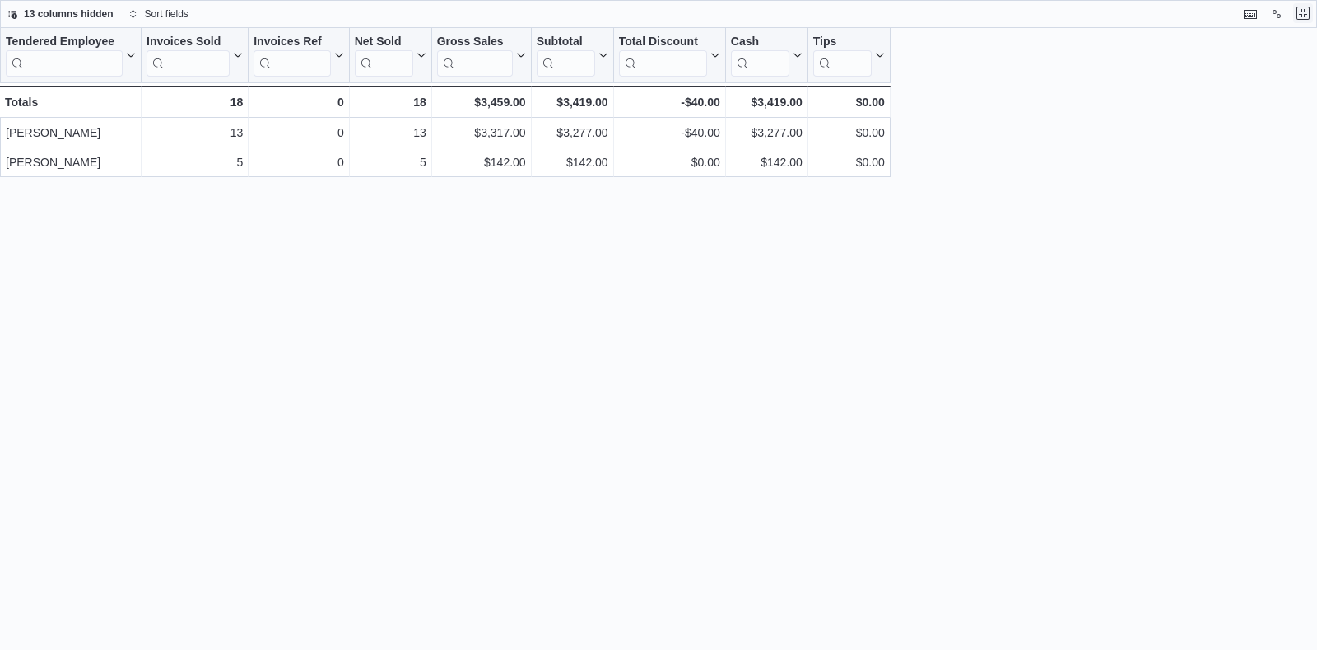
scroll to position [0, 0]
click at [1300, 20] on button "Exit fullscreen" at bounding box center [1304, 13] width 20 height 20
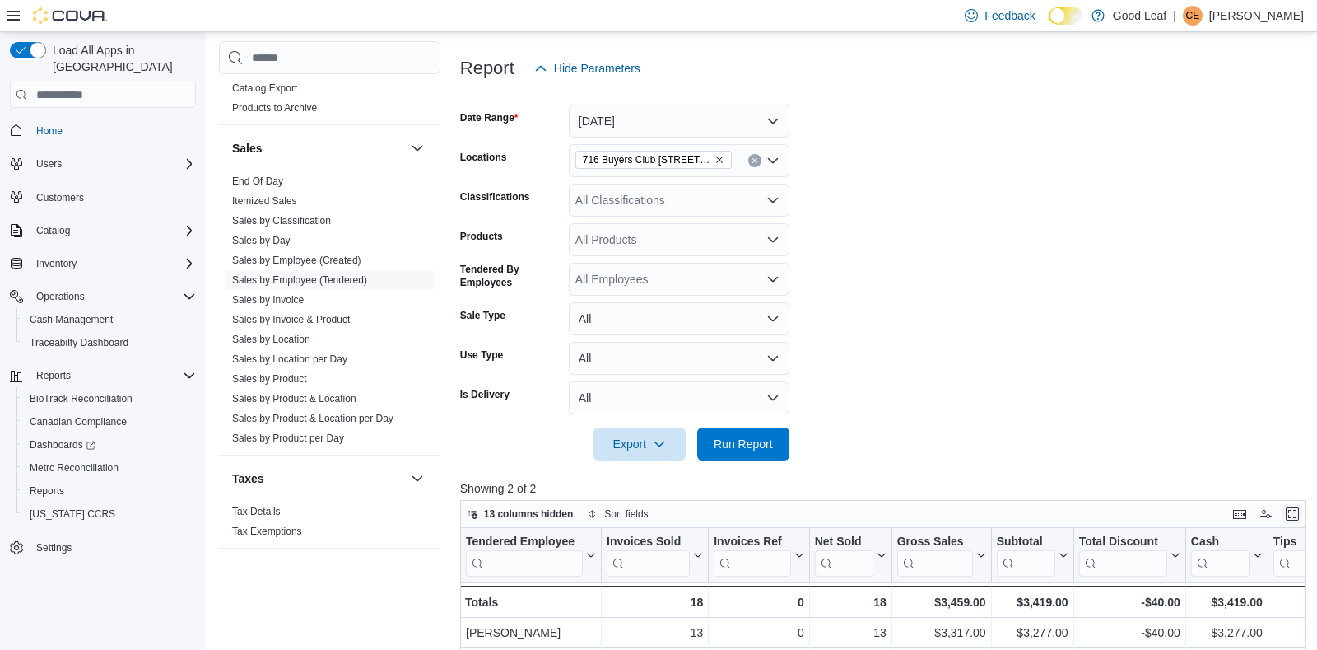
scroll to position [194, 0]
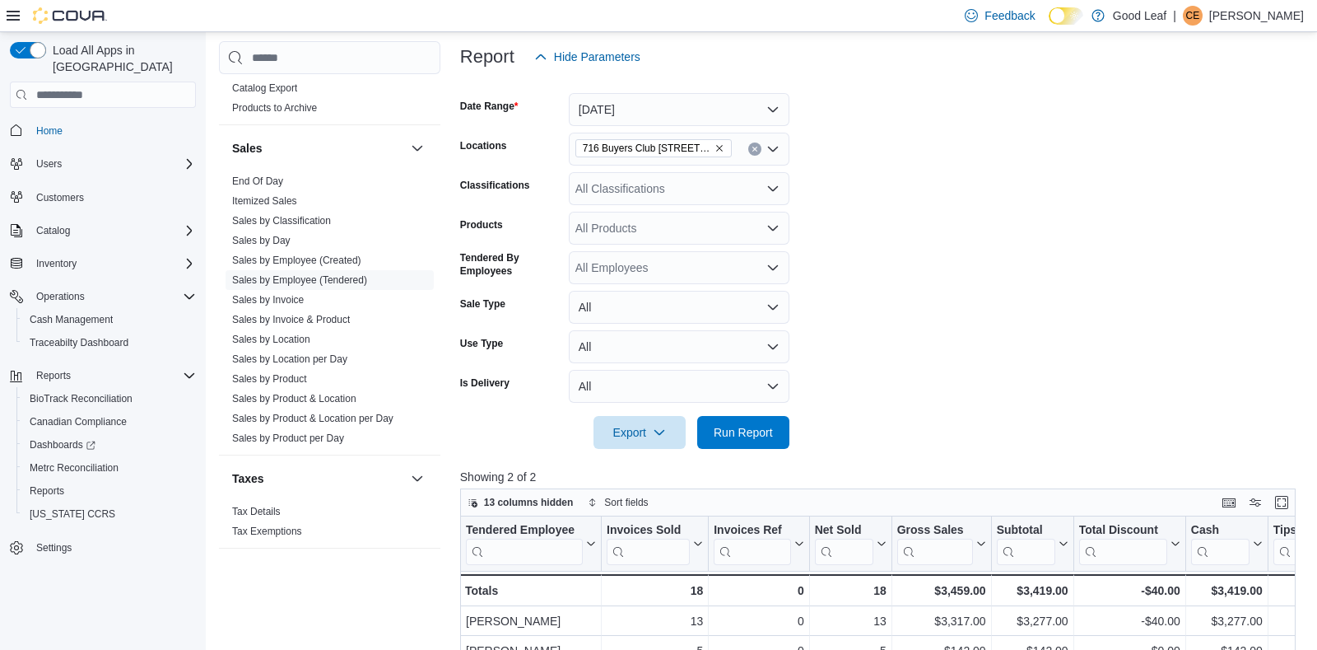
click at [720, 147] on icon "Remove 716 Buyers Club 6665 Route 417, Killbuck from selection in this group" at bounding box center [720, 148] width 10 height 10
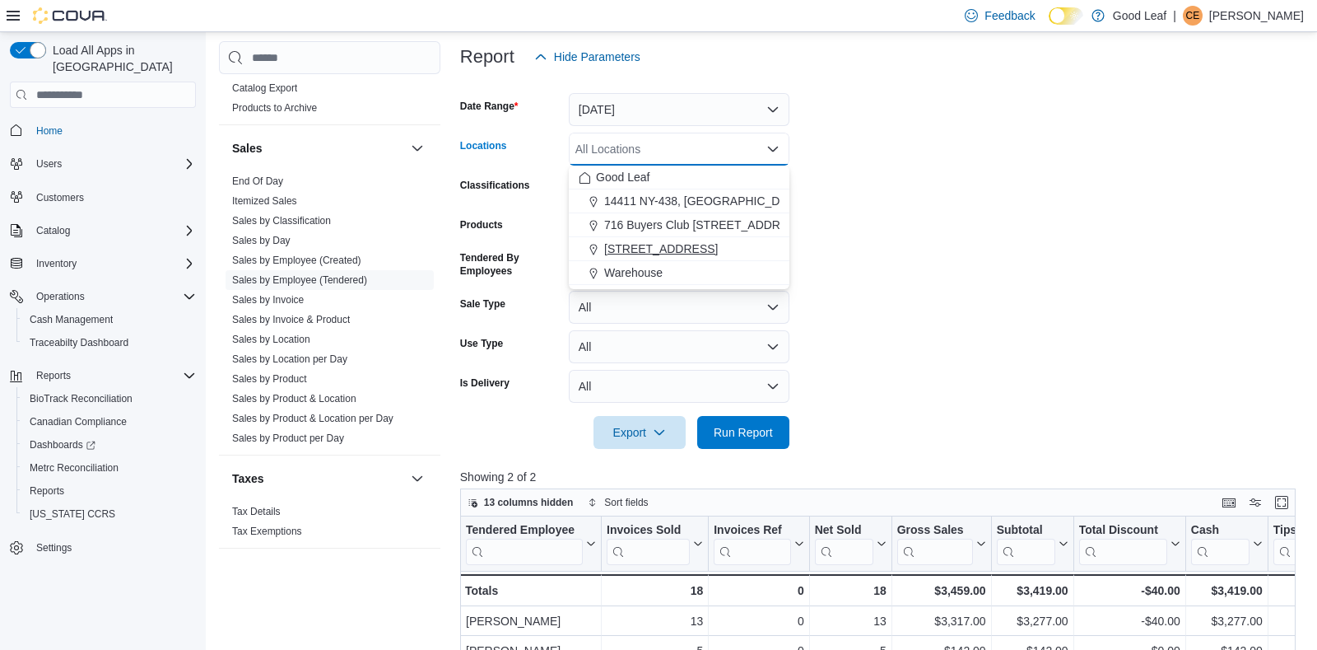
click at [713, 250] on span "[STREET_ADDRESS]" at bounding box center [661, 248] width 114 height 16
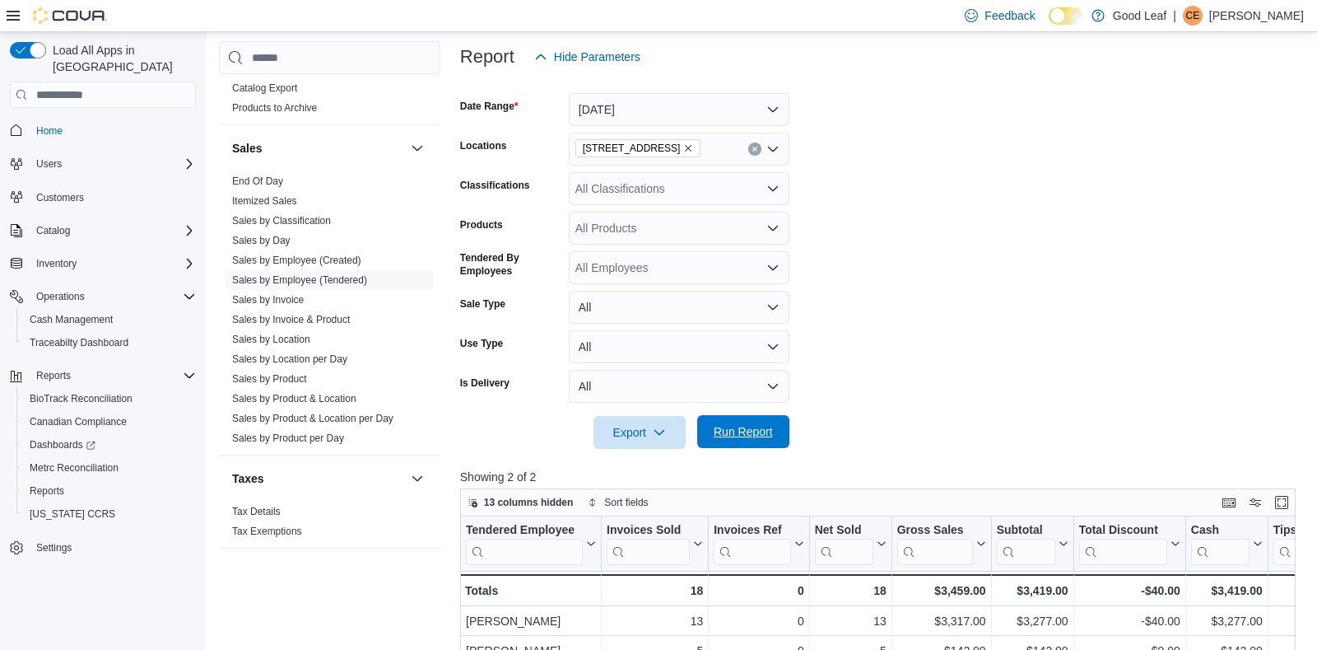
click at [725, 442] on span "Run Report" at bounding box center [743, 431] width 72 height 33
click at [1278, 500] on button "Enter fullscreen" at bounding box center [1282, 502] width 20 height 20
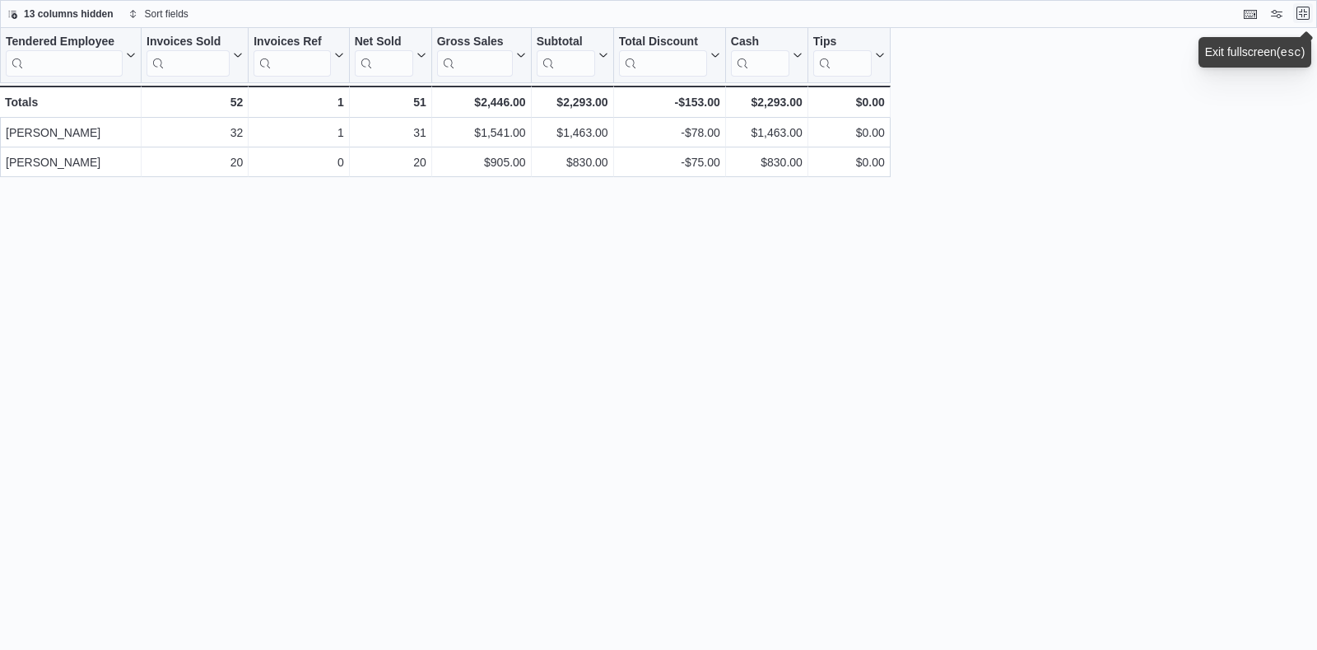
click at [1301, 13] on button "Exit fullscreen" at bounding box center [1304, 13] width 20 height 20
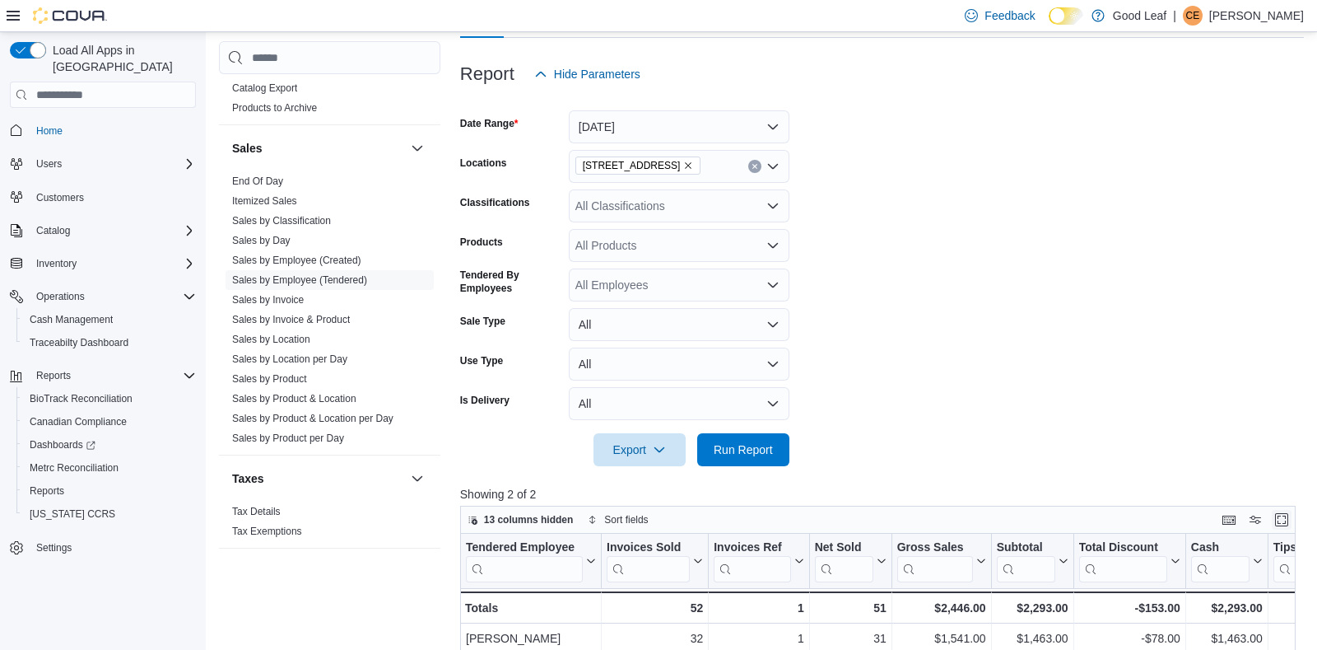
scroll to position [194, 0]
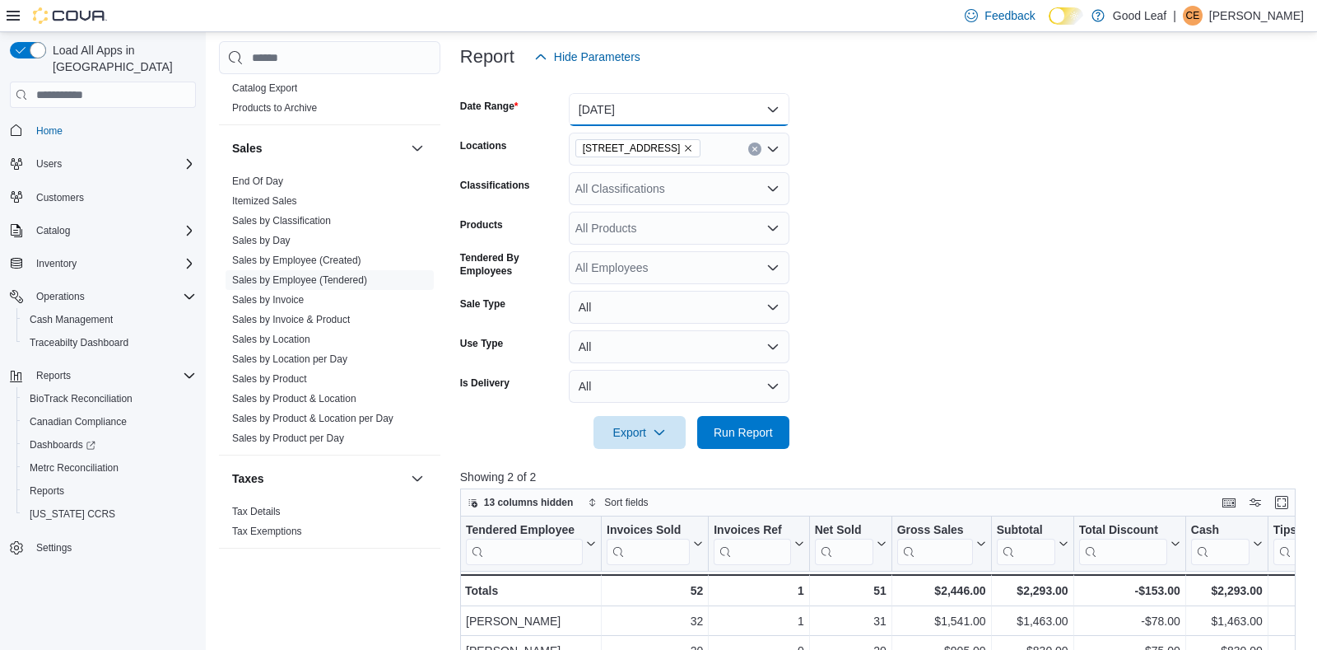
click at [690, 110] on button "[DATE]" at bounding box center [679, 109] width 221 height 33
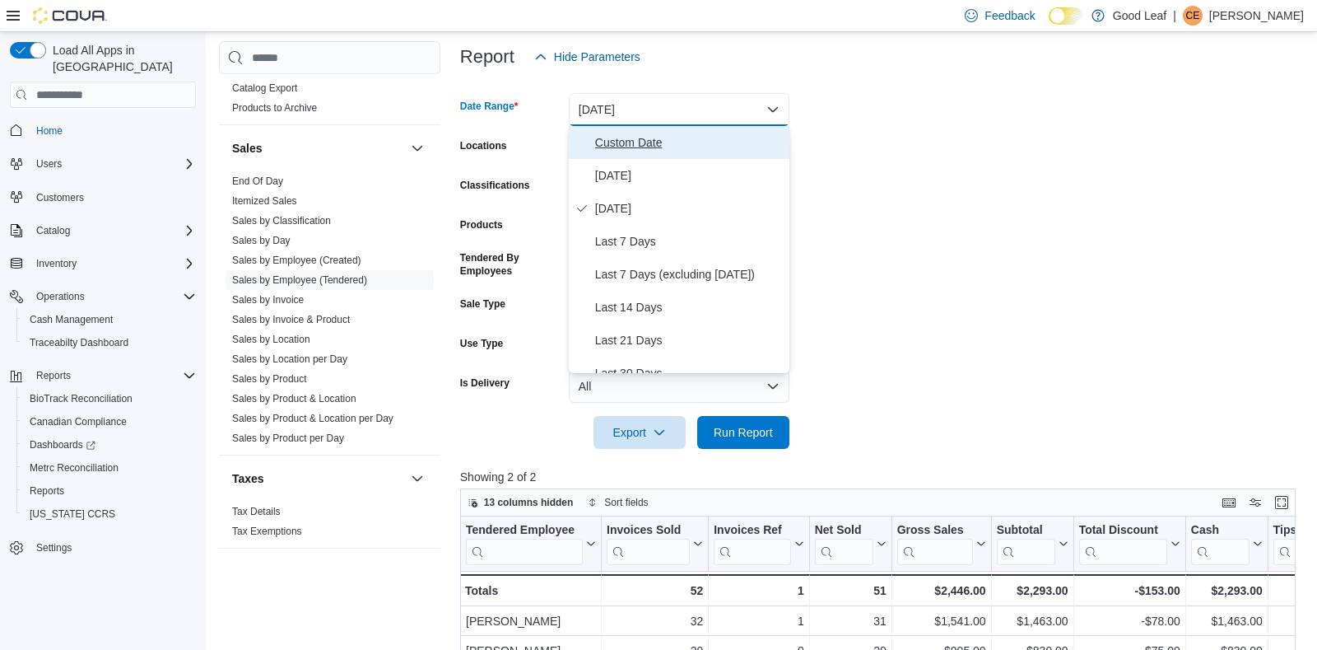
click at [644, 149] on span "Custom Date" at bounding box center [689, 143] width 188 height 20
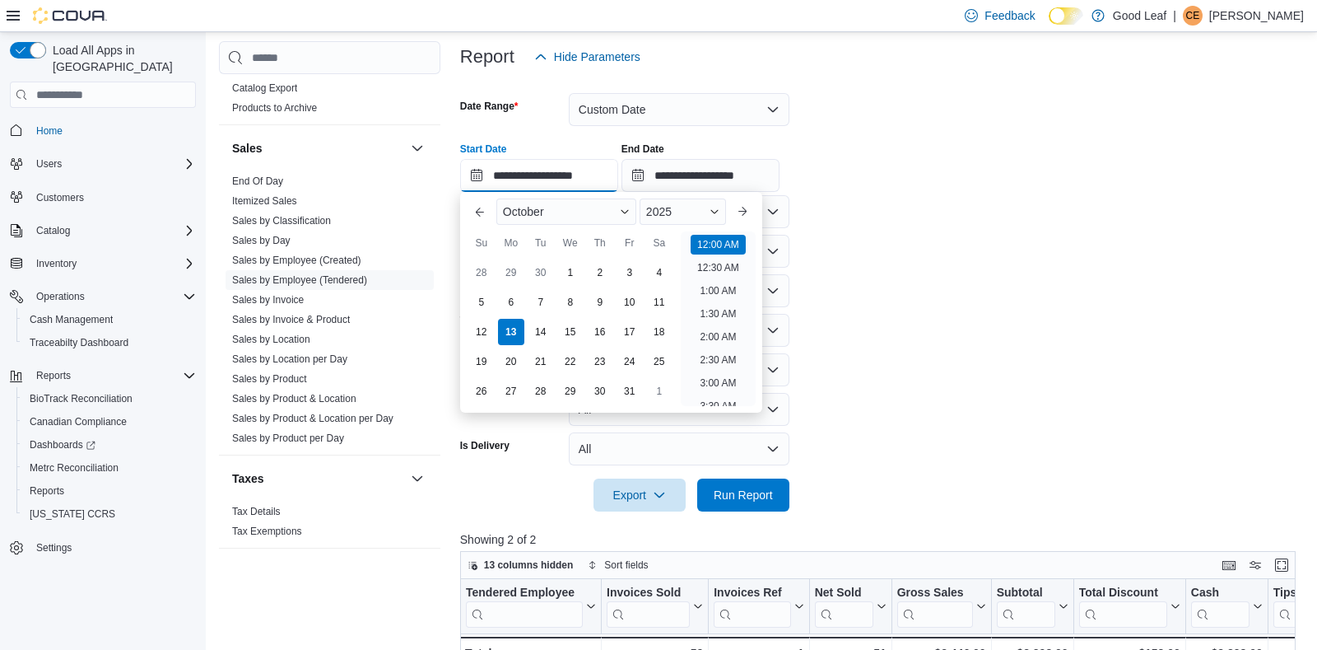
click at [509, 167] on input "**********" at bounding box center [539, 175] width 158 height 33
click at [654, 303] on div "11" at bounding box center [659, 302] width 29 height 29
type input "**********"
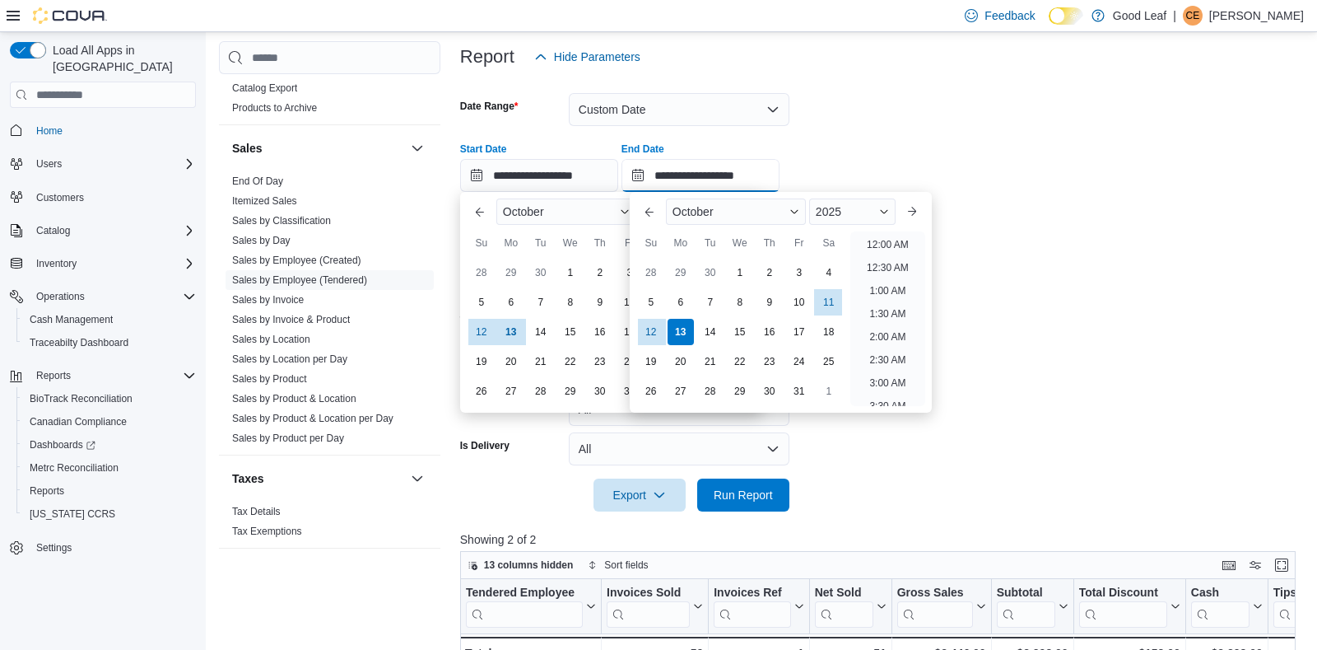
click at [703, 165] on input "**********" at bounding box center [701, 175] width 158 height 33
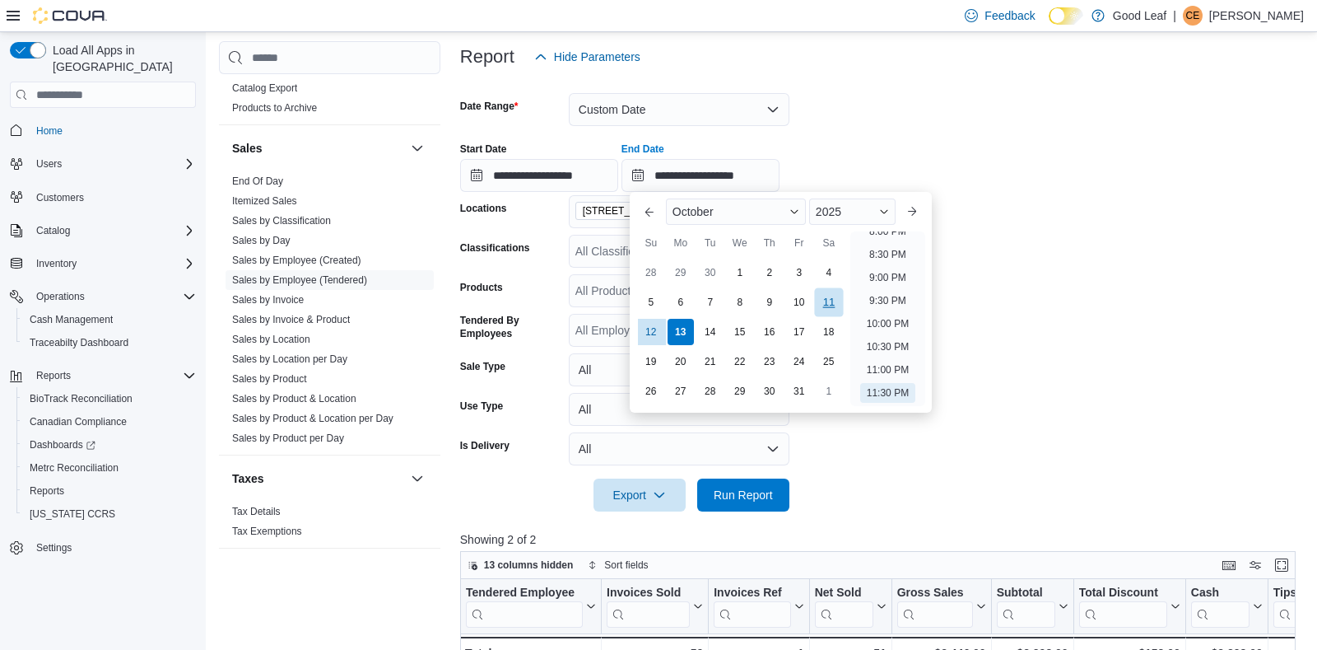
click at [828, 306] on div "11" at bounding box center [828, 302] width 29 height 29
type input "**********"
click at [748, 489] on span "Run Report" at bounding box center [743, 494] width 59 height 16
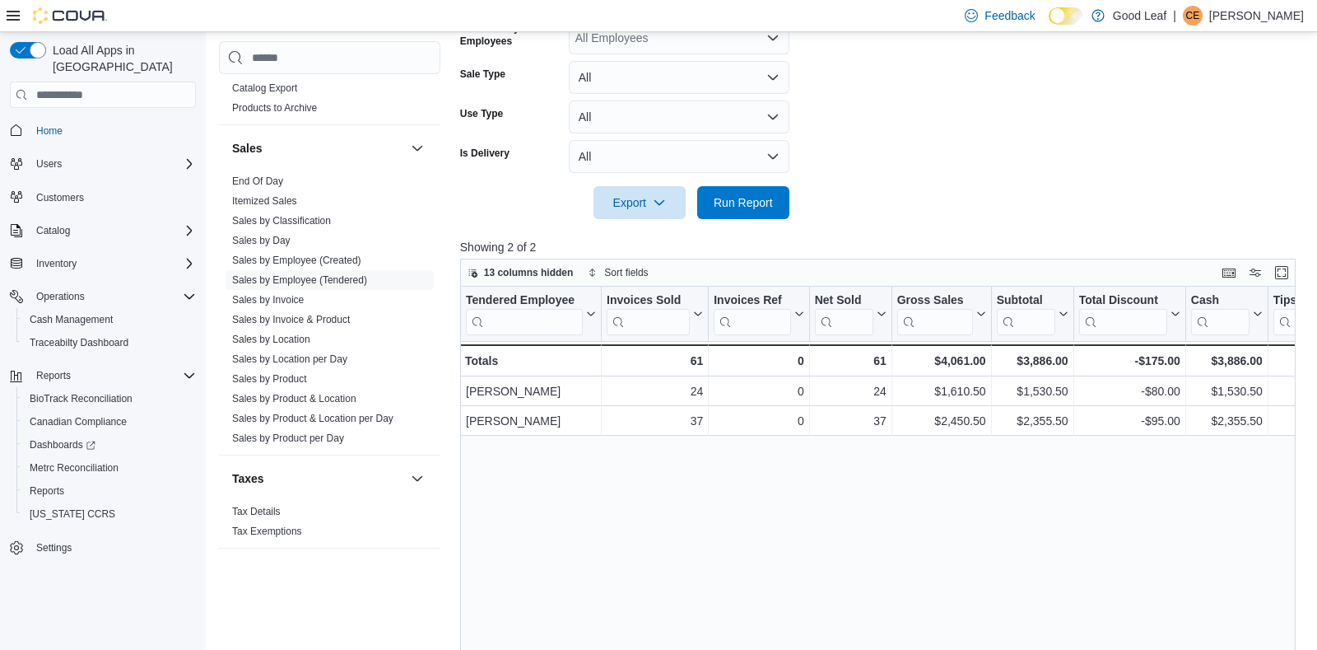
scroll to position [487, 0]
click at [1285, 268] on button "Enter fullscreen" at bounding box center [1282, 272] width 20 height 20
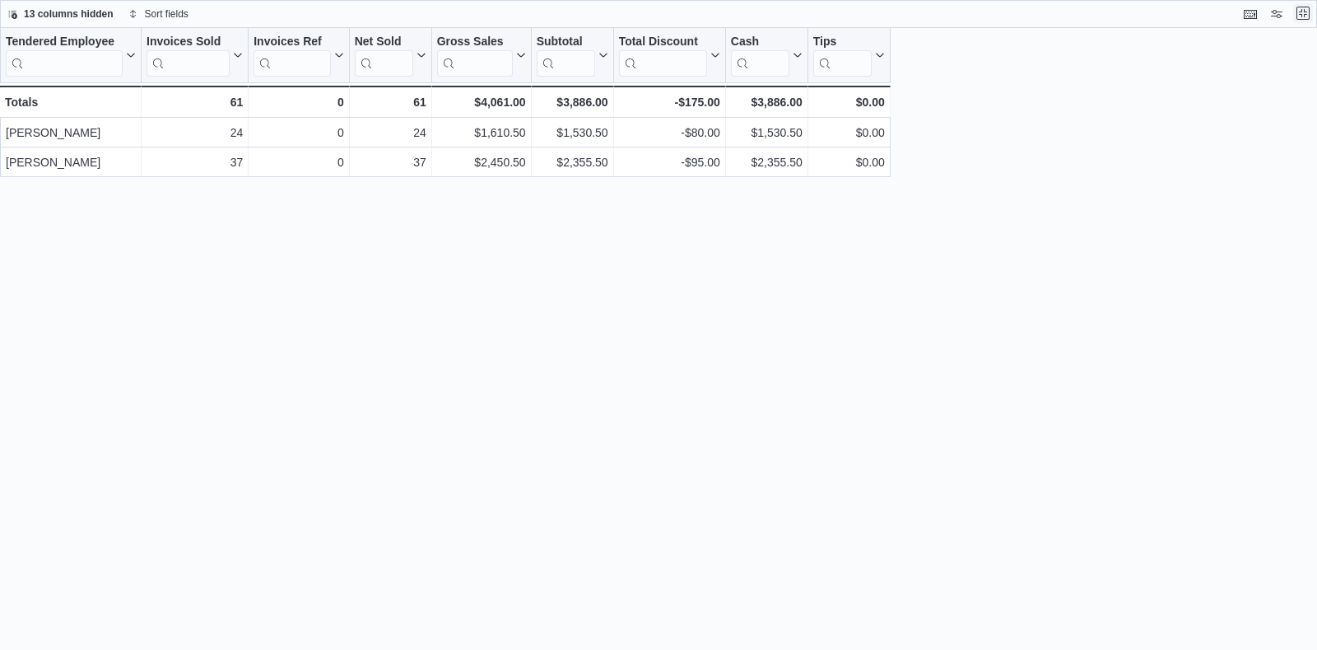
scroll to position [0, 0]
click at [1308, 13] on button "Exit fullscreen" at bounding box center [1304, 13] width 20 height 20
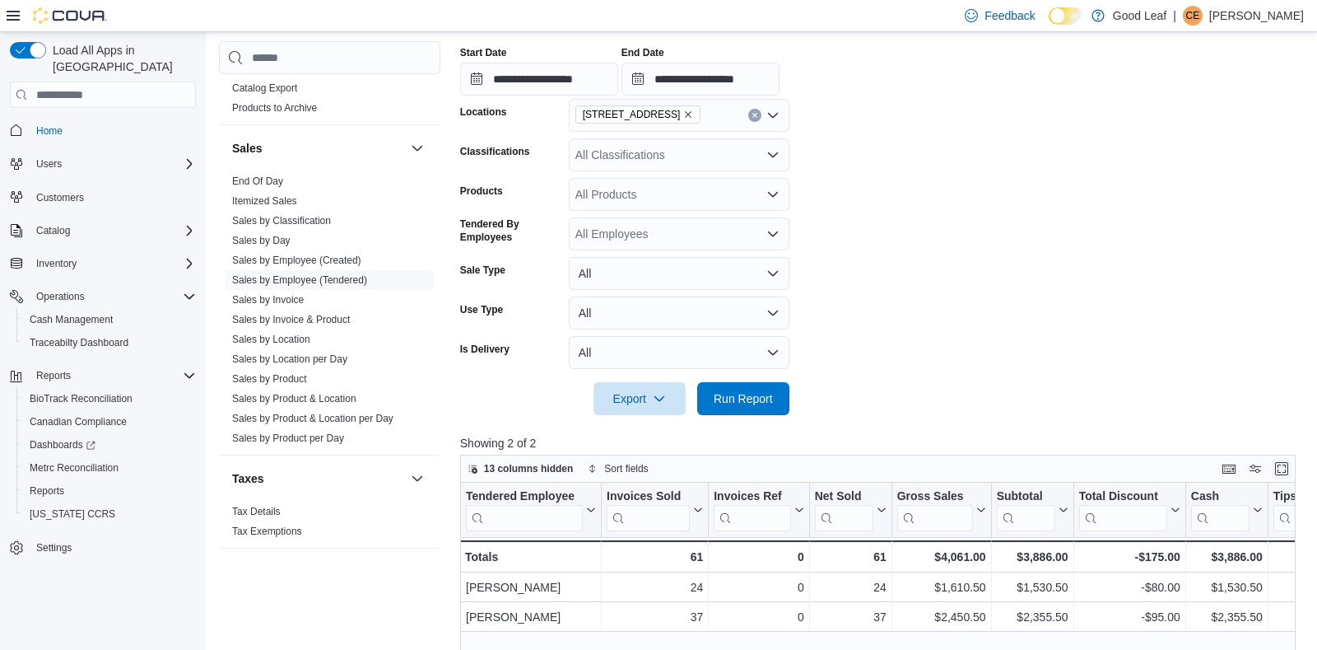
scroll to position [292, 0]
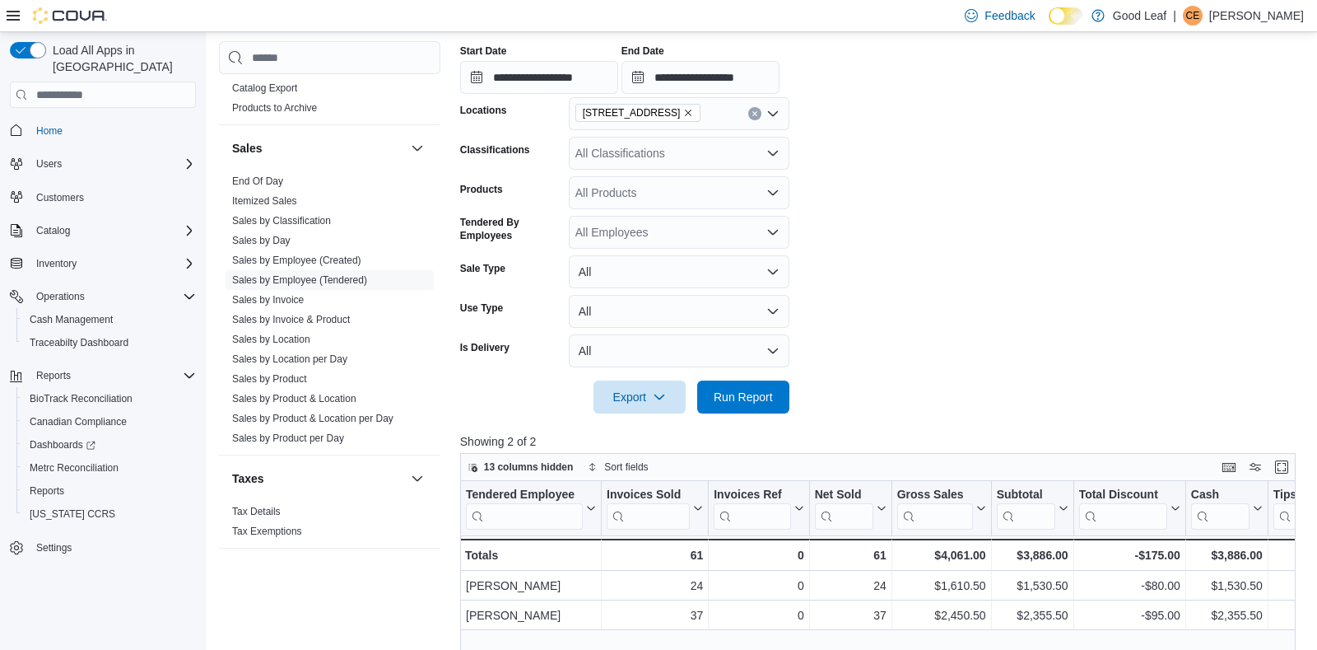
click at [693, 112] on icon "Remove 730 Broad St, Salamanca from selection in this group" at bounding box center [689, 113] width 7 height 7
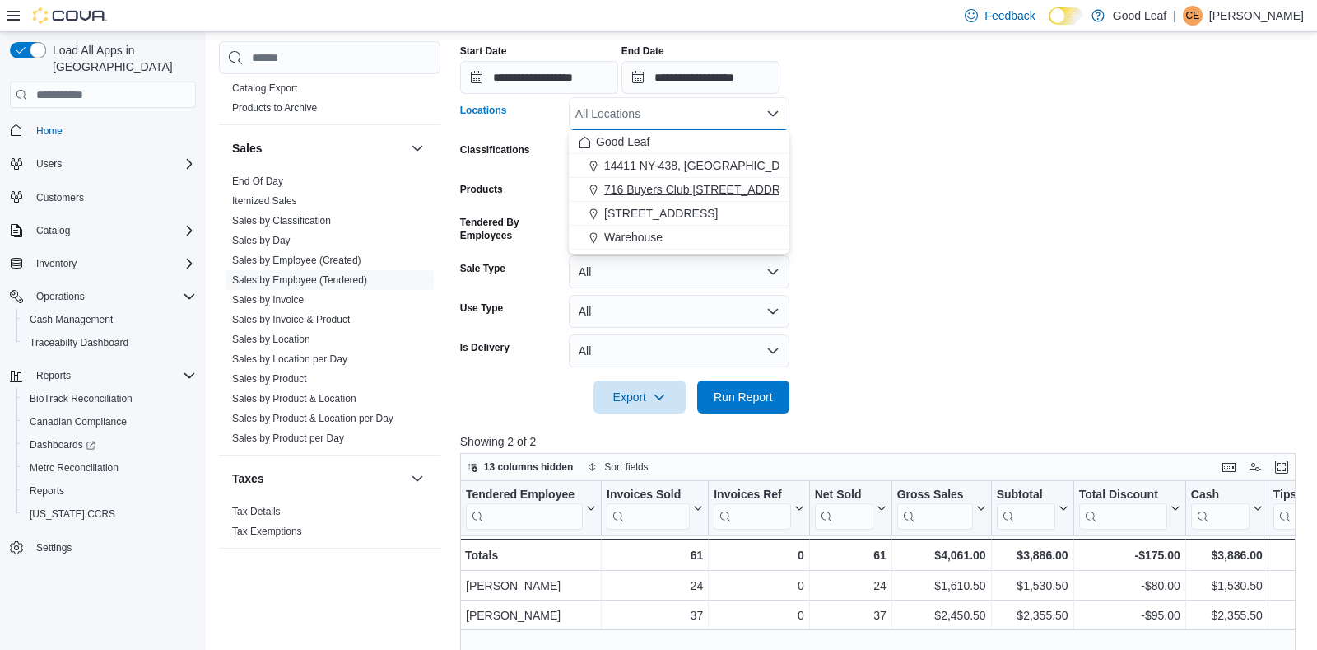
click at [683, 189] on span "716 Buyers Club [STREET_ADDRESS]" at bounding box center [705, 189] width 203 height 16
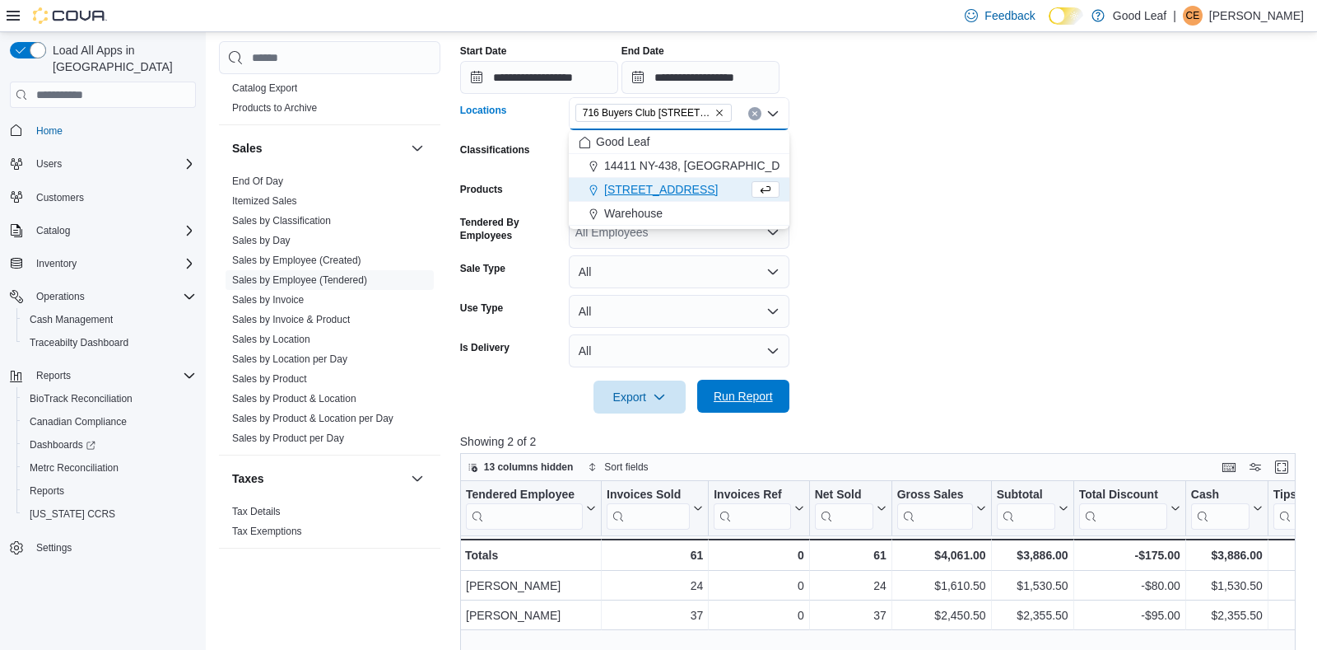
click at [758, 393] on span "Run Report" at bounding box center [743, 396] width 59 height 16
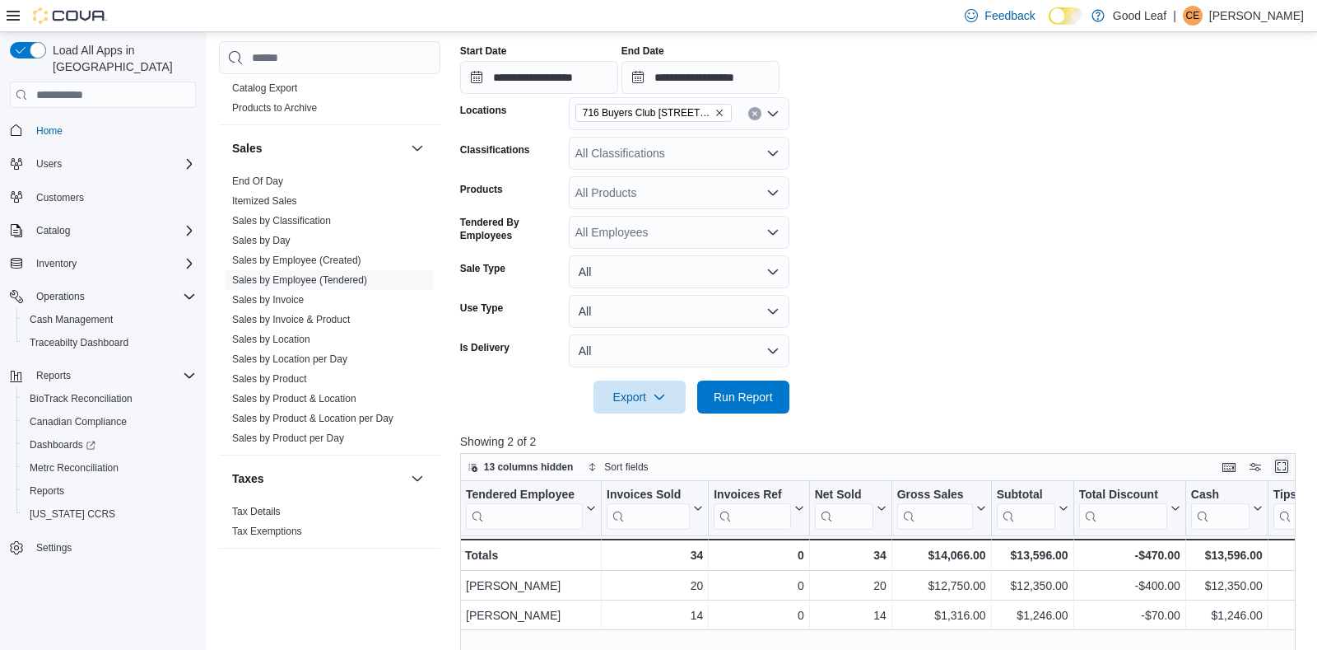
click at [1285, 465] on button "Enter fullscreen" at bounding box center [1282, 466] width 20 height 20
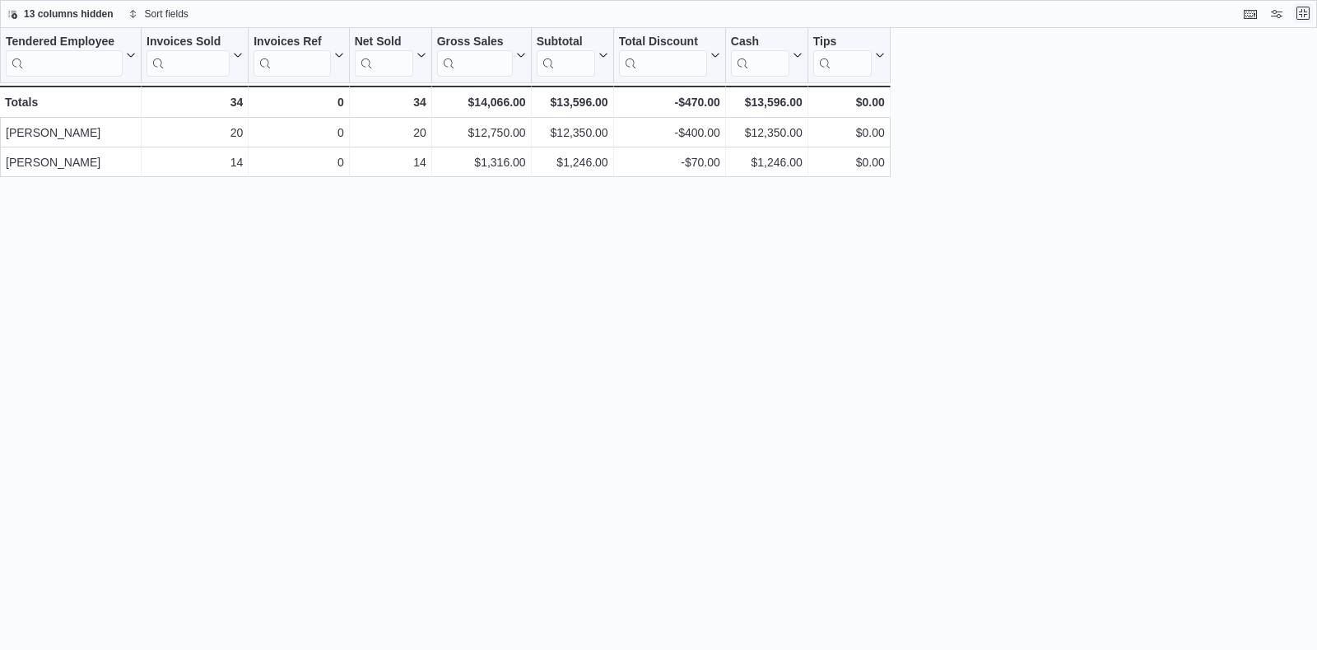
click at [1302, 11] on button "Exit fullscreen" at bounding box center [1304, 13] width 20 height 20
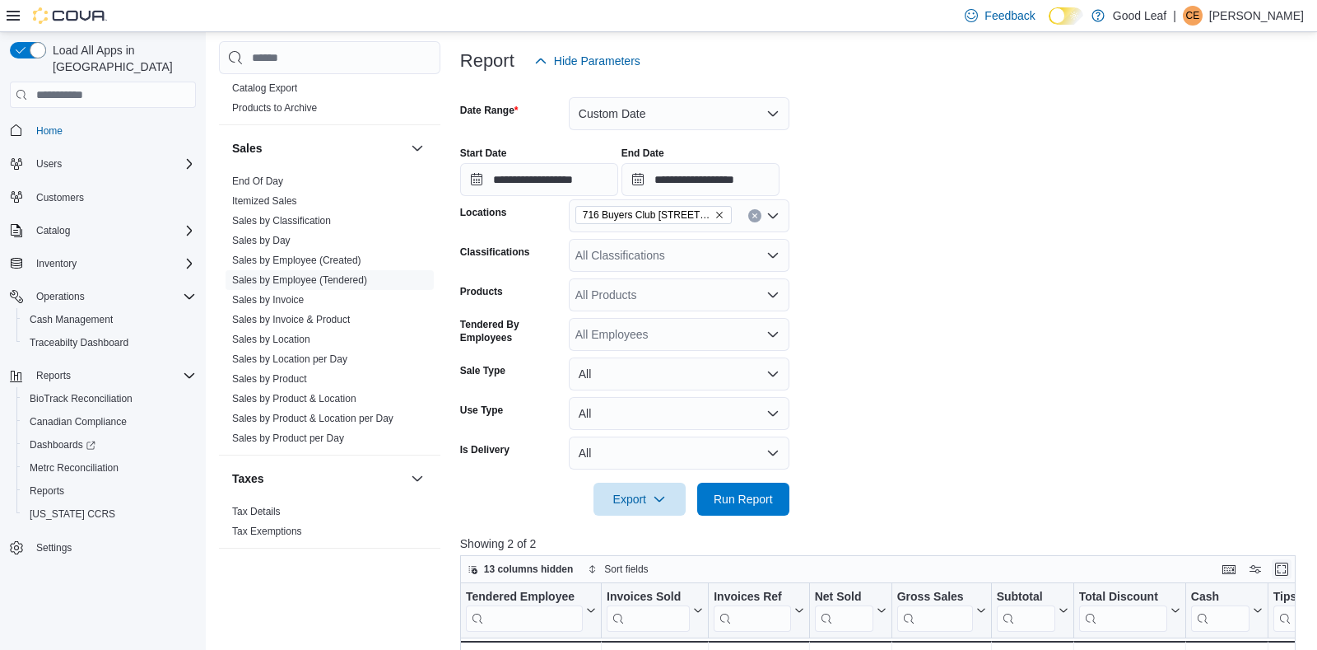
scroll to position [194, 0]
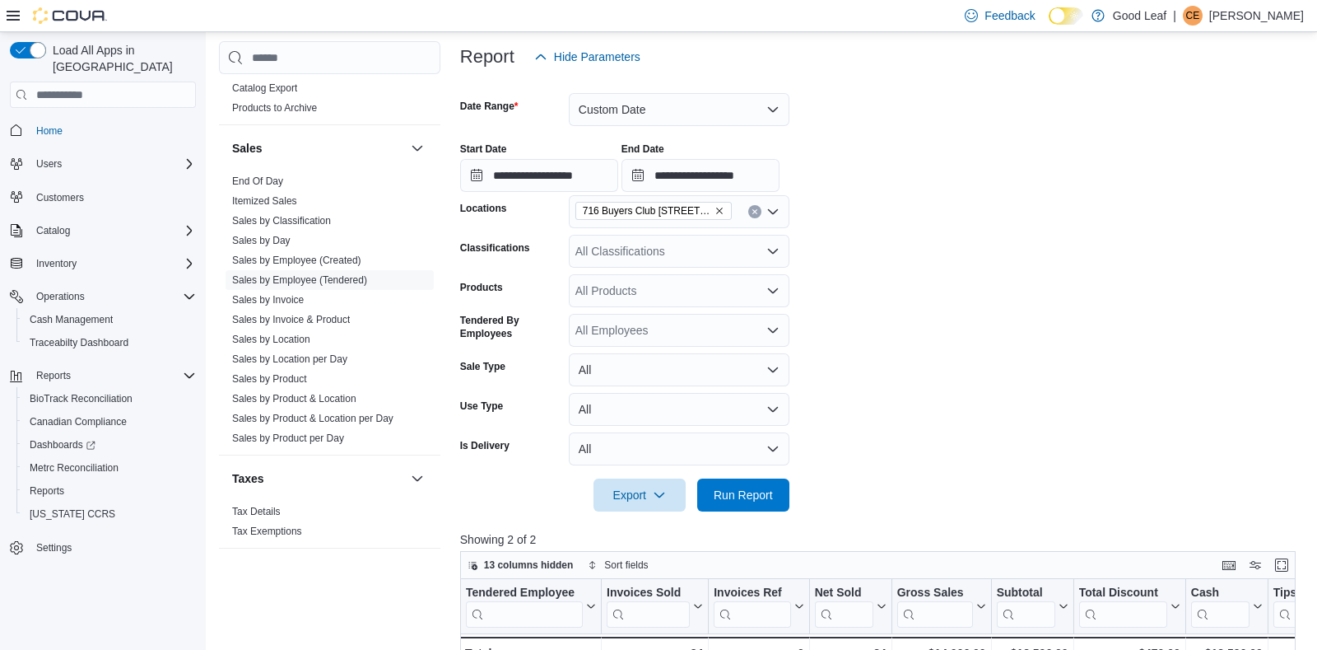
click at [719, 207] on icon "Remove 716 Buyers Club 6665 Route 417, Killbuck from selection in this group" at bounding box center [720, 211] width 10 height 10
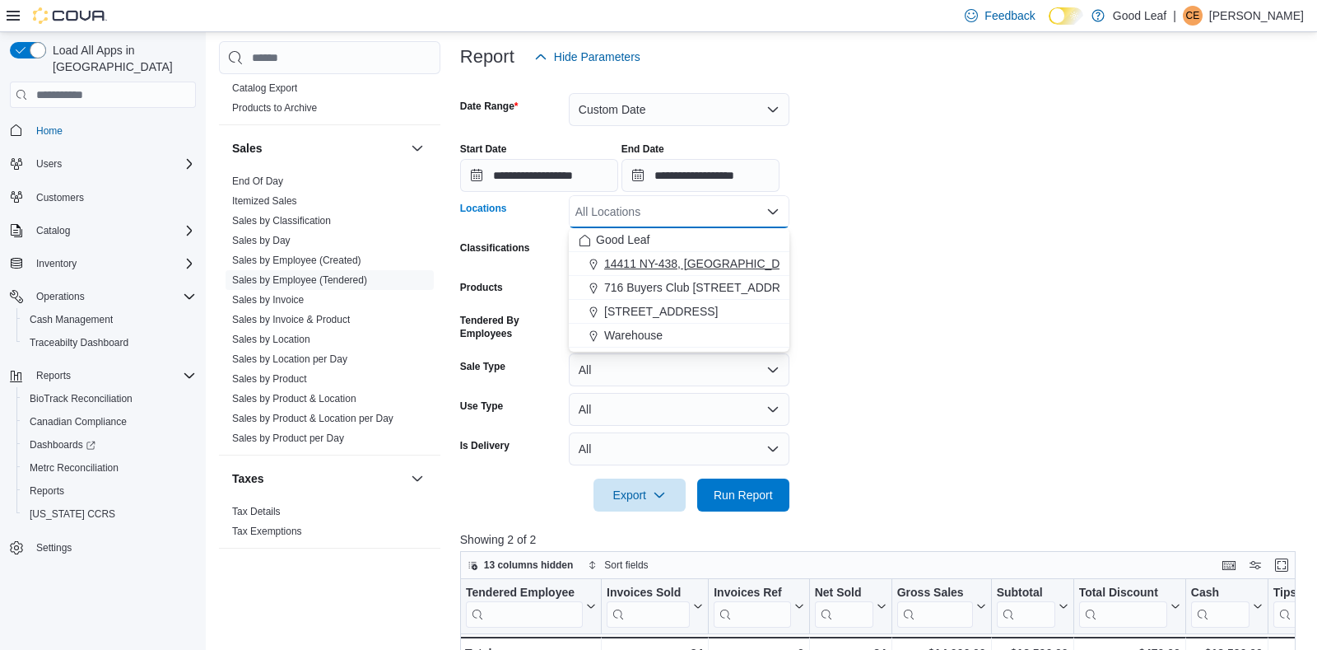
click at [711, 262] on span "14411 NY-438, [GEOGRAPHIC_DATA]" at bounding box center [704, 263] width 200 height 16
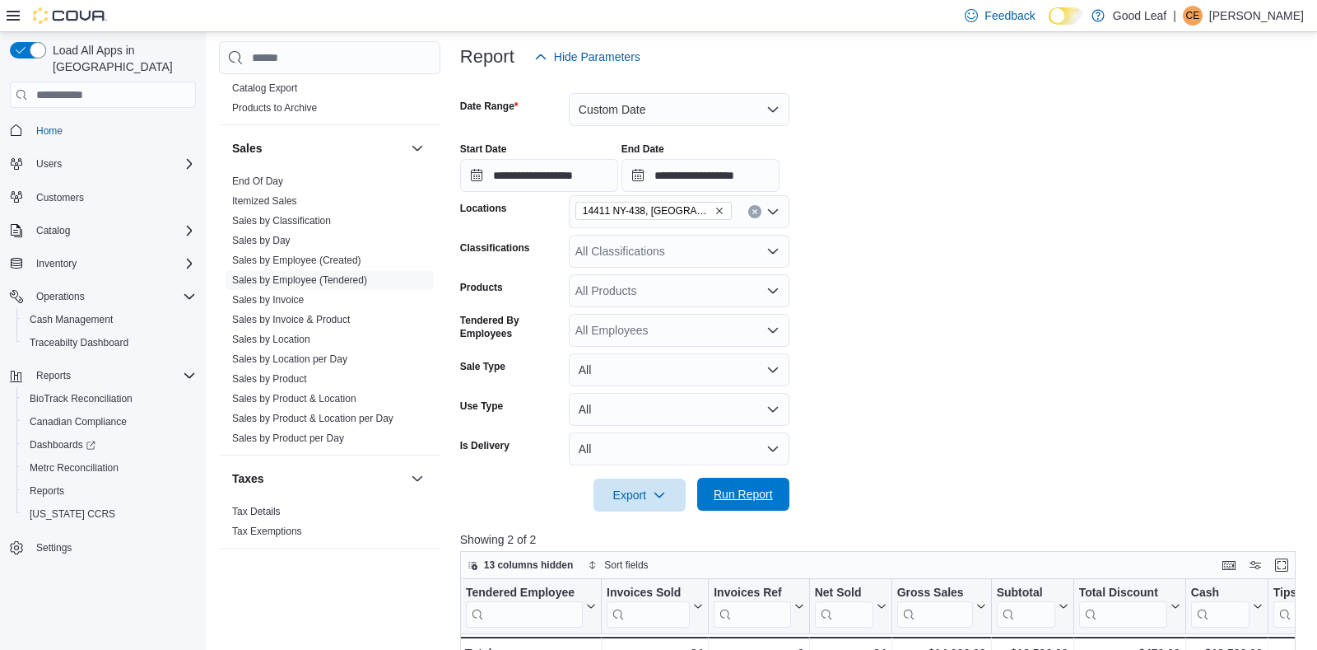
click at [740, 492] on span "Run Report" at bounding box center [743, 494] width 59 height 16
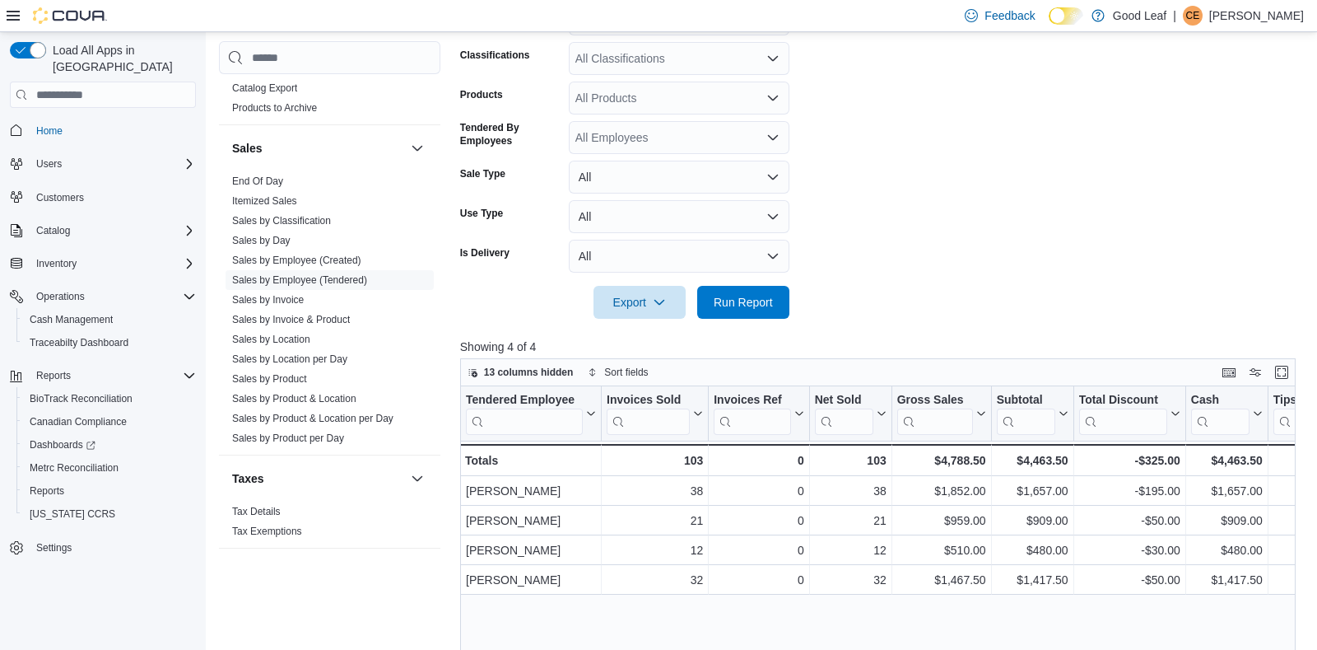
scroll to position [389, 0]
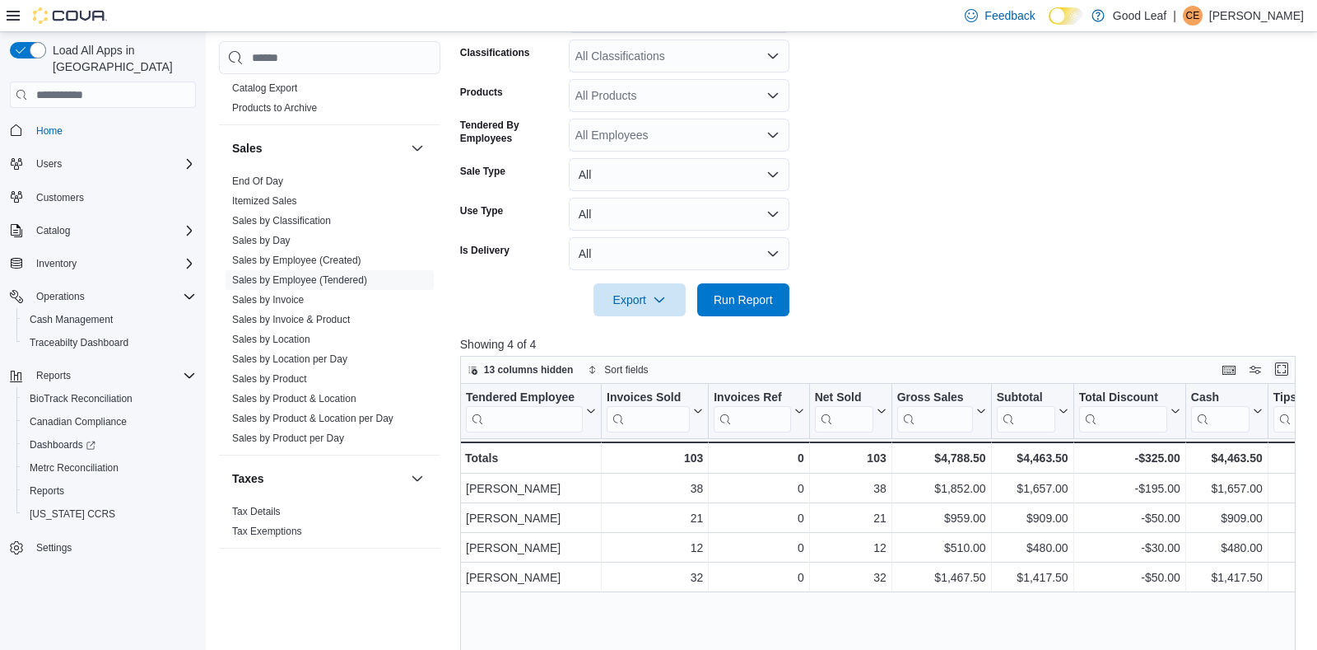
click at [1279, 371] on button "Enter fullscreen" at bounding box center [1282, 369] width 20 height 20
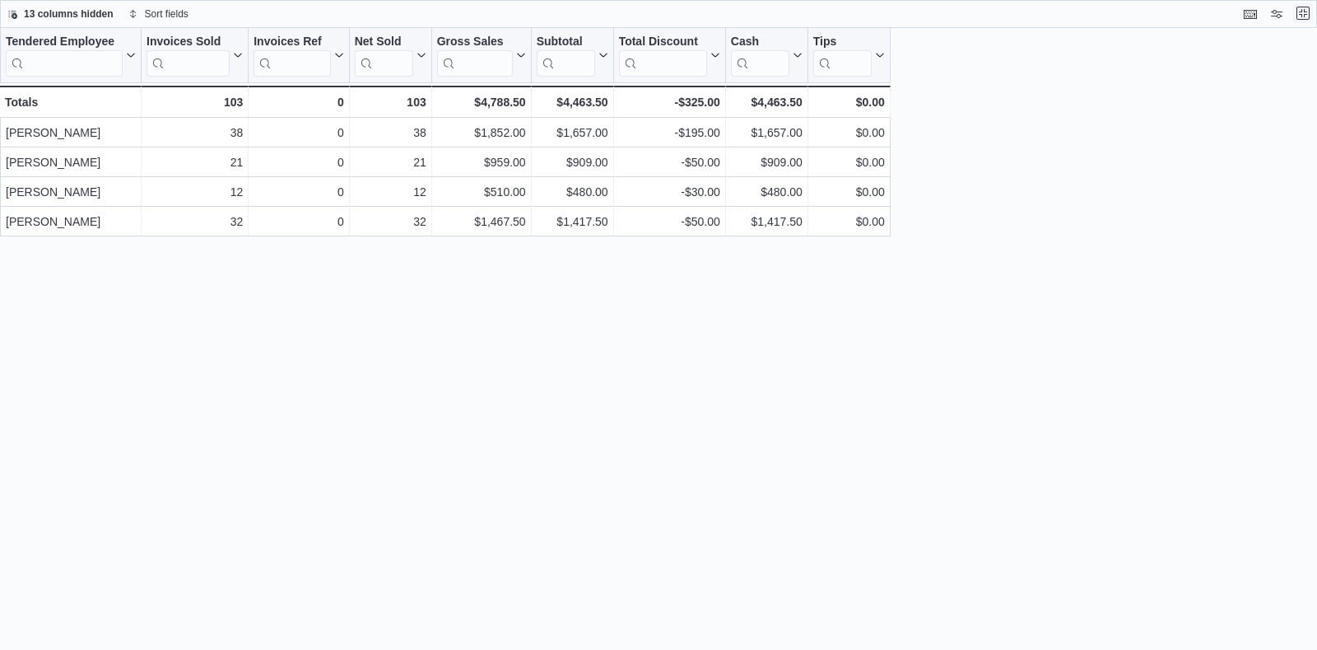
scroll to position [0, 0]
click at [1306, 13] on button "Exit fullscreen" at bounding box center [1304, 13] width 20 height 20
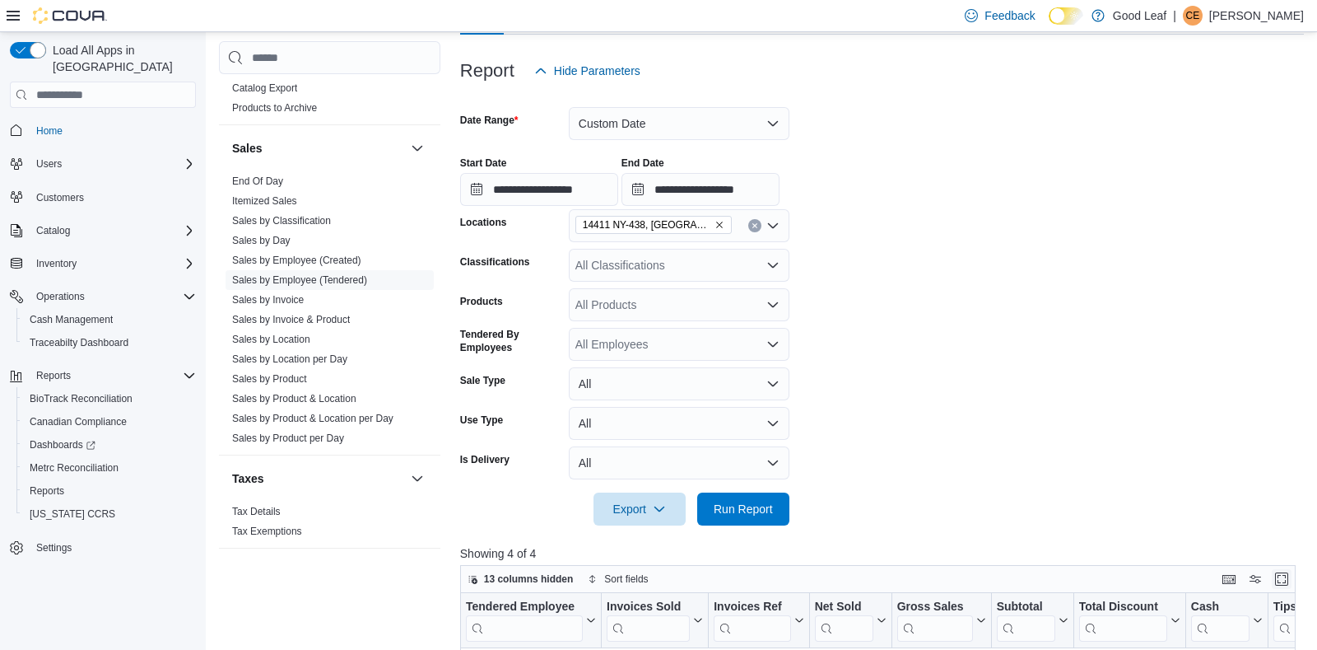
scroll to position [194, 0]
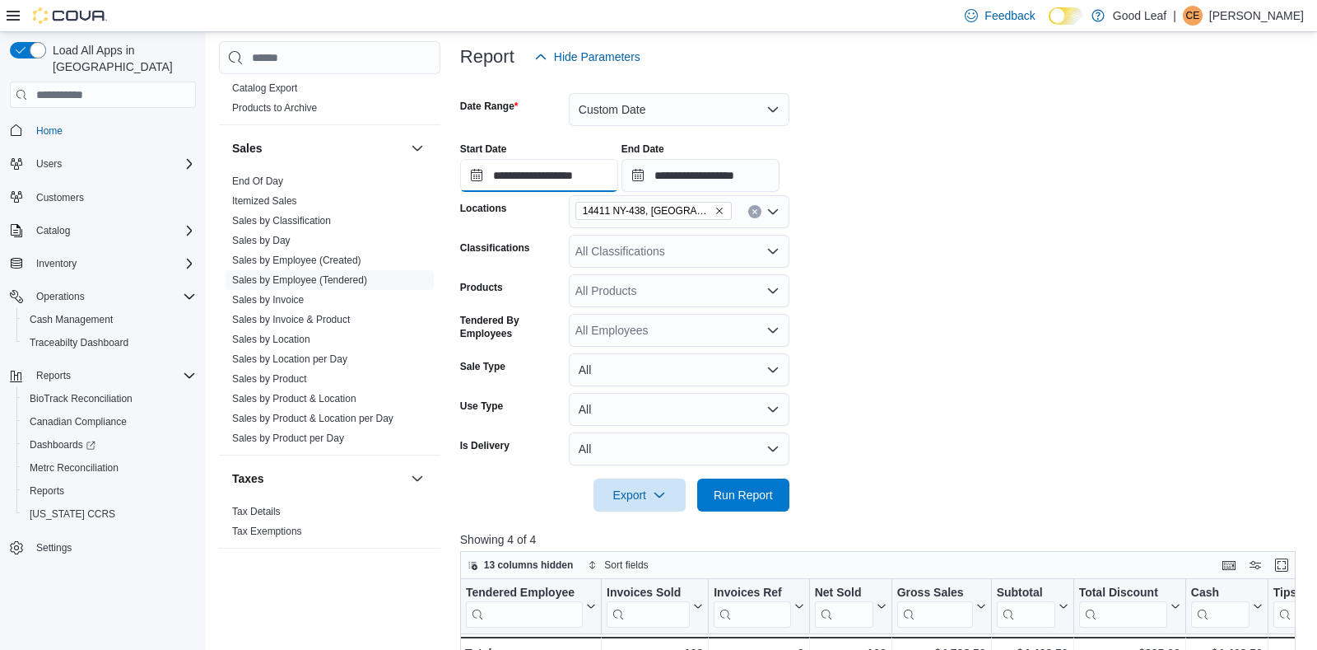
click at [557, 169] on input "**********" at bounding box center [539, 175] width 158 height 33
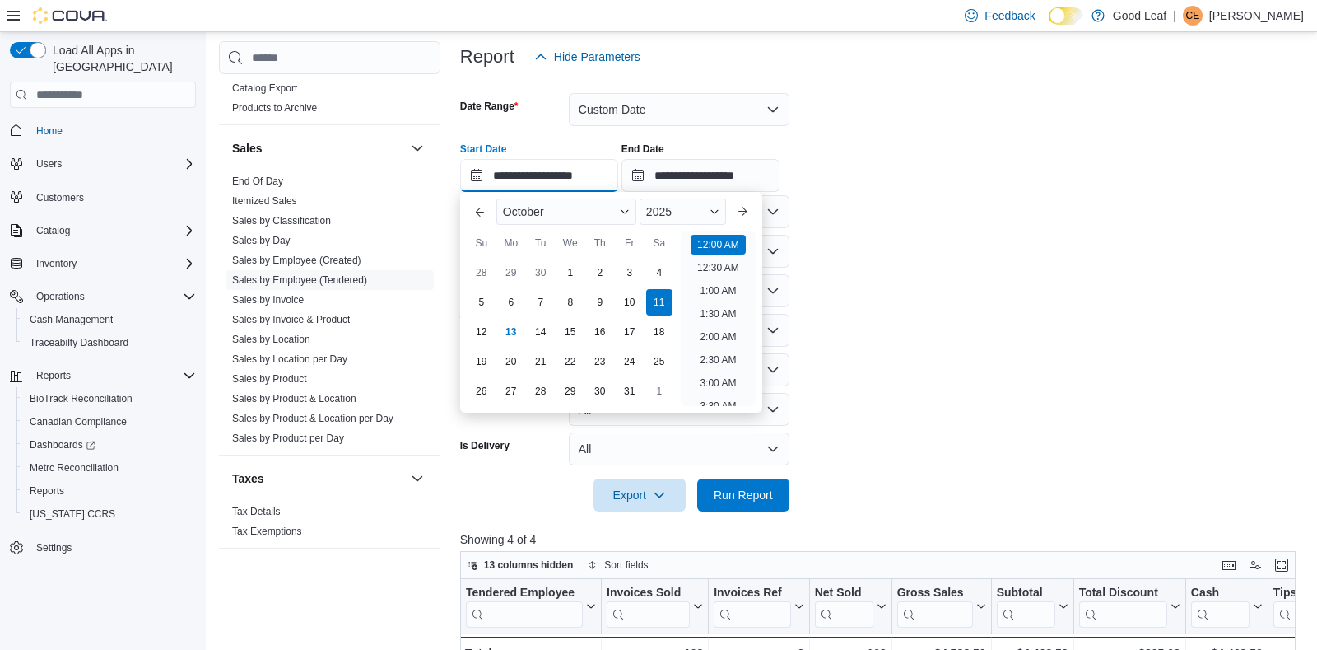
scroll to position [51, 0]
drag, startPoint x: 625, startPoint y: 301, endPoint x: 650, endPoint y: 259, distance: 48.7
click at [627, 298] on div "10" at bounding box center [630, 302] width 26 height 26
type input "**********"
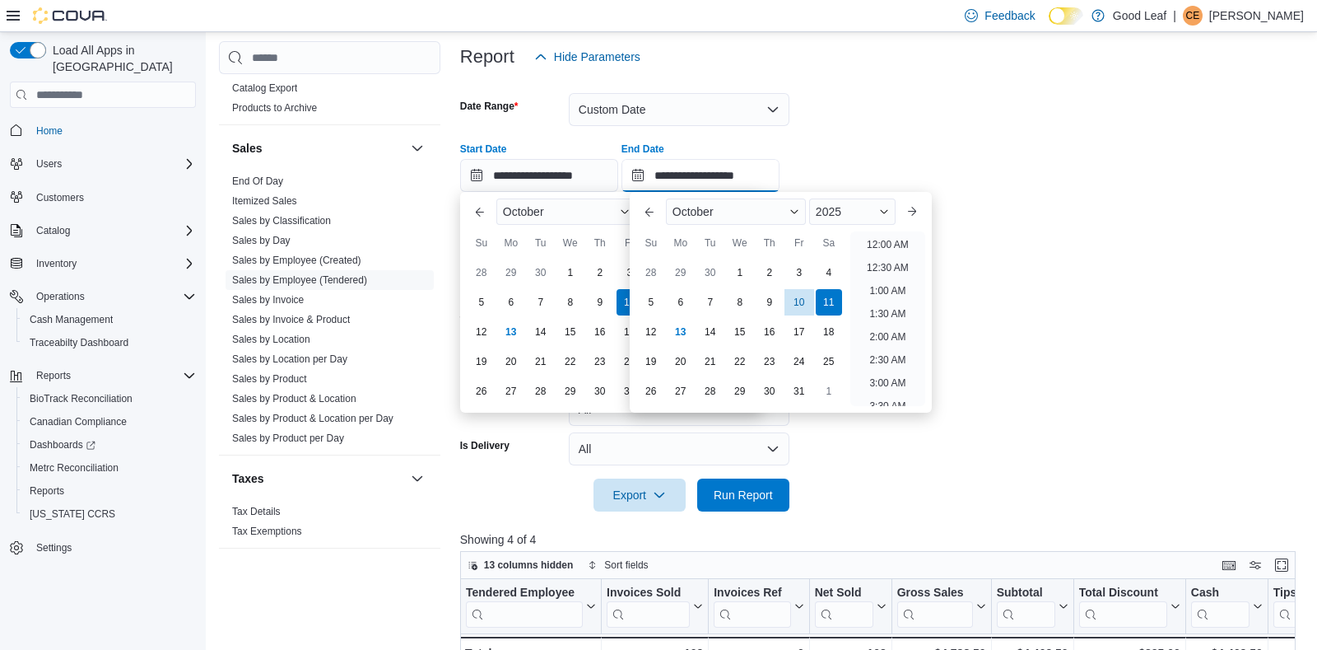
click at [681, 176] on input "**********" at bounding box center [701, 175] width 158 height 33
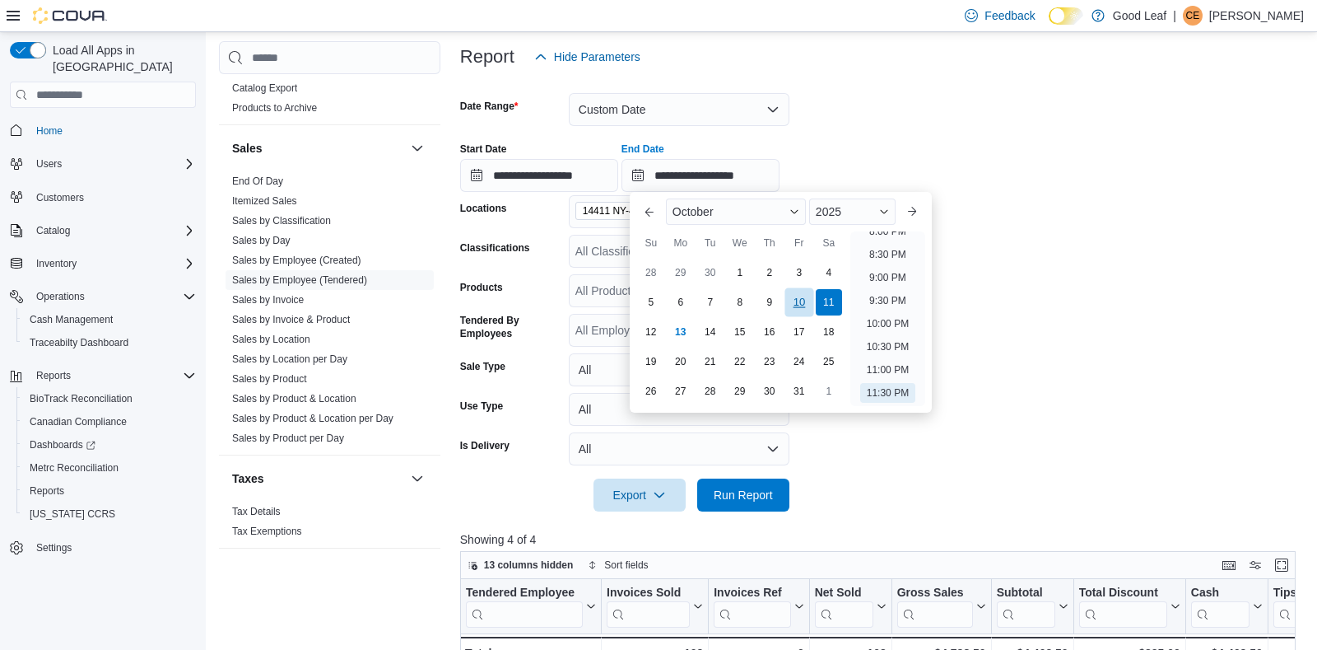
click at [798, 299] on div "10" at bounding box center [799, 302] width 29 height 29
type input "**********"
click at [888, 430] on form "**********" at bounding box center [882, 292] width 844 height 438
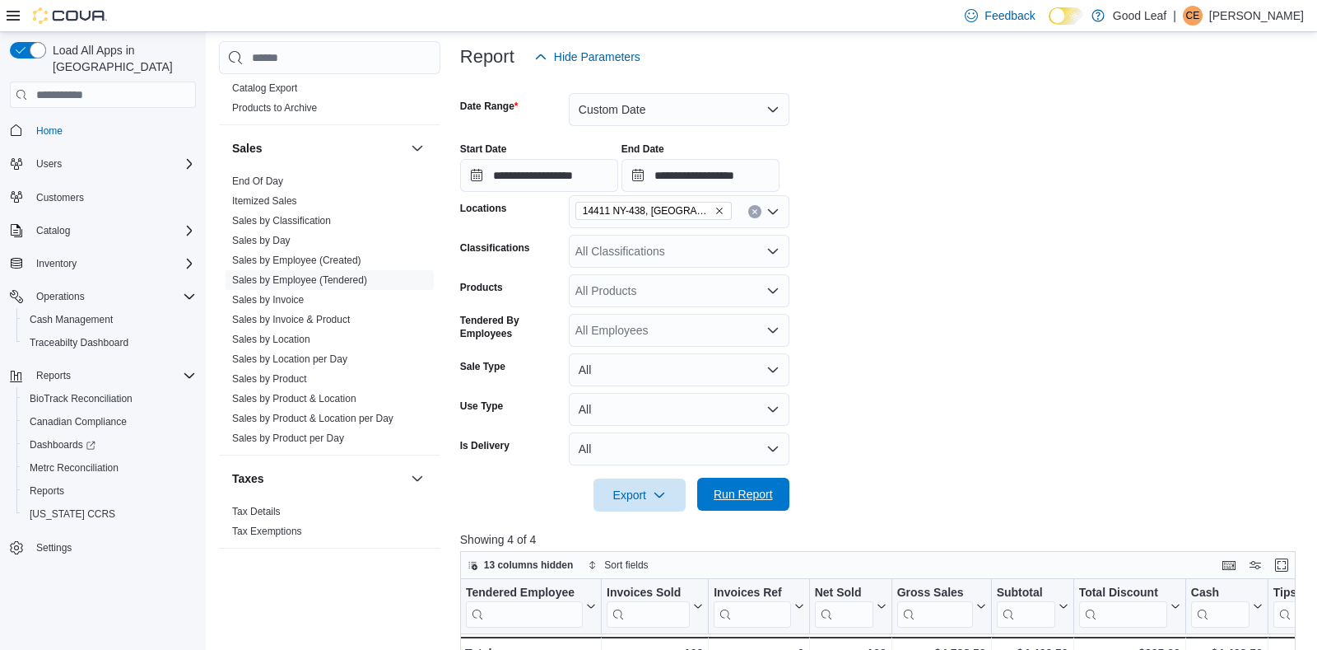
click at [762, 494] on span "Run Report" at bounding box center [743, 494] width 59 height 16
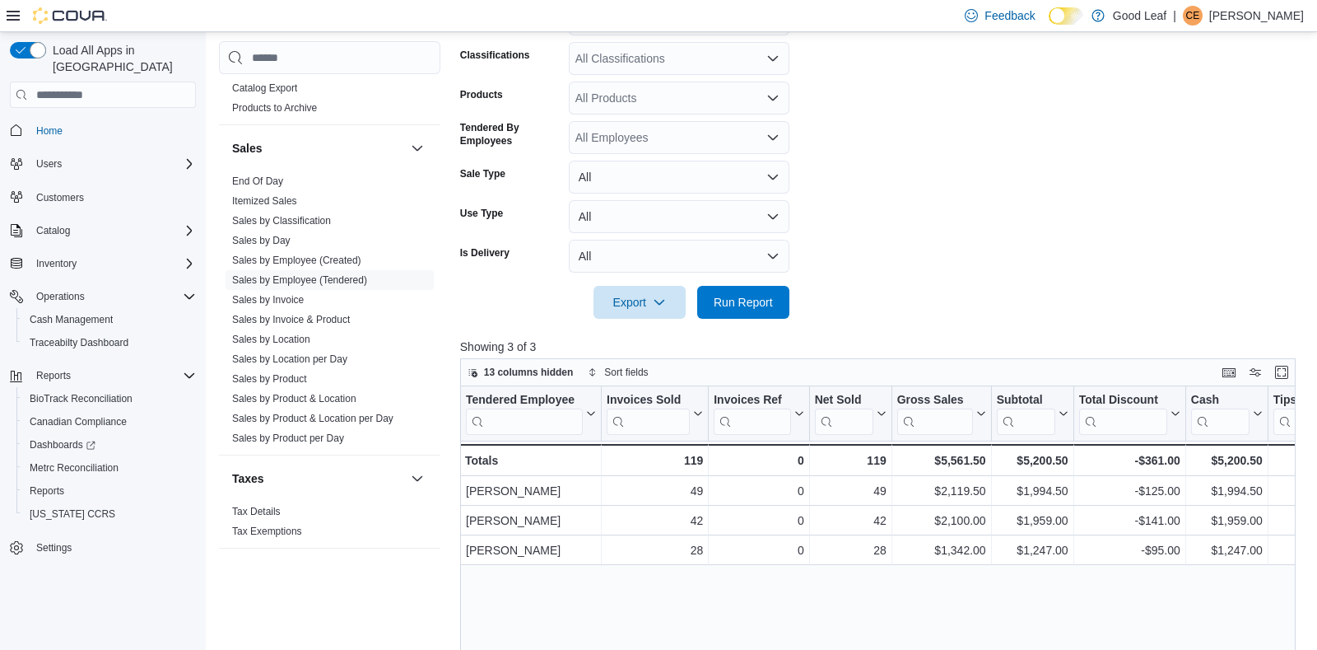
scroll to position [389, 0]
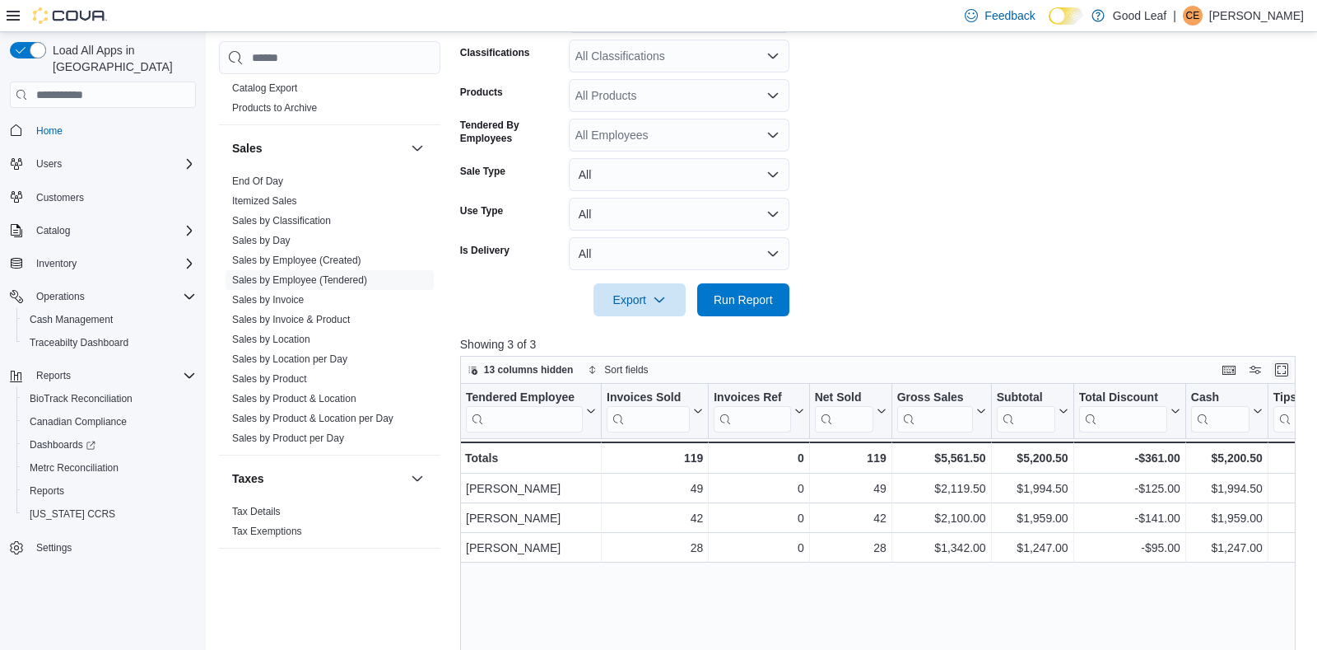
drag, startPoint x: 1275, startPoint y: 372, endPoint x: 1229, endPoint y: 356, distance: 49.0
click at [1266, 371] on div at bounding box center [1256, 370] width 72 height 20
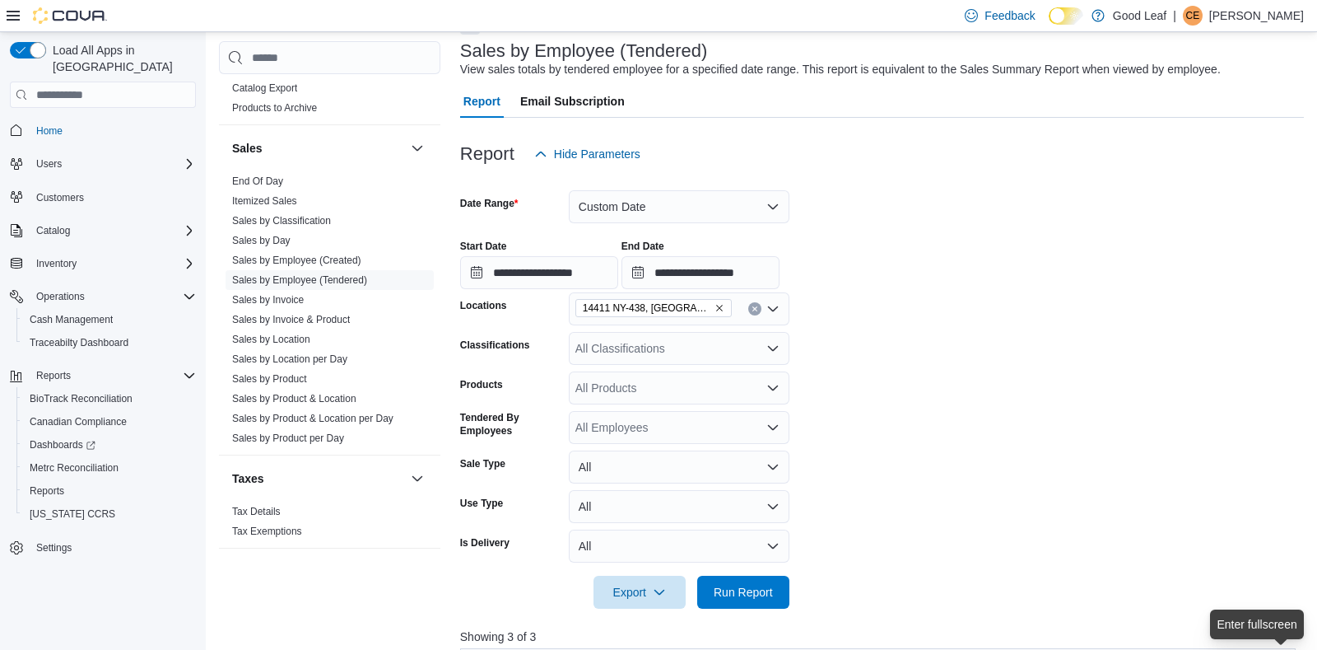
scroll to position [97, 0]
click at [715, 306] on icon "Remove 14411 NY-438, Gowanda from selection in this group" at bounding box center [720, 308] width 10 height 10
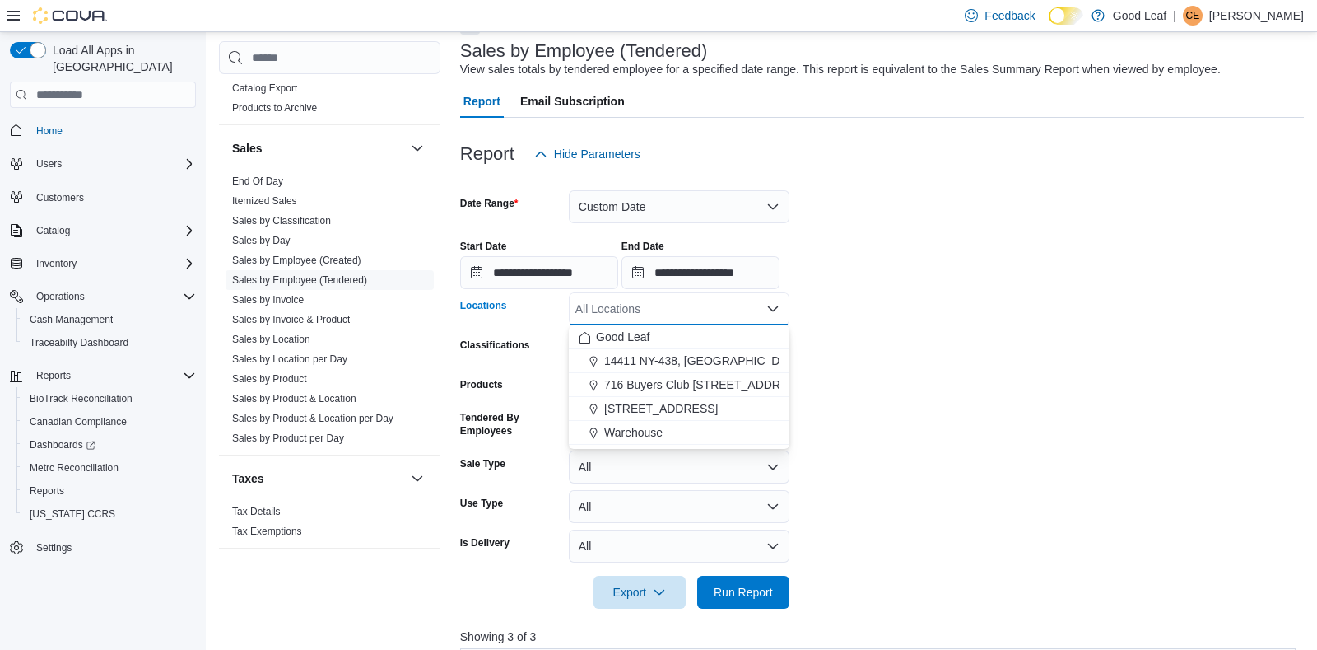
click at [697, 382] on span "716 Buyers Club [STREET_ADDRESS]" at bounding box center [705, 384] width 203 height 16
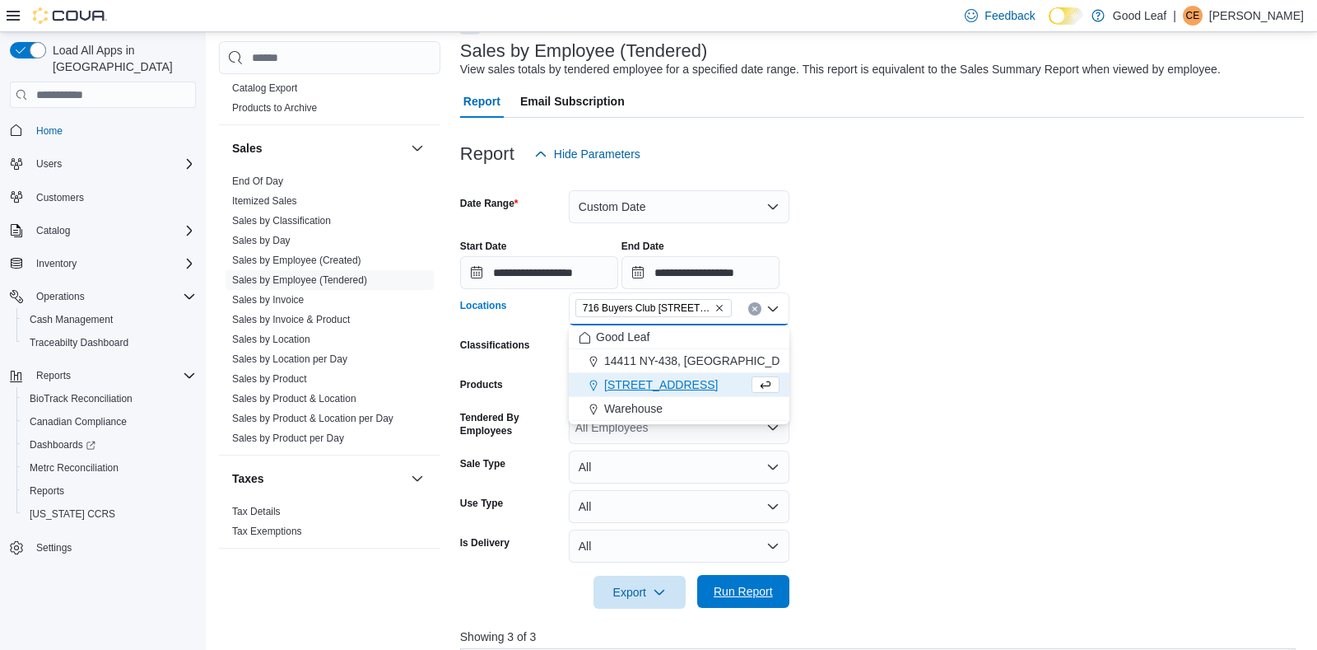
click at [740, 591] on span "Run Report" at bounding box center [743, 591] width 59 height 16
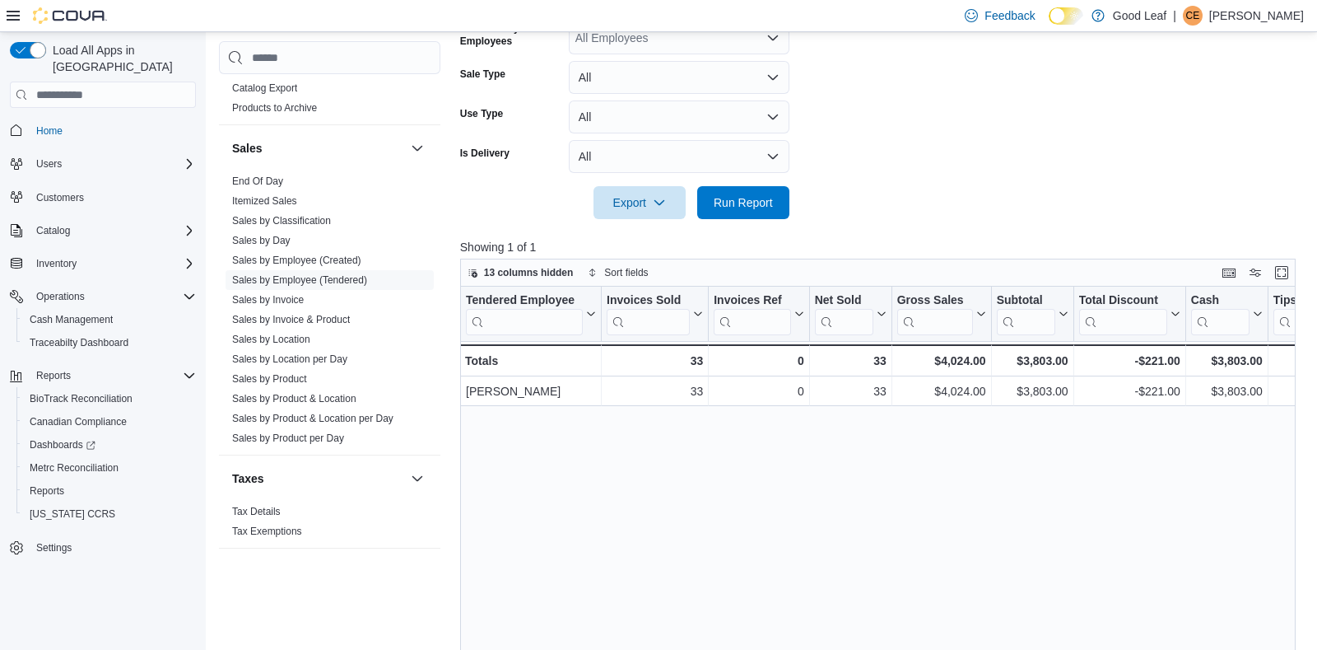
scroll to position [487, 0]
click at [1289, 273] on button "Enter fullscreen" at bounding box center [1282, 272] width 20 height 20
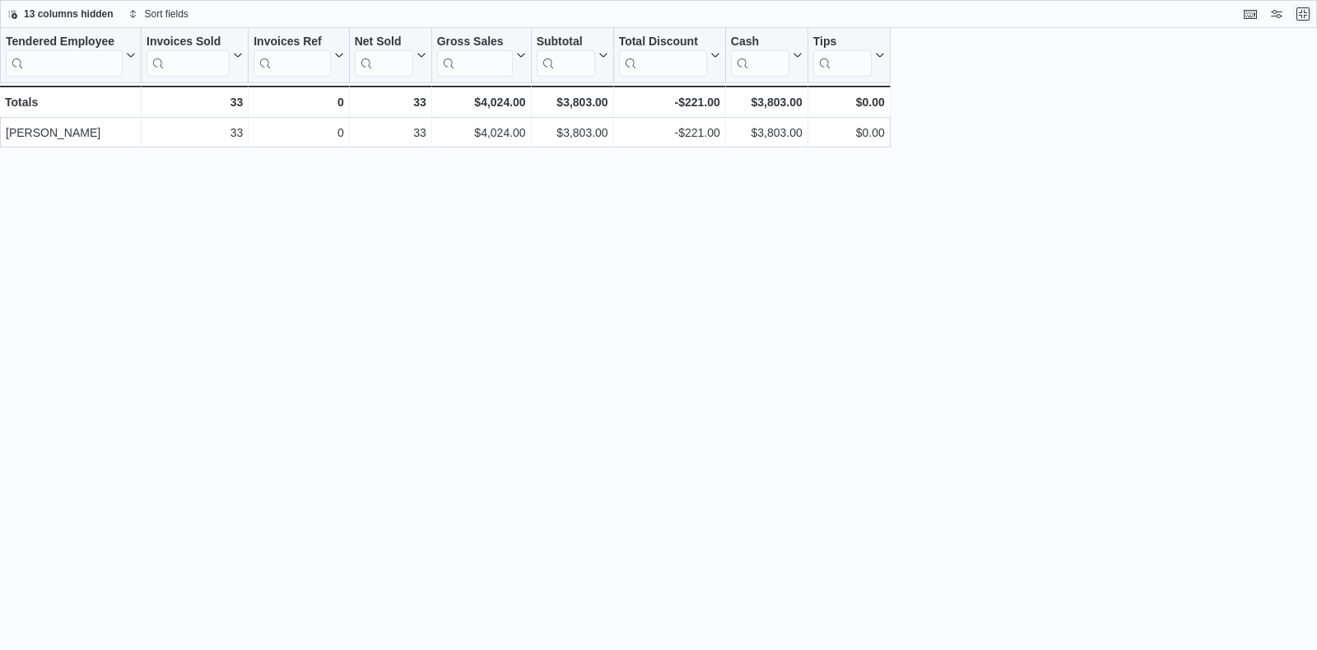
scroll to position [0, 0]
click at [1308, 15] on button "Exit fullscreen" at bounding box center [1304, 13] width 20 height 20
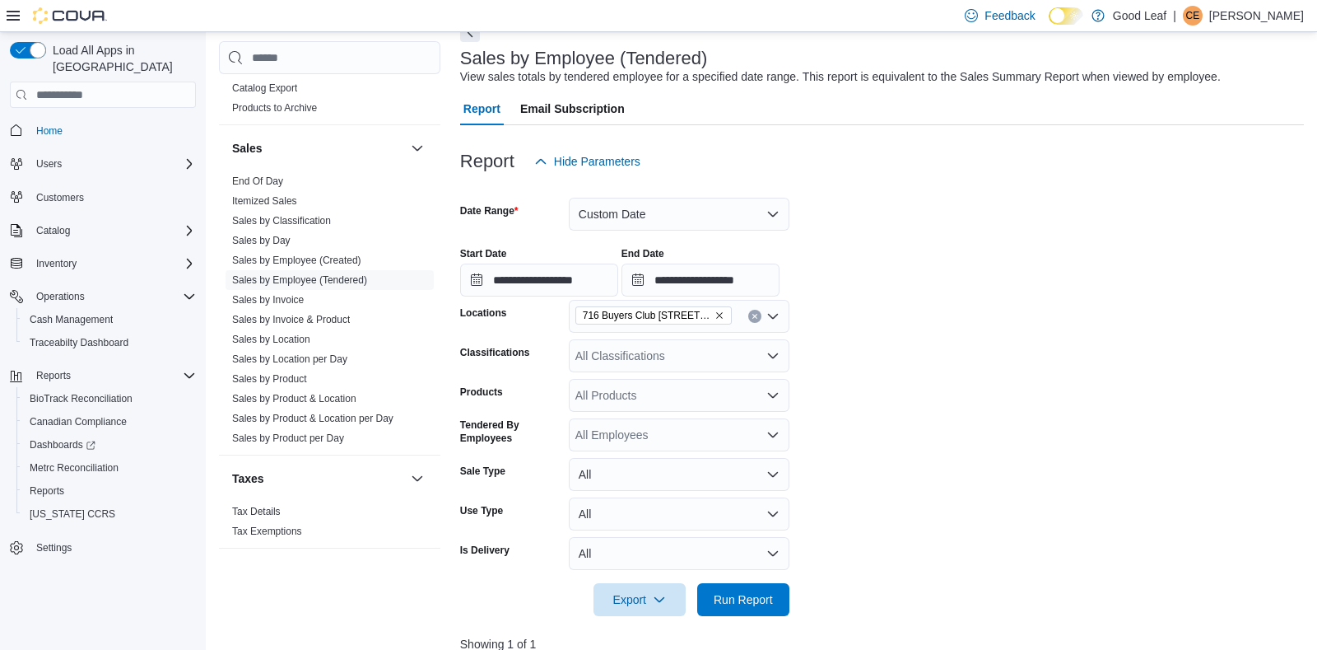
scroll to position [97, 0]
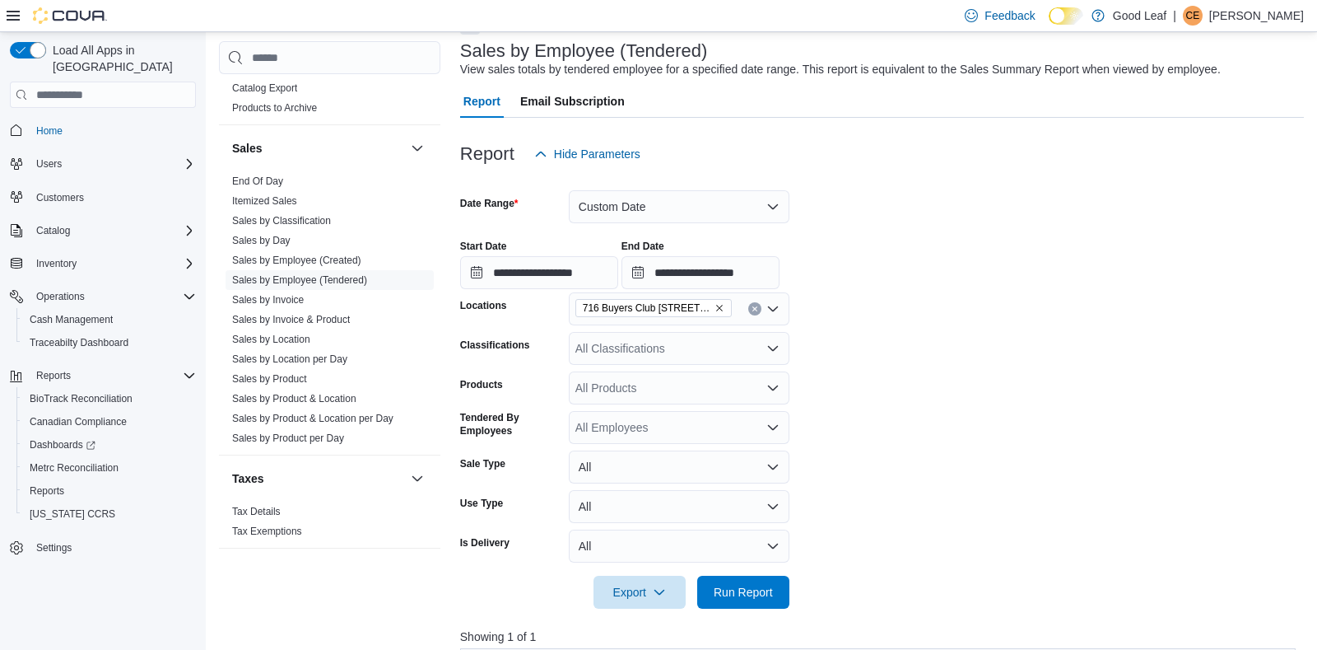
click at [720, 310] on icon "Remove 716 Buyers Club 6665 Route 417, Killbuck from selection in this group" at bounding box center [720, 308] width 10 height 10
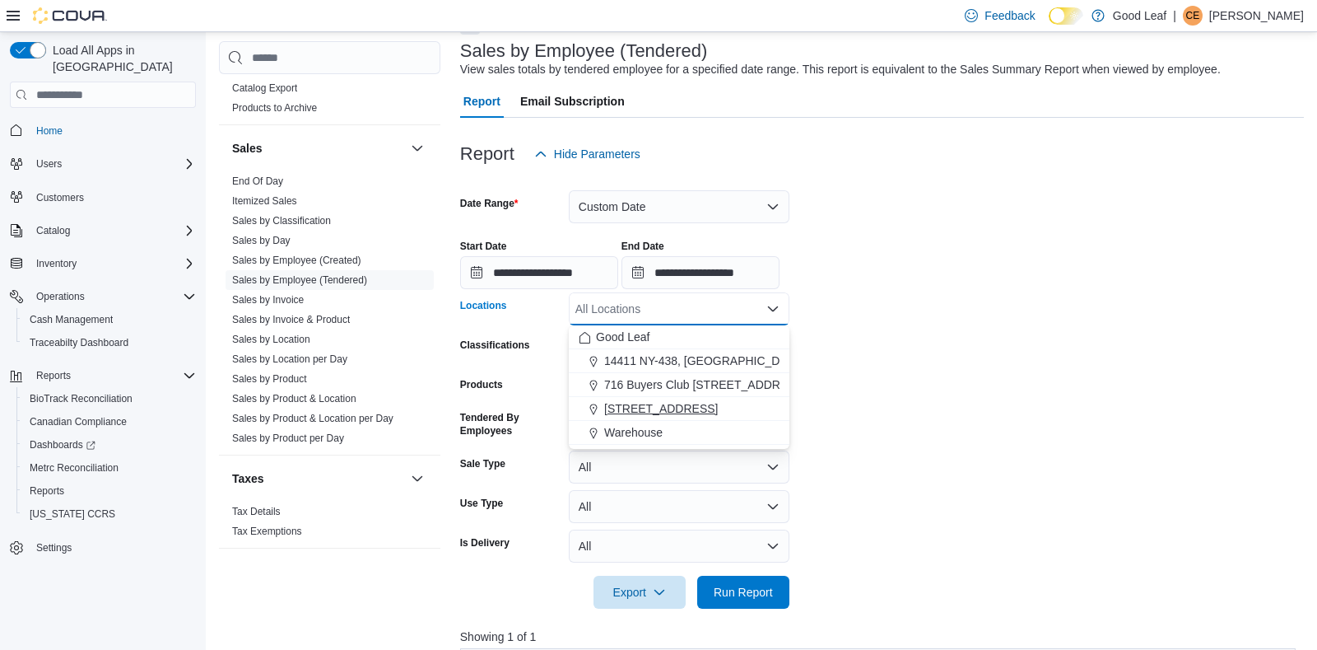
click at [691, 405] on span "[STREET_ADDRESS]" at bounding box center [661, 408] width 114 height 16
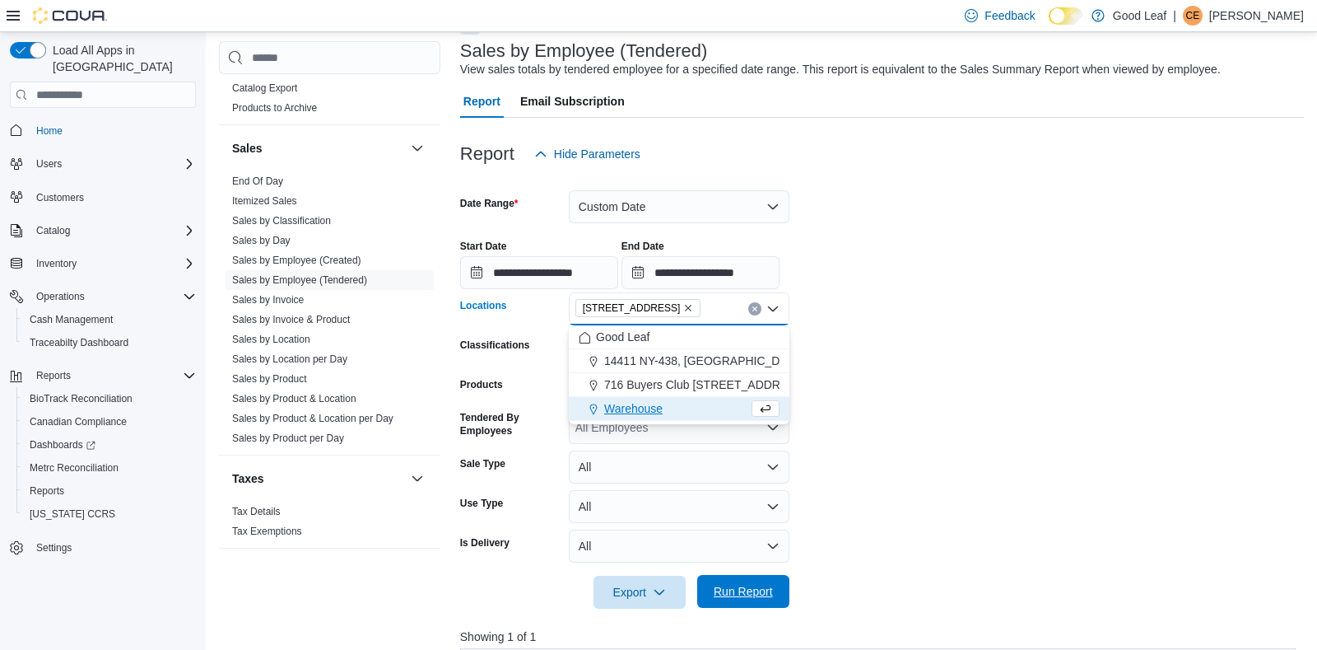
click at [716, 590] on span "Run Report" at bounding box center [743, 591] width 59 height 16
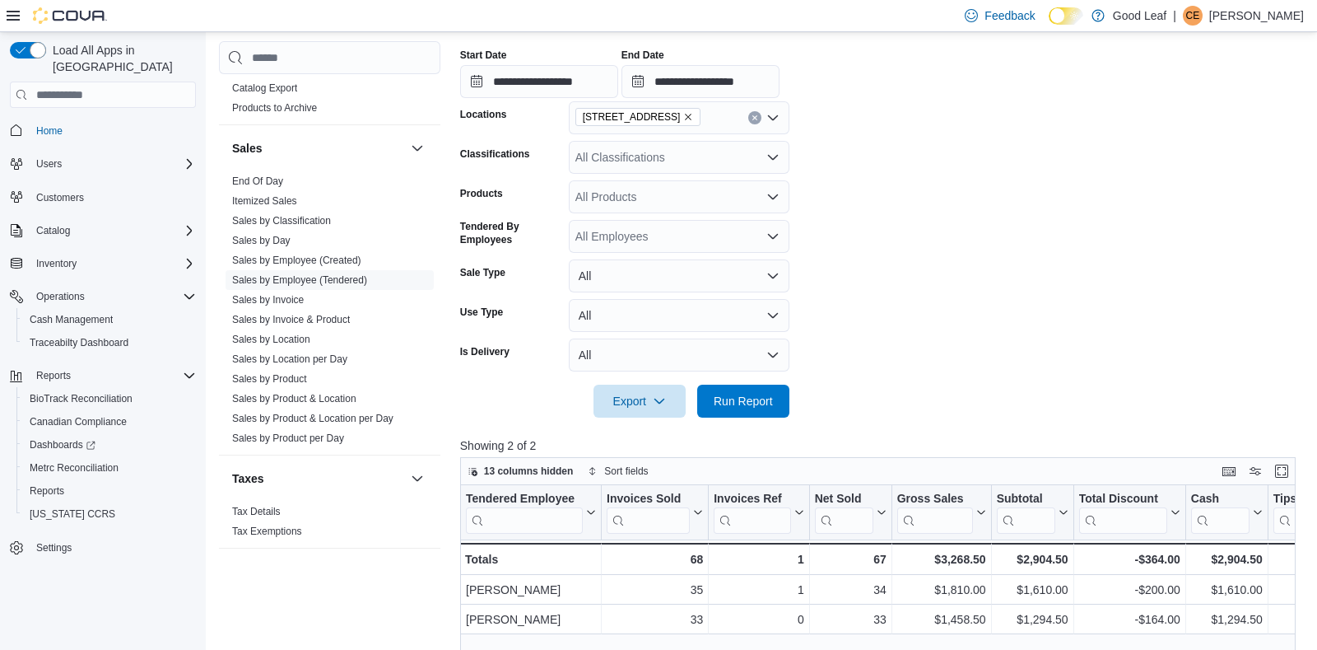
scroll to position [292, 0]
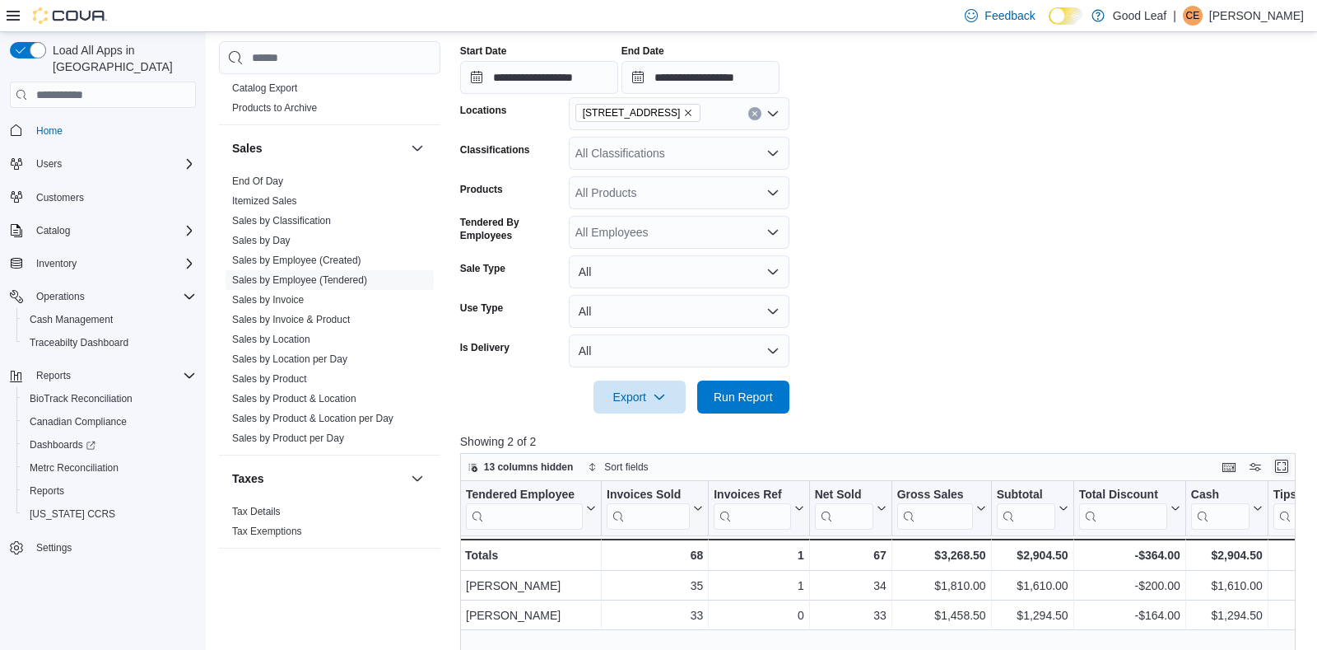
click at [1286, 465] on button "Enter fullscreen" at bounding box center [1282, 466] width 20 height 20
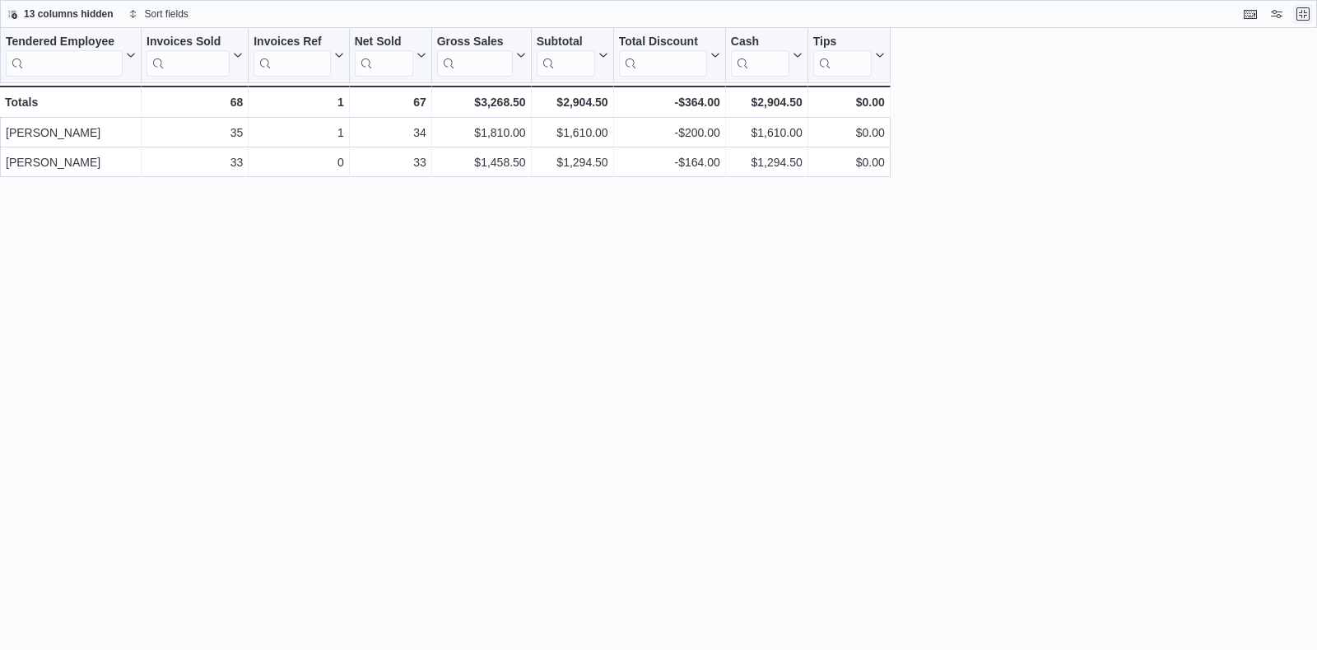
scroll to position [0, 0]
click at [1299, 16] on button "Exit fullscreen" at bounding box center [1304, 13] width 20 height 20
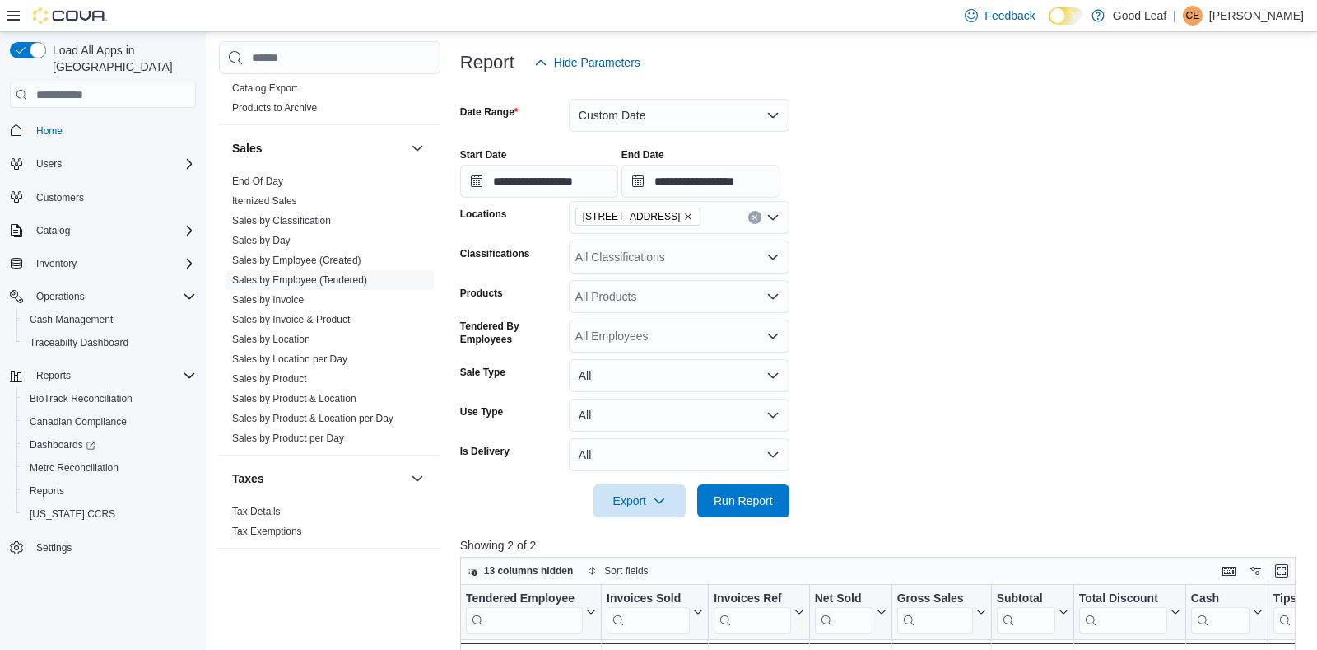
scroll to position [194, 0]
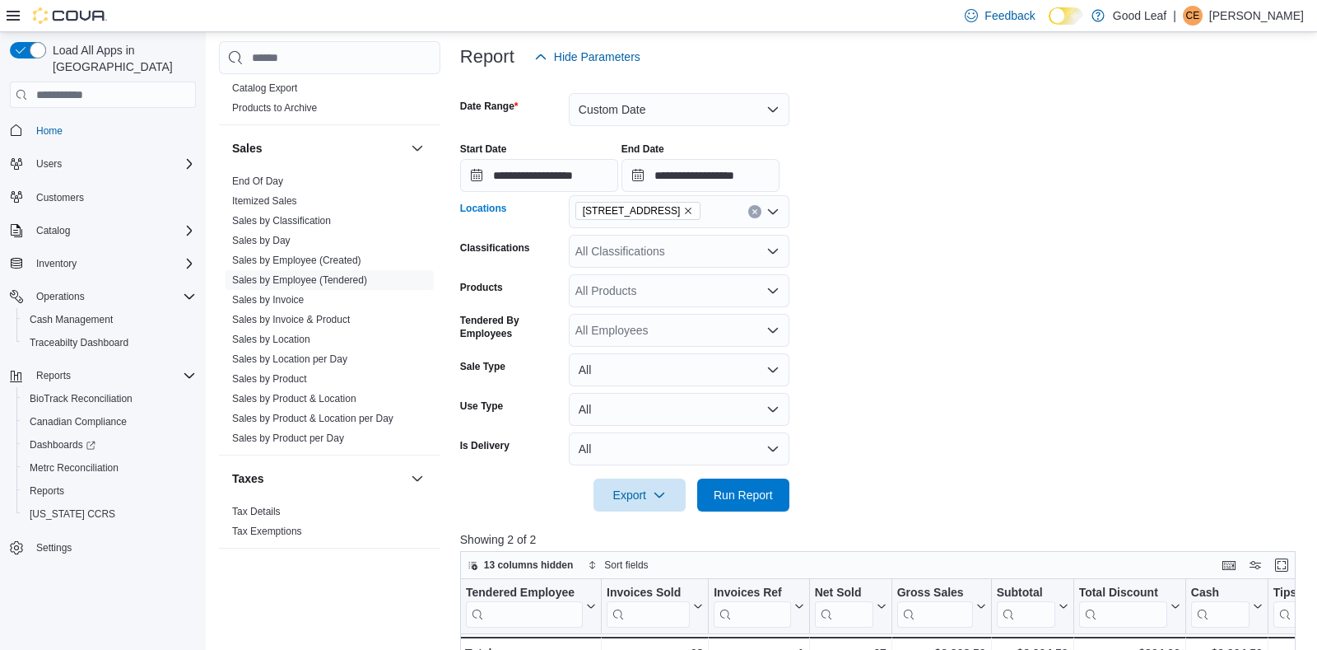
click at [693, 211] on icon "Remove 730 Broad St, Salamanca from selection in this group" at bounding box center [688, 211] width 10 height 10
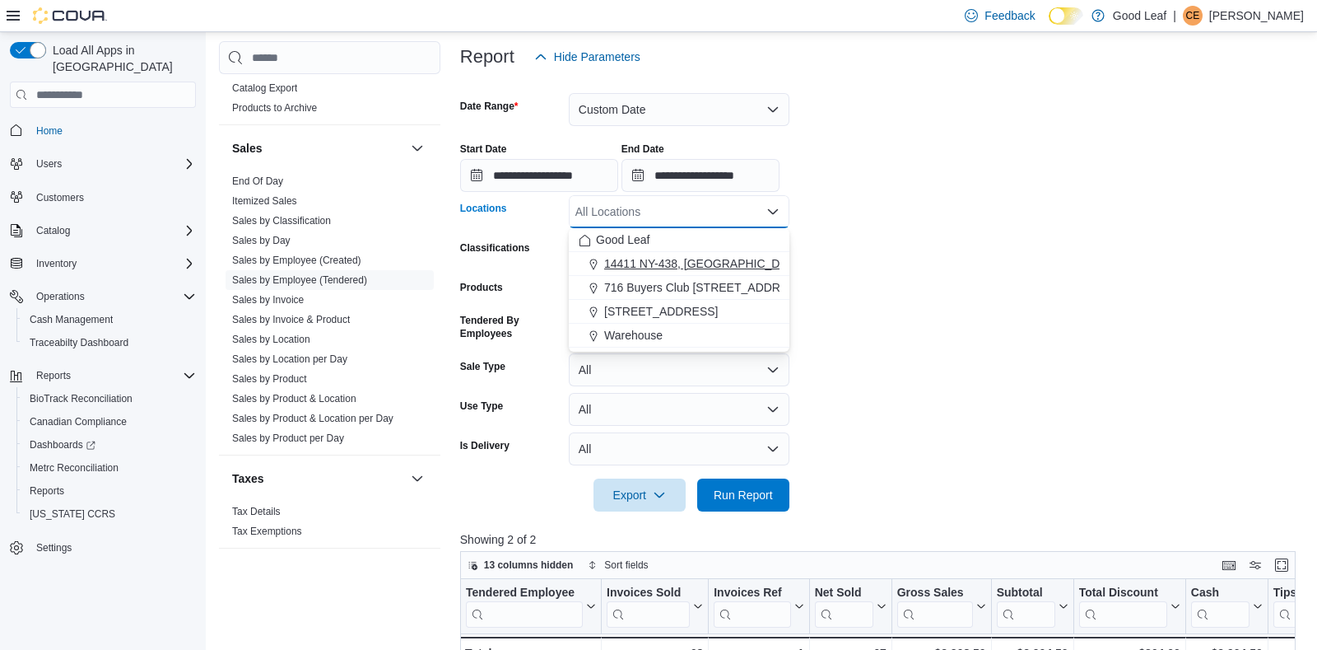
click at [677, 264] on span "14411 NY-438, [GEOGRAPHIC_DATA]" at bounding box center [704, 263] width 200 height 16
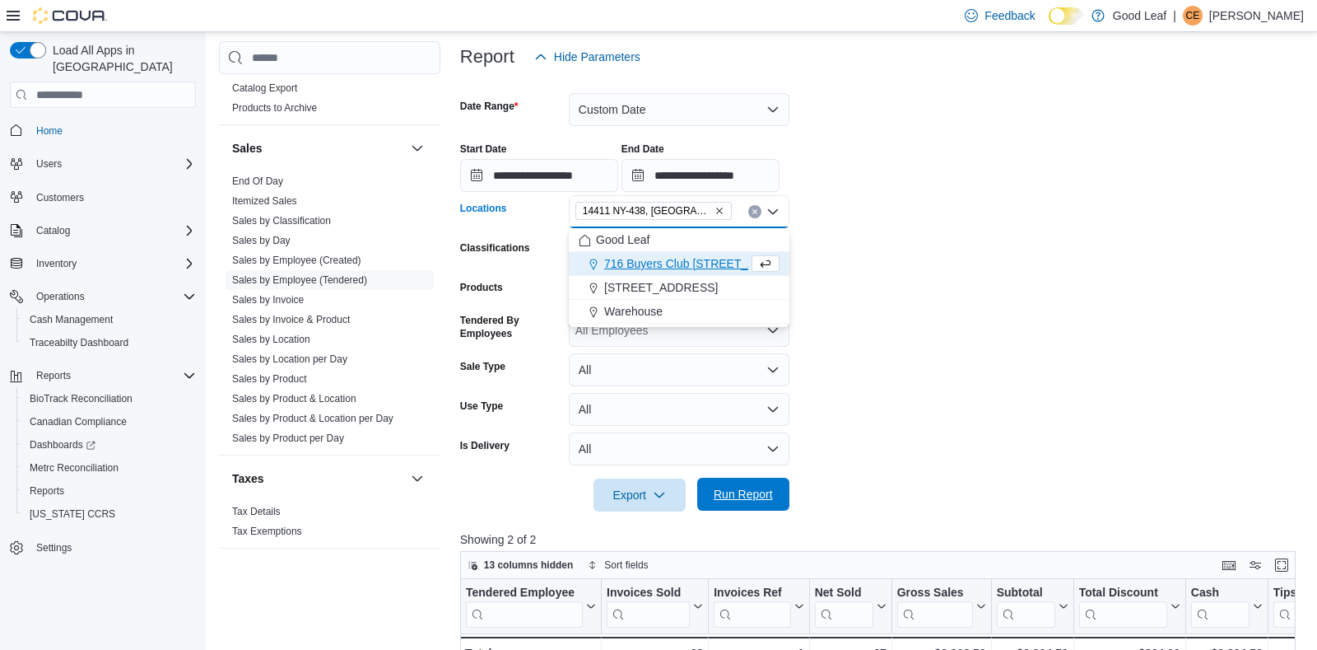
click at [731, 495] on span "Run Report" at bounding box center [743, 494] width 59 height 16
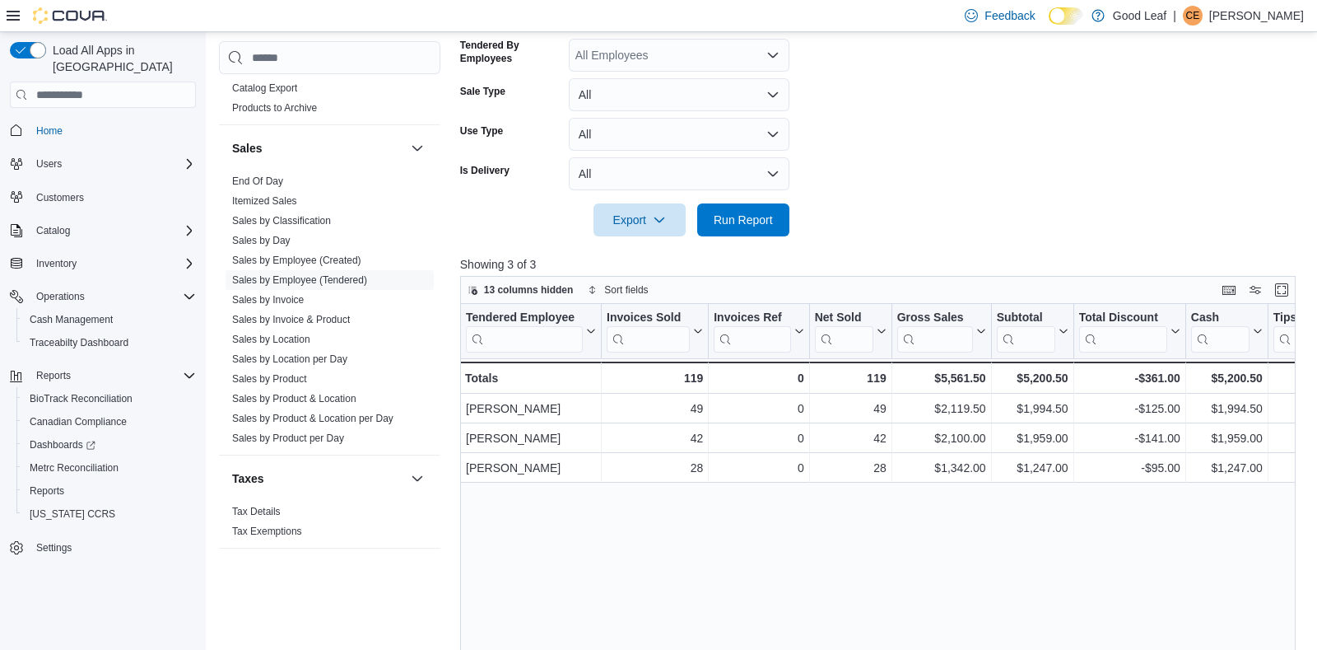
scroll to position [487, 0]
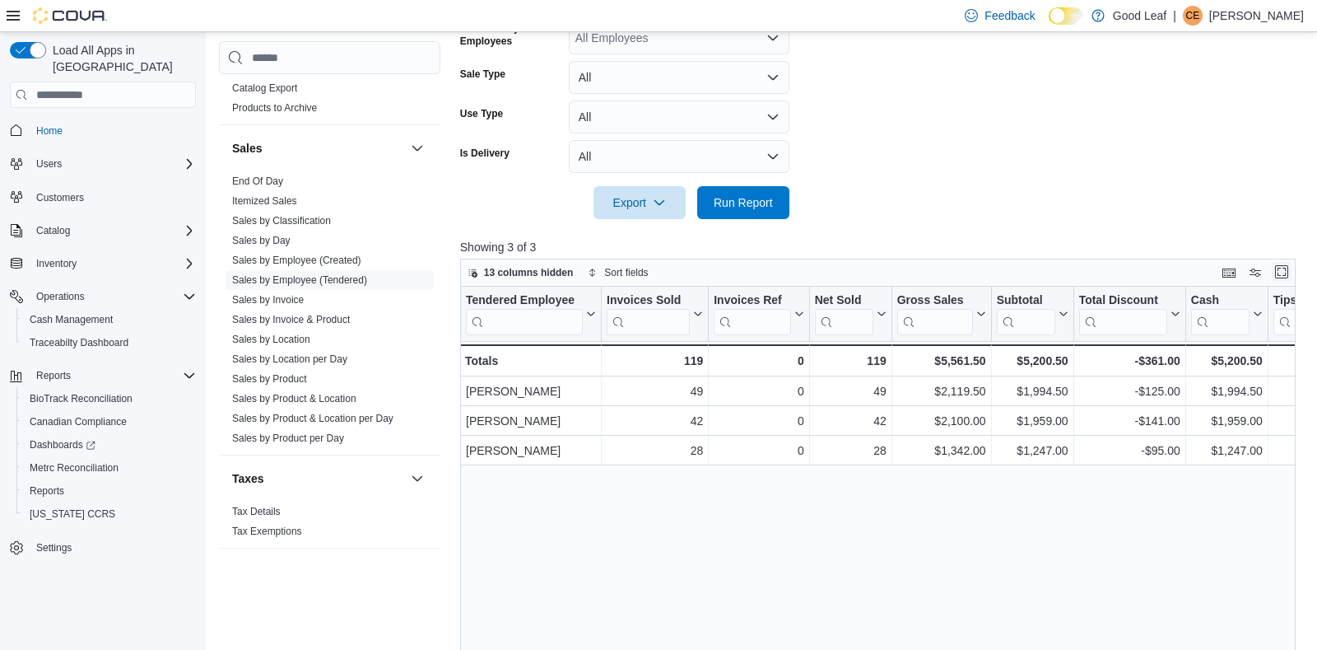
click at [1277, 274] on button "Enter fullscreen" at bounding box center [1282, 272] width 20 height 20
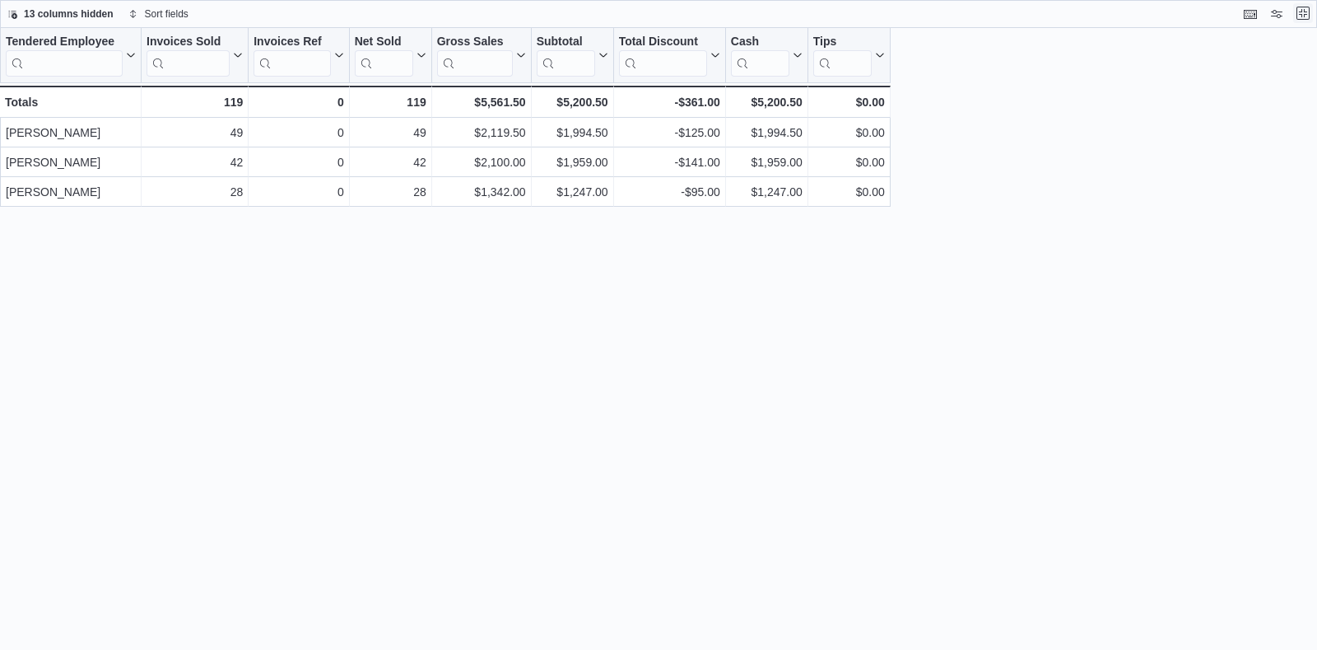
scroll to position [0, 0]
click at [1294, 3] on button "Exit fullscreen" at bounding box center [1304, 13] width 20 height 20
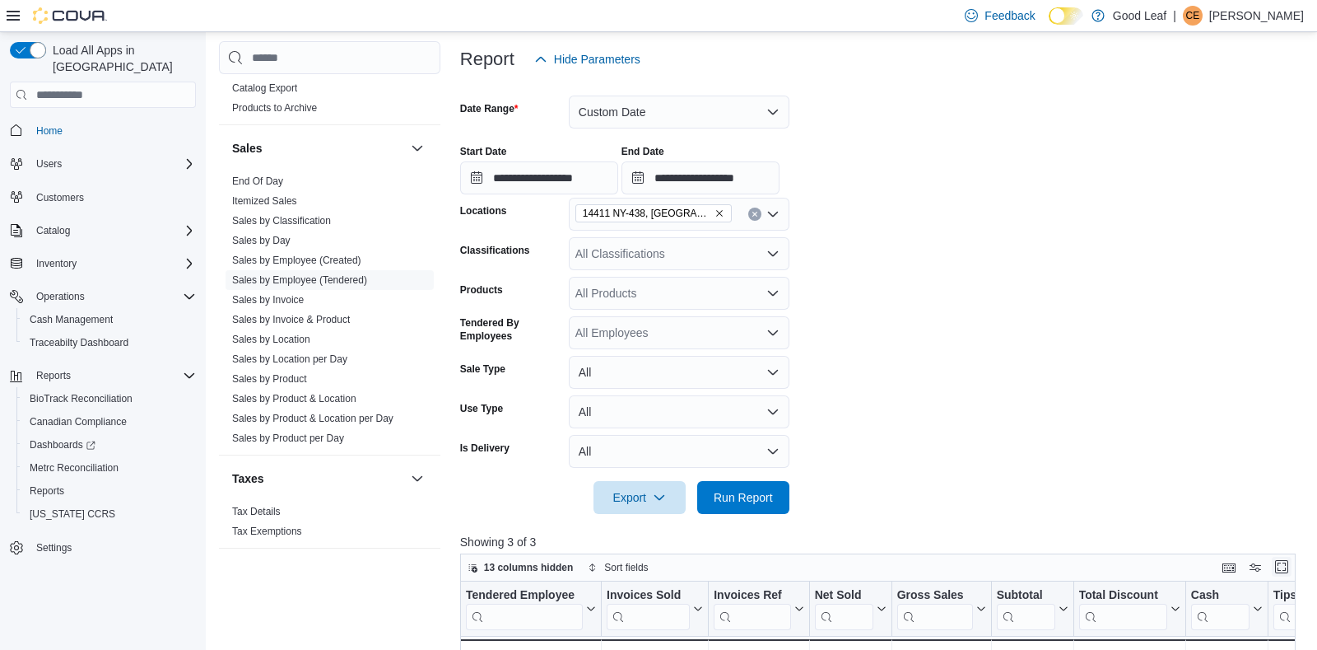
scroll to position [194, 0]
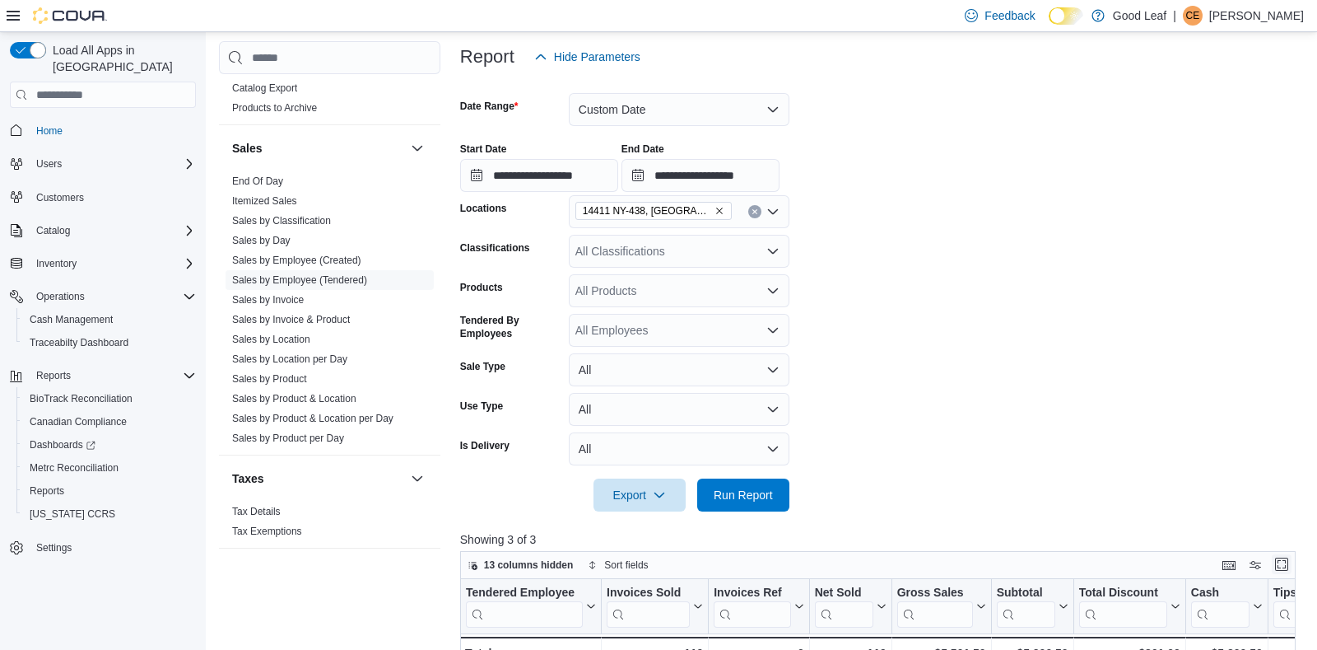
click at [1283, 567] on button "Enter fullscreen" at bounding box center [1282, 564] width 20 height 20
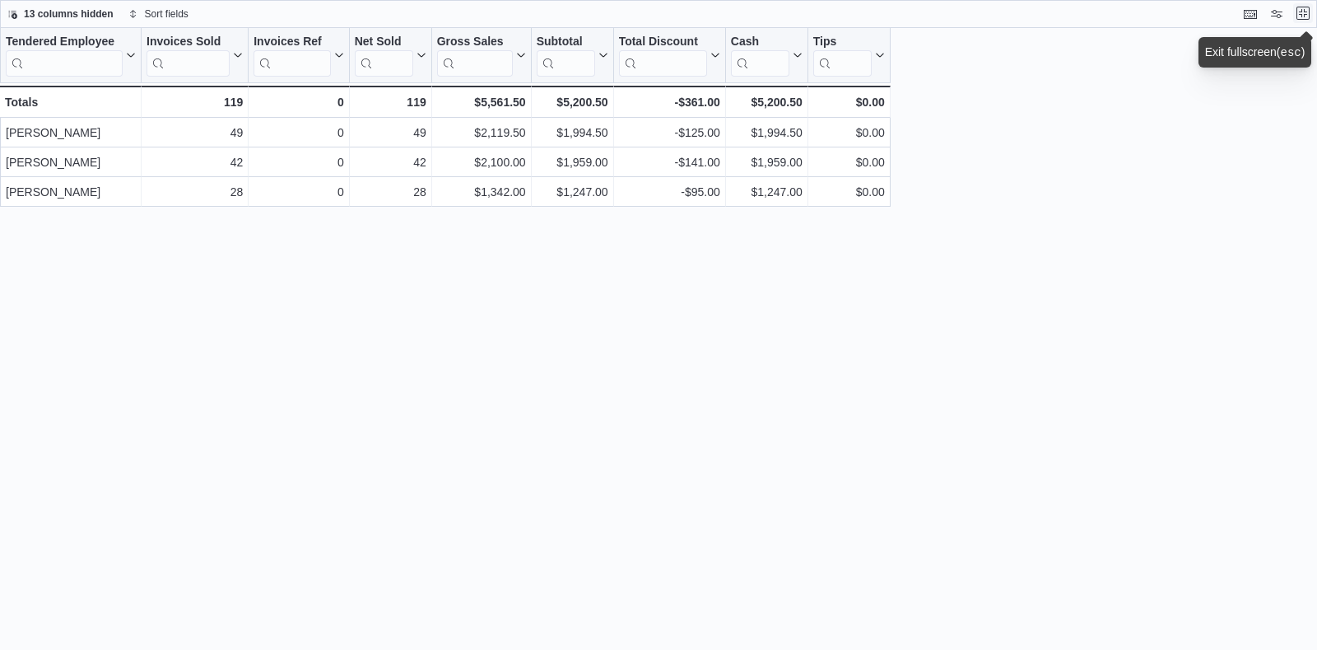
scroll to position [0, 0]
click at [1303, 9] on button "Exit fullscreen" at bounding box center [1304, 13] width 20 height 20
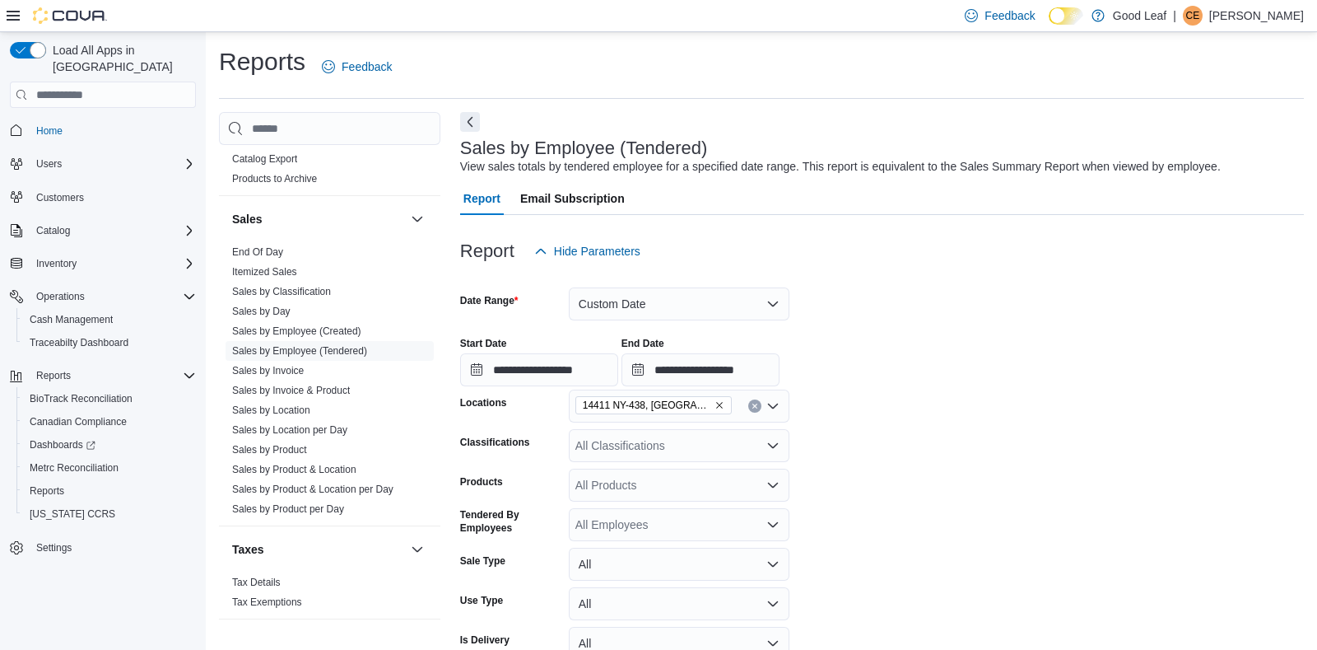
click at [1297, 10] on p "[PERSON_NAME]" at bounding box center [1257, 16] width 95 height 20
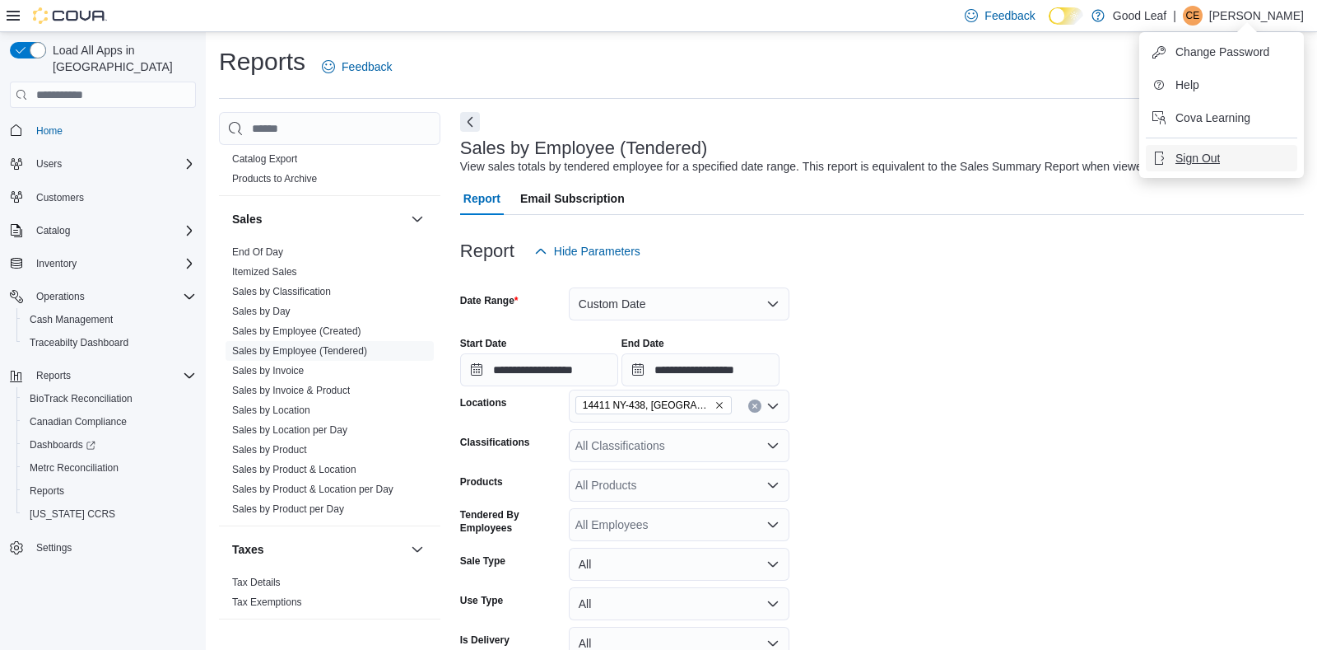
click at [1229, 155] on button "Sign Out" at bounding box center [1222, 158] width 152 height 26
